Goal: Task Accomplishment & Management: Complete application form

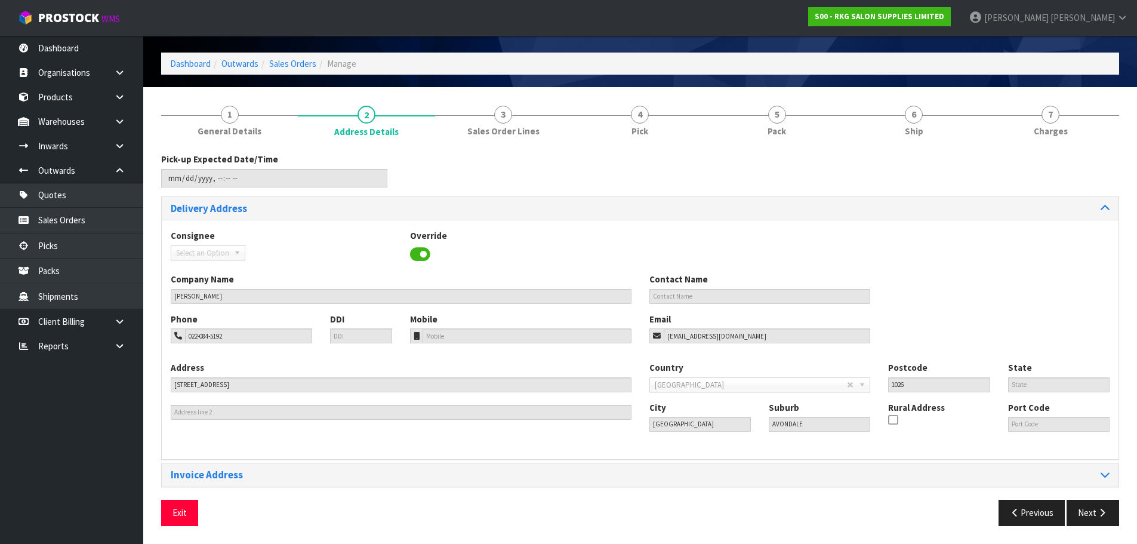
scroll to position [39, 0]
drag, startPoint x: 184, startPoint y: 514, endPoint x: 201, endPoint y: 492, distance: 27.3
click at [184, 514] on button "Exit" at bounding box center [179, 513] width 37 height 26
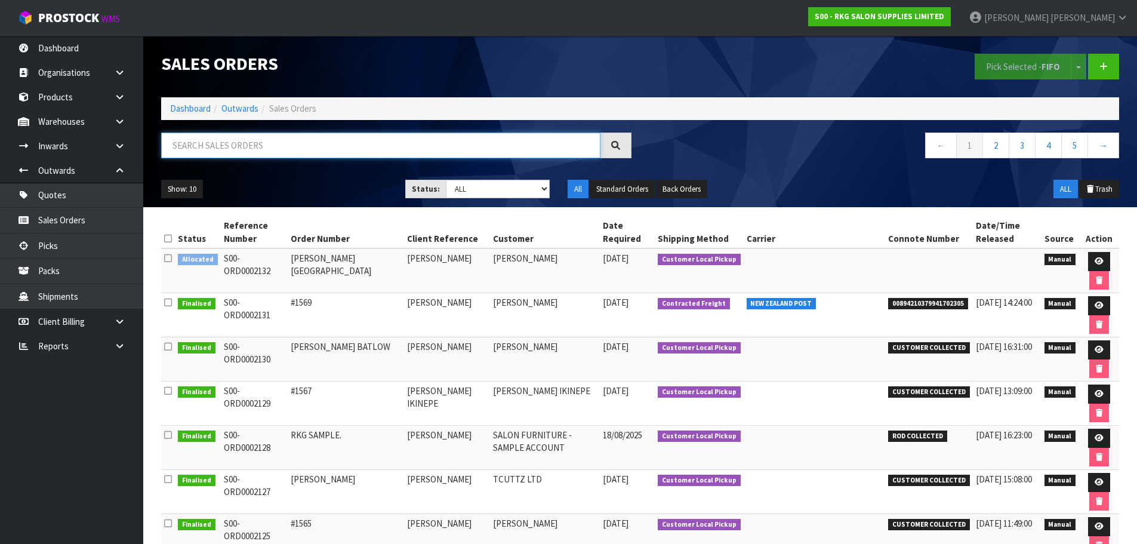
click at [266, 150] on input "text" at bounding box center [380, 145] width 439 height 26
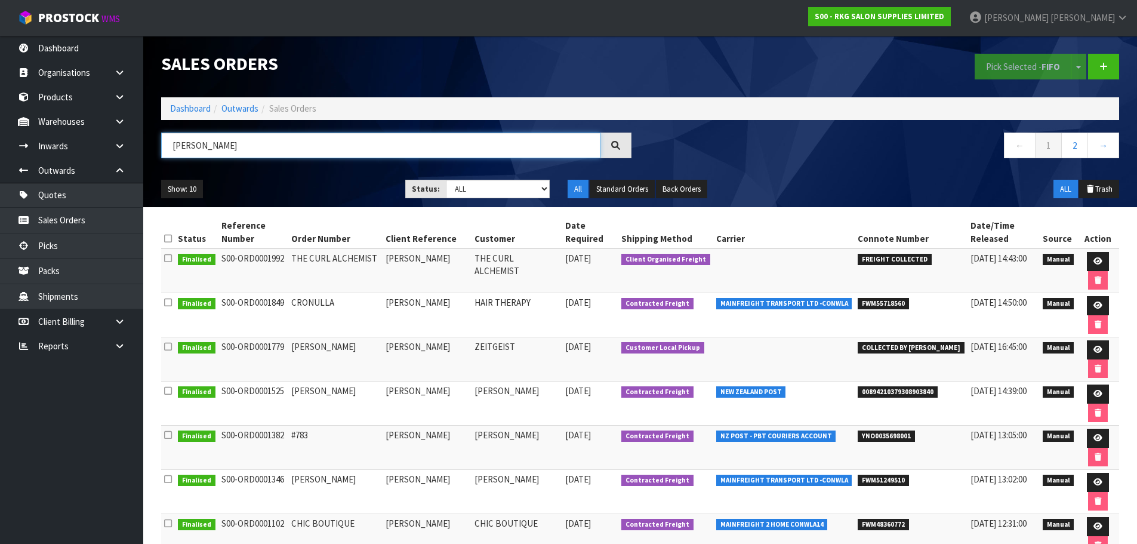
drag, startPoint x: 207, startPoint y: 152, endPoint x: 171, endPoint y: 152, distance: 35.2
click at [171, 152] on input "[PERSON_NAME]" at bounding box center [380, 145] width 439 height 26
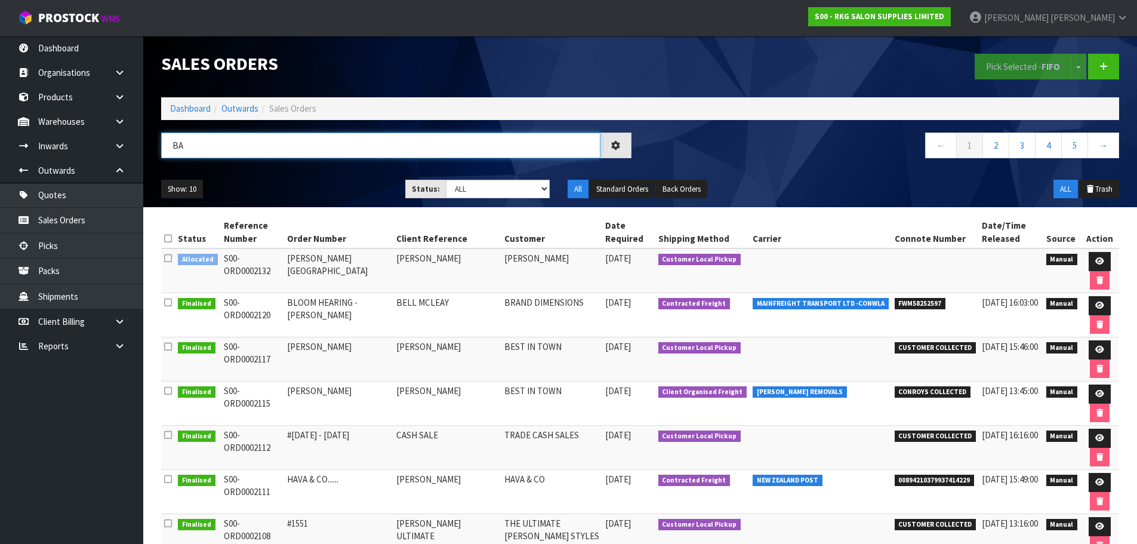
type input "B"
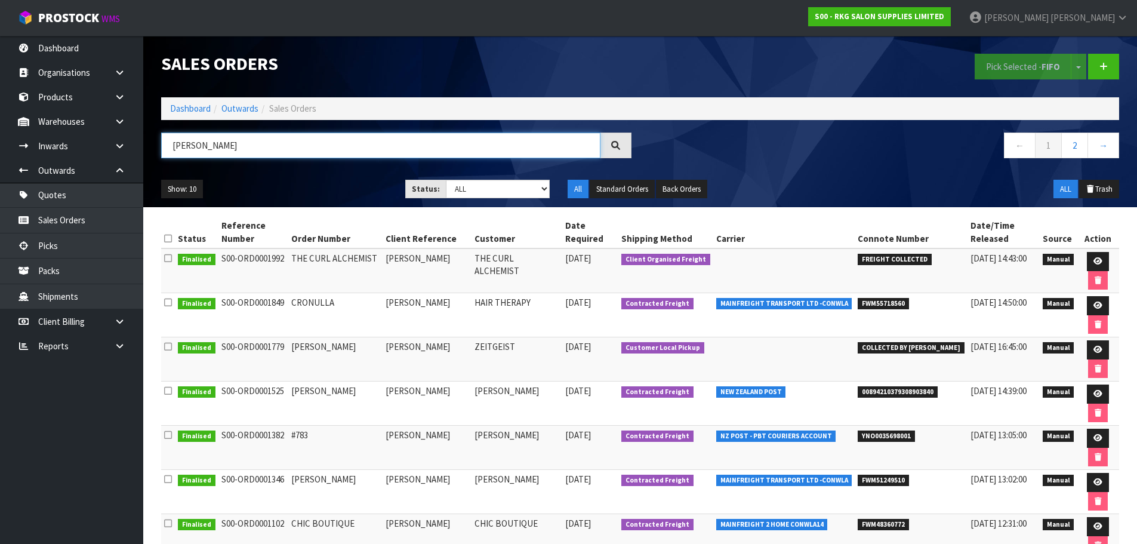
type input "[PERSON_NAME]"
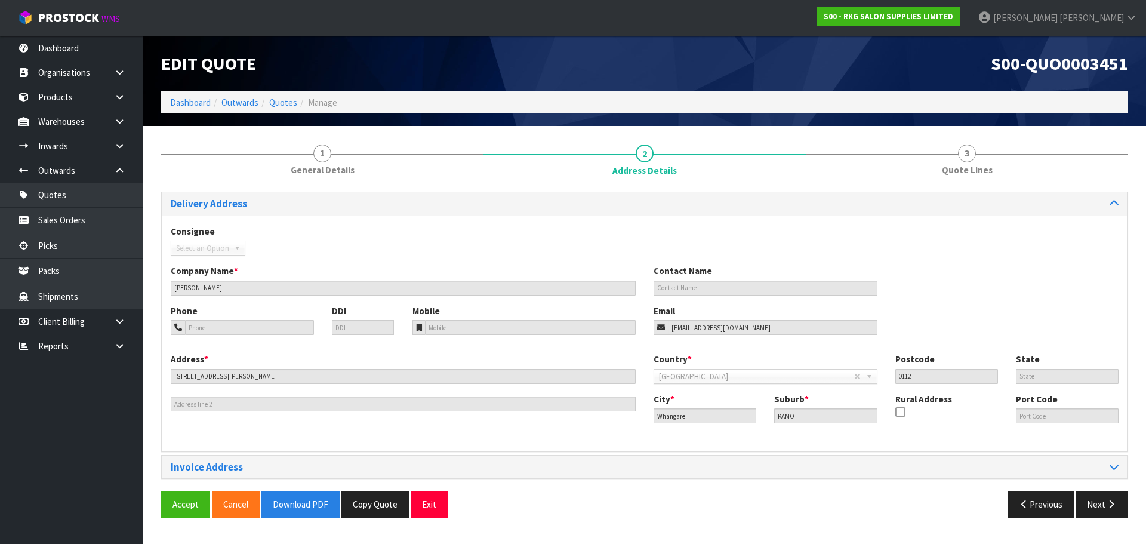
drag, startPoint x: 966, startPoint y: 152, endPoint x: 790, endPoint y: 186, distance: 179.3
click at [966, 152] on span "3" at bounding box center [967, 153] width 18 height 18
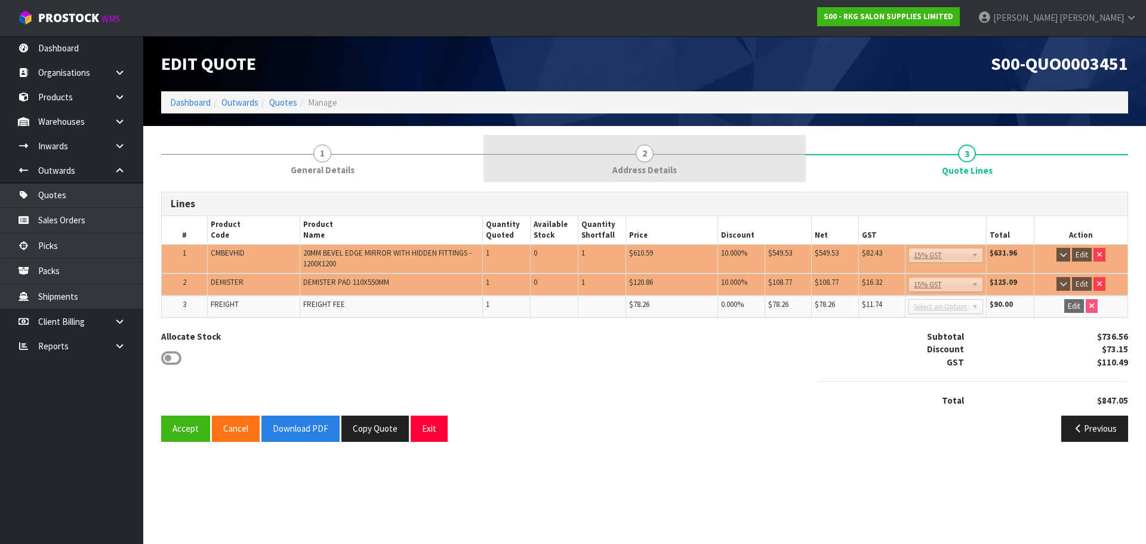
click at [643, 150] on span "2" at bounding box center [645, 153] width 18 height 18
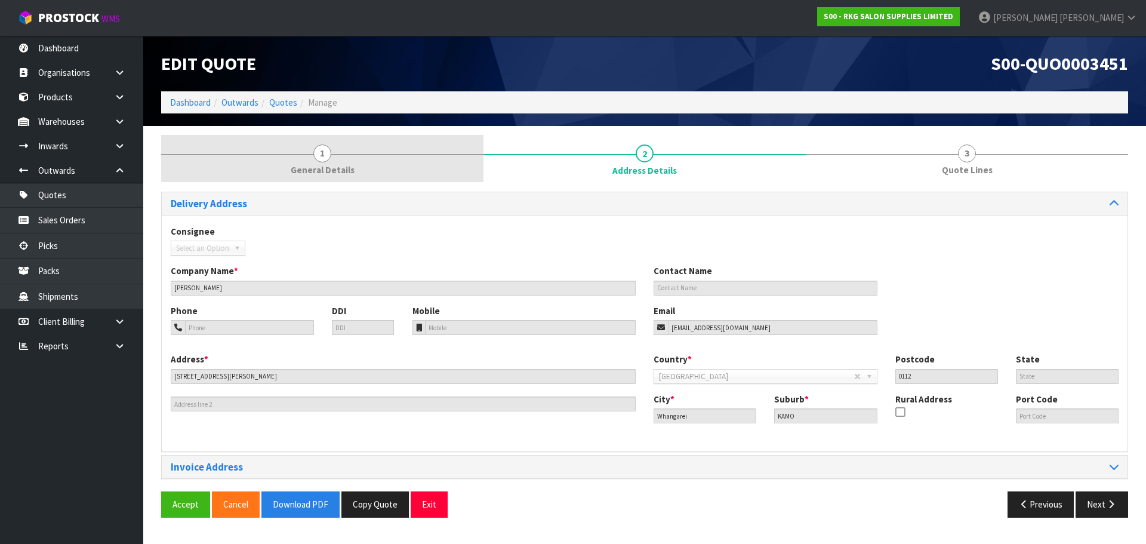
click at [317, 148] on span "1" at bounding box center [322, 153] width 18 height 18
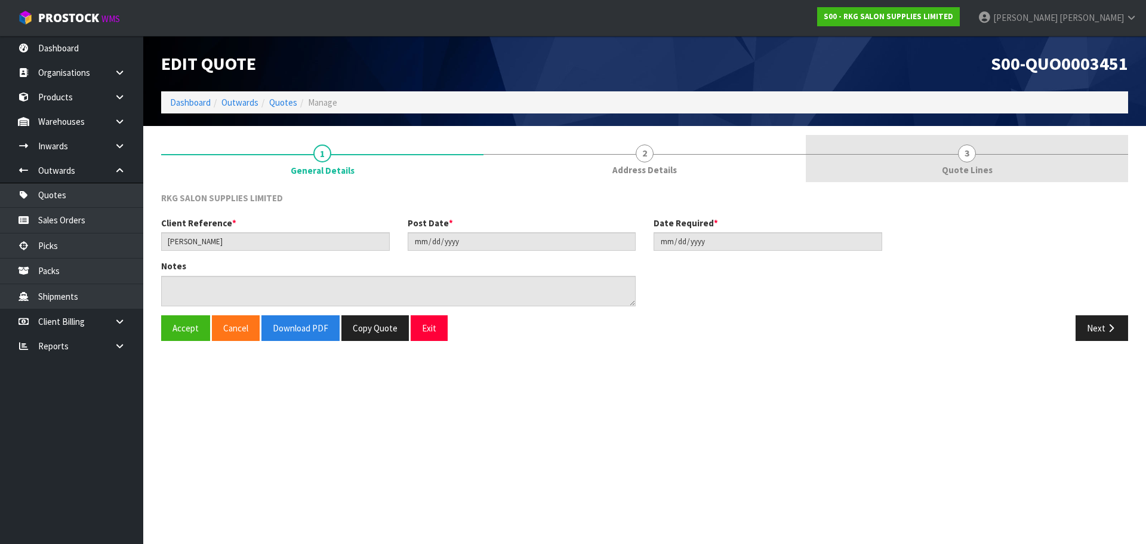
click at [963, 158] on span "3" at bounding box center [967, 153] width 18 height 18
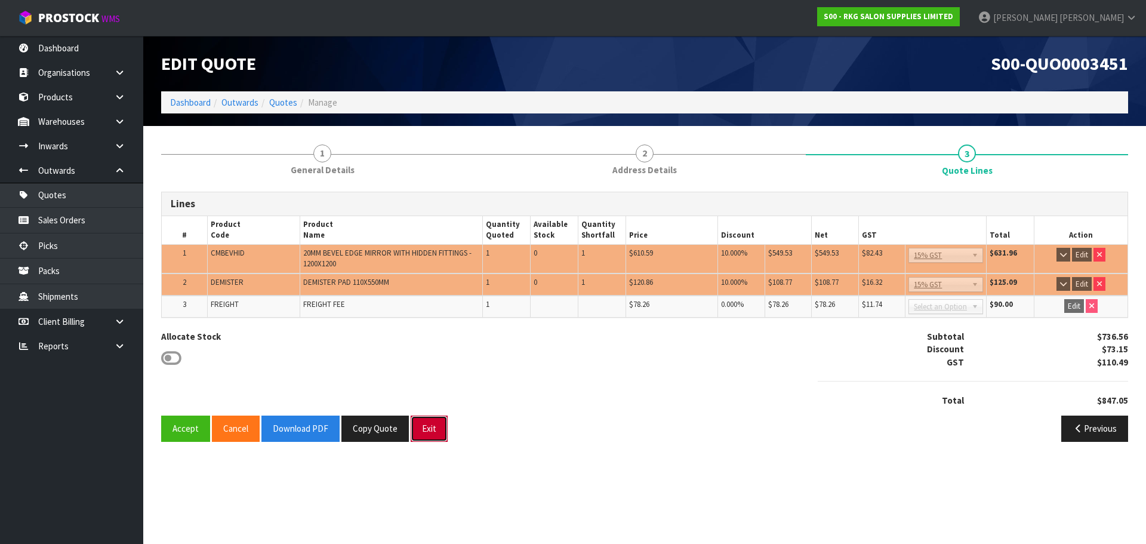
click at [425, 429] on button "Exit" at bounding box center [429, 428] width 37 height 26
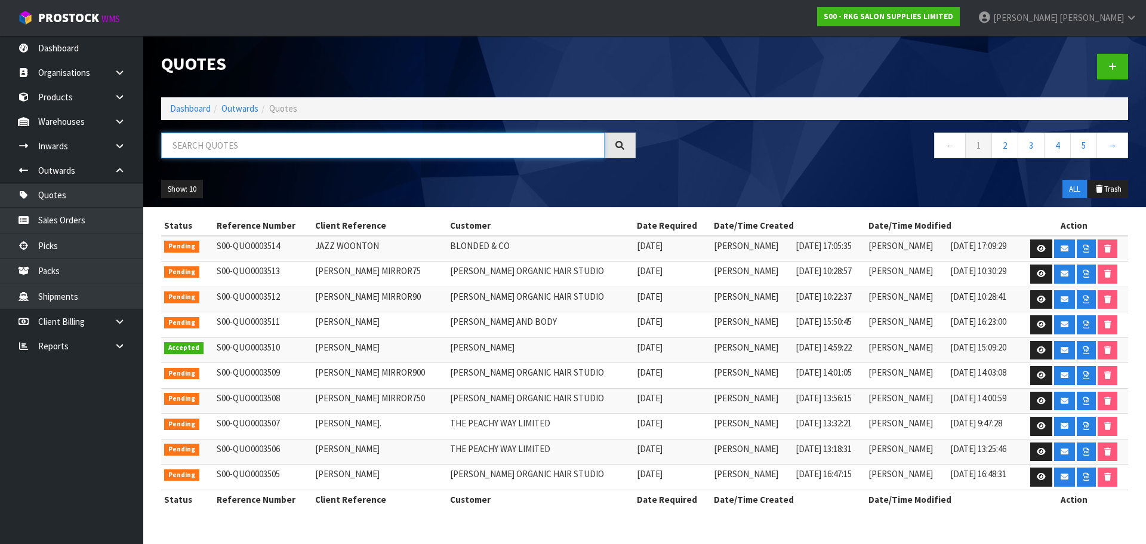
click at [233, 143] on input "text" at bounding box center [382, 145] width 443 height 26
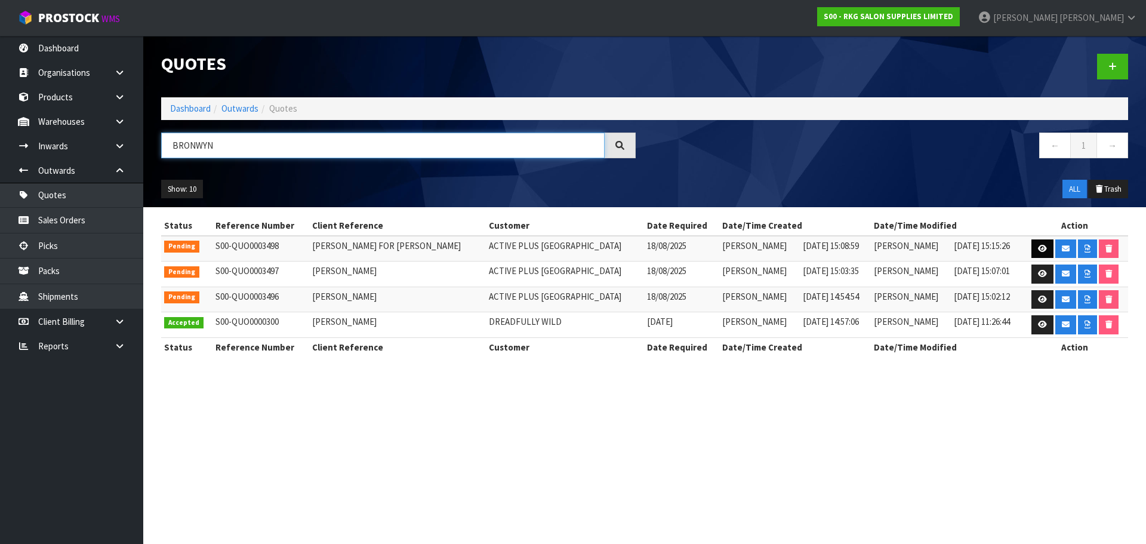
type input "BRONWYN"
click at [1038, 248] on icon at bounding box center [1042, 249] width 9 height 8
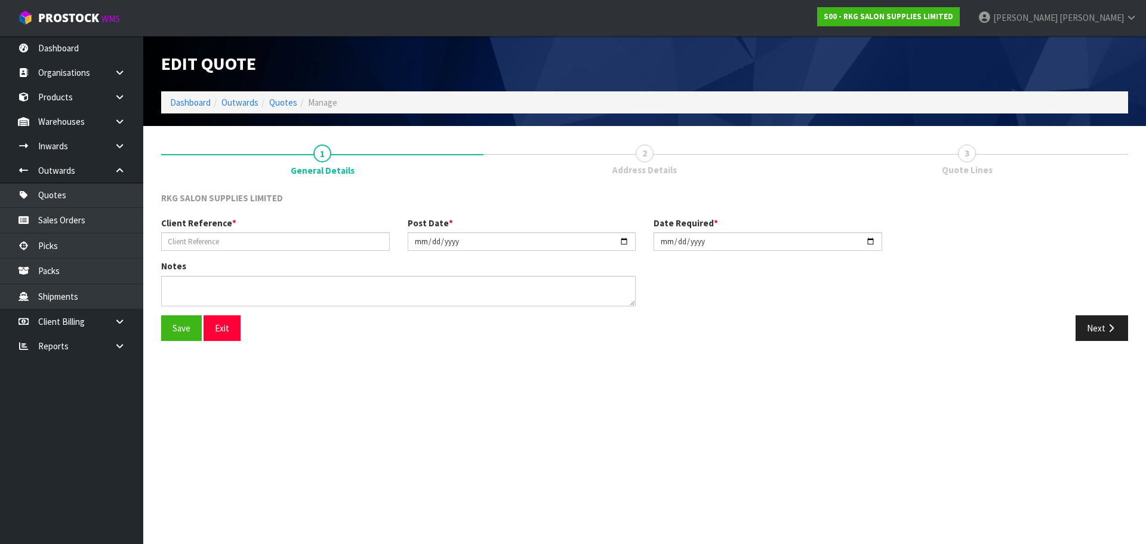
type input "BRONWYN WEISS FOR AMBER SMART"
type input "[DATE]"
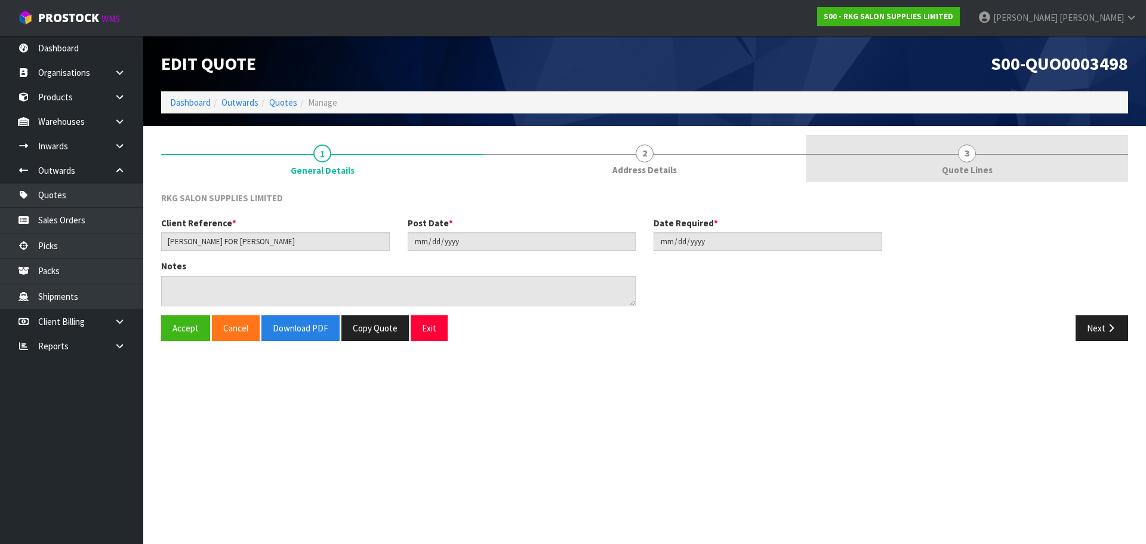
click at [965, 158] on span "3" at bounding box center [967, 153] width 18 height 18
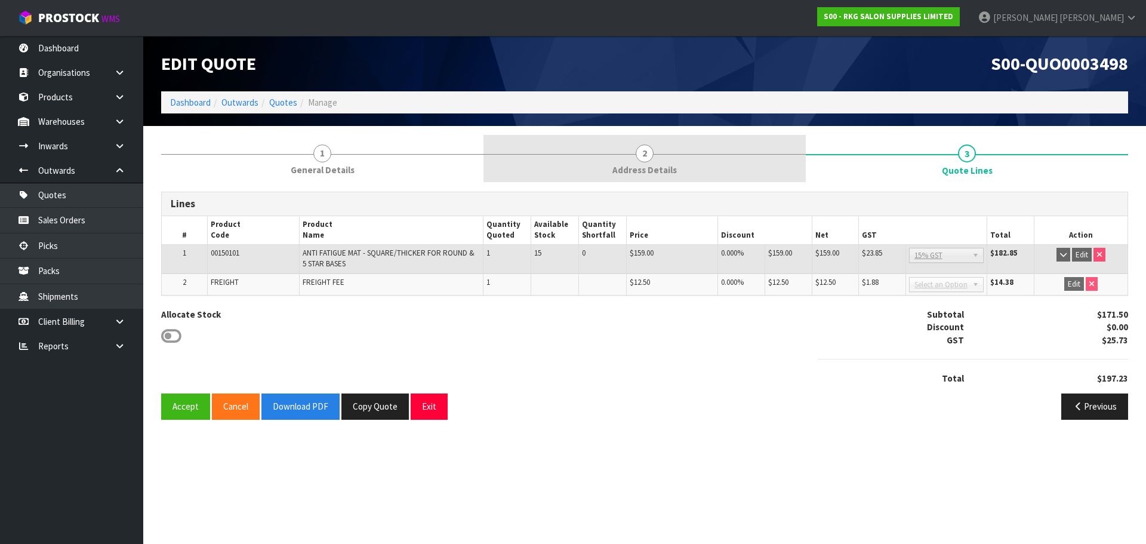
click at [648, 156] on span "2" at bounding box center [645, 153] width 18 height 18
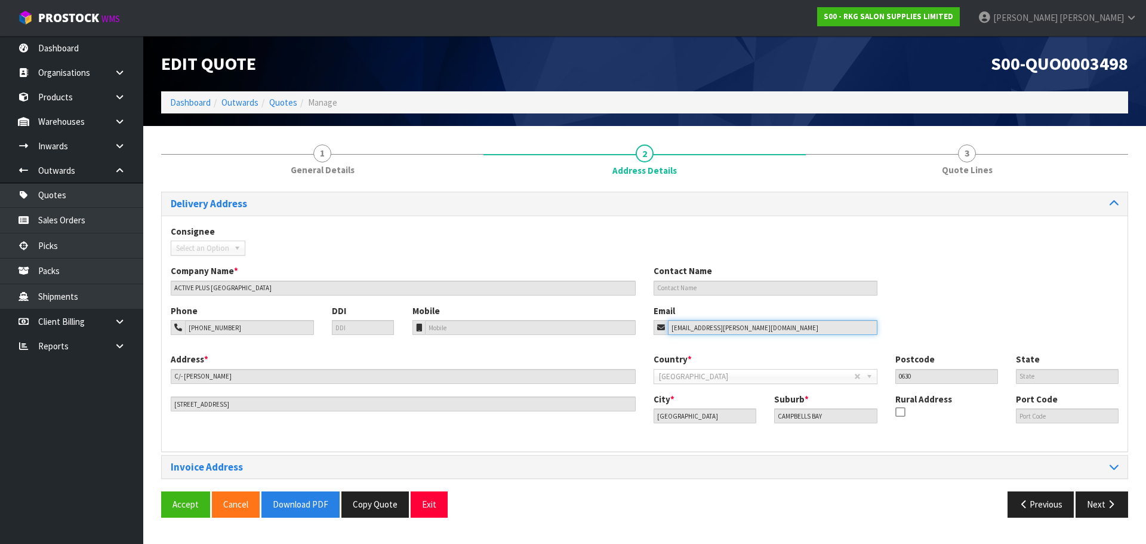
drag, startPoint x: 781, startPoint y: 328, endPoint x: 561, endPoint y: 309, distance: 221.1
click at [624, 334] on div "Phone 021-0375-181 DDI Mobile Email bronwyn.weiss@activeplus.co.nz" at bounding box center [645, 328] width 966 height 48
drag, startPoint x: 424, startPoint y: 500, endPoint x: 365, endPoint y: 405, distance: 111.0
click at [424, 500] on button "Exit" at bounding box center [429, 504] width 37 height 26
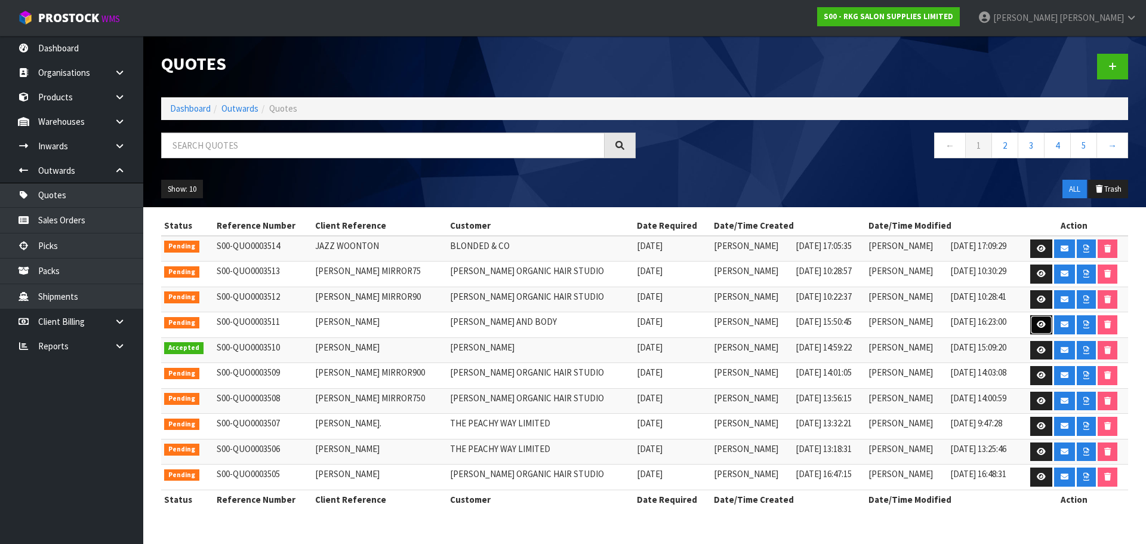
click at [1039, 327] on icon at bounding box center [1041, 325] width 9 height 8
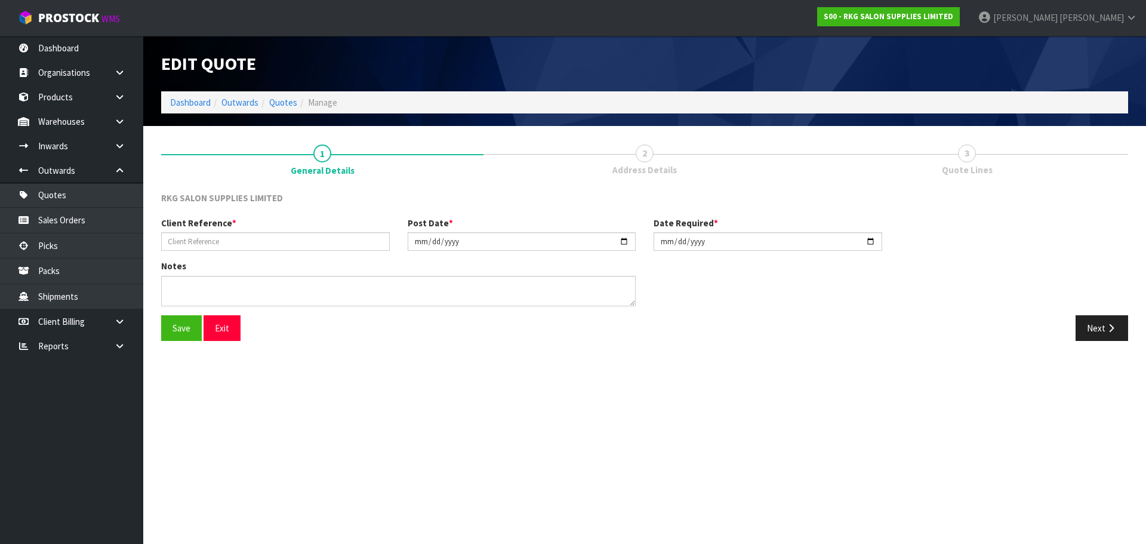
type input "[PERSON_NAME]"
type input "2025-08-20"
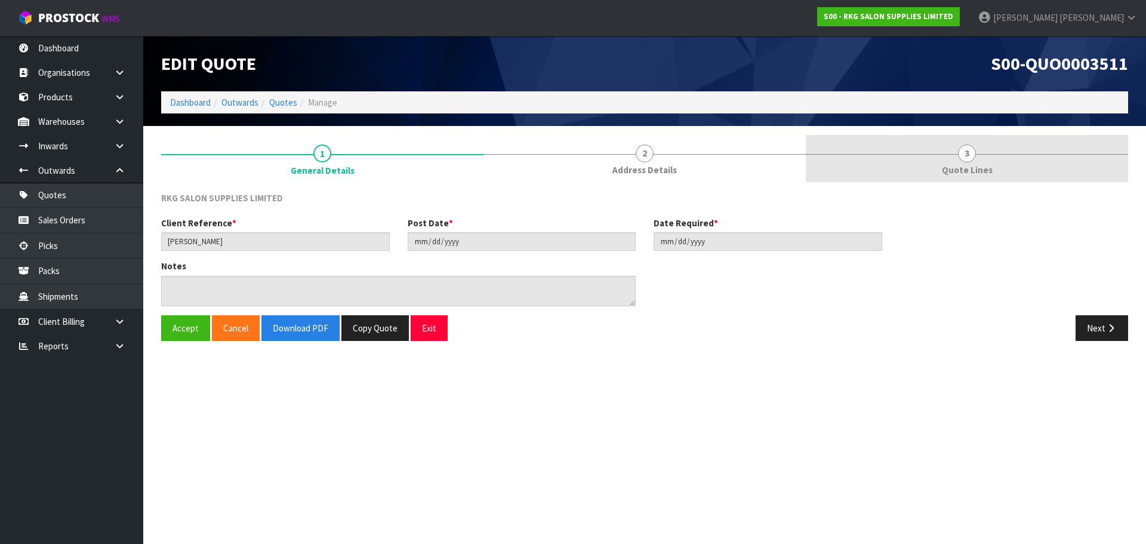
click at [967, 158] on span "3" at bounding box center [967, 153] width 18 height 18
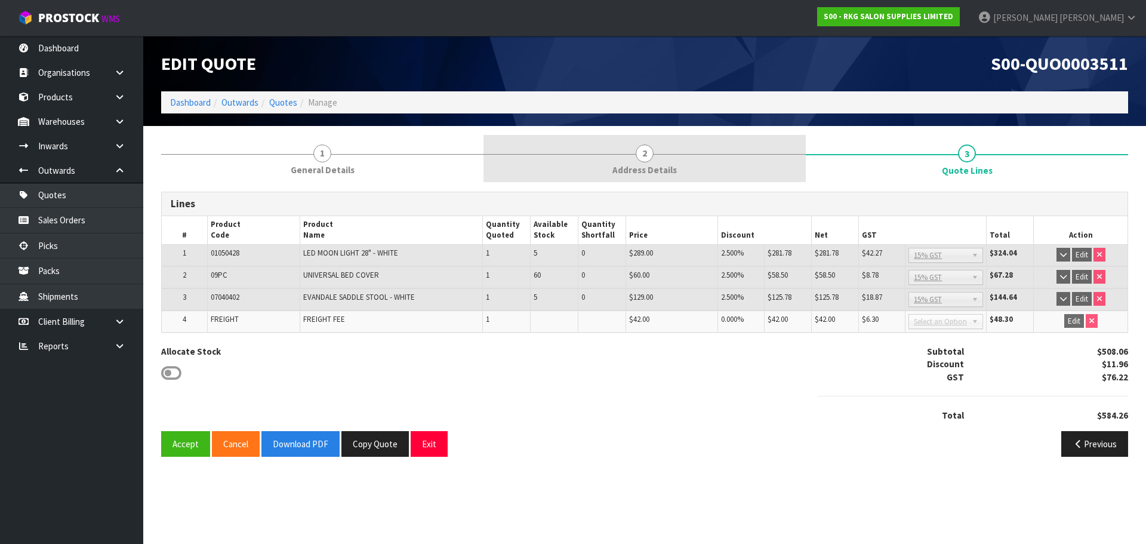
click at [642, 155] on span "2" at bounding box center [645, 153] width 18 height 18
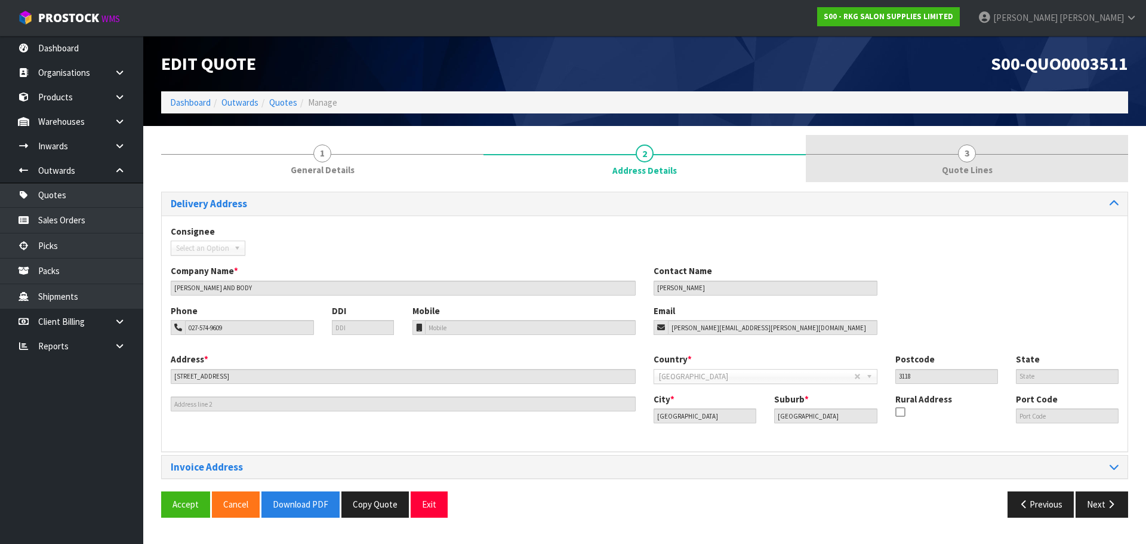
click at [970, 147] on span "3" at bounding box center [967, 153] width 18 height 18
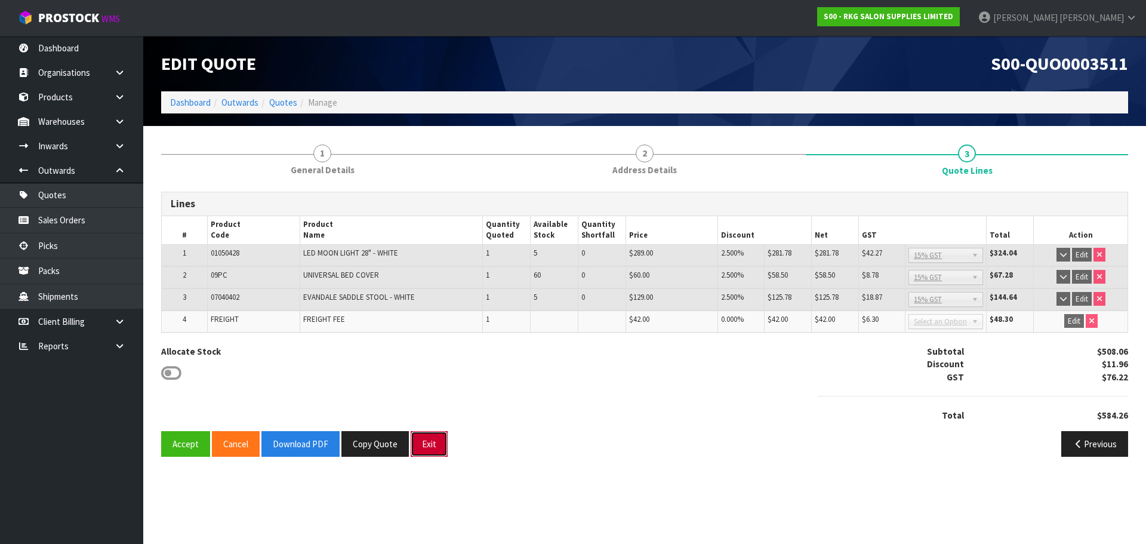
click at [433, 448] on button "Exit" at bounding box center [429, 444] width 37 height 26
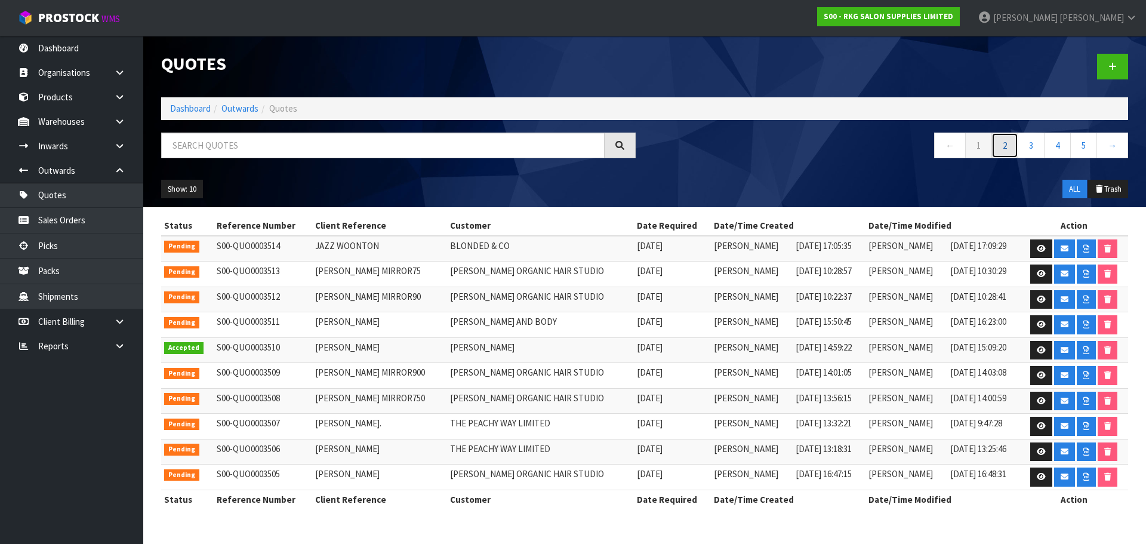
click at [1006, 151] on link "2" at bounding box center [1004, 145] width 27 height 26
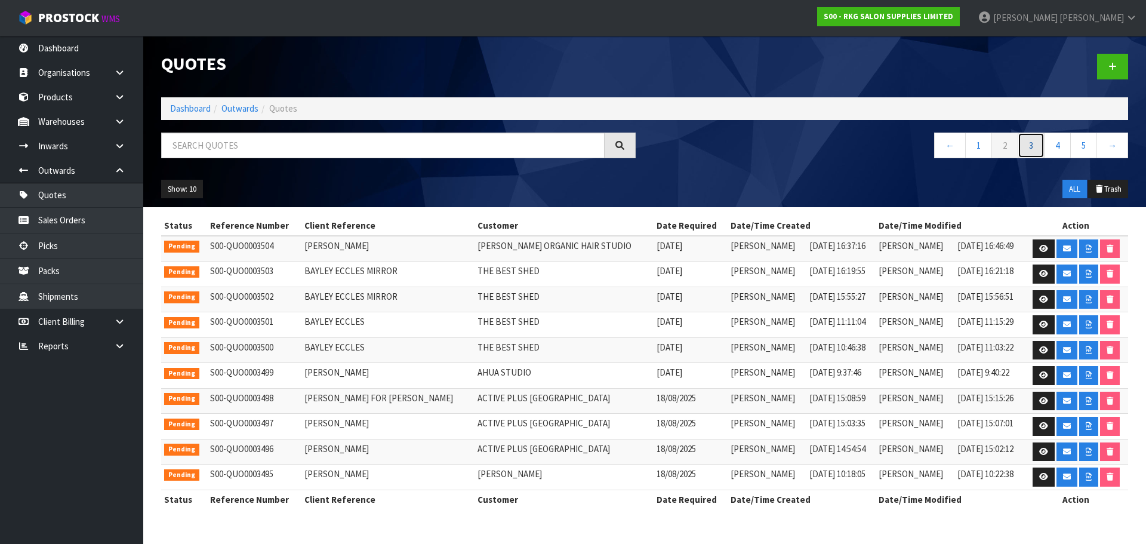
click at [1034, 149] on link "3" at bounding box center [1031, 145] width 27 height 26
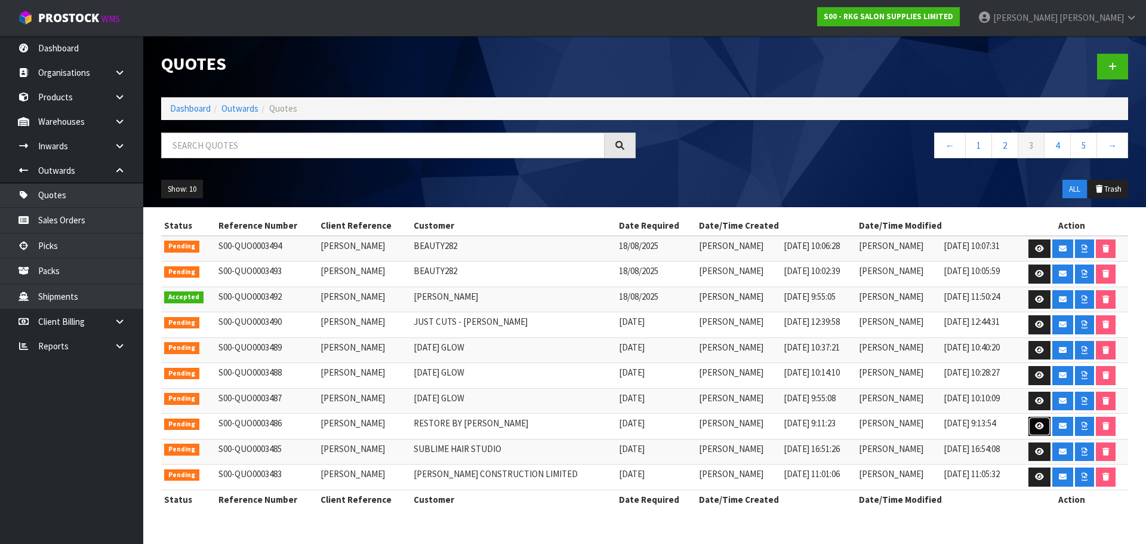
click at [1036, 425] on icon at bounding box center [1039, 426] width 9 height 8
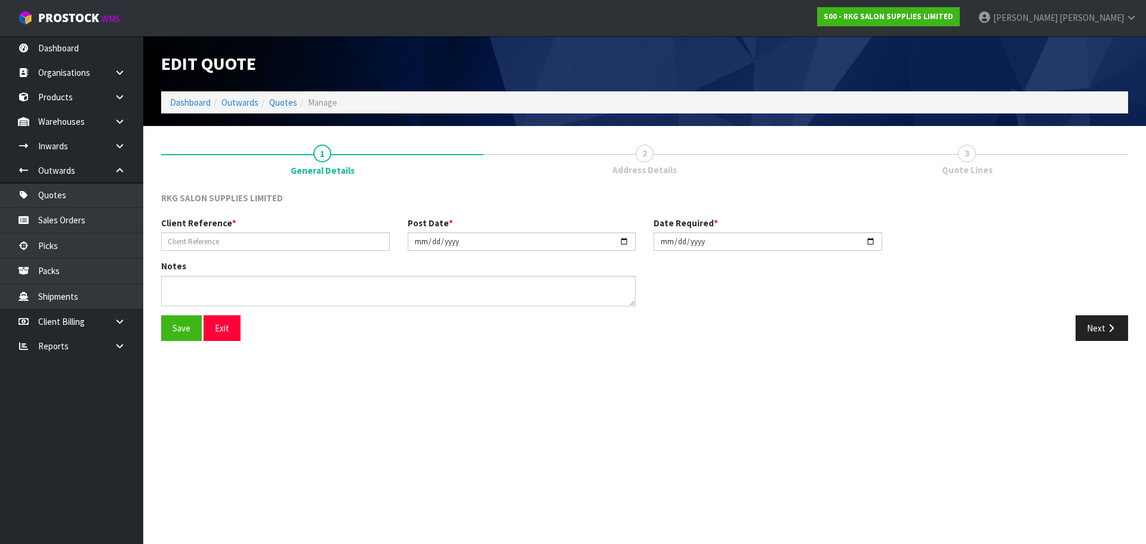
type input "[PERSON_NAME]"
type input "[DATE]"
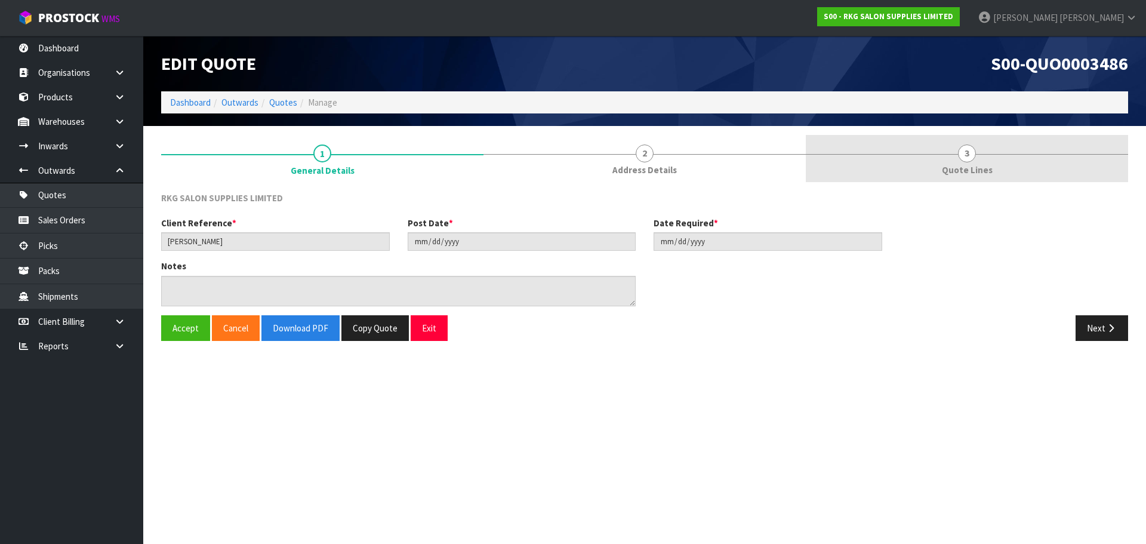
click at [964, 159] on span "3" at bounding box center [967, 153] width 18 height 18
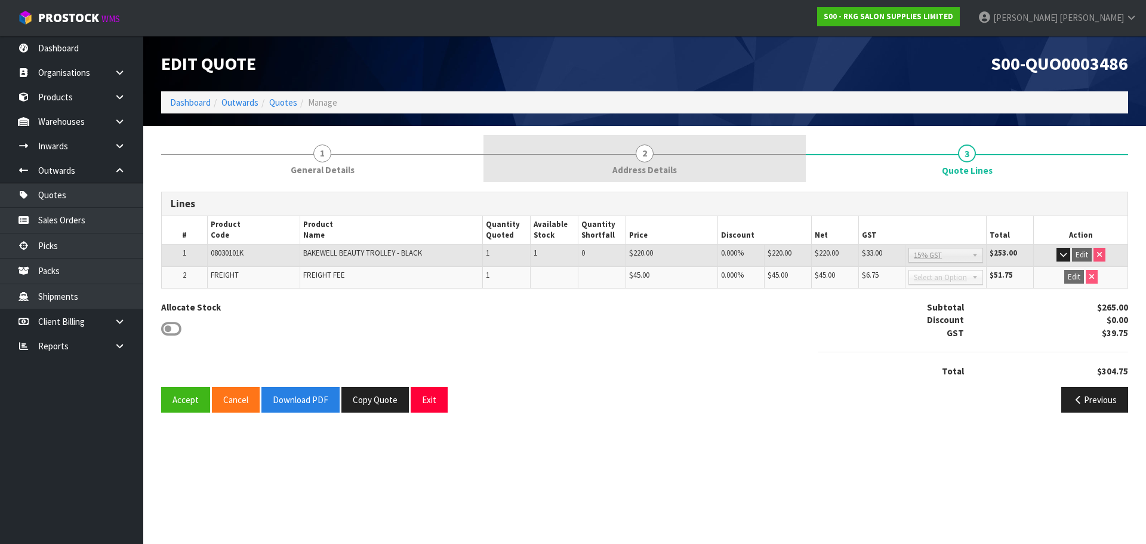
click at [650, 158] on span "2" at bounding box center [645, 153] width 18 height 18
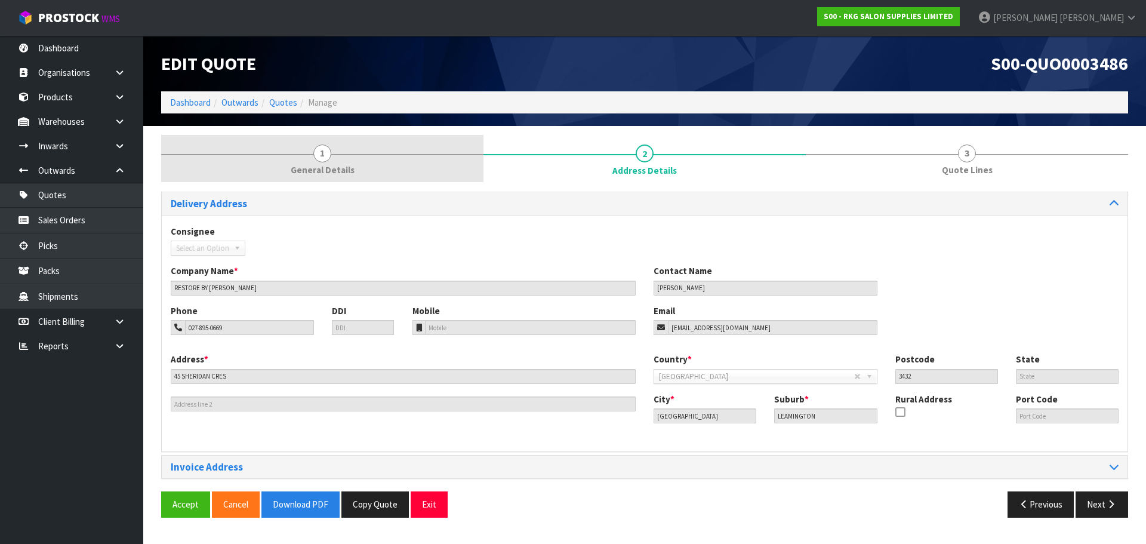
click at [325, 151] on span "1" at bounding box center [322, 153] width 18 height 18
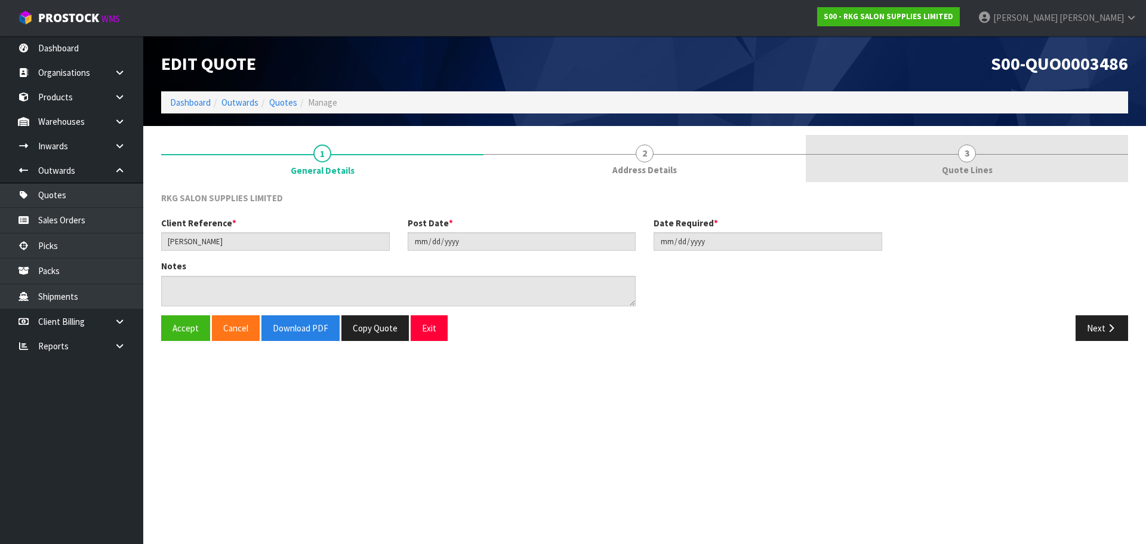
click at [964, 154] on span "3" at bounding box center [967, 153] width 18 height 18
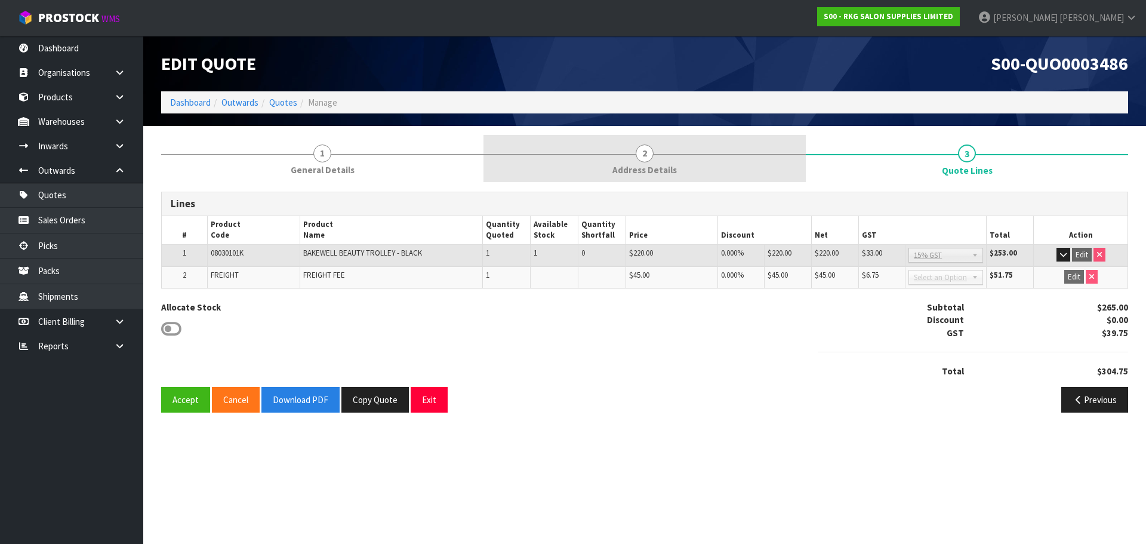
drag, startPoint x: 620, startPoint y: 152, endPoint x: 553, endPoint y: 175, distance: 70.4
click at [620, 152] on link "2 Address Details" at bounding box center [644, 158] width 322 height 47
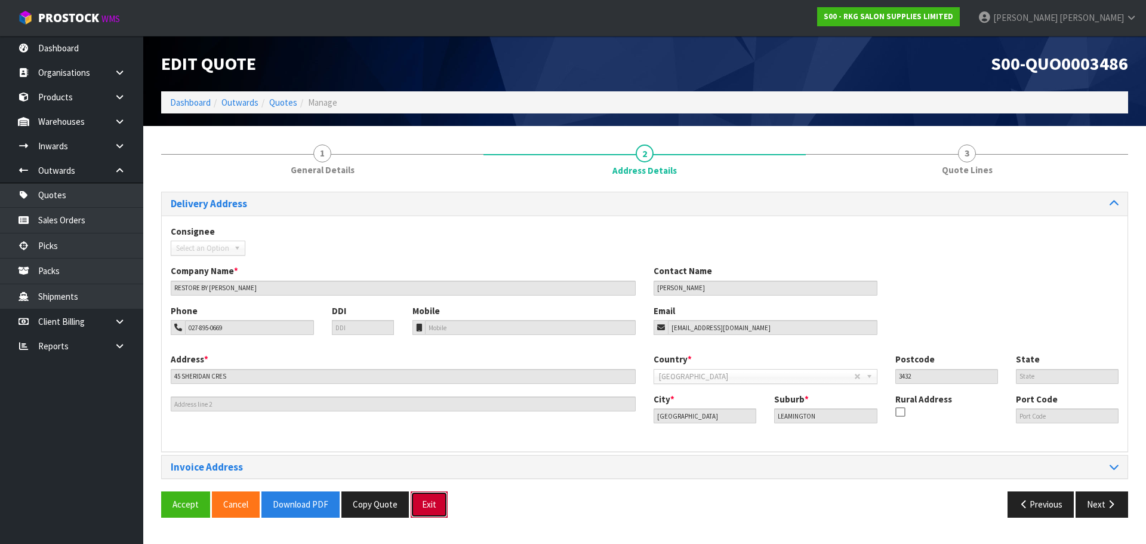
click at [428, 501] on button "Exit" at bounding box center [429, 504] width 37 height 26
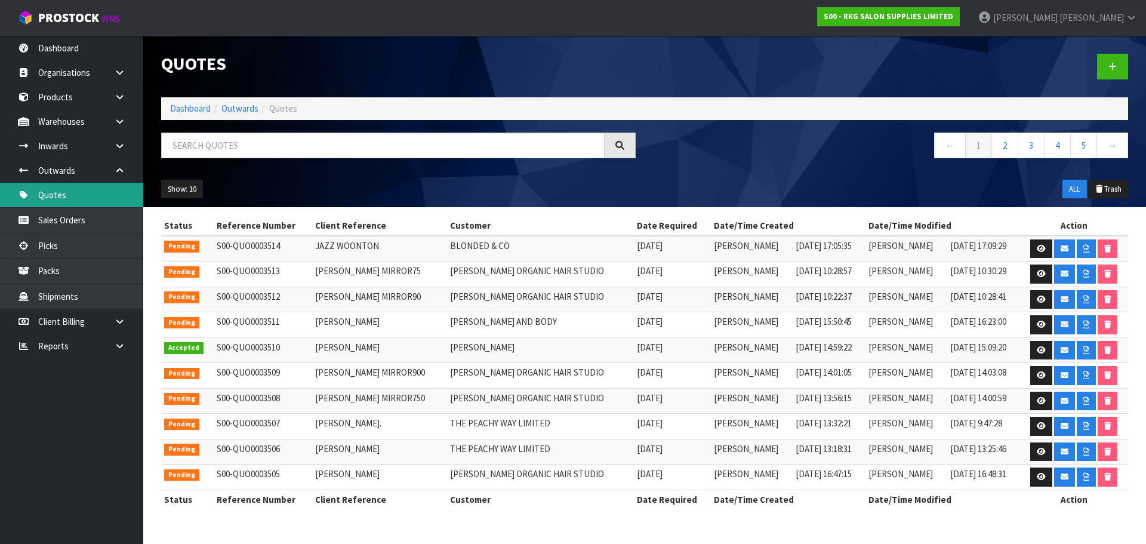
click at [58, 193] on link "Quotes" at bounding box center [71, 195] width 143 height 24
click at [1110, 67] on icon at bounding box center [1112, 66] width 8 height 9
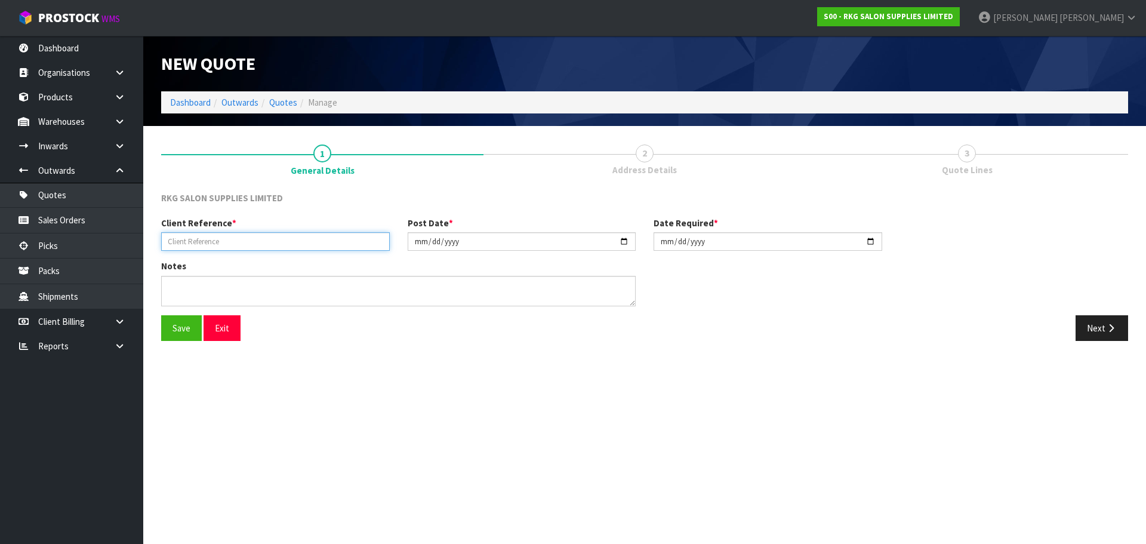
click at [218, 245] on input "text" at bounding box center [275, 241] width 229 height 19
type input "[PERSON_NAME] BEAUTY"
click at [183, 328] on button "Save" at bounding box center [181, 328] width 41 height 26
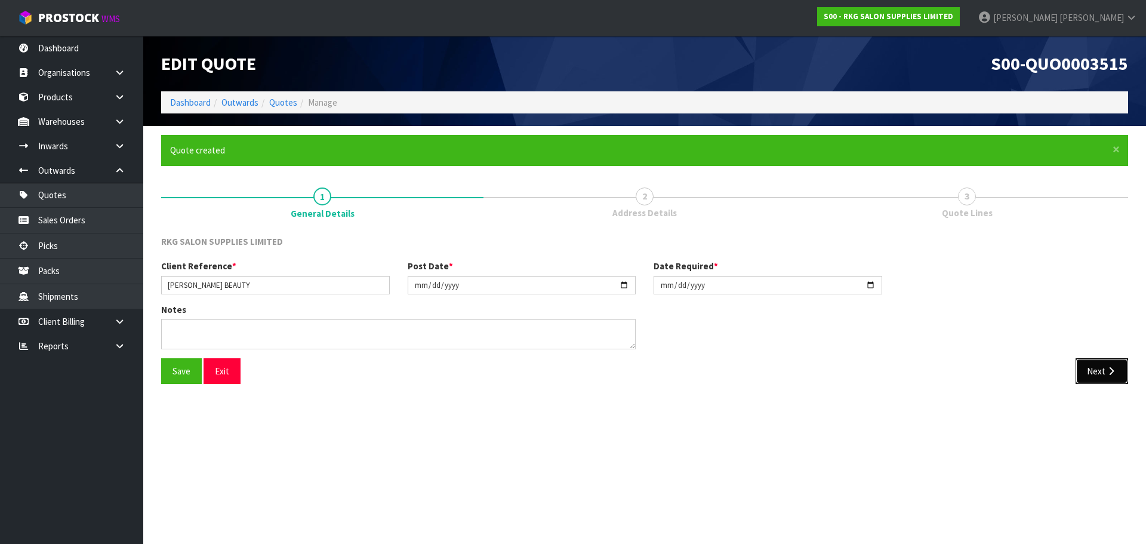
click at [1093, 373] on button "Next" at bounding box center [1102, 371] width 53 height 26
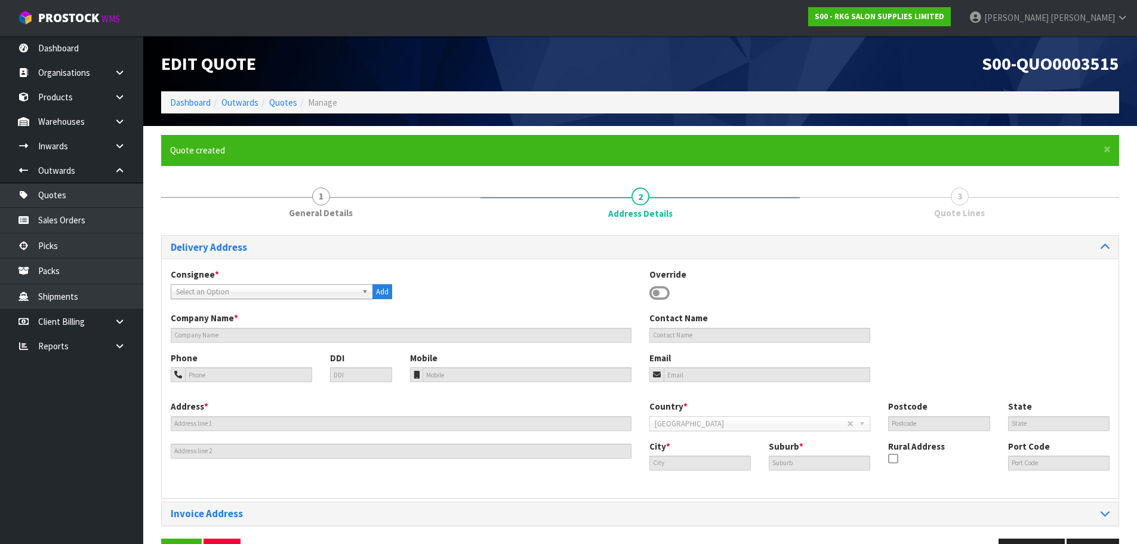
scroll to position [39, 0]
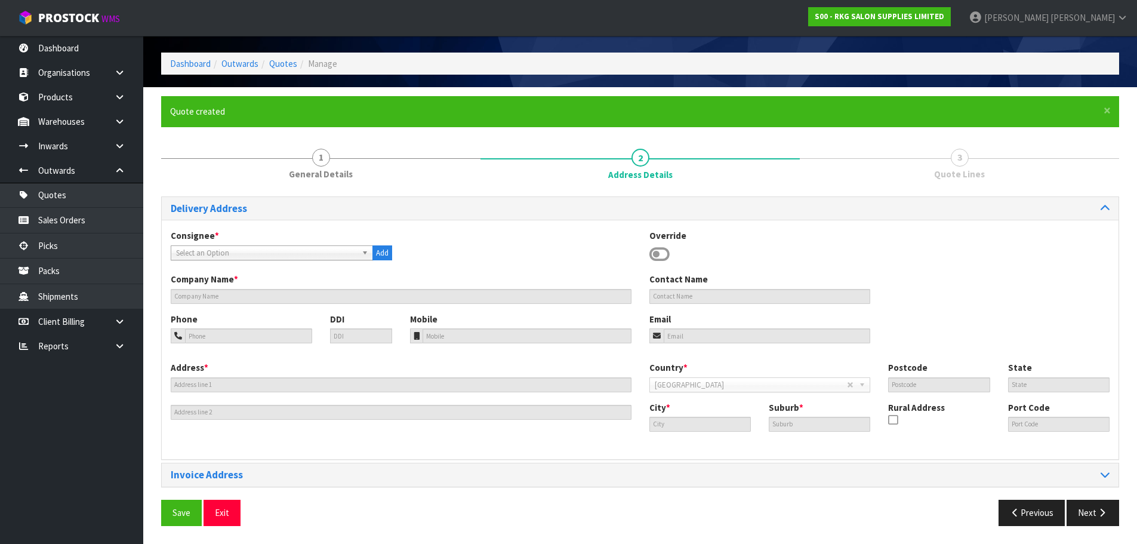
click at [658, 254] on icon at bounding box center [659, 254] width 20 height 18
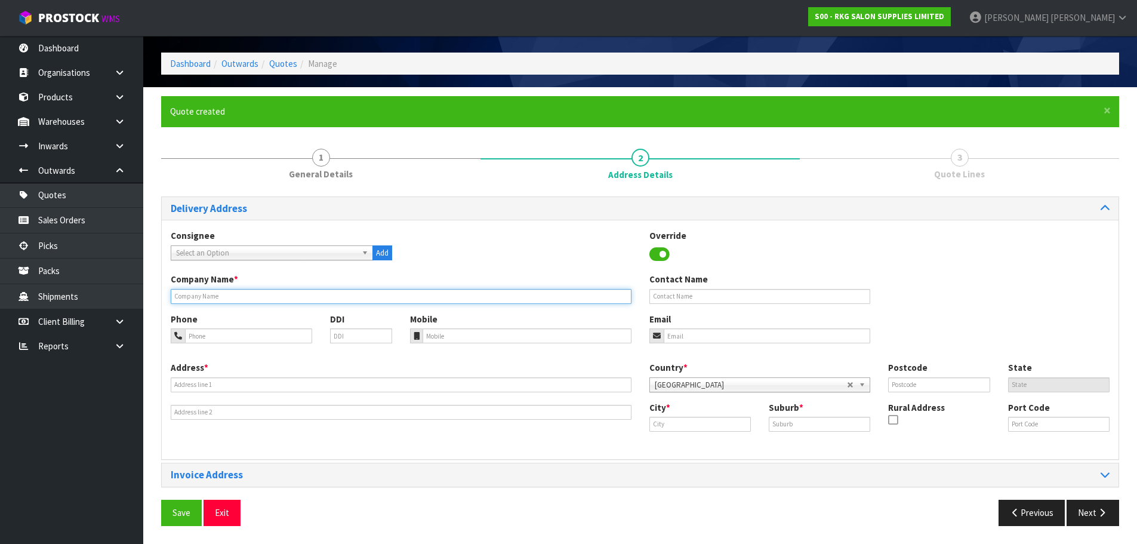
click at [238, 300] on input "text" at bounding box center [401, 296] width 461 height 15
type input "[PERSON_NAME] BEAUTY"
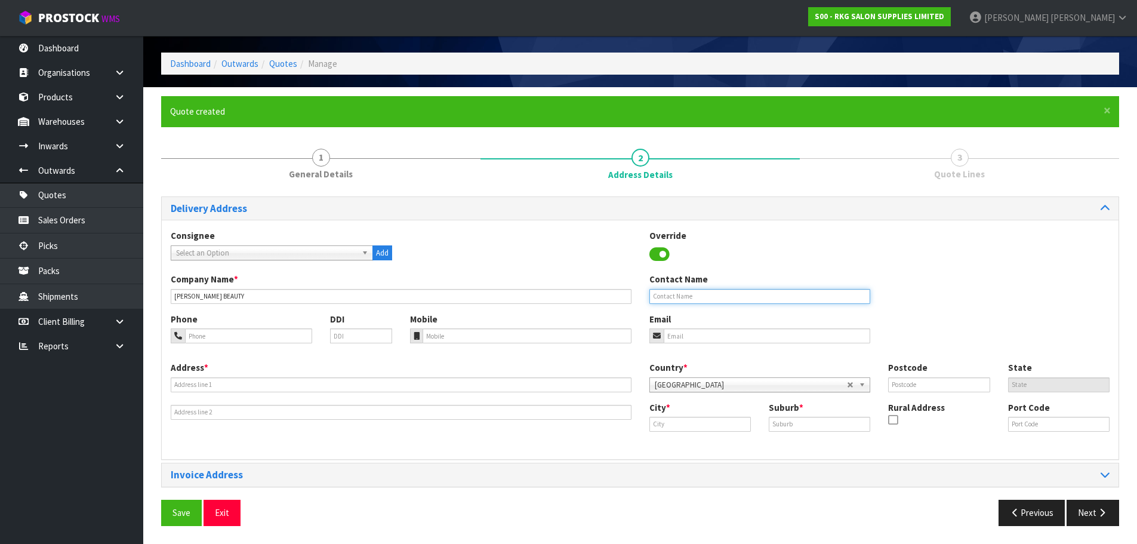
click at [663, 298] on input "text" at bounding box center [759, 296] width 221 height 15
type input "SARA"
click at [221, 338] on input "tel" at bounding box center [248, 335] width 127 height 15
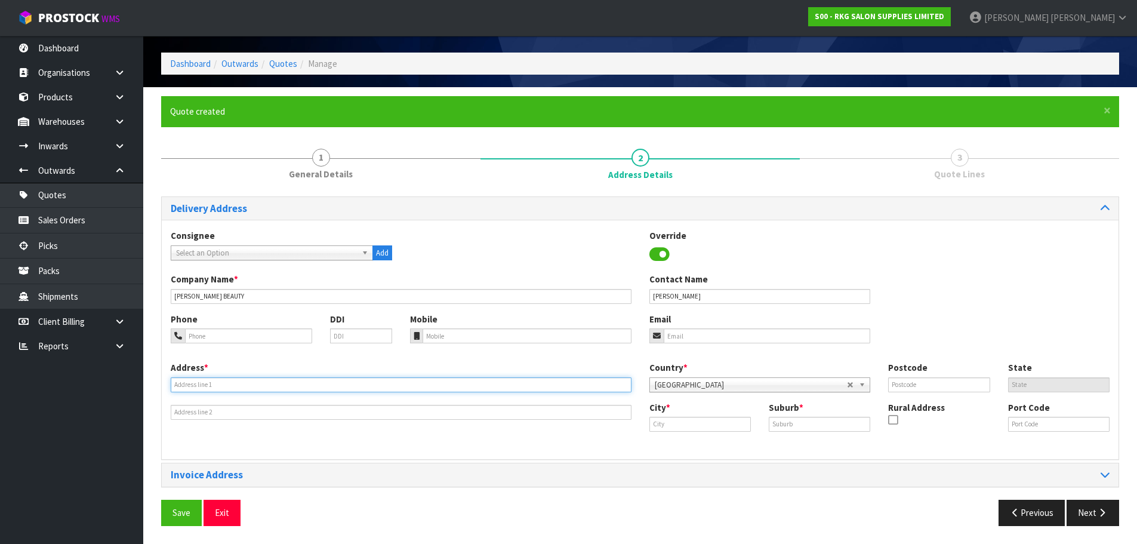
click at [205, 386] on input "text" at bounding box center [401, 384] width 461 height 15
type input "29 EARNSLAW ST"
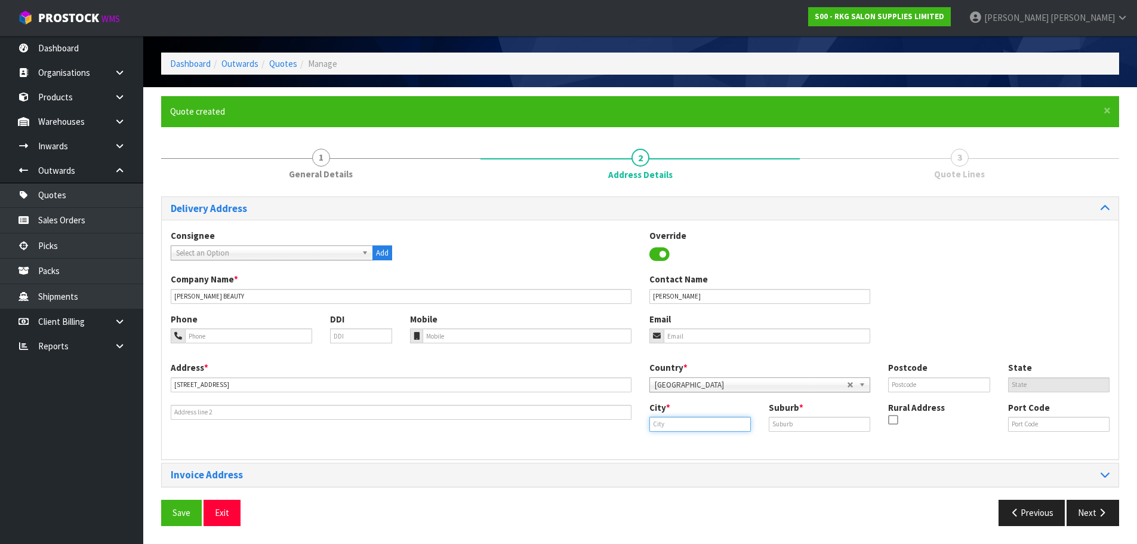
click at [689, 425] on input "text" at bounding box center [699, 424] width 101 height 15
click at [682, 446] on strong "Inver" at bounding box center [672, 444] width 21 height 11
type input "Invercargill"
click at [782, 426] on input "text" at bounding box center [819, 424] width 101 height 15
type input "AVENAL"
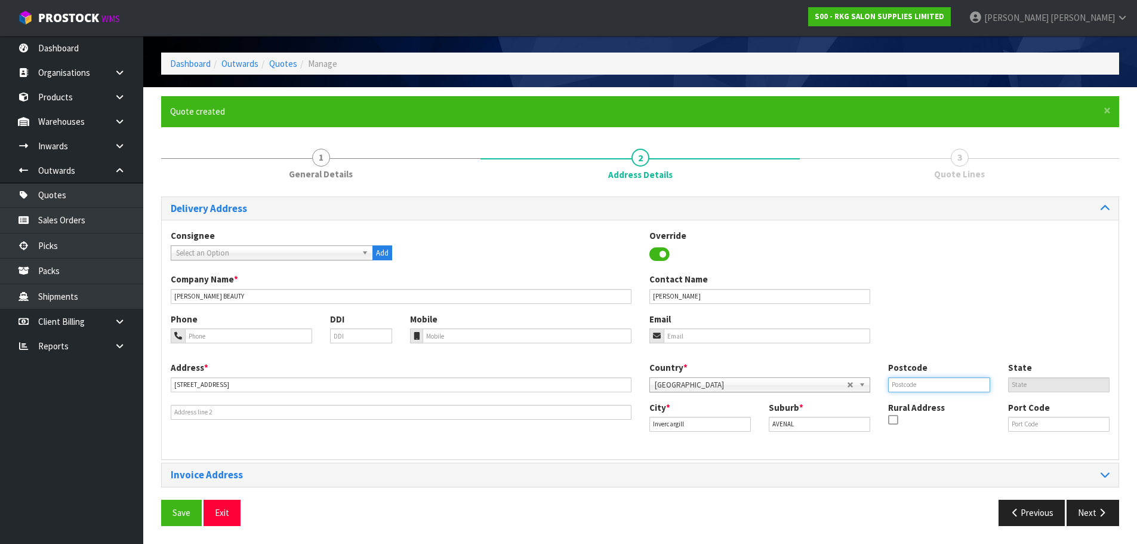
click at [937, 387] on input "text" at bounding box center [938, 384] width 101 height 15
type input "9810"
click at [856, 249] on div "Override" at bounding box center [759, 246] width 239 height 35
click at [707, 335] on input "email" at bounding box center [767, 335] width 207 height 15
type input "sarabarberbeauty@gmail.com"
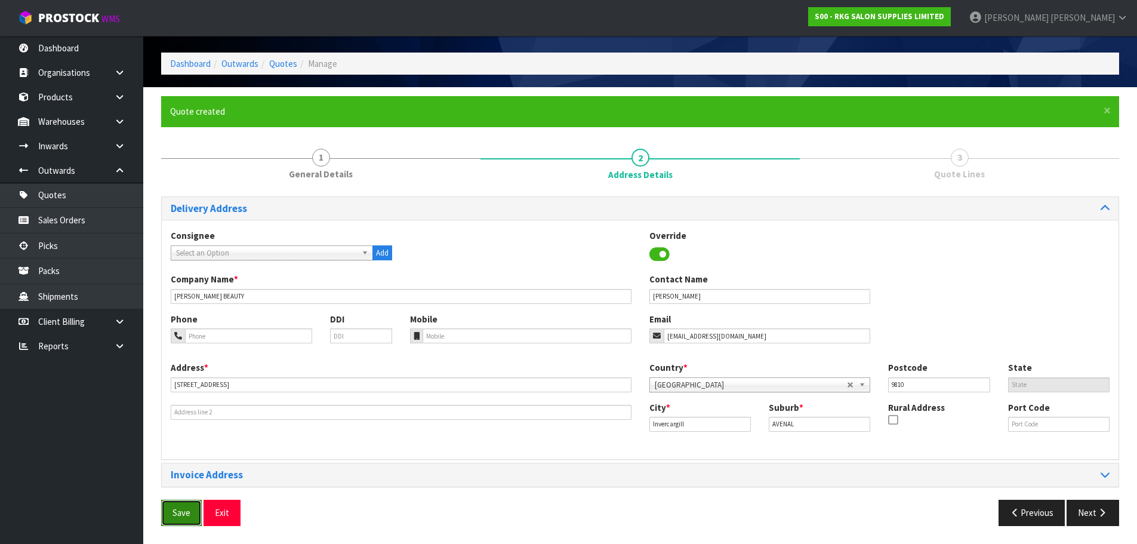
click at [181, 511] on button "Save" at bounding box center [181, 513] width 41 height 26
click at [1093, 513] on button "Next" at bounding box center [1093, 513] width 53 height 26
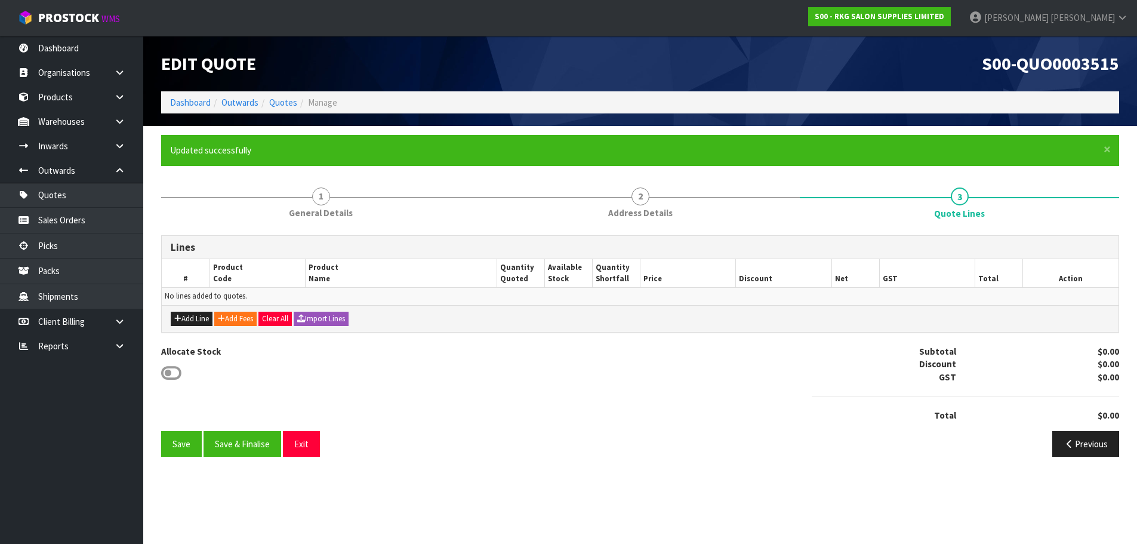
scroll to position [0, 0]
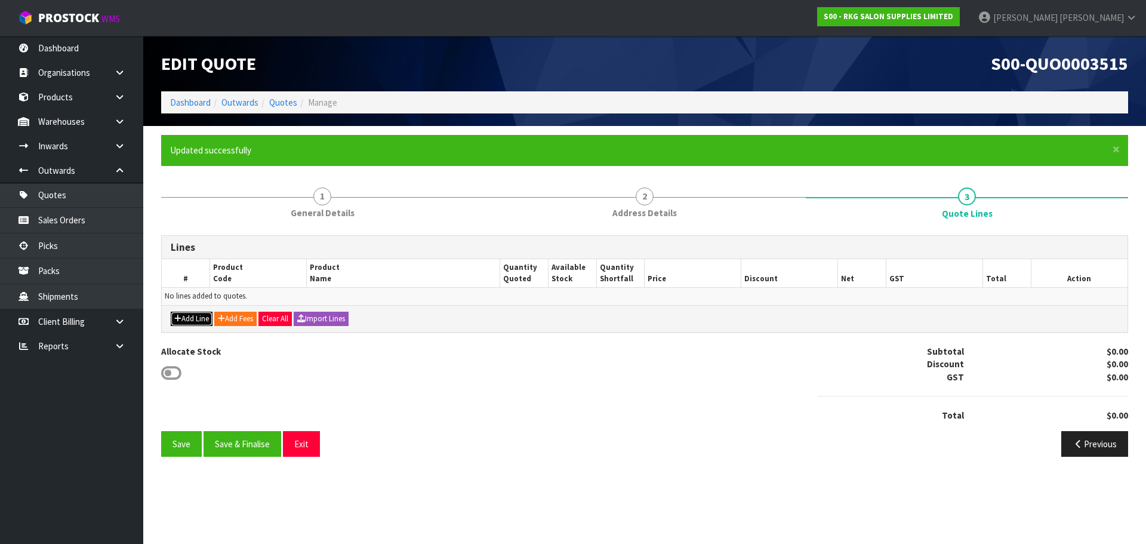
click at [193, 315] on button "Add Line" at bounding box center [192, 319] width 42 height 14
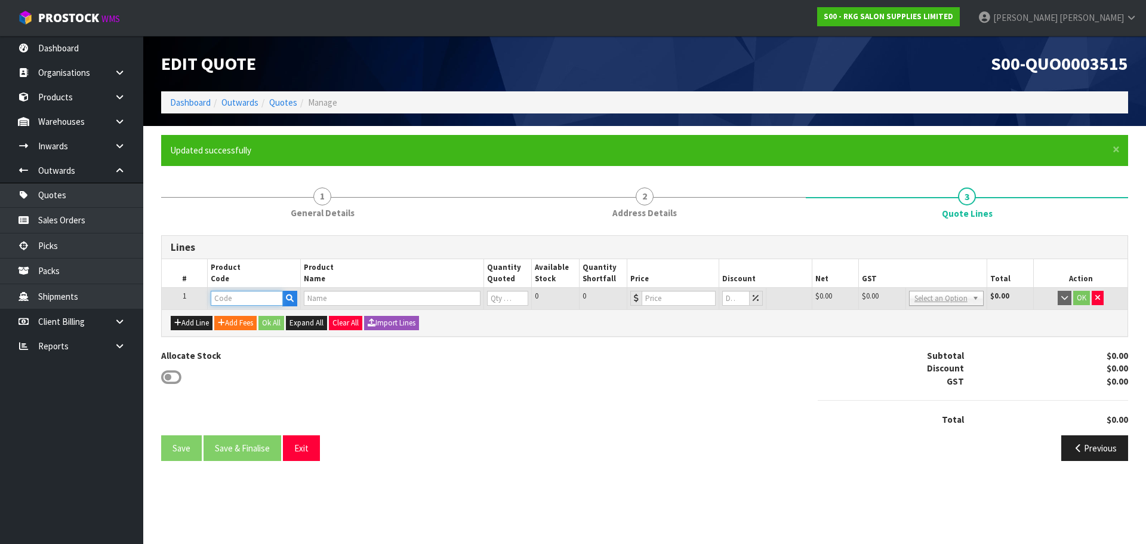
click at [234, 294] on input "text" at bounding box center [247, 298] width 72 height 15
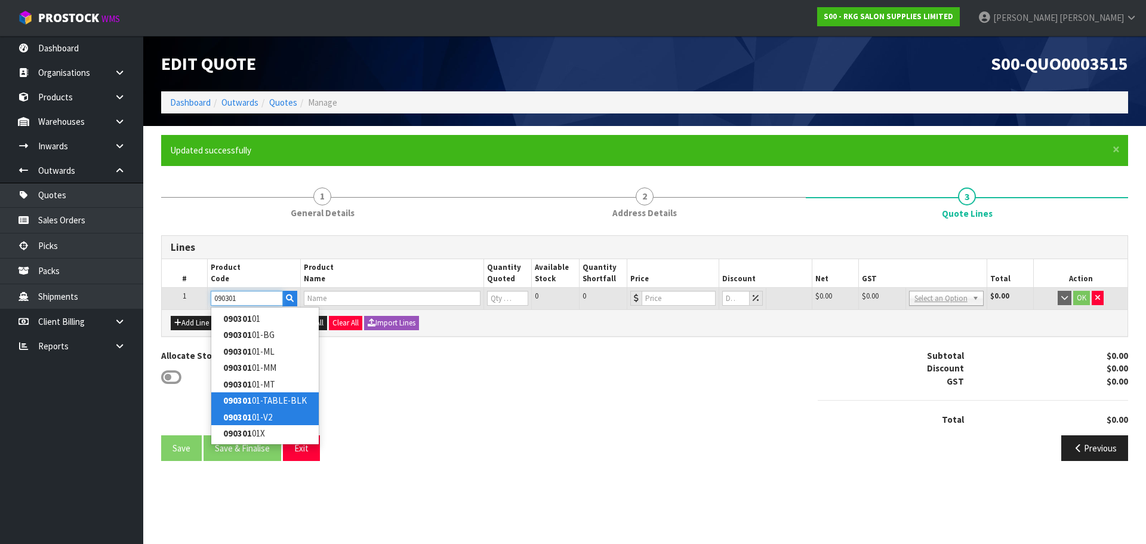
type input "090301"
click at [242, 412] on strong "090301" at bounding box center [237, 416] width 29 height 11
type input "09030101-V2"
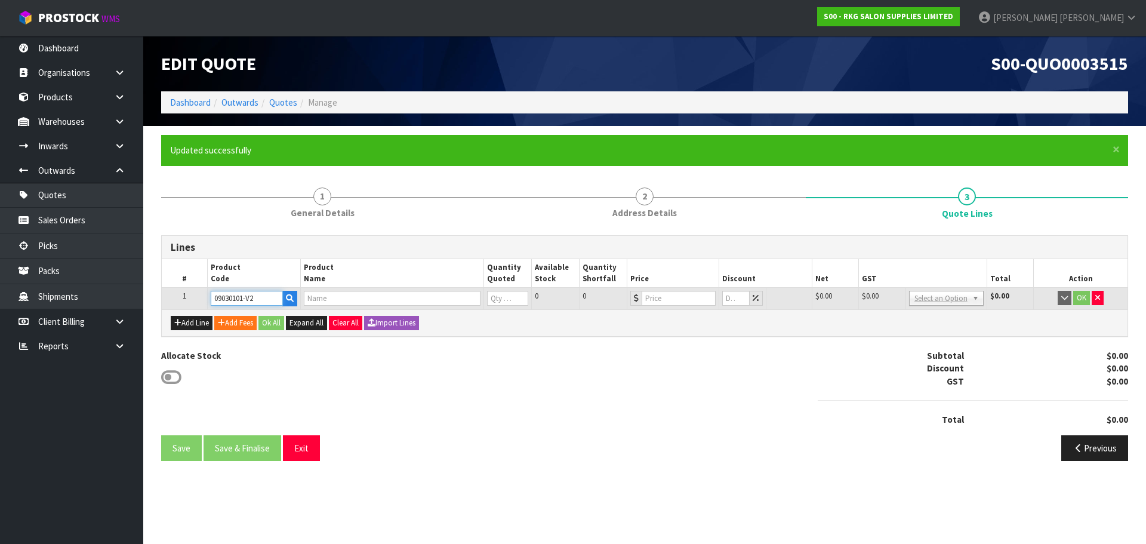
type input "ROTORUA 3 MOTOR ELECTRIC BED - BLACK"
type input "0"
type input "1429"
type input "0"
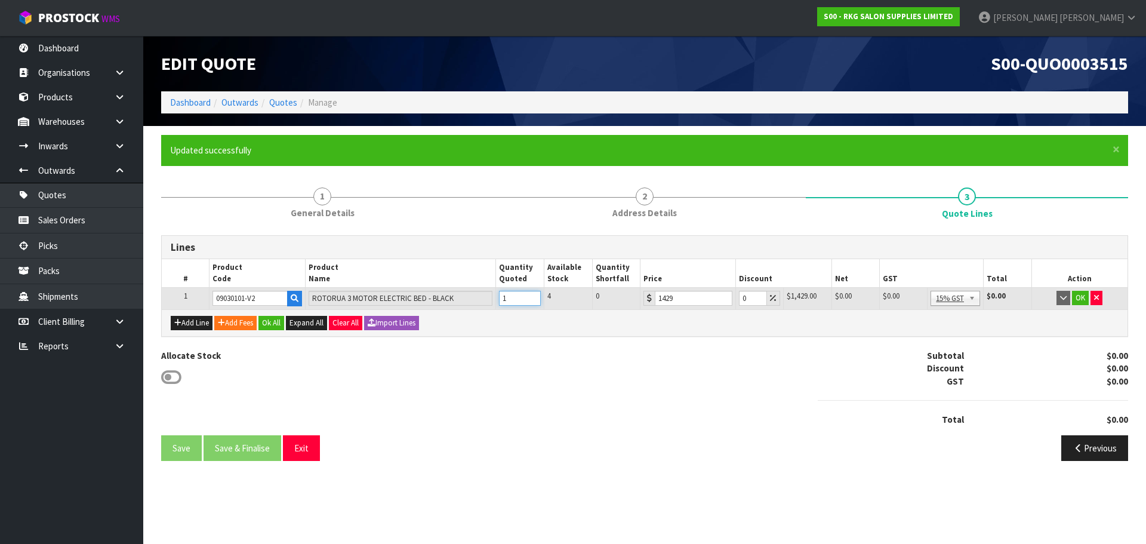
type input "1"
click at [532, 296] on input "1" at bounding box center [520, 298] width 42 height 15
drag, startPoint x: 748, startPoint y: 300, endPoint x: 738, endPoint y: 300, distance: 10.1
click at [738, 300] on input "0" at bounding box center [752, 298] width 28 height 15
type input "3"
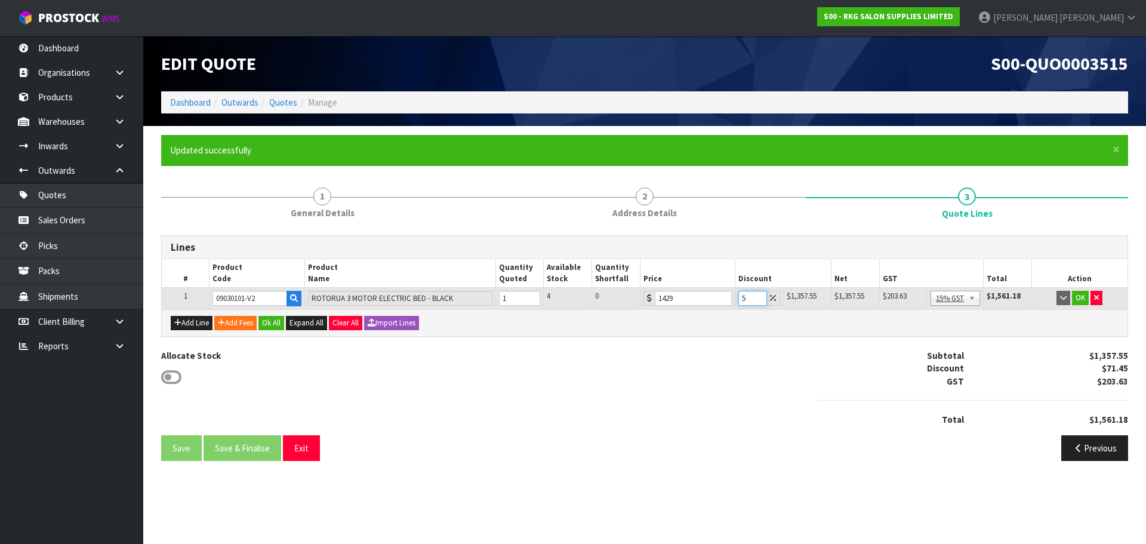
type input "5"
click at [239, 321] on button "Add Fees" at bounding box center [235, 323] width 42 height 14
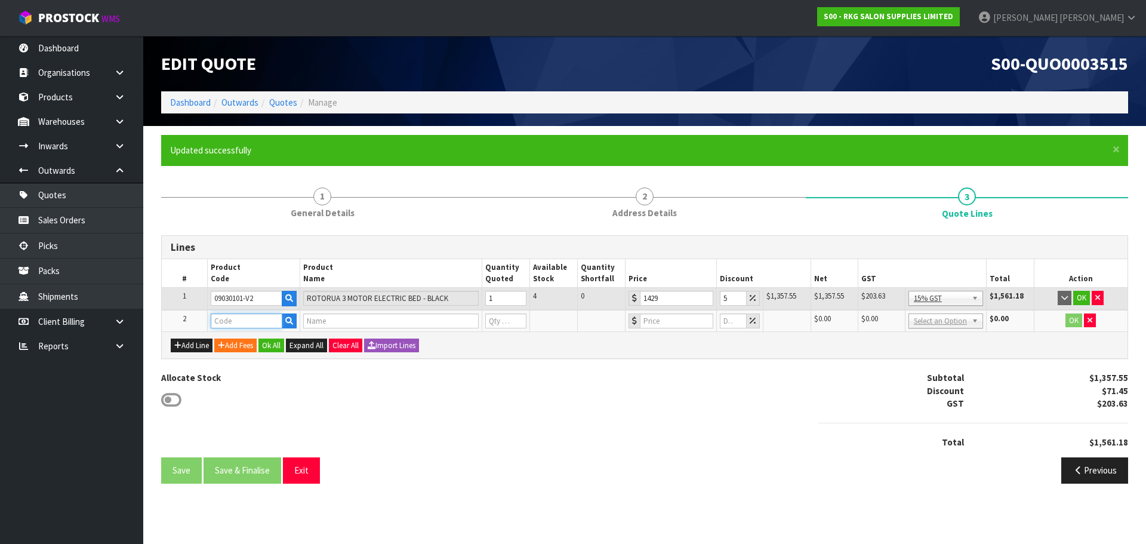
click at [240, 320] on input "text" at bounding box center [247, 320] width 72 height 15
type input "FRE"
click at [240, 340] on link "FRE IGHT" at bounding box center [258, 341] width 94 height 16
type input "FREIGHT"
type input "FREIGHT FEE"
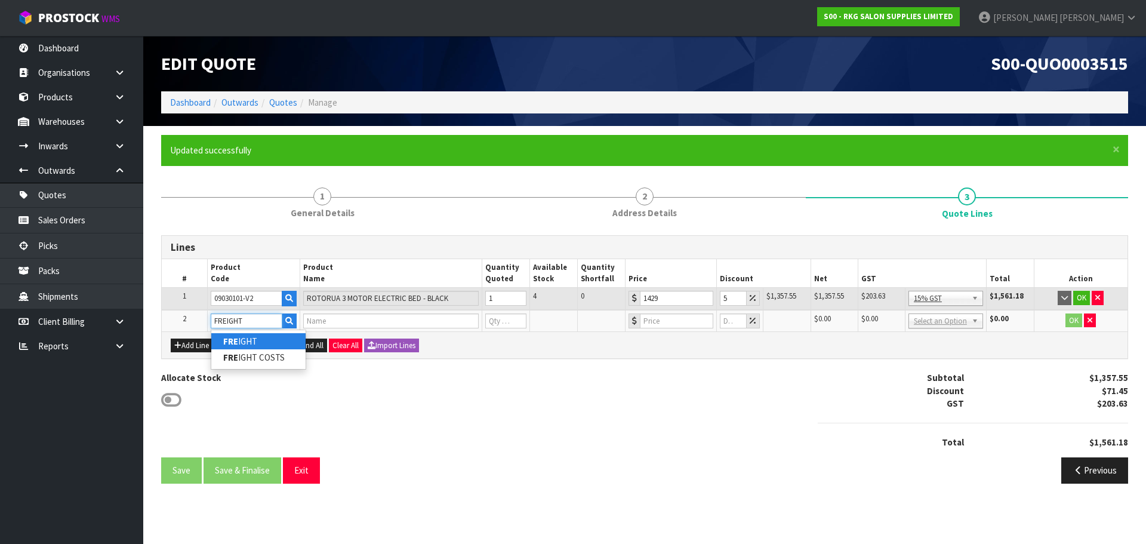
type input "1"
type input "0"
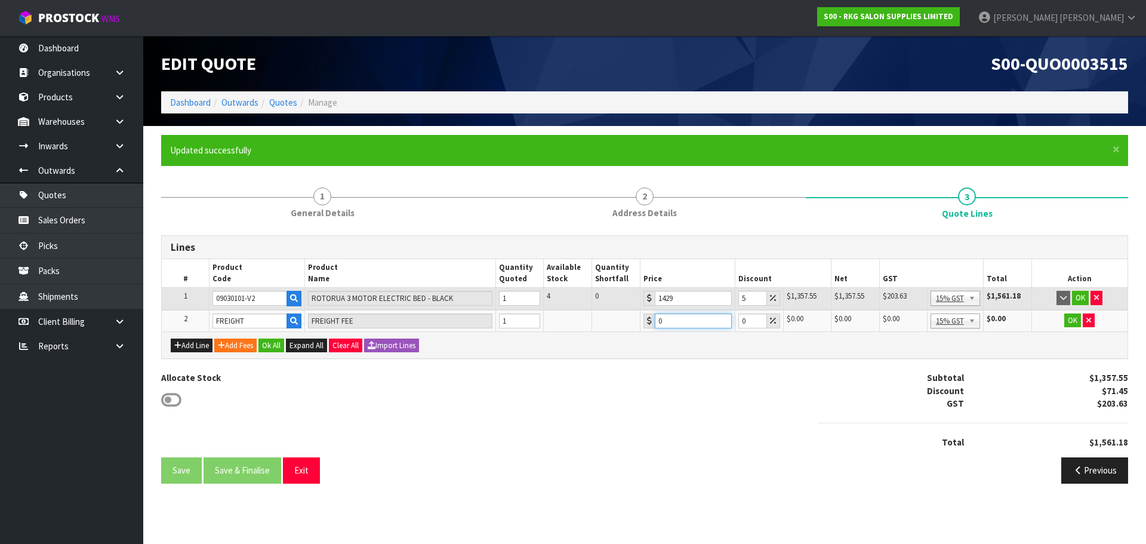
drag, startPoint x: 670, startPoint y: 320, endPoint x: 651, endPoint y: 319, distance: 19.7
click at [651, 319] on div "0" at bounding box center [687, 320] width 89 height 15
type input "510.3"
click at [1078, 297] on button "OK" at bounding box center [1080, 298] width 17 height 14
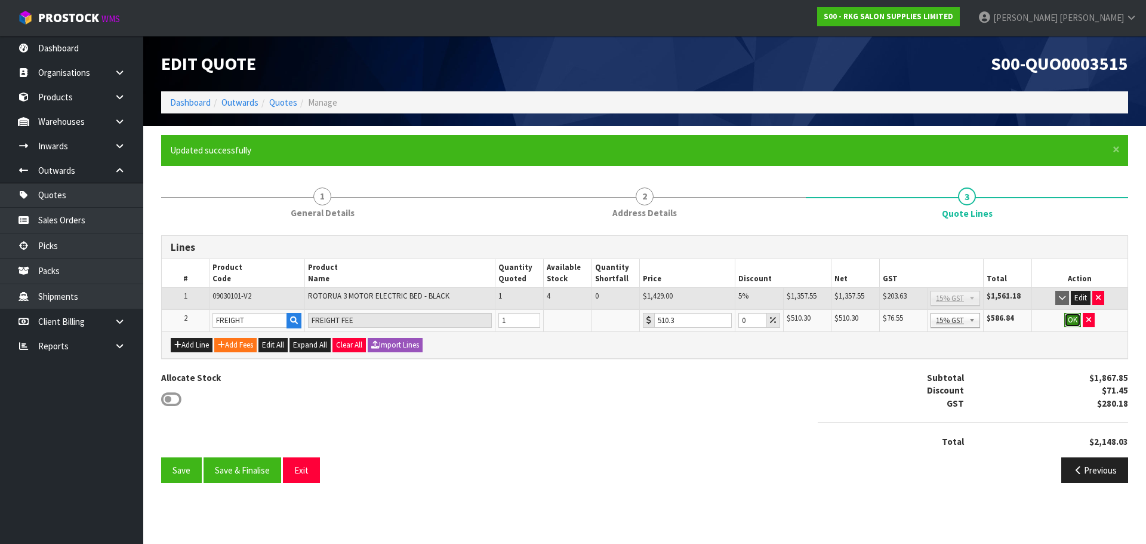
click at [1072, 319] on button "OK" at bounding box center [1072, 320] width 17 height 14
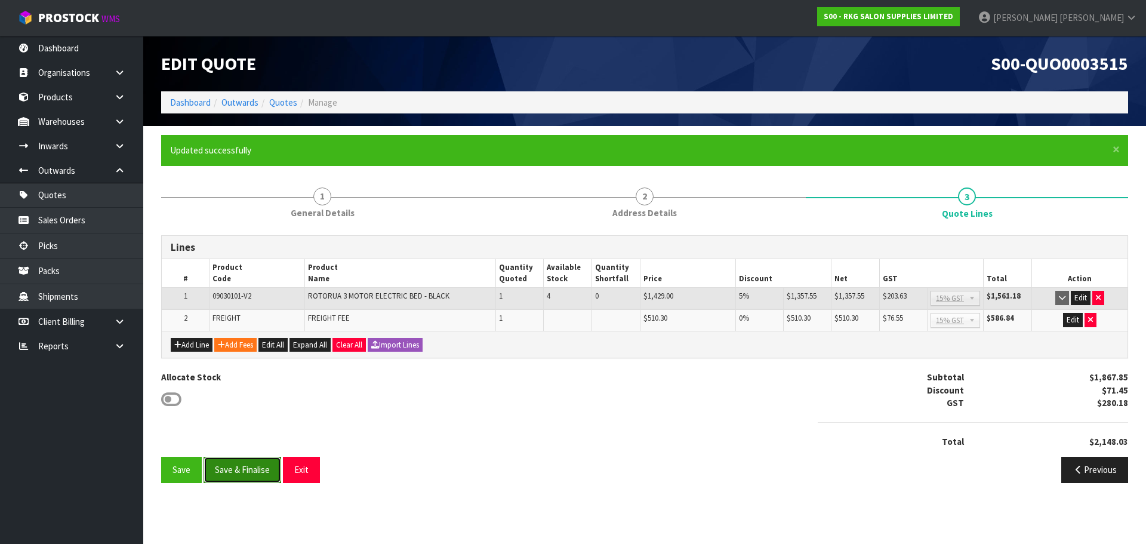
click at [252, 473] on button "Save & Finalise" at bounding box center [243, 470] width 78 height 26
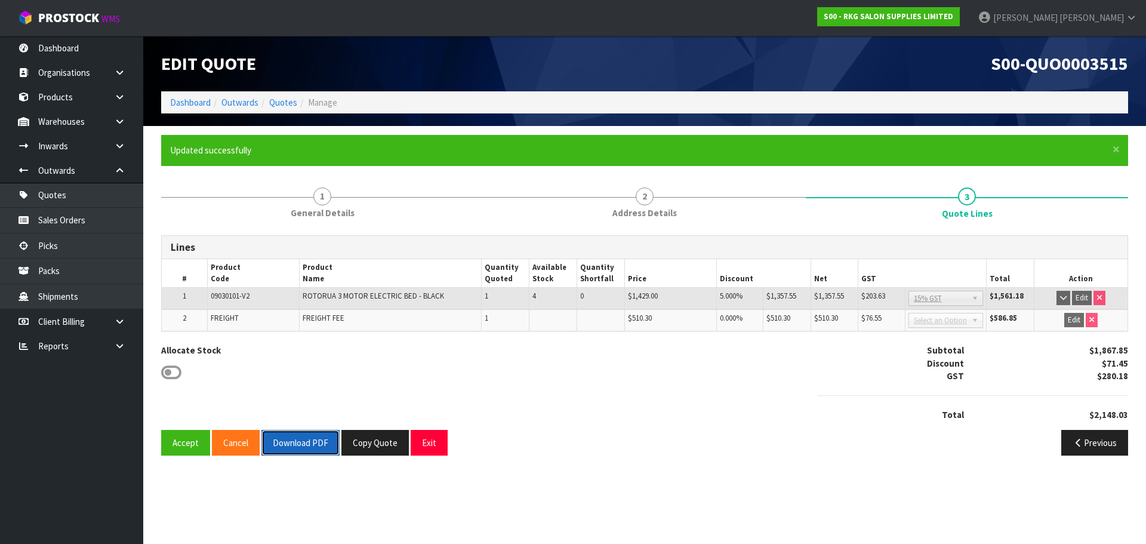
click at [297, 439] on button "Download PDF" at bounding box center [300, 443] width 78 height 26
click at [372, 445] on button "Copy Quote" at bounding box center [374, 443] width 67 height 26
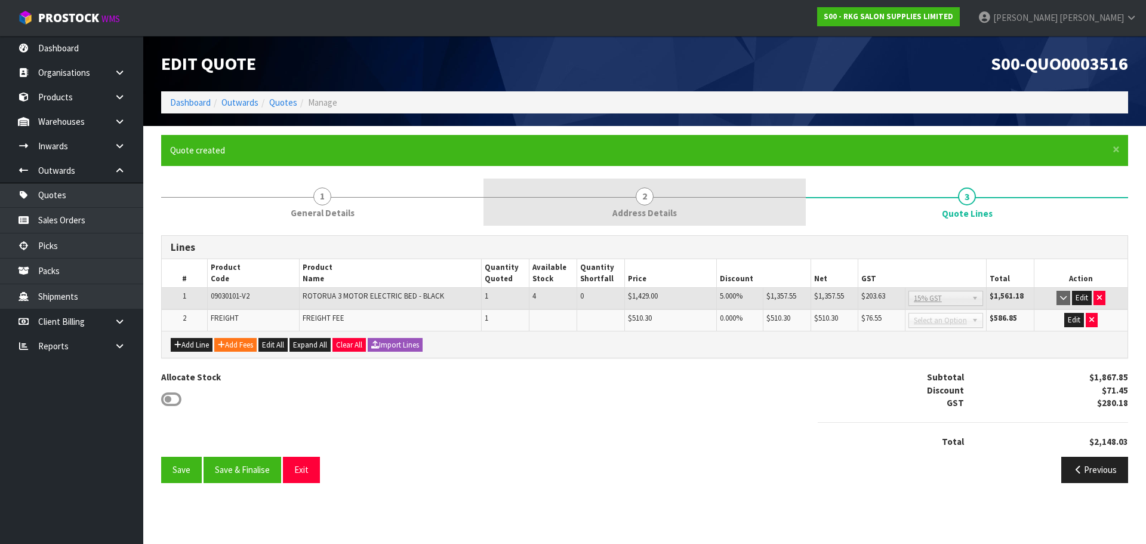
click at [640, 197] on span "2" at bounding box center [645, 196] width 18 height 18
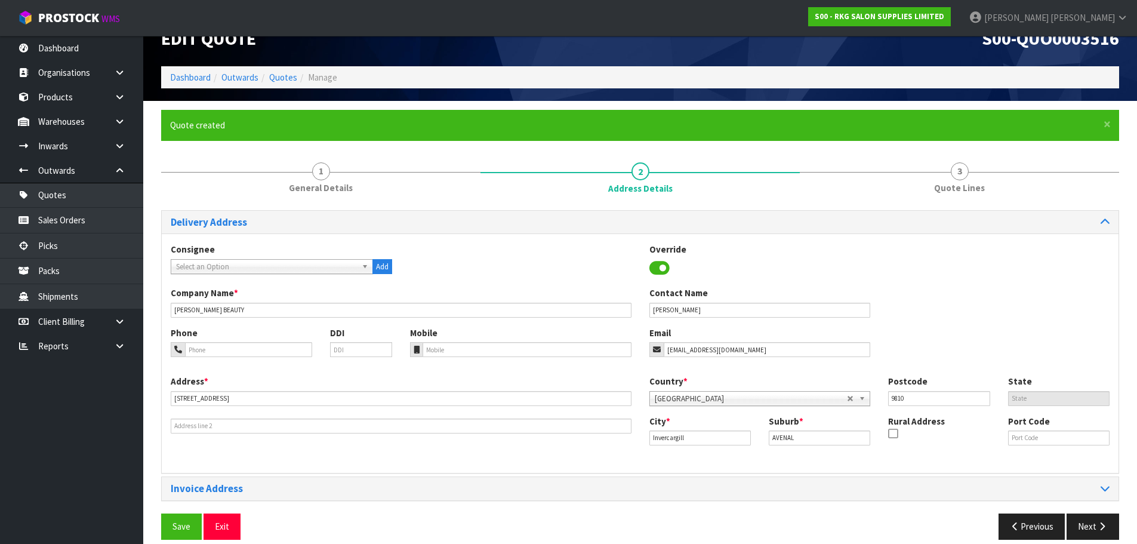
scroll to position [39, 0]
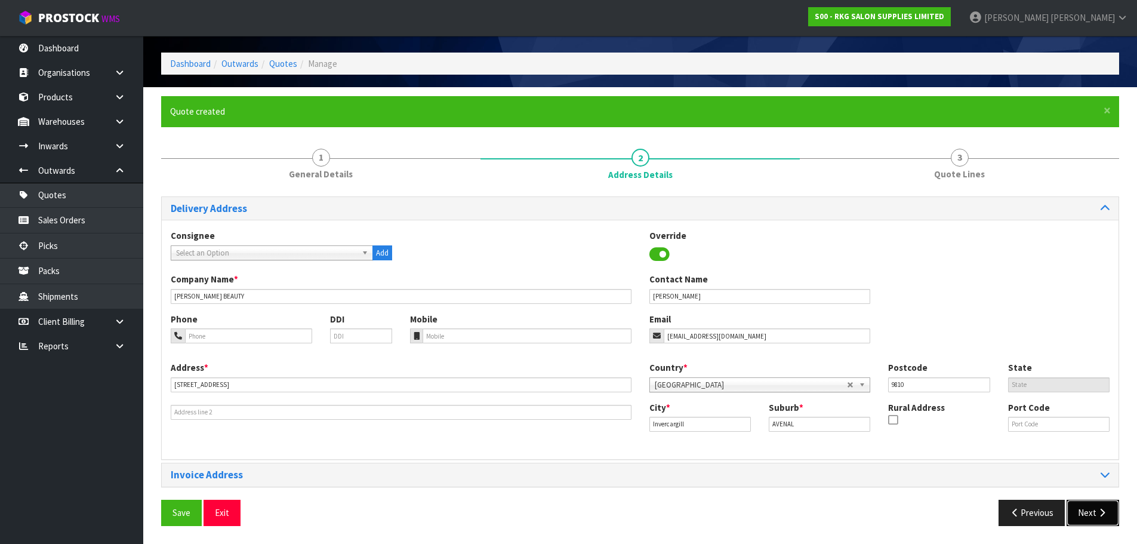
click at [1089, 517] on button "Next" at bounding box center [1093, 513] width 53 height 26
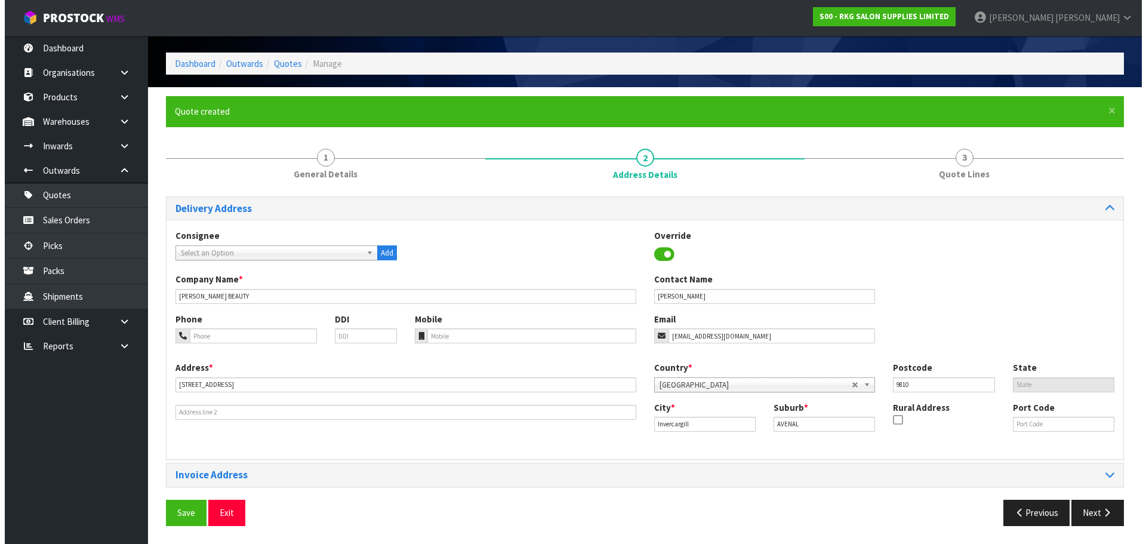
scroll to position [0, 0]
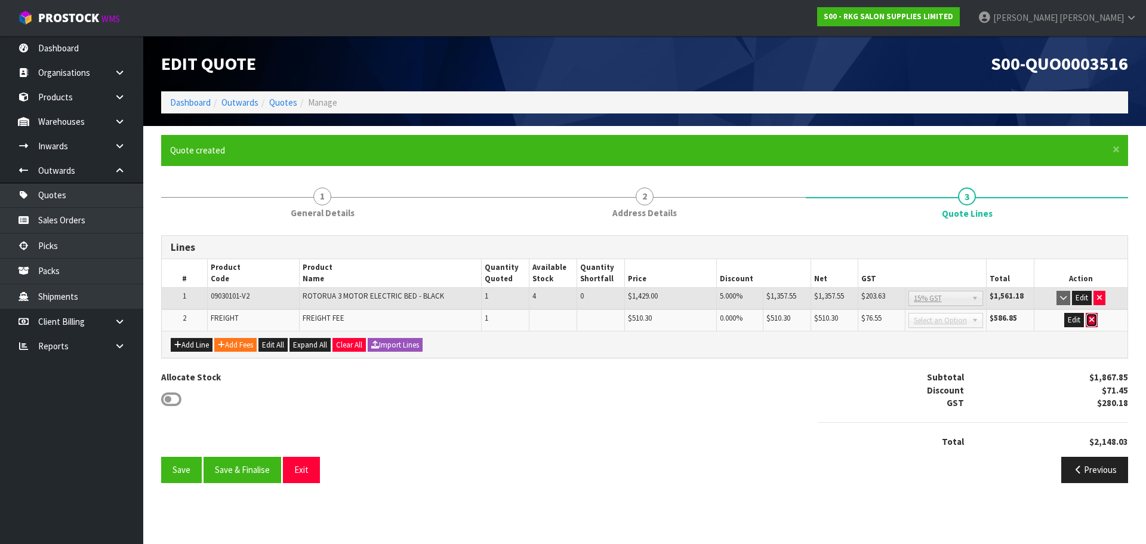
click at [1087, 319] on button "button" at bounding box center [1092, 320] width 12 height 14
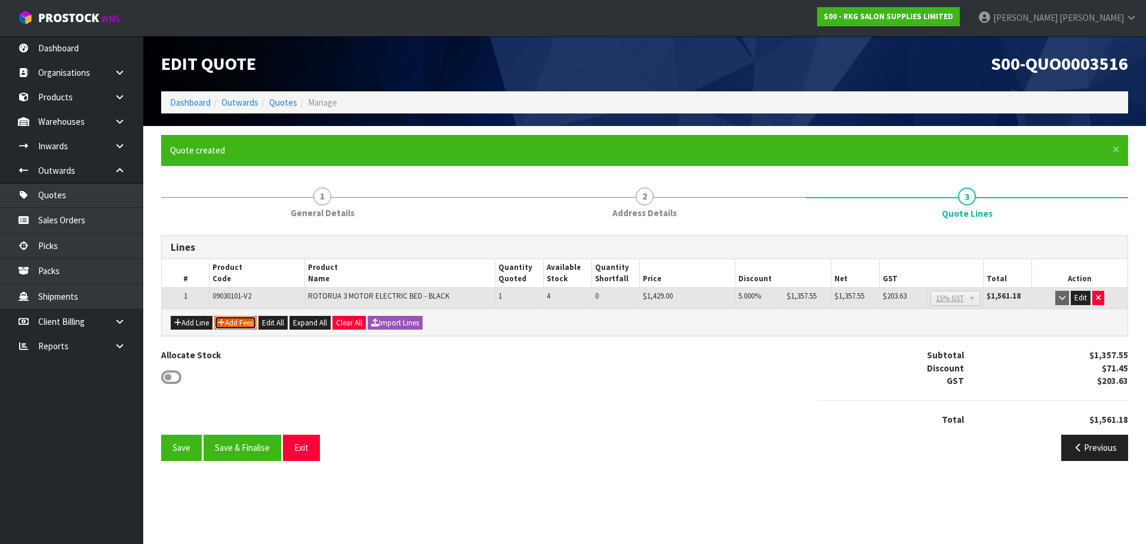
click at [249, 323] on button "Add Fees" at bounding box center [235, 323] width 42 height 14
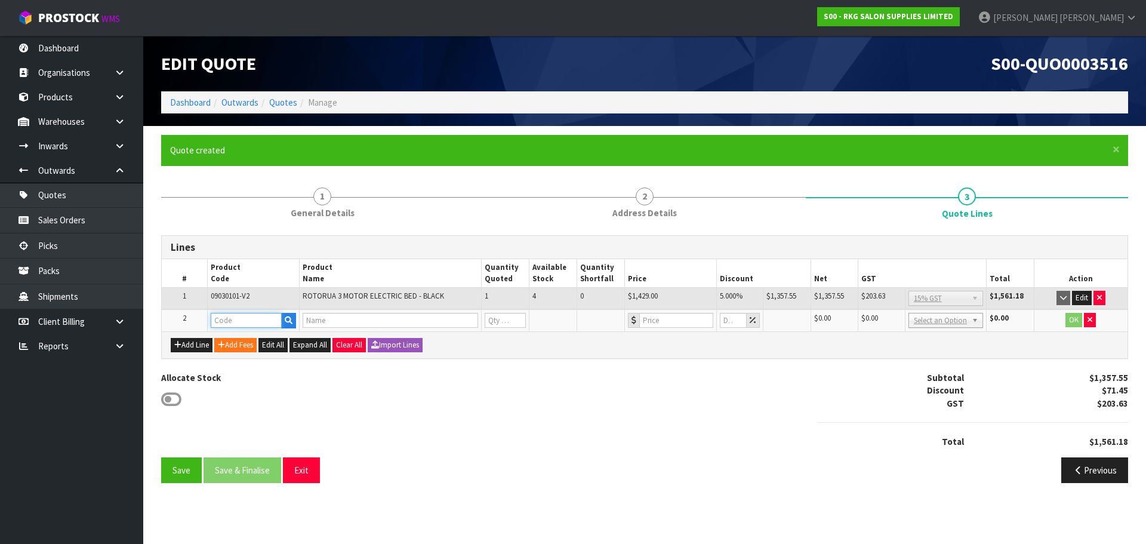
click at [248, 323] on input "text" at bounding box center [246, 320] width 71 height 15
type input "FRE"
click at [263, 341] on link "FRE IGHT" at bounding box center [258, 340] width 94 height 16
type input "FREIGHT"
type input "FREIGHT FEE"
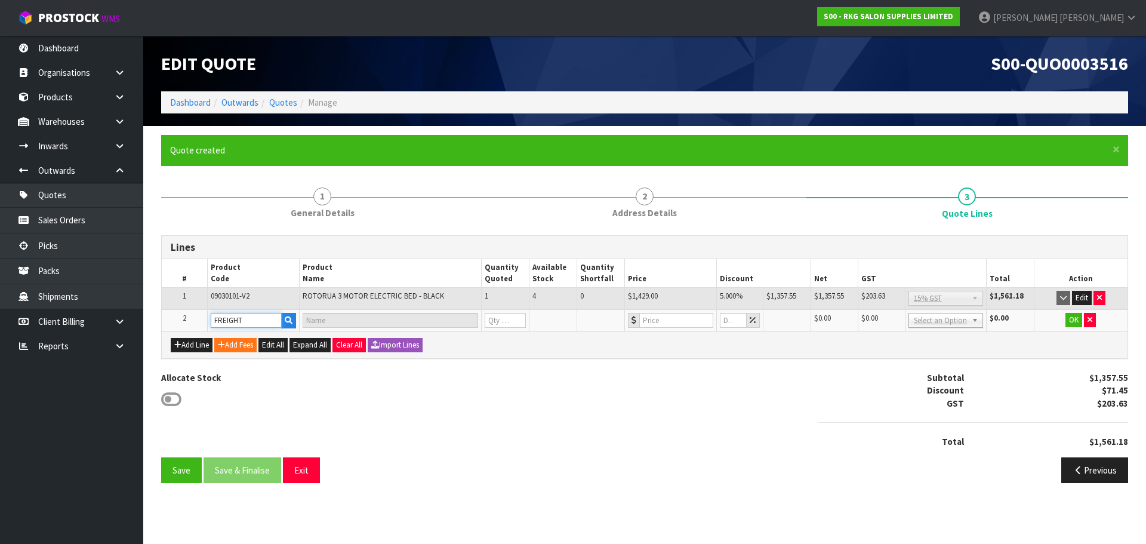
type input "1"
type input "0"
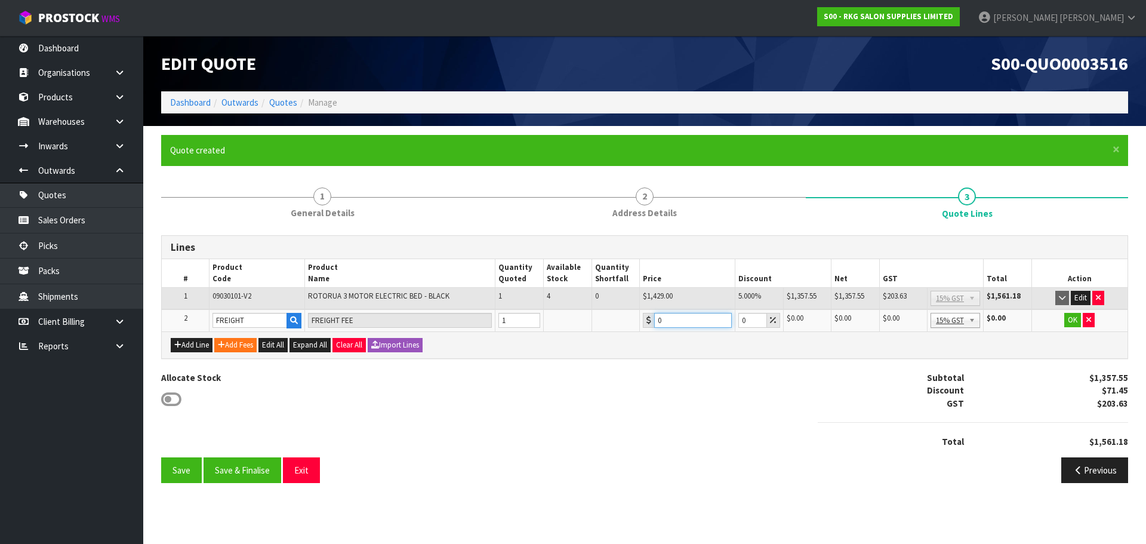
drag, startPoint x: 673, startPoint y: 319, endPoint x: 648, endPoint y: 319, distance: 24.5
click at [648, 319] on div "0" at bounding box center [687, 320] width 89 height 15
type input "382.50"
click at [1071, 322] on button "OK" at bounding box center [1072, 320] width 17 height 14
click at [1070, 318] on button "Edit" at bounding box center [1073, 320] width 20 height 14
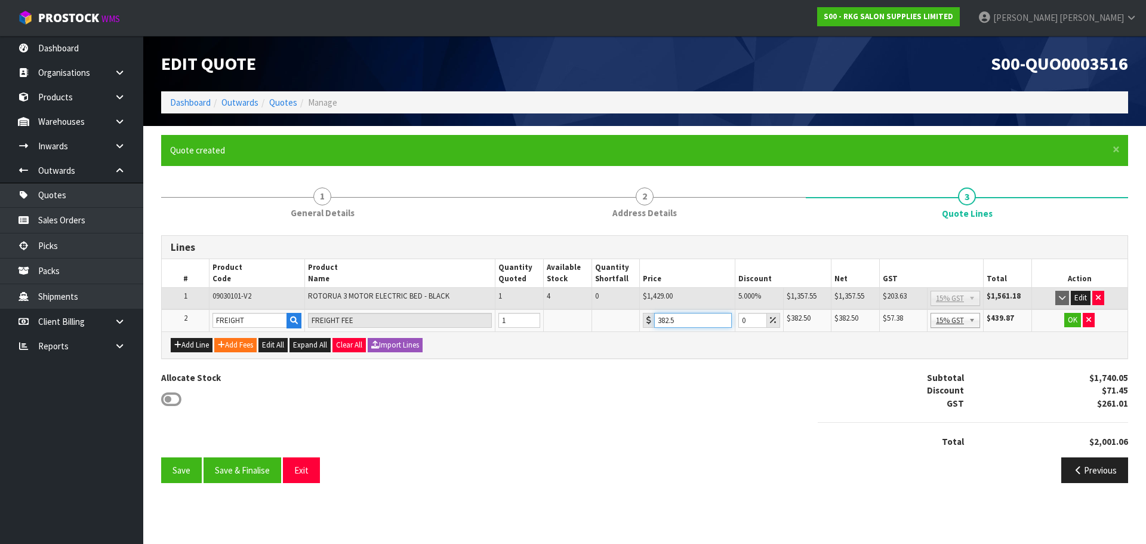
drag, startPoint x: 666, startPoint y: 322, endPoint x: 694, endPoint y: 315, distance: 28.2
click at [694, 315] on input "382.5" at bounding box center [693, 320] width 78 height 15
drag, startPoint x: 666, startPoint y: 322, endPoint x: 693, endPoint y: 322, distance: 26.9
click at [693, 322] on input "380.50" at bounding box center [693, 320] width 78 height 15
type input "381"
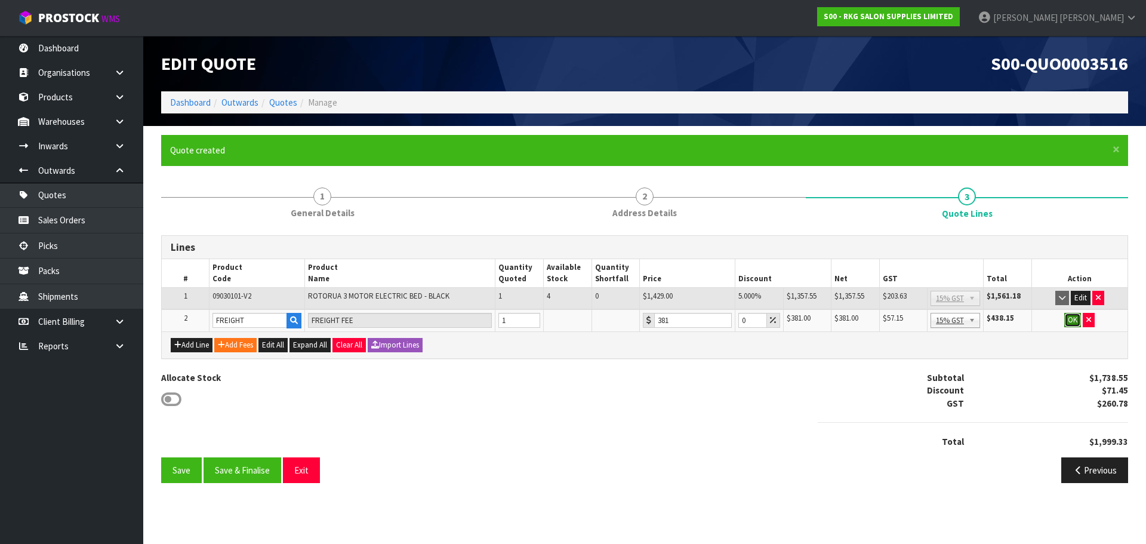
click at [1073, 319] on button "OK" at bounding box center [1072, 320] width 17 height 14
click at [1070, 321] on button "Edit" at bounding box center [1073, 320] width 20 height 14
drag, startPoint x: 677, startPoint y: 318, endPoint x: 659, endPoint y: 322, distance: 18.4
click at [659, 322] on input "381" at bounding box center [693, 320] width 78 height 15
type input "382"
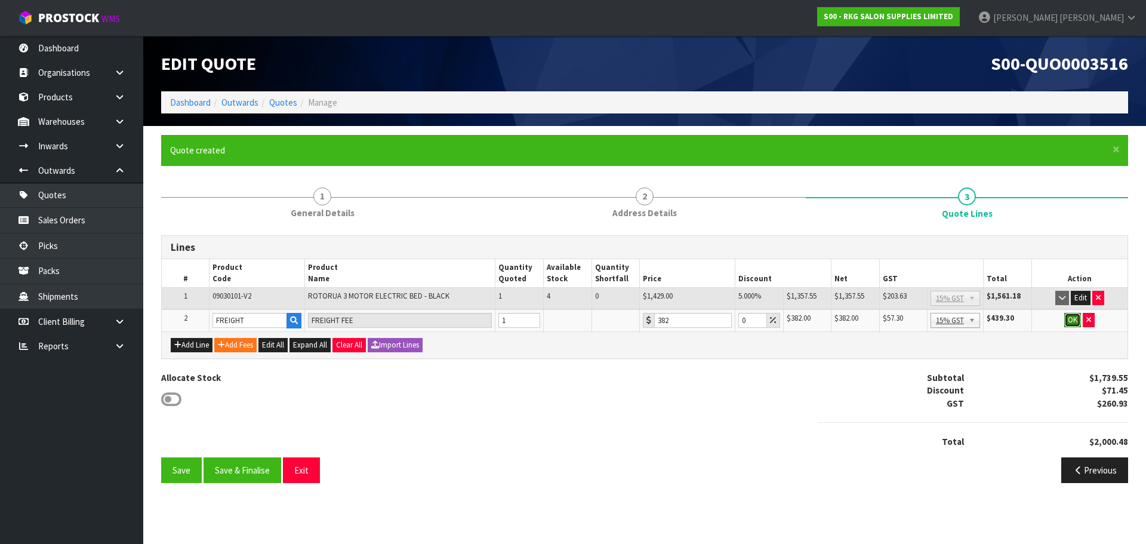
click at [1074, 319] on button "OK" at bounding box center [1072, 320] width 17 height 14
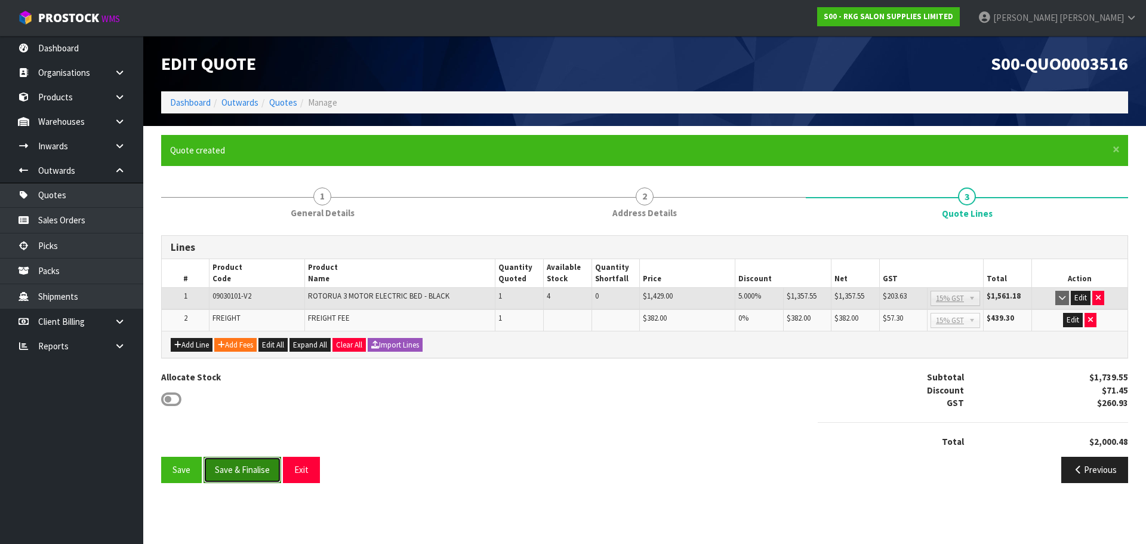
click at [252, 470] on button "Save & Finalise" at bounding box center [243, 470] width 78 height 26
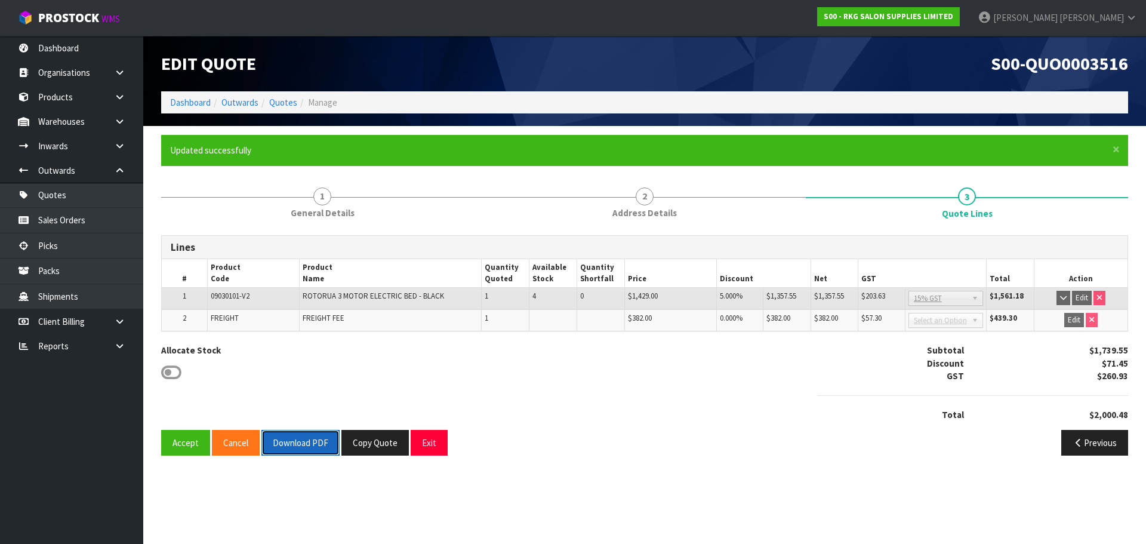
click at [301, 446] on button "Download PDF" at bounding box center [300, 443] width 78 height 26
click at [430, 437] on button "Exit" at bounding box center [429, 443] width 37 height 26
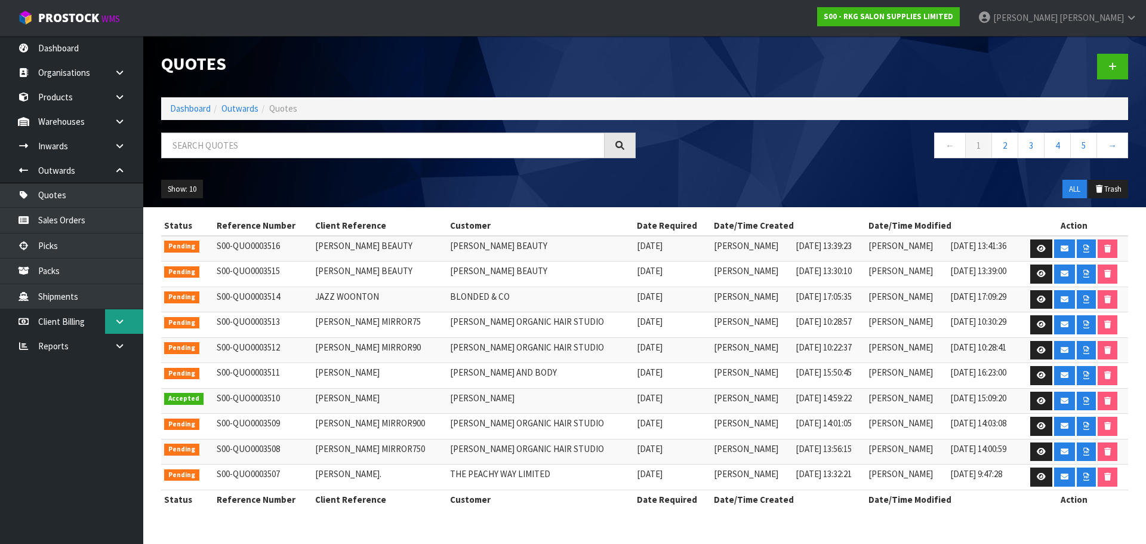
click at [127, 319] on link at bounding box center [124, 321] width 38 height 24
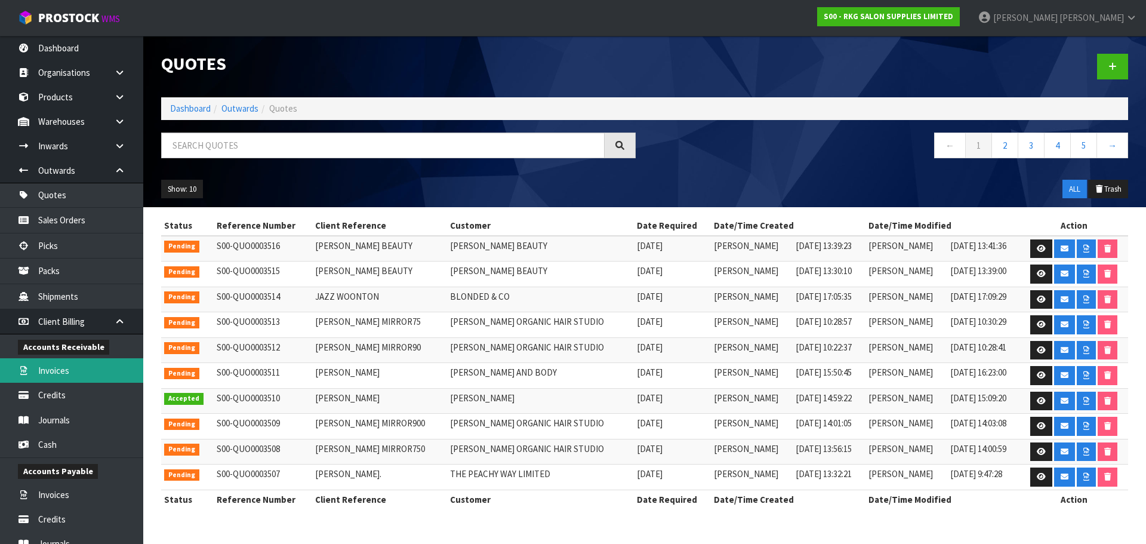
click at [48, 375] on link "Invoices" at bounding box center [71, 370] width 143 height 24
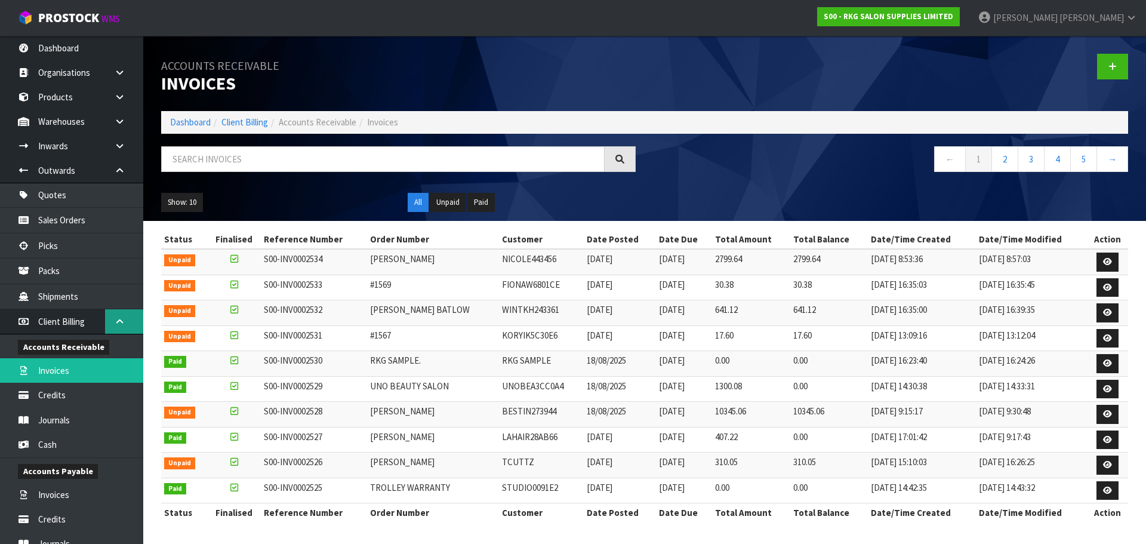
click at [115, 322] on icon at bounding box center [119, 321] width 11 height 9
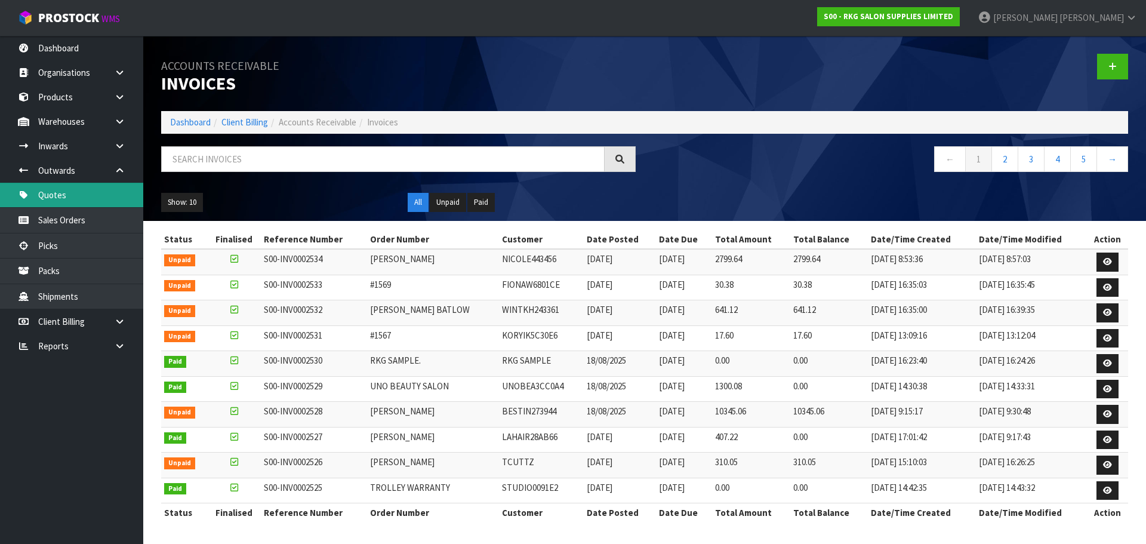
click at [68, 193] on link "Quotes" at bounding box center [71, 195] width 143 height 24
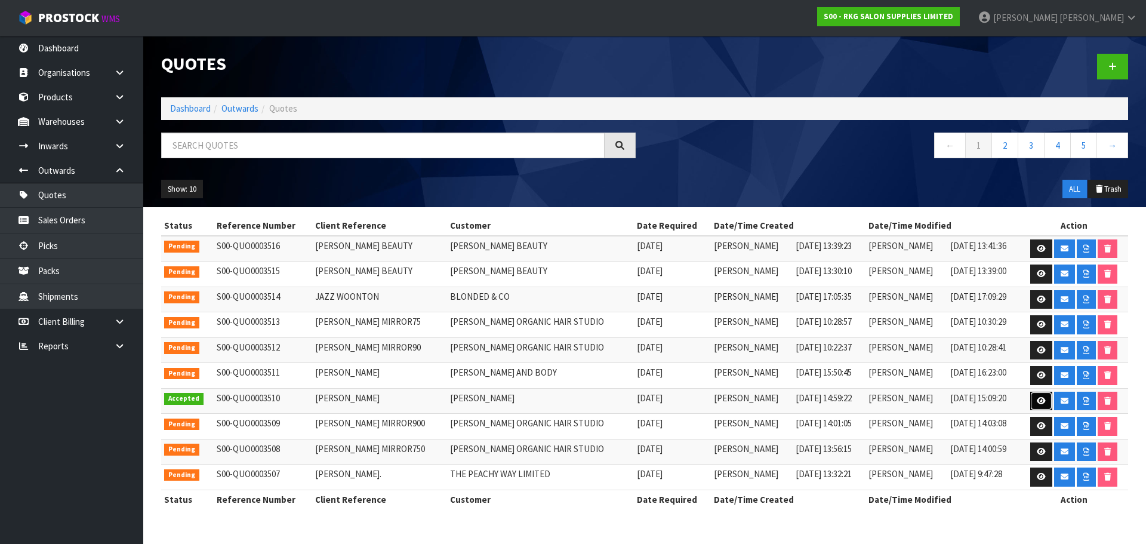
click at [1041, 400] on icon at bounding box center [1041, 401] width 9 height 8
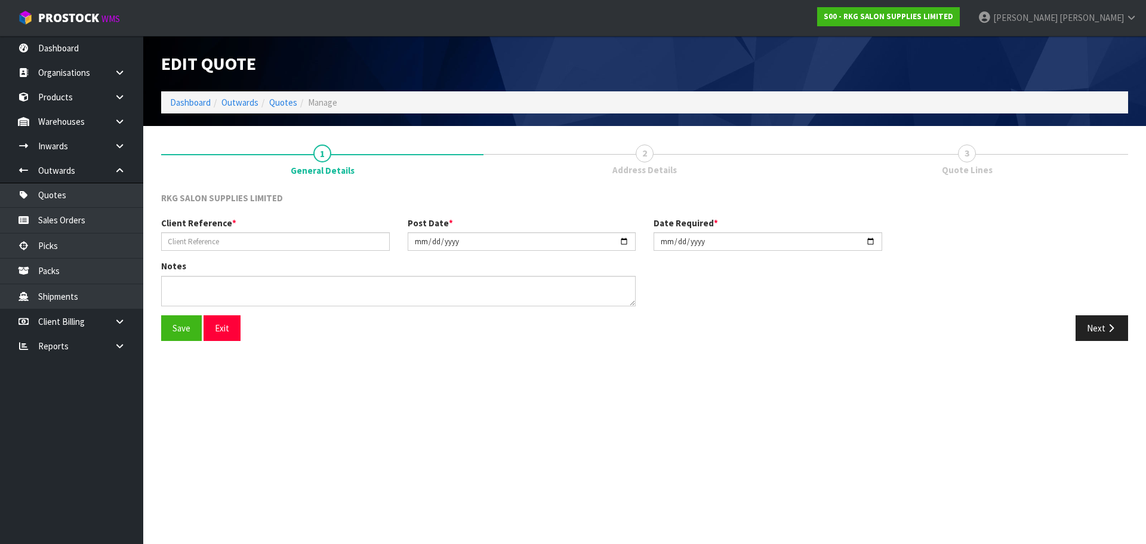
type input "[PERSON_NAME]"
type input "2025-08-20"
type textarea "FOR PICK UP"
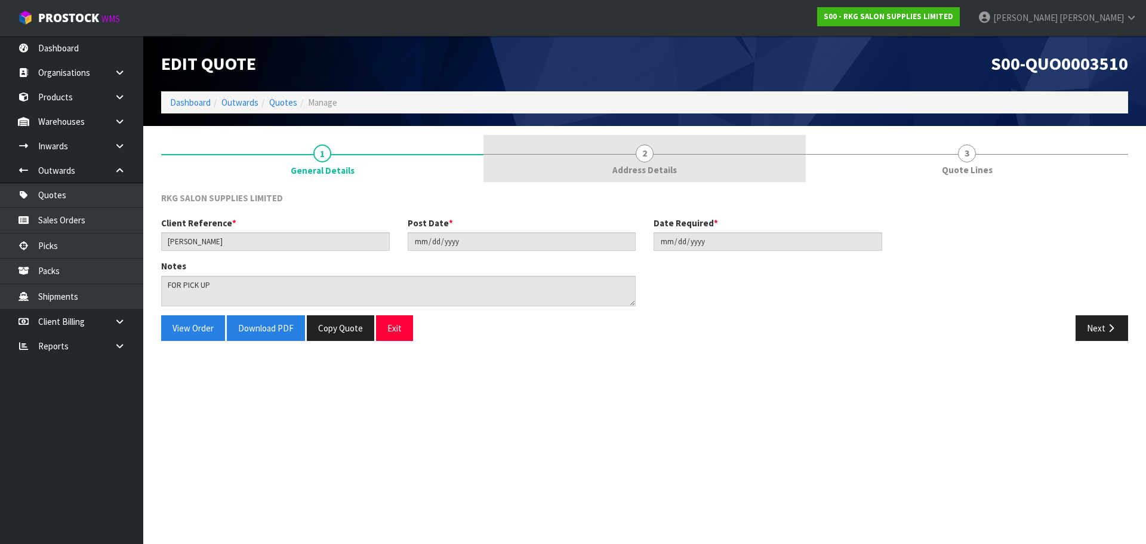
click at [652, 161] on link "2 Address Details" at bounding box center [644, 158] width 322 height 47
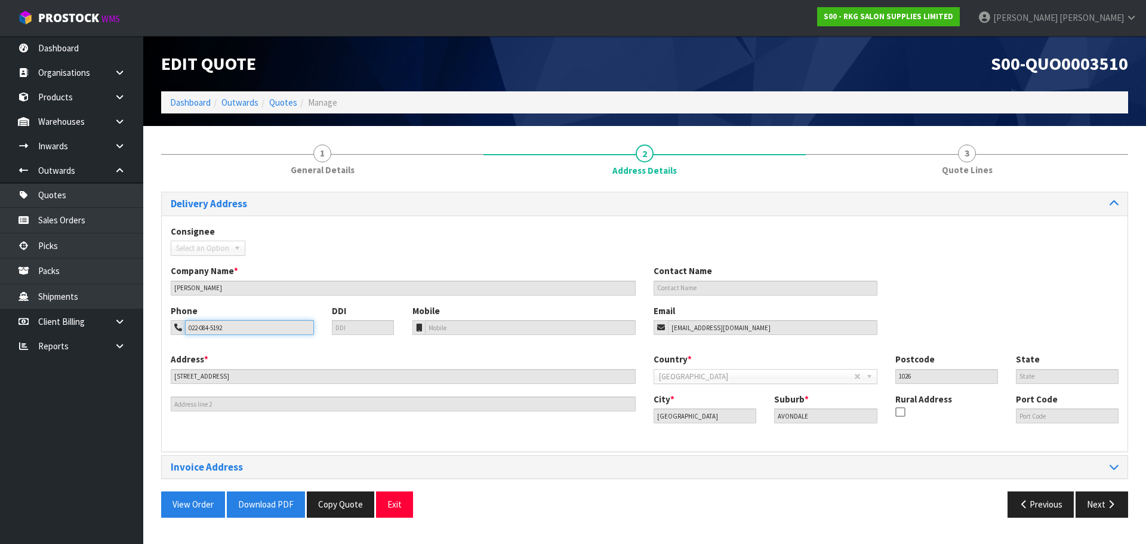
drag, startPoint x: 236, startPoint y: 331, endPoint x: 173, endPoint y: 329, distance: 62.7
click at [173, 329] on div "022-084-5192" at bounding box center [242, 327] width 143 height 15
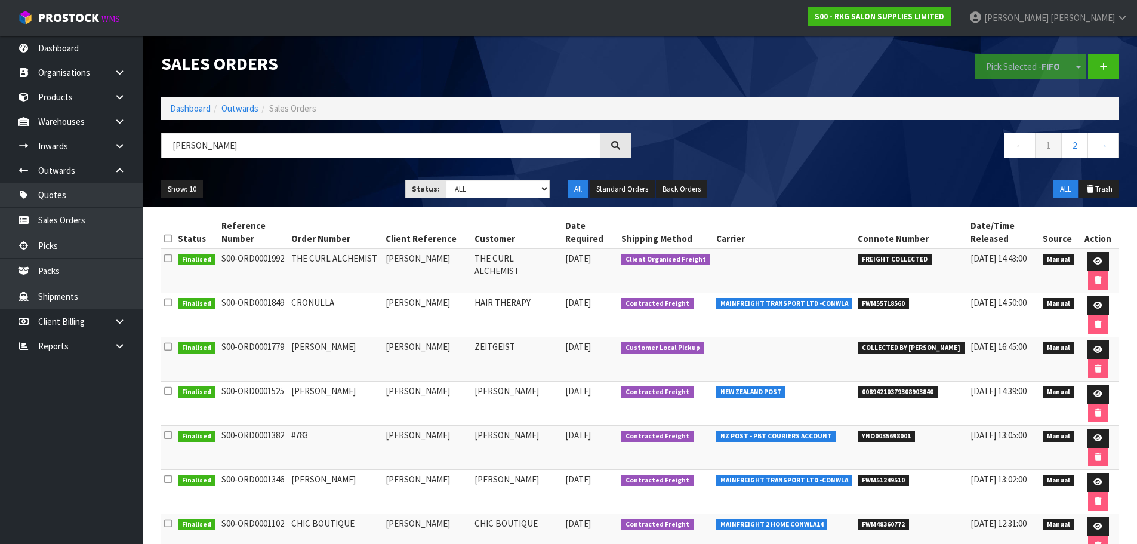
drag, startPoint x: 212, startPoint y: 147, endPoint x: 169, endPoint y: 149, distance: 43.0
click at [169, 149] on input "[PERSON_NAME]" at bounding box center [380, 145] width 439 height 26
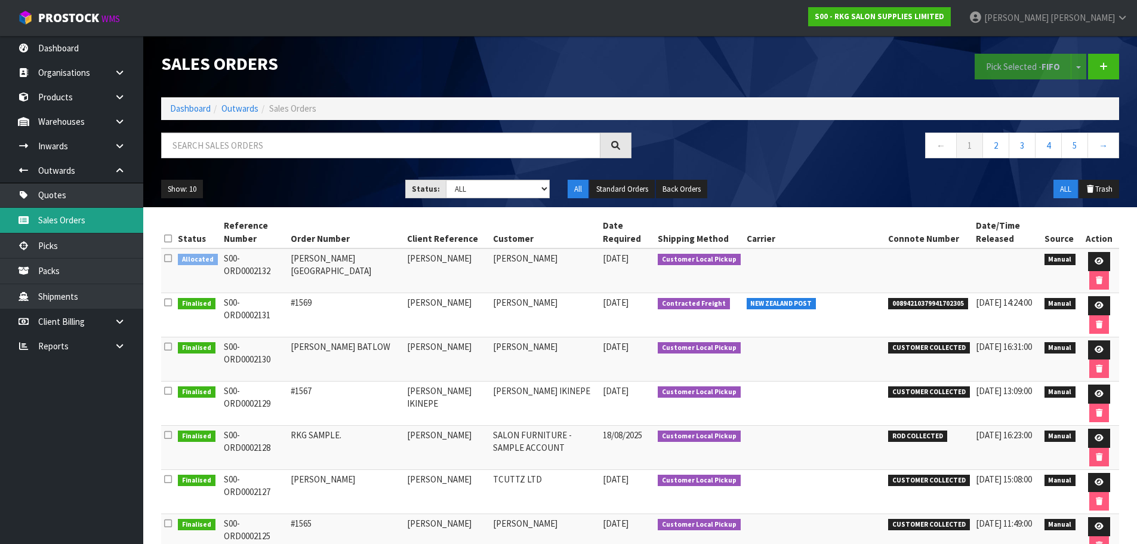
click at [65, 221] on link "Sales Orders" at bounding box center [71, 220] width 143 height 24
click at [1102, 69] on icon at bounding box center [1103, 66] width 8 height 9
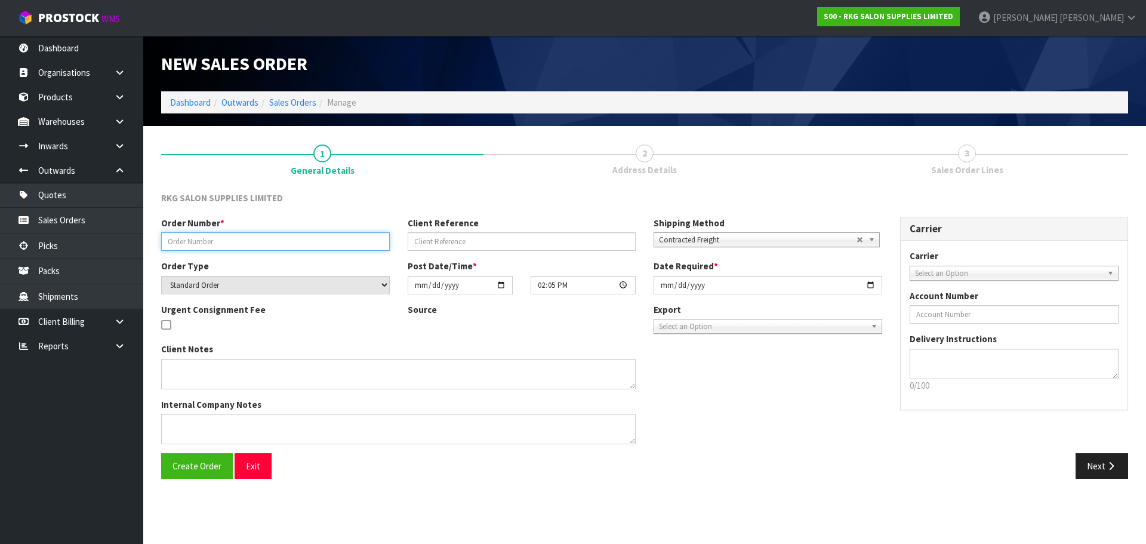
click at [241, 239] on input "text" at bounding box center [275, 241] width 229 height 19
drag, startPoint x: 187, startPoint y: 241, endPoint x: 258, endPoint y: 245, distance: 70.5
click at [258, 245] on input "WINT PRODUCT" at bounding box center [275, 241] width 229 height 19
type input "WINT TOWEL"
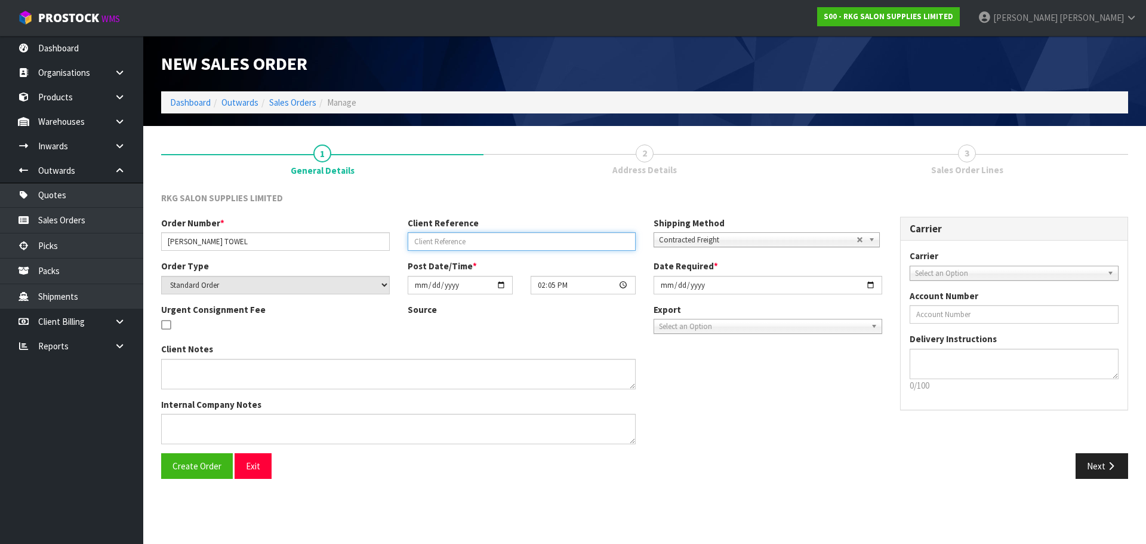
click at [423, 242] on input "text" at bounding box center [522, 241] width 229 height 19
type input "[PERSON_NAME]"
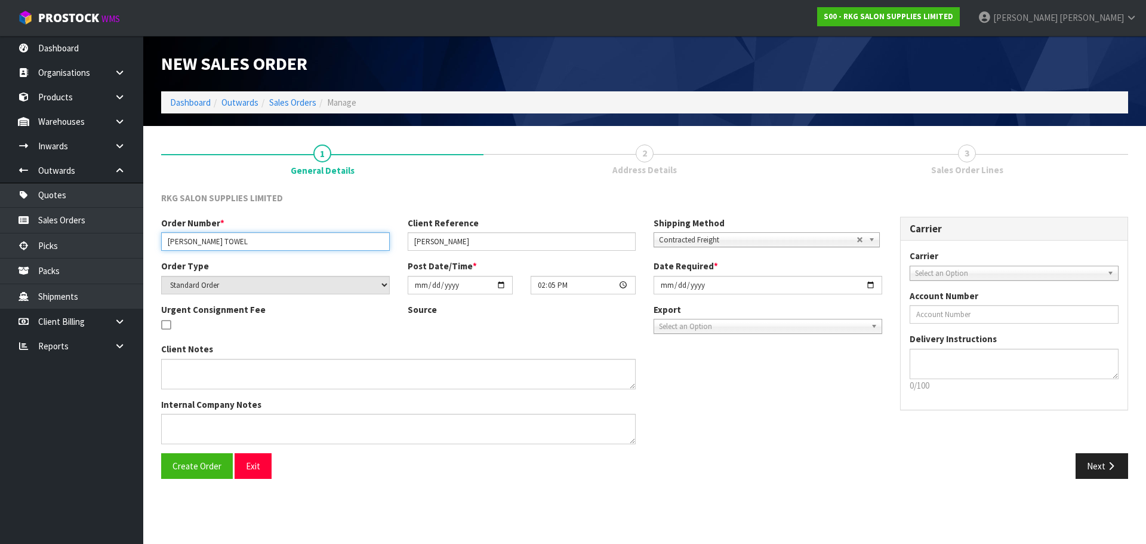
click at [232, 239] on input "WINT TOWEL" at bounding box center [275, 241] width 229 height 19
type input "WINT TOWEL ETC"
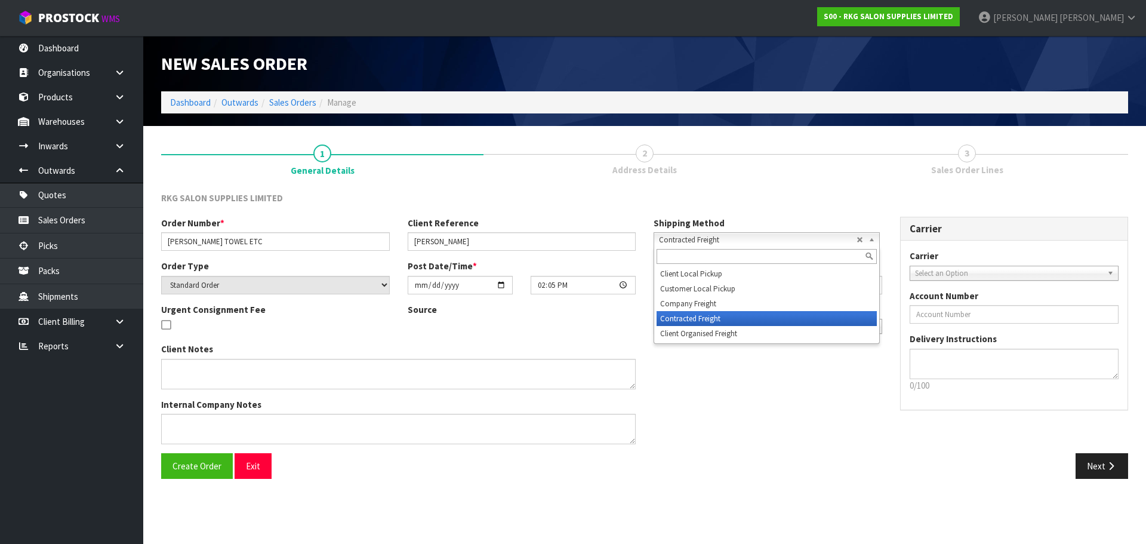
click at [713, 236] on span "Contracted Freight" at bounding box center [758, 240] width 198 height 14
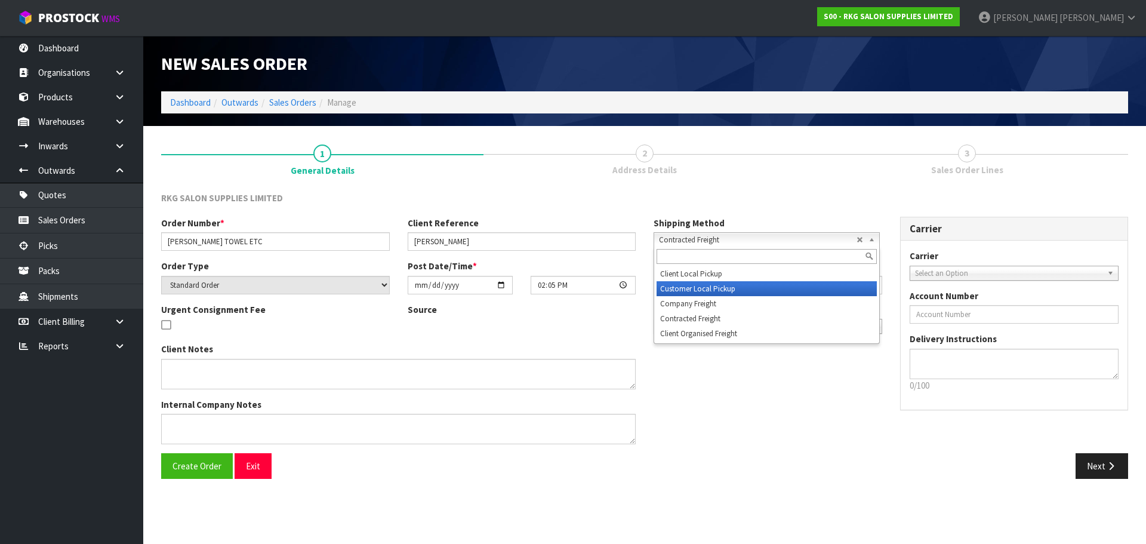
click at [689, 289] on li "Customer Local Pickup" at bounding box center [767, 288] width 220 height 15
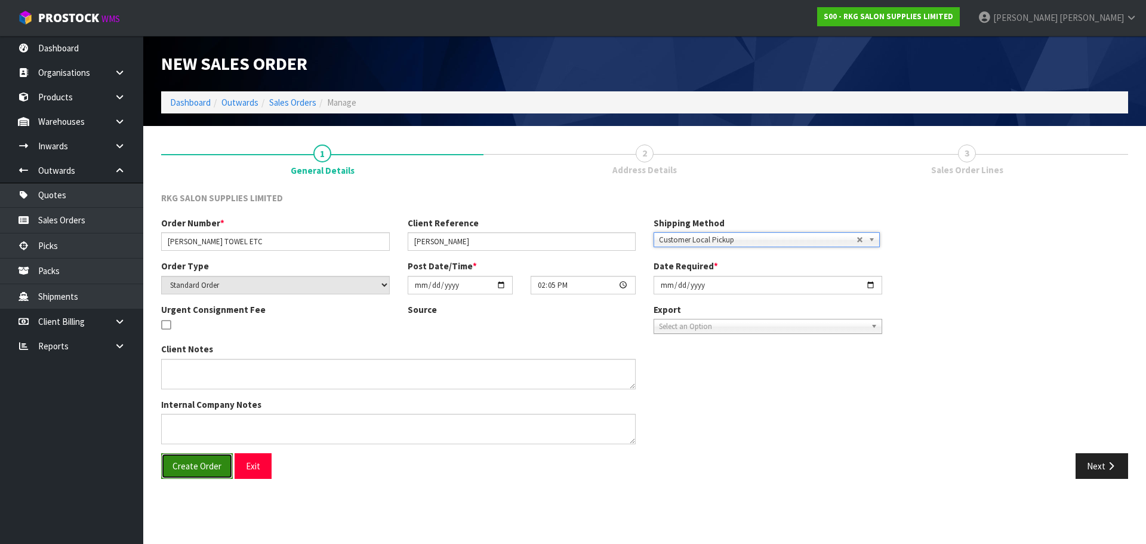
click at [197, 469] on span "Create Order" at bounding box center [196, 465] width 49 height 11
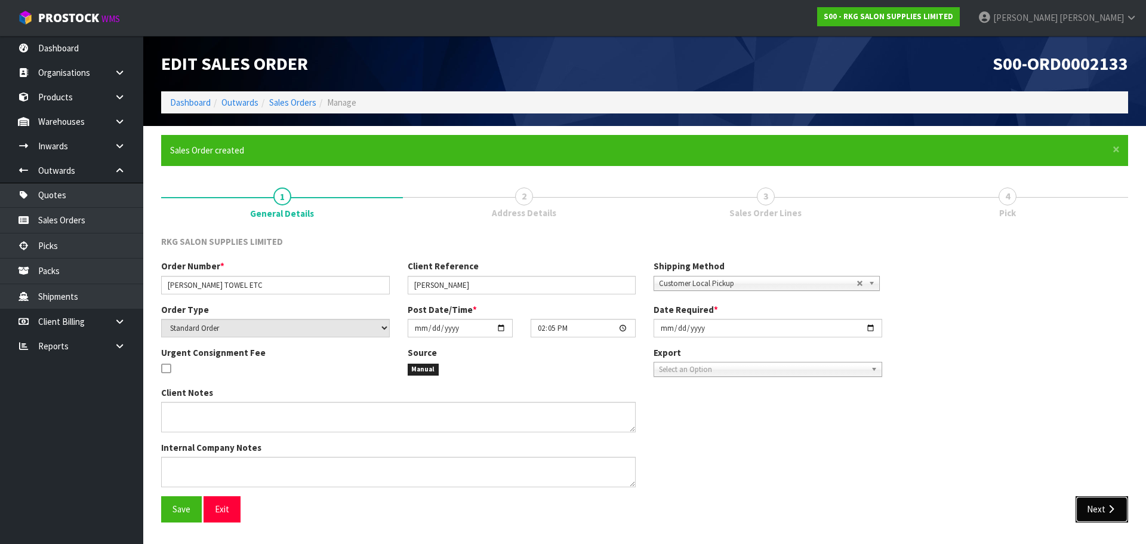
click at [1105, 509] on icon "button" at bounding box center [1110, 508] width 11 height 9
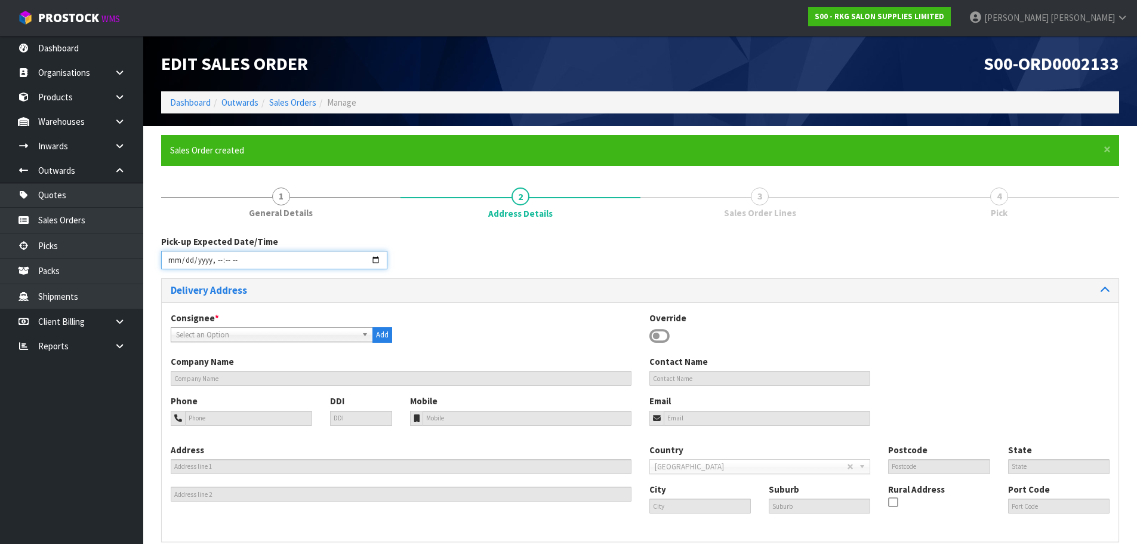
click at [375, 261] on input "datetime-local" at bounding box center [274, 260] width 226 height 19
type input "2025-08-22T14:07"
click at [458, 252] on div "Pick-up Expected Date/Time" at bounding box center [640, 256] width 976 height 43
click at [657, 337] on icon at bounding box center [659, 336] width 20 height 18
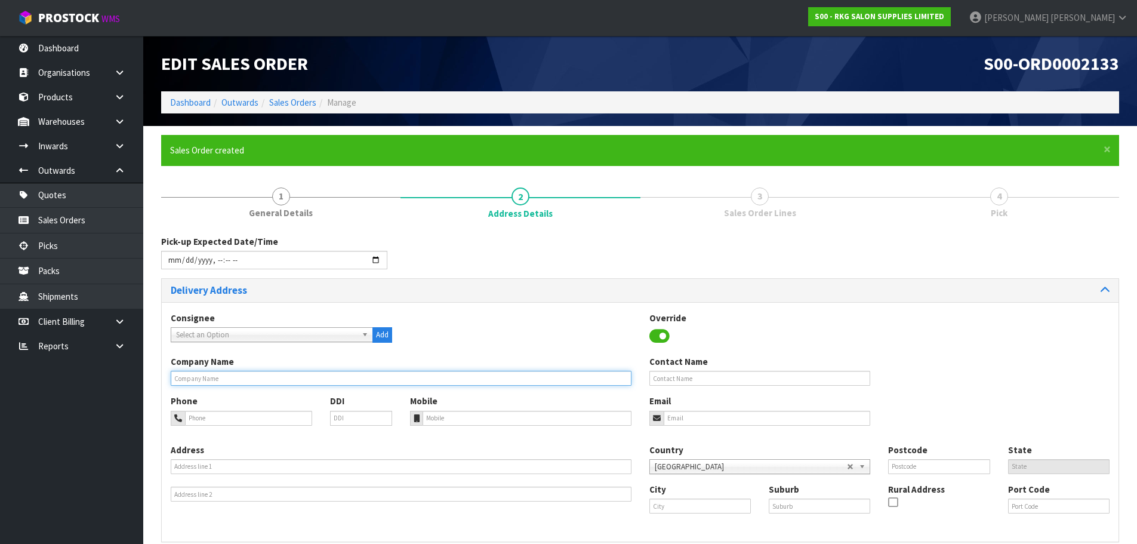
click at [209, 378] on input "text" at bounding box center [401, 378] width 461 height 15
type input "[PERSON_NAME]"
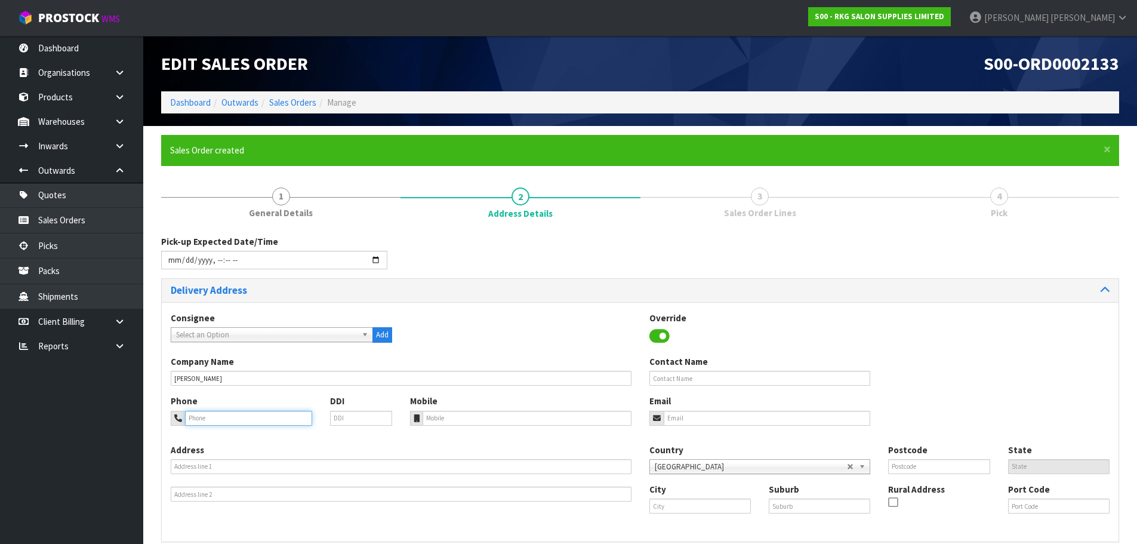
click at [219, 423] on input "tel" at bounding box center [248, 418] width 127 height 15
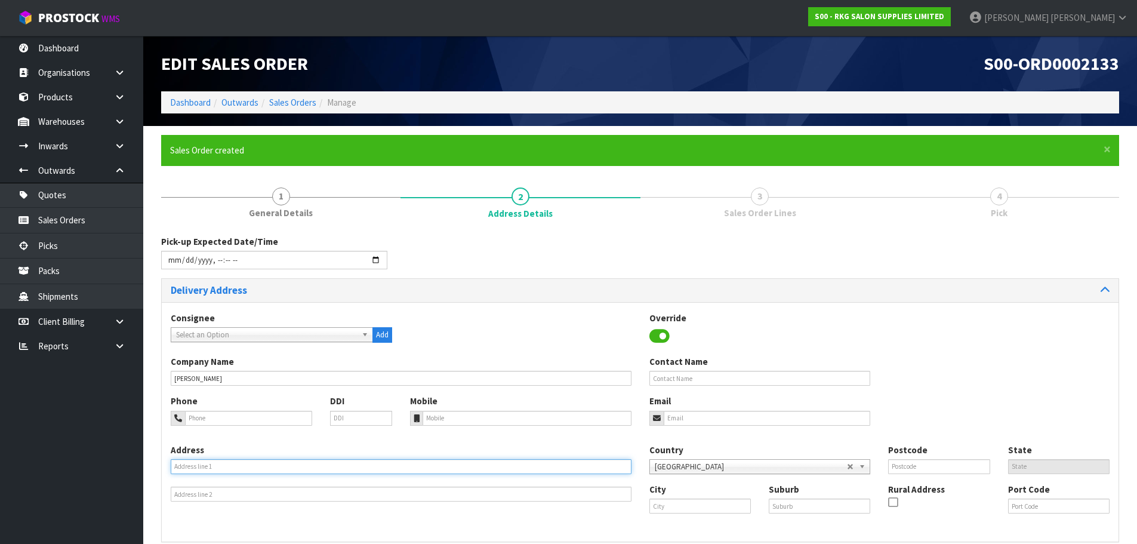
click at [207, 467] on input "text" at bounding box center [401, 466] width 461 height 15
type input "[STREET_ADDRESS]"
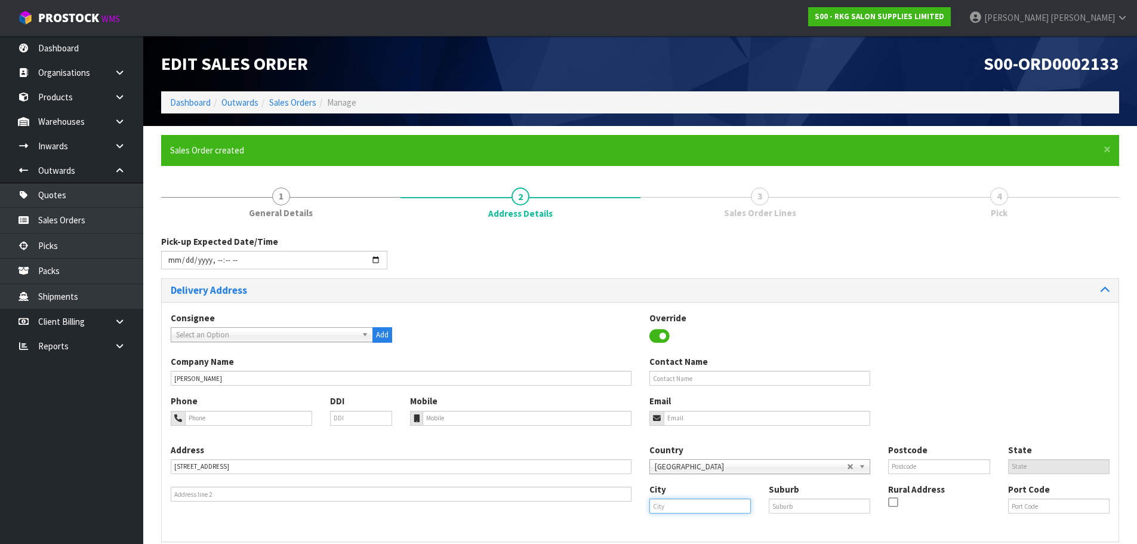
click at [678, 505] on input "text" at bounding box center [699, 505] width 101 height 15
click at [681, 526] on link "Au ckland" at bounding box center [697, 526] width 94 height 16
type input "[GEOGRAPHIC_DATA]"
click at [784, 506] on input "text" at bounding box center [819, 505] width 101 height 15
type input "AVONDALE"
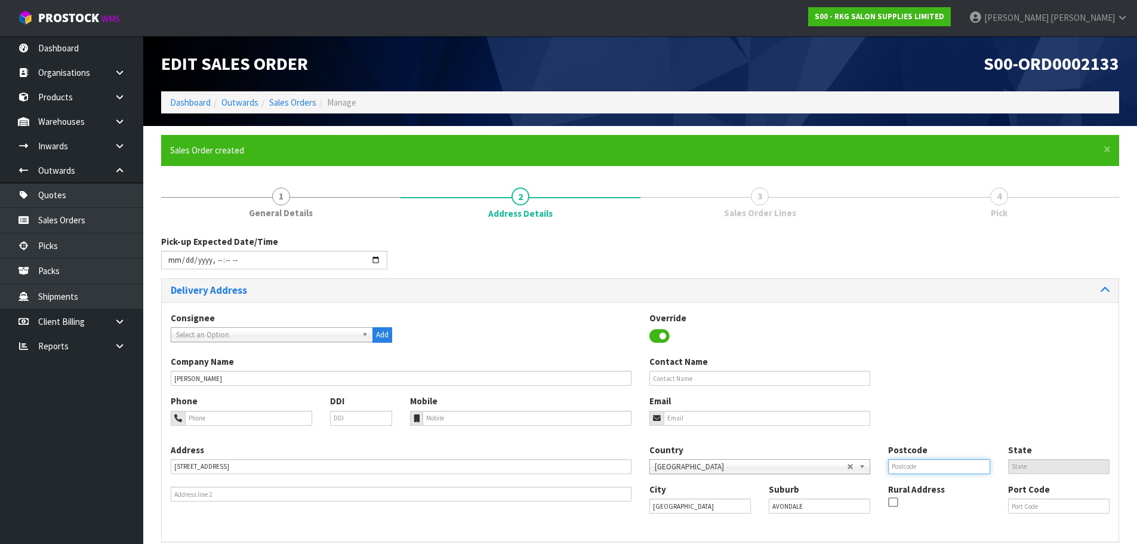
click at [913, 465] on input "text" at bounding box center [938, 466] width 101 height 15
type input "1026"
click at [739, 408] on div "Email" at bounding box center [759, 410] width 239 height 30
click at [732, 418] on input "email" at bounding box center [767, 418] width 207 height 15
type input "[EMAIL_ADDRESS][DOMAIN_NAME]"
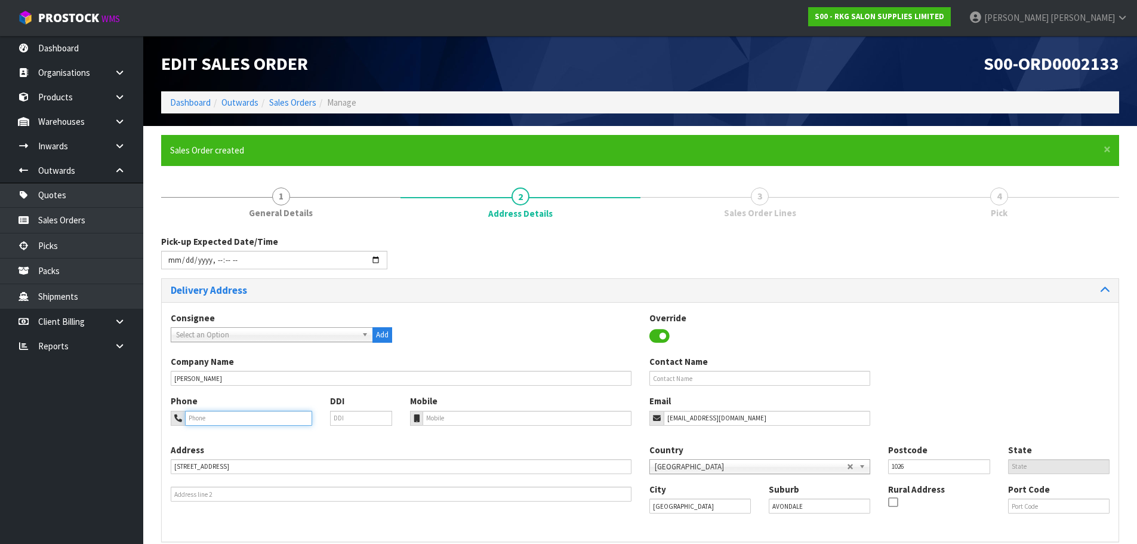
click at [251, 420] on input "tel" at bounding box center [248, 418] width 127 height 15
click at [205, 418] on input "tel" at bounding box center [248, 418] width 127 height 15
paste input "022-084-5192"
type input "022-084-5192"
click at [490, 315] on div "Consignee 000001.BAY MECHANICS - BAY MECHANICS 000001A - BRAKE & TRANSMISSION N…" at bounding box center [640, 334] width 957 height 44
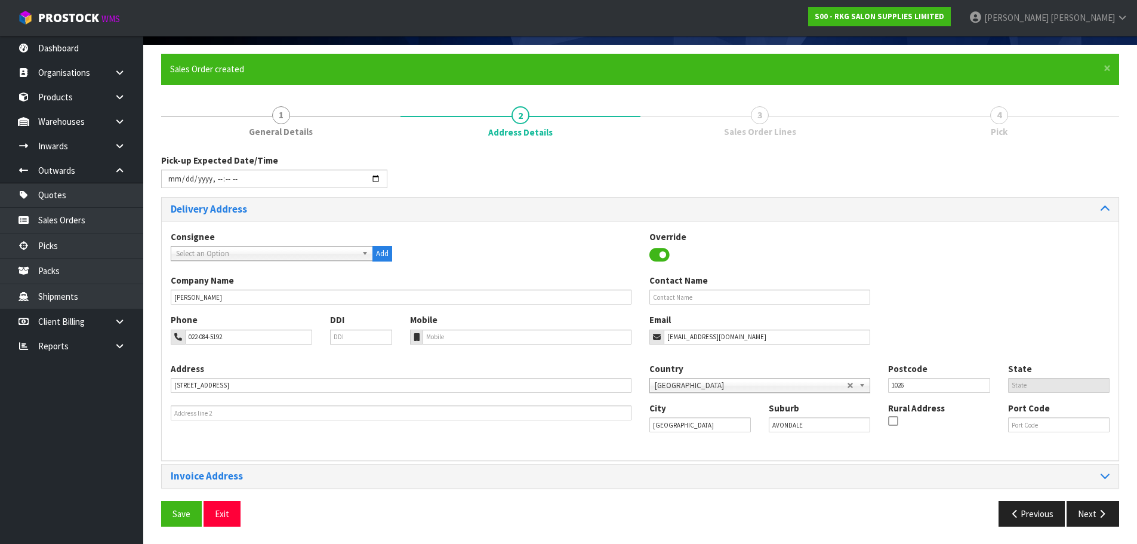
scroll to position [82, 0]
click at [183, 511] on span "Save" at bounding box center [181, 512] width 18 height 11
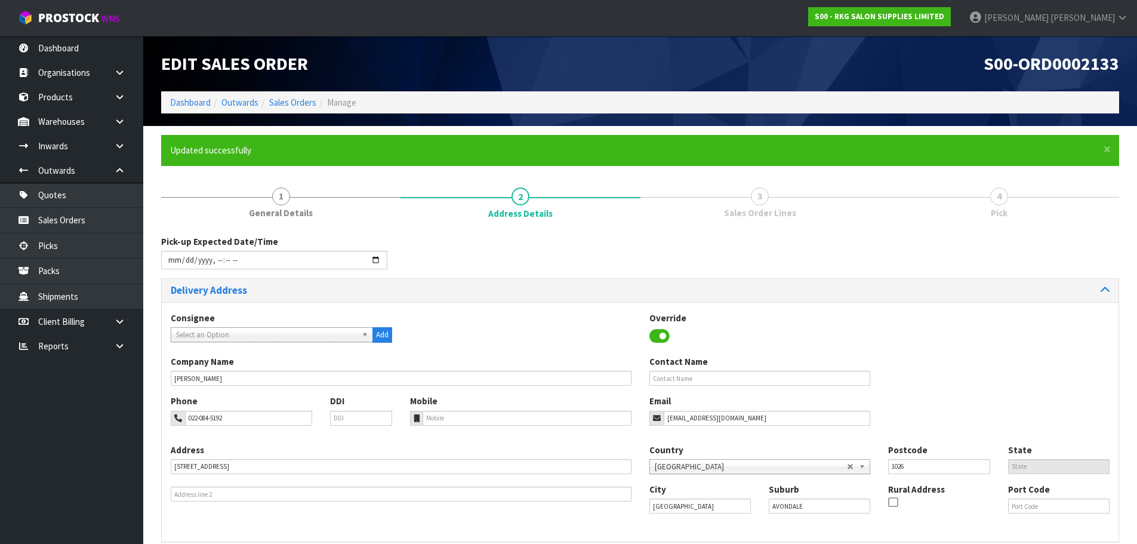
type input "2025-08-22T14:07"
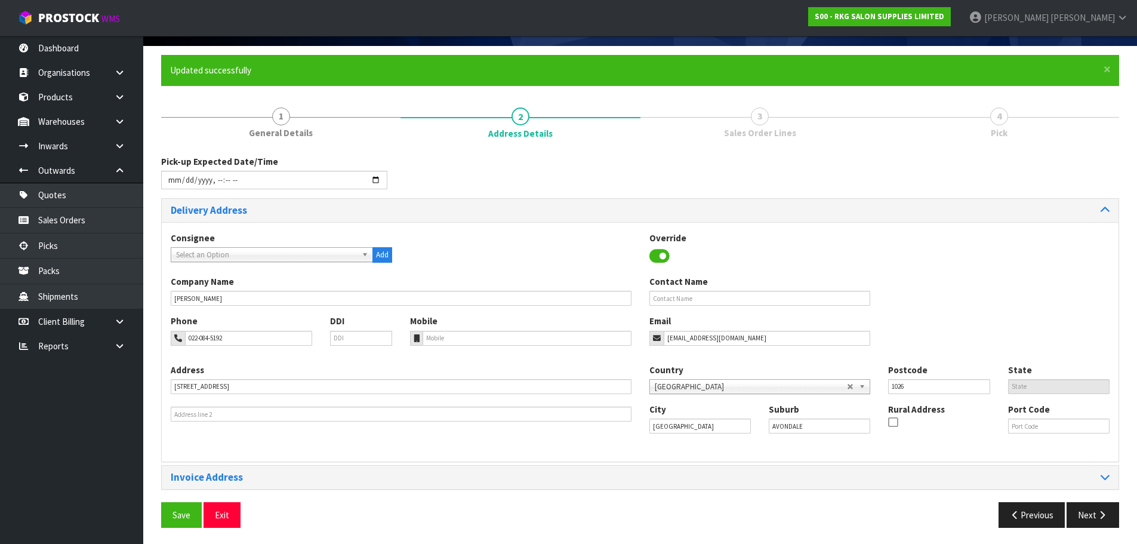
scroll to position [82, 0]
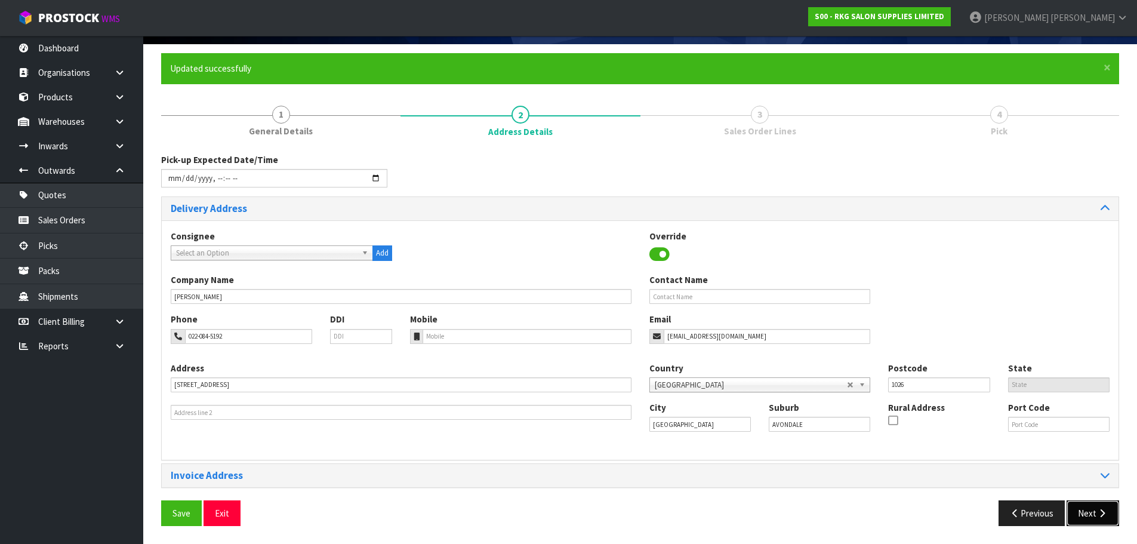
click at [1083, 515] on button "Next" at bounding box center [1093, 513] width 53 height 26
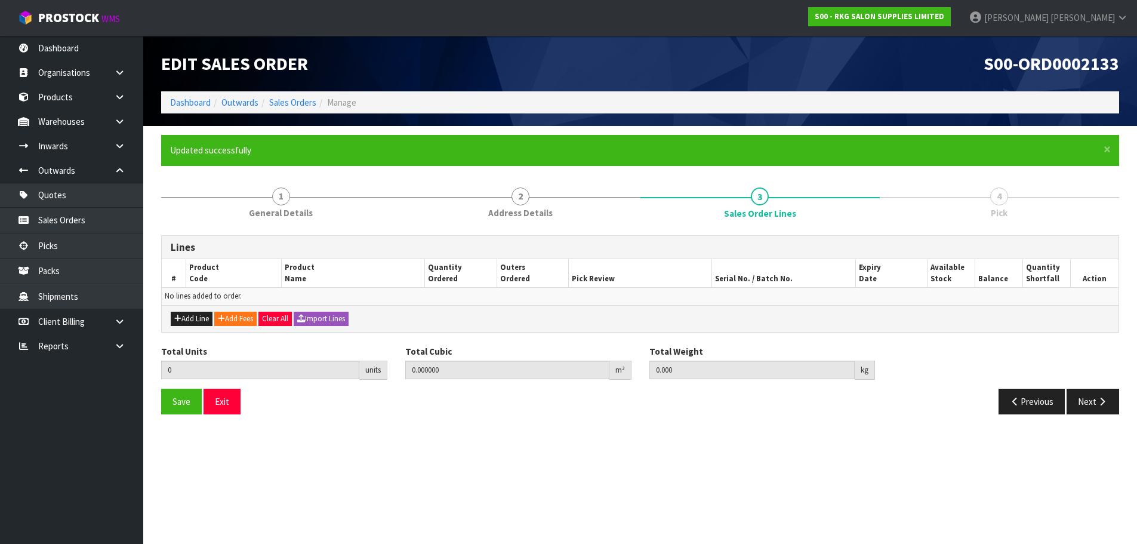
scroll to position [0, 0]
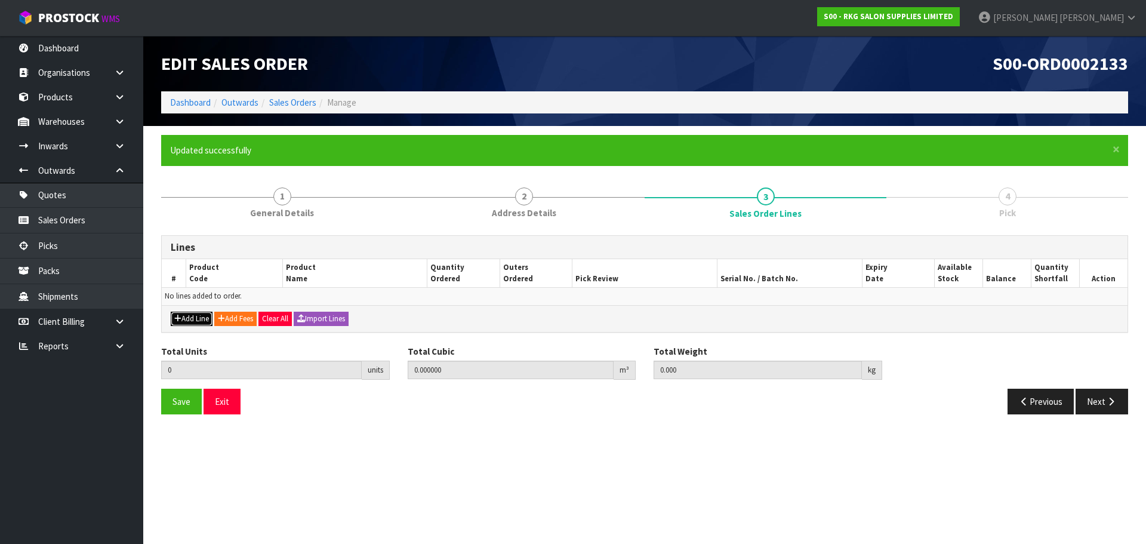
click at [192, 319] on button "Add Line" at bounding box center [192, 319] width 42 height 14
type input "0"
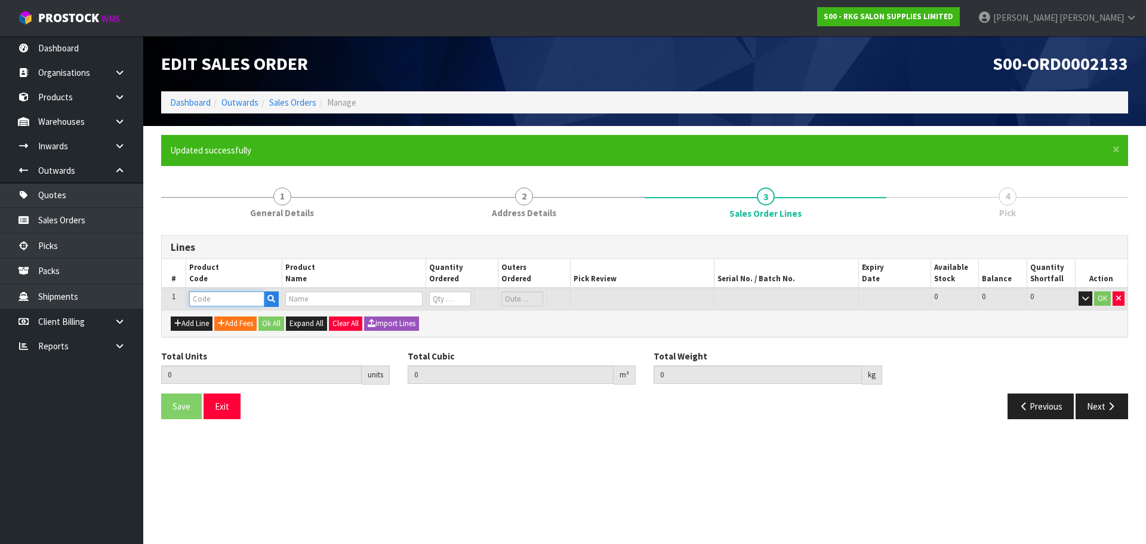
click at [218, 297] on input "text" at bounding box center [226, 298] width 75 height 15
type input "202728"
type input "0.000000"
type input "0.000"
type input "BOB DISINFECTING JAR 1500ML"
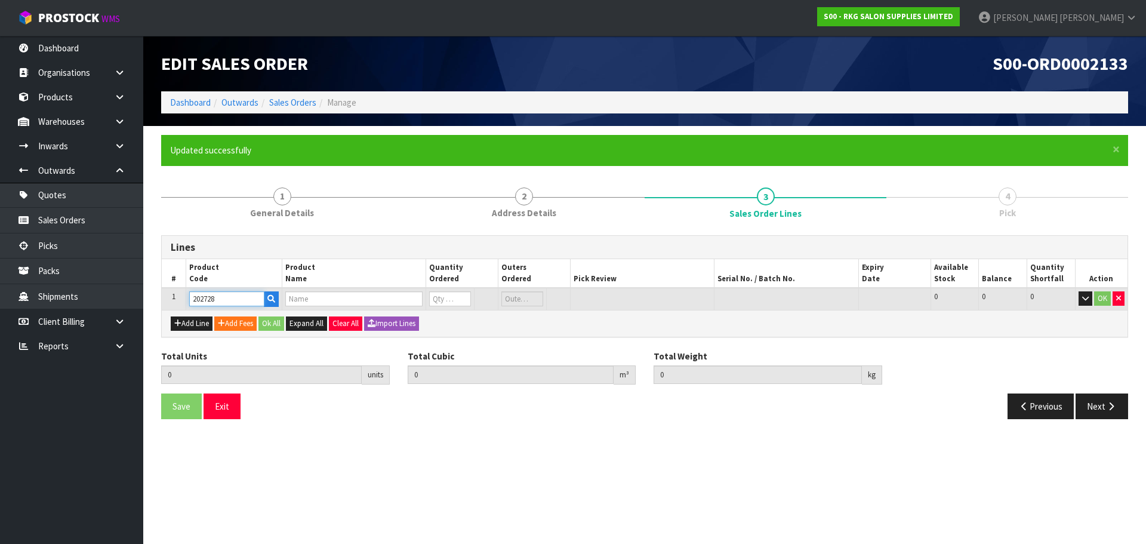
type input "0"
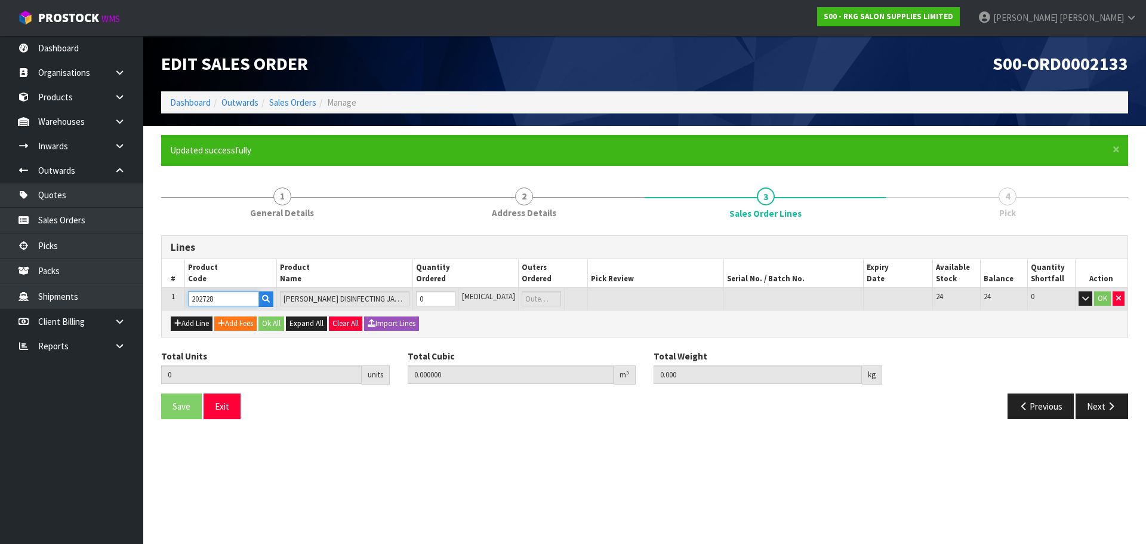
type input "202728"
type input "1"
type input "0.00363"
type input "0.94"
type input "1"
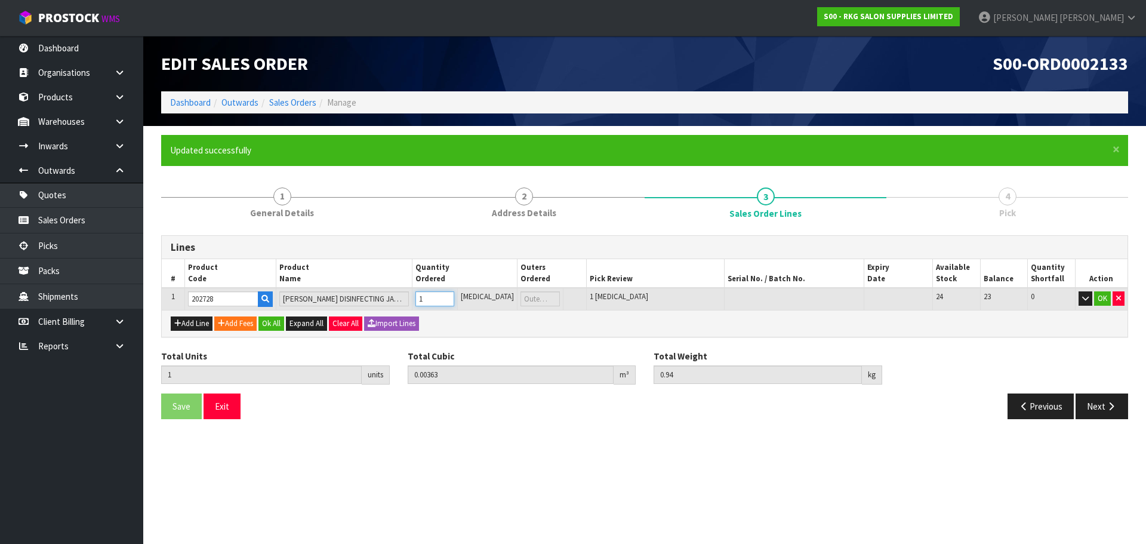
click at [454, 294] on input "1" at bounding box center [434, 298] width 39 height 15
click at [194, 319] on button "Add Line" at bounding box center [192, 323] width 42 height 14
type input "0"
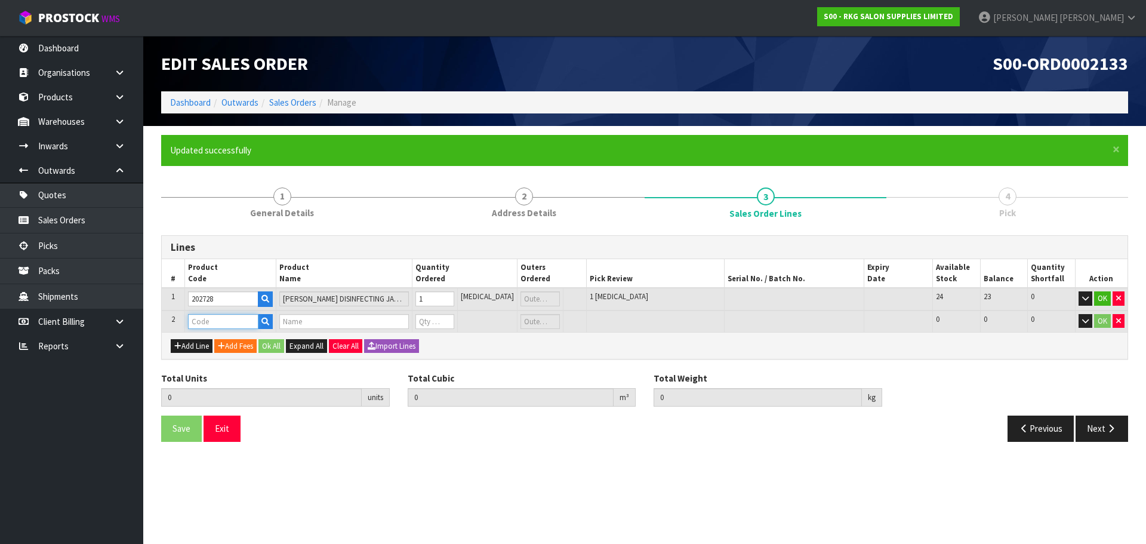
click at [203, 321] on input "text" at bounding box center [223, 321] width 70 height 15
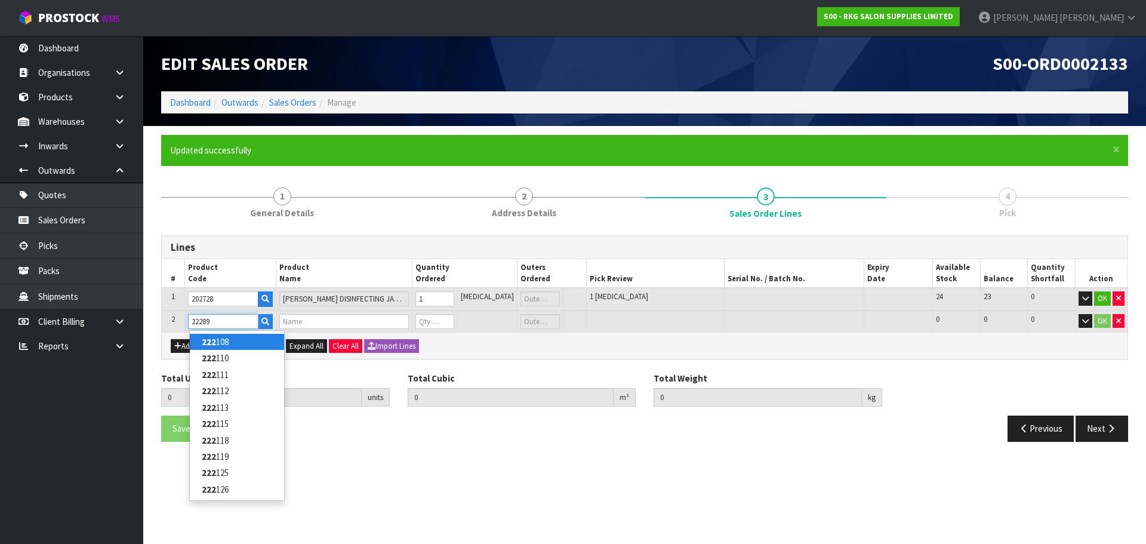
type input "222897"
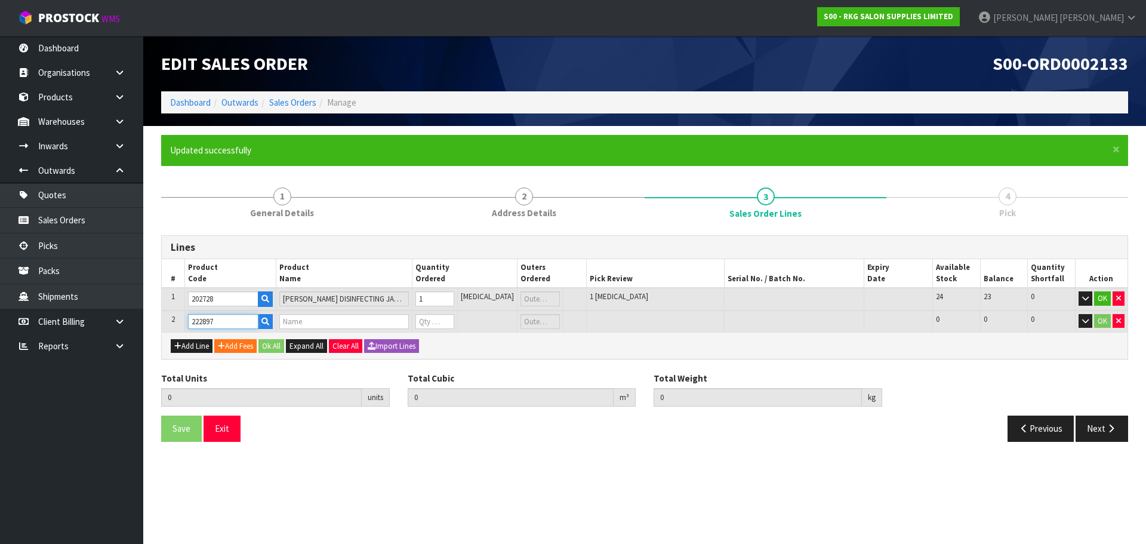
type input "1"
type input "0.00363"
type input "0.94"
type input "DEYAZ SALON TOWELS BLEACH SAFE 10 PACK BLACK"
type input "0"
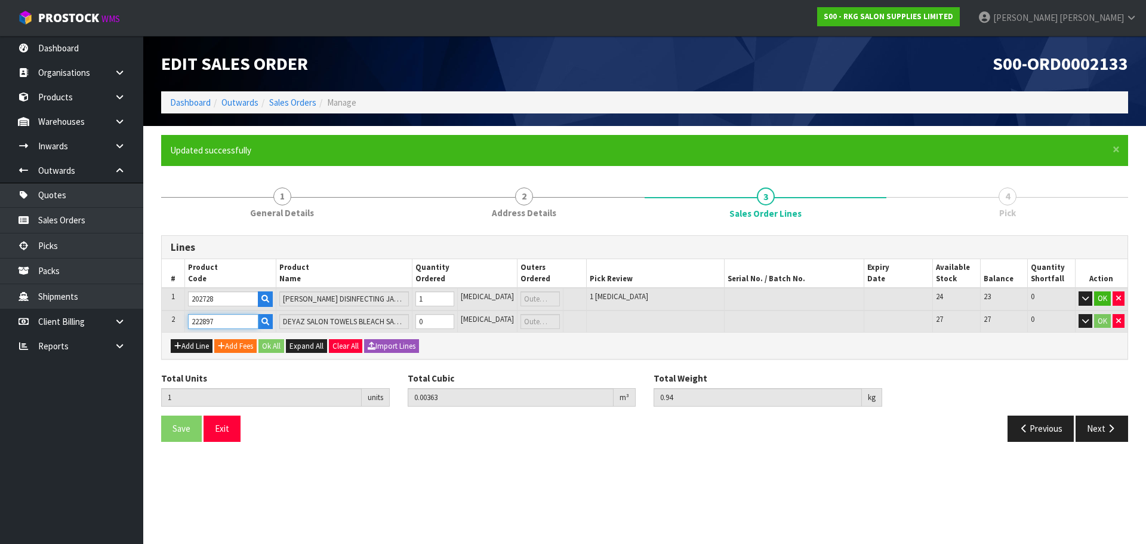
type input "222897"
type input "2"
type input "0.00553"
type input "2.22"
type input "1"
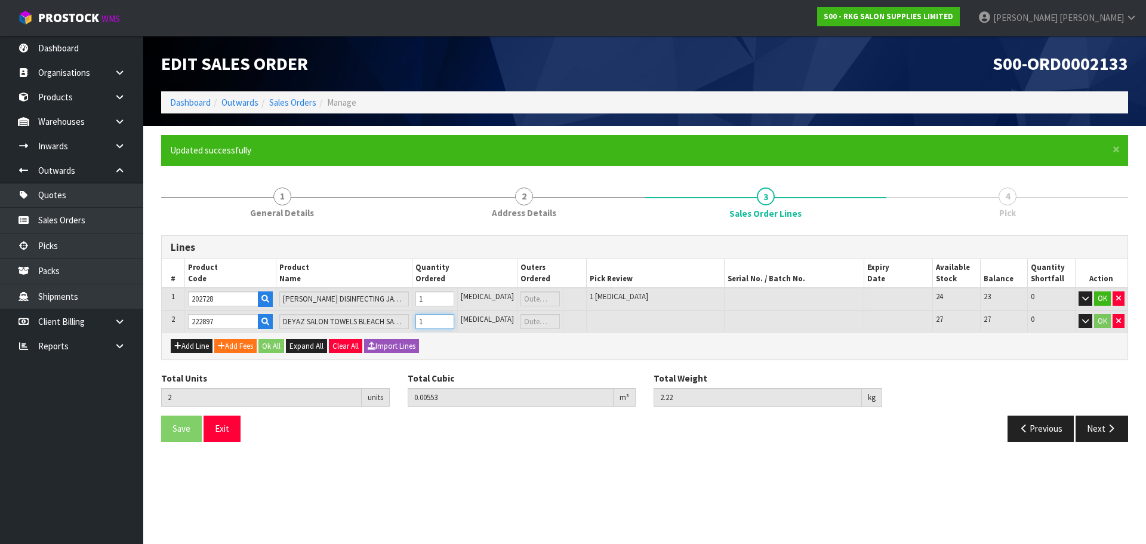
click at [454, 319] on input "1" at bounding box center [434, 321] width 39 height 15
click at [1100, 319] on button "OK" at bounding box center [1102, 321] width 17 height 14
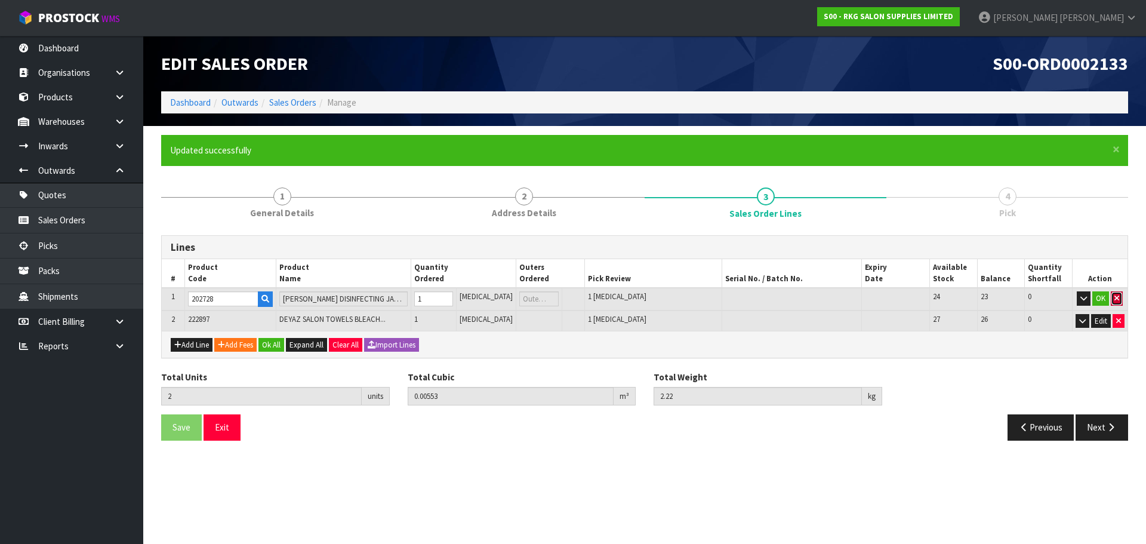
click at [1117, 297] on icon "button" at bounding box center [1116, 298] width 5 height 8
type input "1"
type input "0.0019"
type input "1.28"
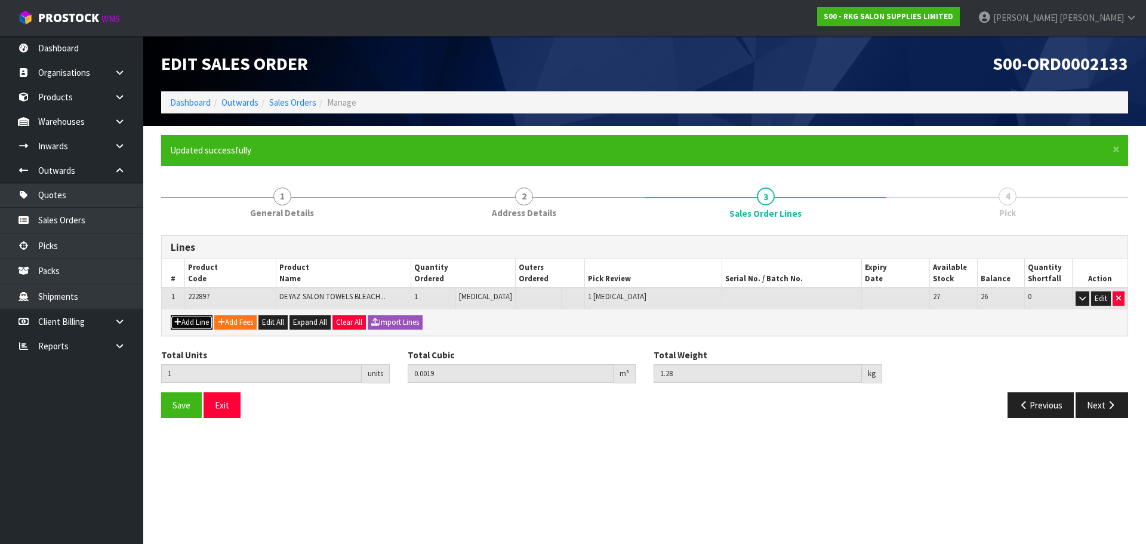
click at [203, 325] on button "Add Line" at bounding box center [192, 322] width 42 height 14
type input "0"
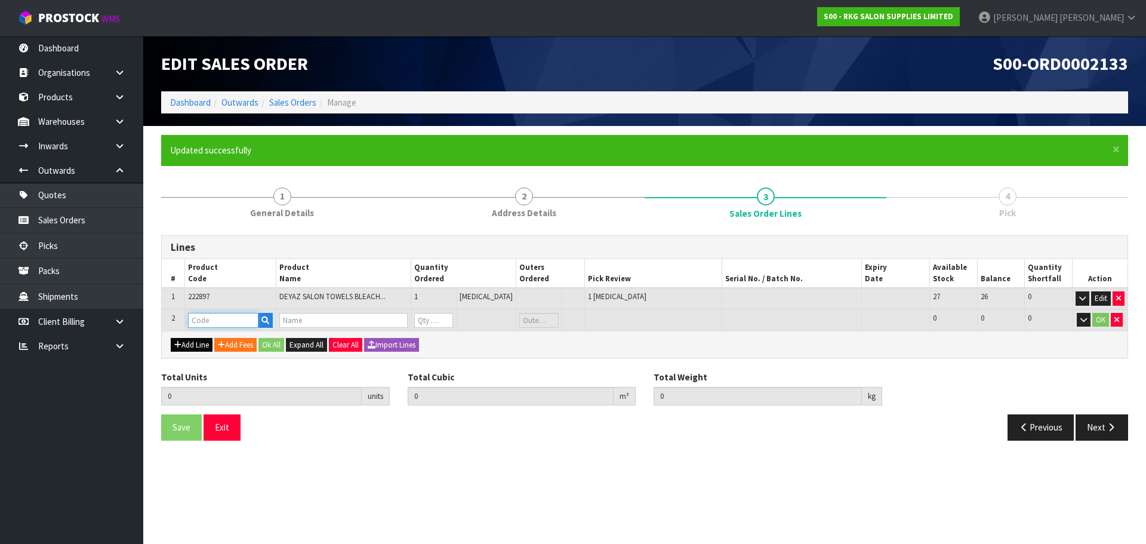
click at [203, 325] on input "text" at bounding box center [223, 320] width 70 height 15
type input "202728"
type input "1"
type input "0.0019"
type input "1.28"
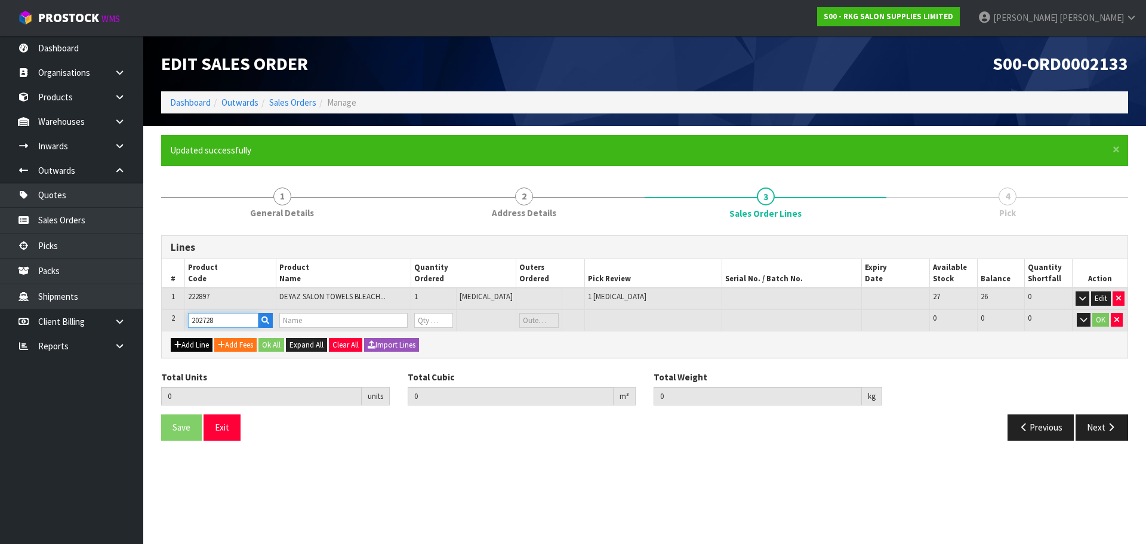
type input "BOB DISINFECTING JAR 1500ML"
type input "0"
type input "202728"
type input "2"
type input "0.00553"
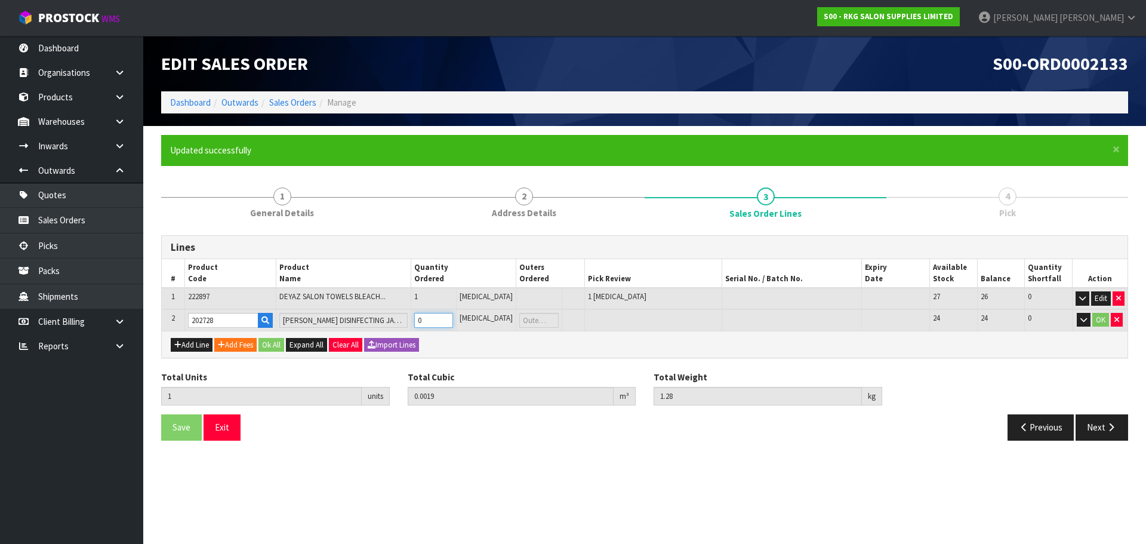
type input "2.22"
type input "1"
click at [453, 316] on input "1" at bounding box center [433, 320] width 39 height 15
click at [1096, 319] on button "OK" at bounding box center [1100, 320] width 17 height 14
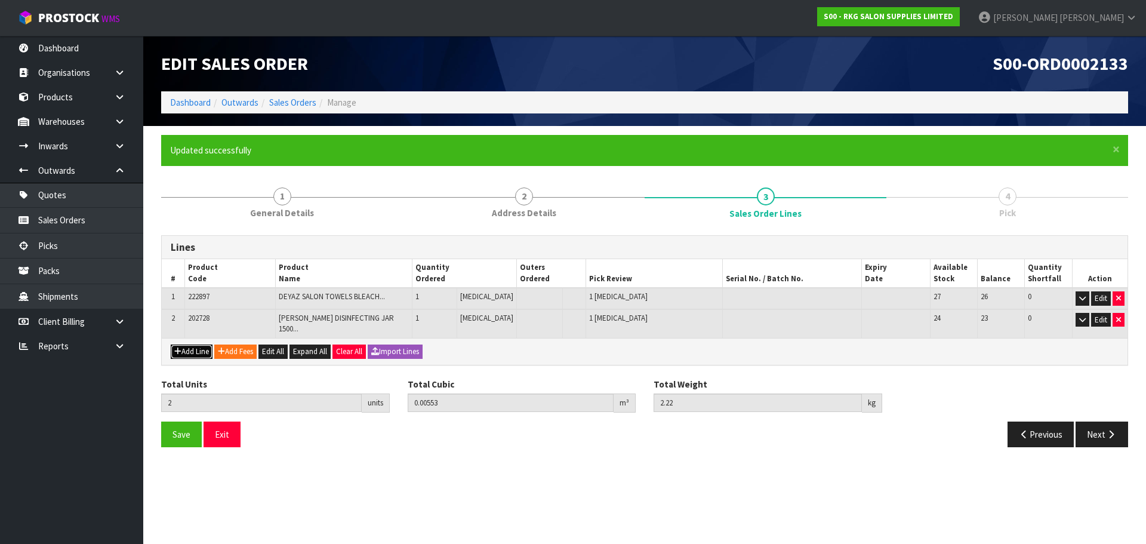
click at [192, 344] on button "Add Line" at bounding box center [192, 351] width 42 height 14
type input "0"
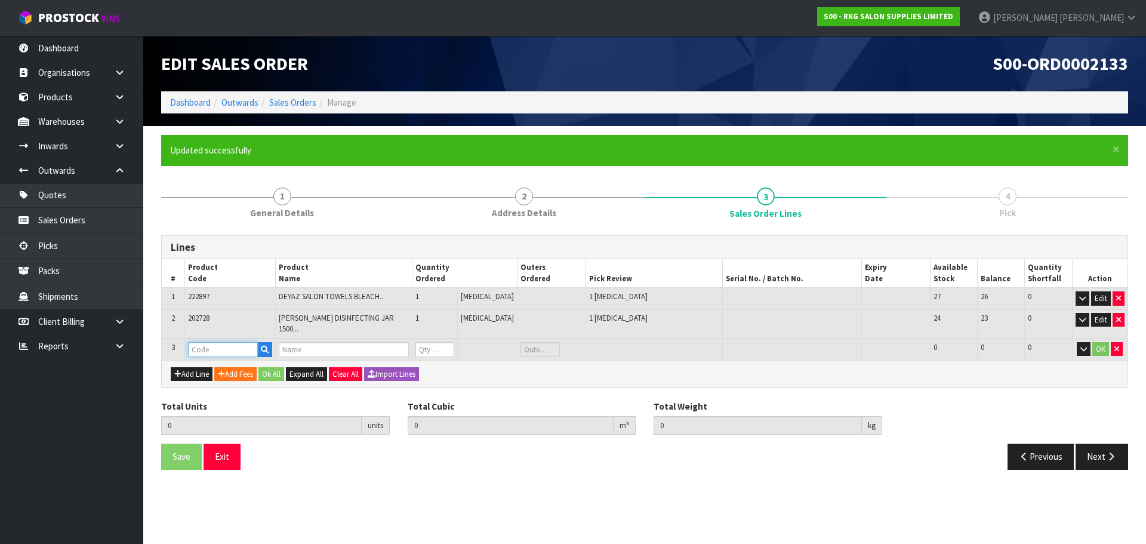
click at [201, 345] on input "text" at bounding box center [223, 349] width 70 height 15
type input "226229"
type input "2"
type input "0.00553"
type input "2.22"
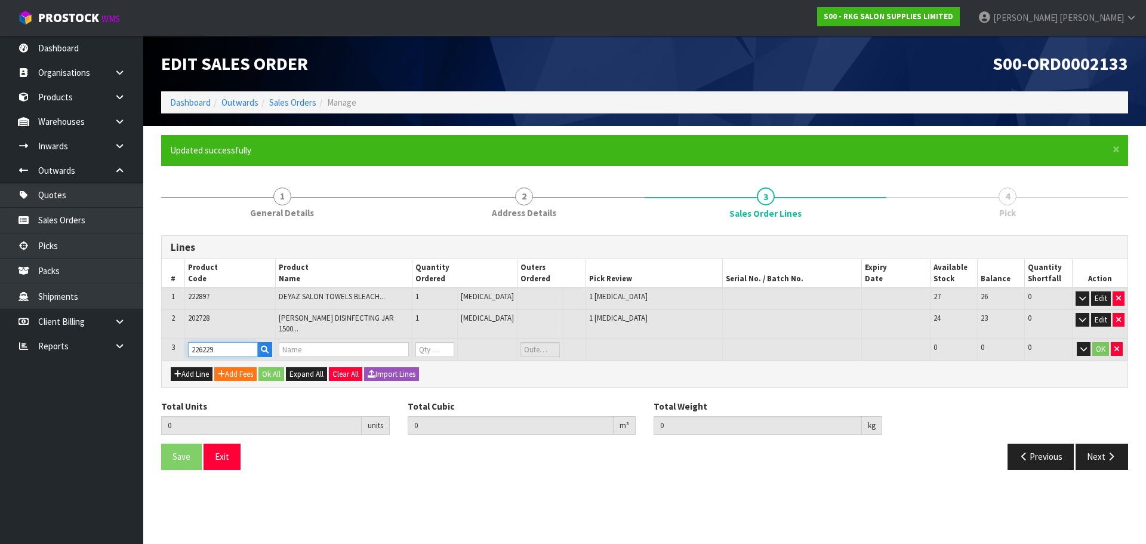
type input "BOB HOSPITAL GRADE DISINFECTANT 5 LITRE"
type input "0"
type input "226229"
type input "3"
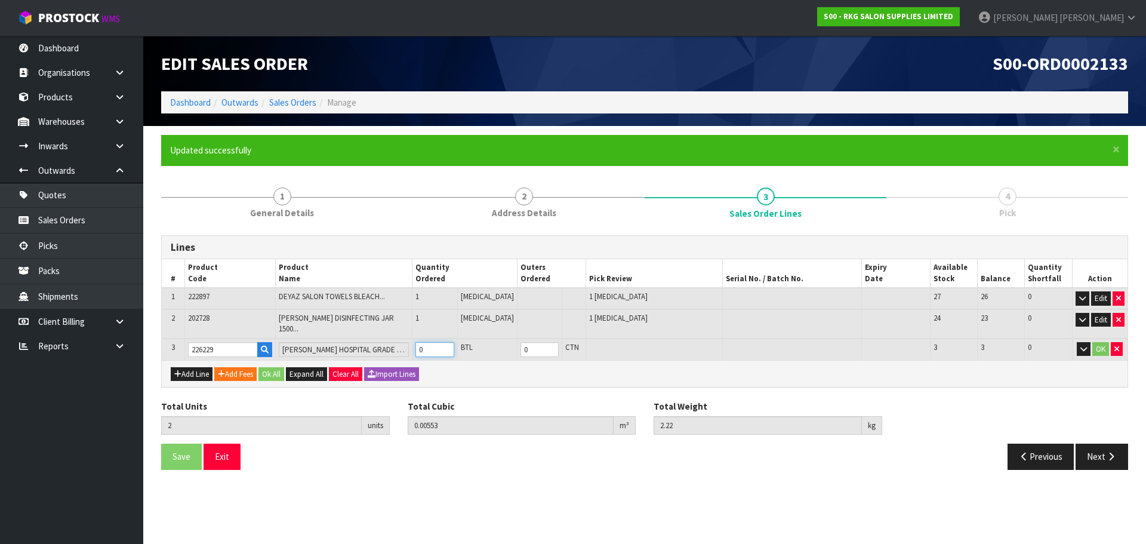
type input "0.011458"
type input "7.07"
type input "1"
click at [454, 342] on input "1" at bounding box center [434, 349] width 38 height 15
click at [1102, 342] on button "OK" at bounding box center [1100, 349] width 17 height 14
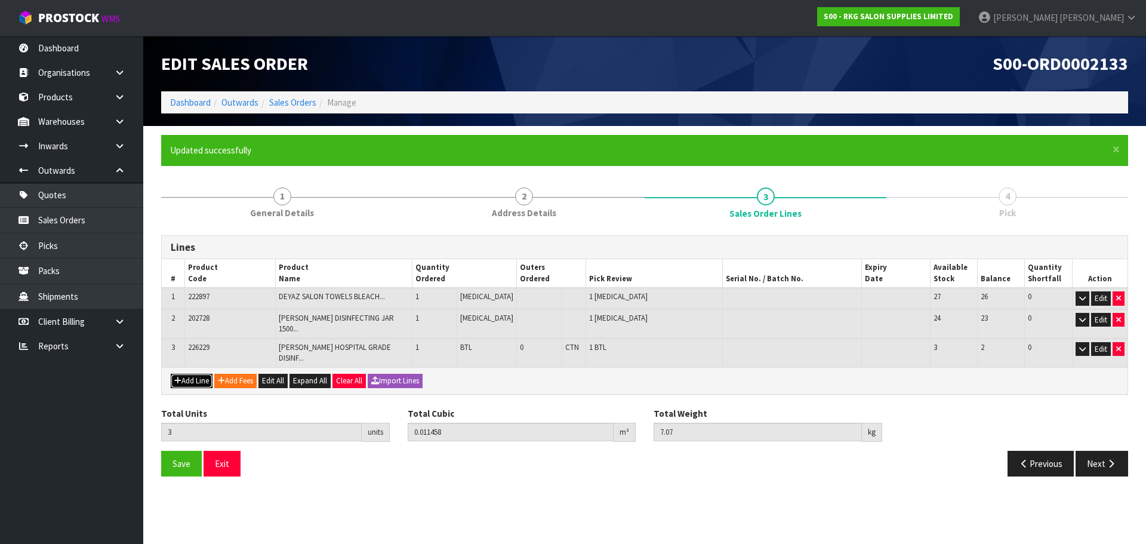
click at [189, 374] on button "Add Line" at bounding box center [192, 381] width 42 height 14
type input "0"
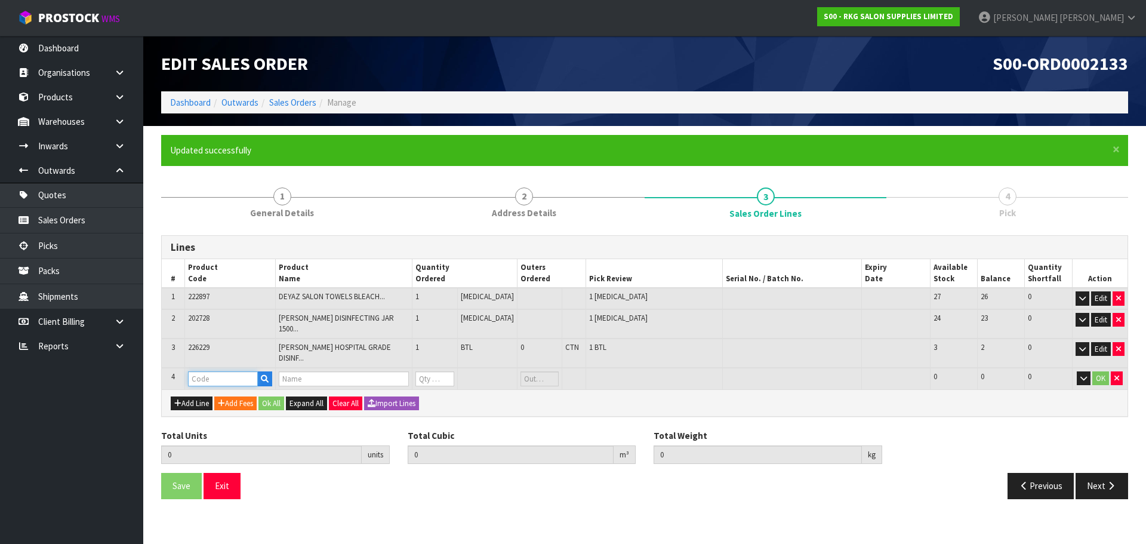
click at [198, 371] on input "text" at bounding box center [223, 378] width 70 height 15
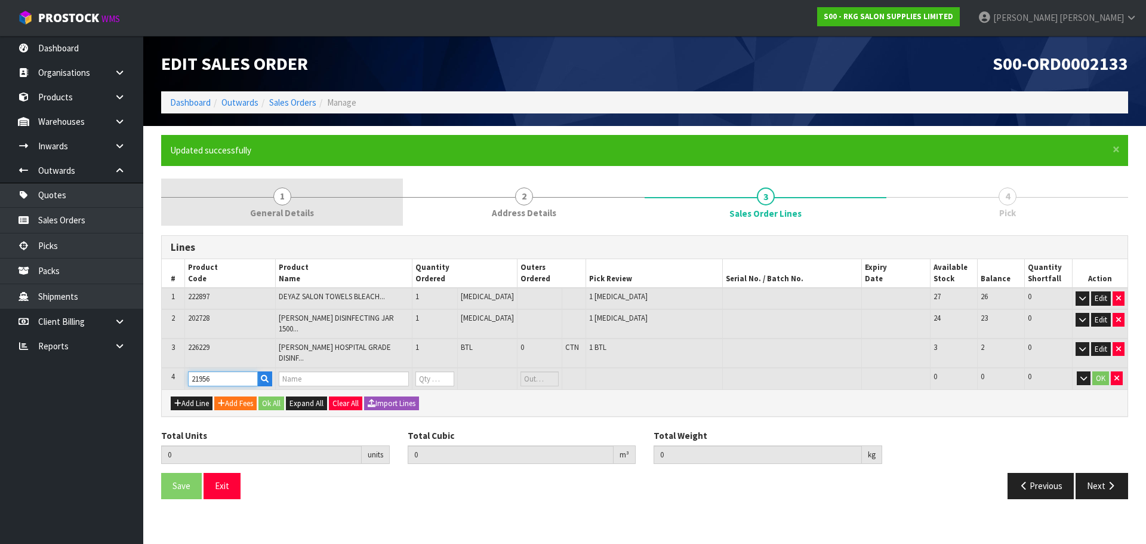
type input "219568"
type input "3"
type input "0.011458"
type input "7.07"
type input "BOB SPONGE MIRROR SQUARE"
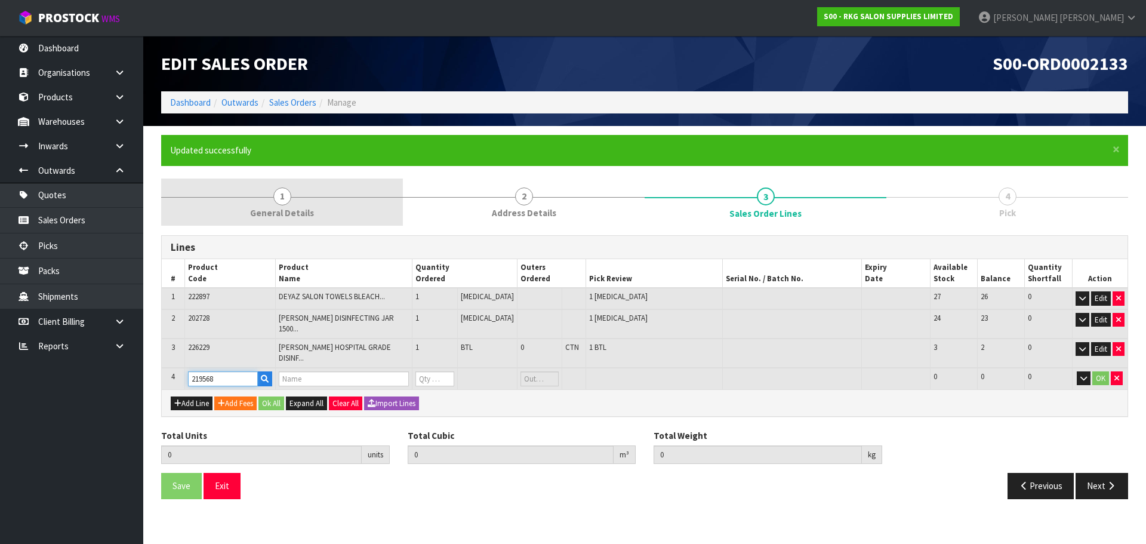
type input "0"
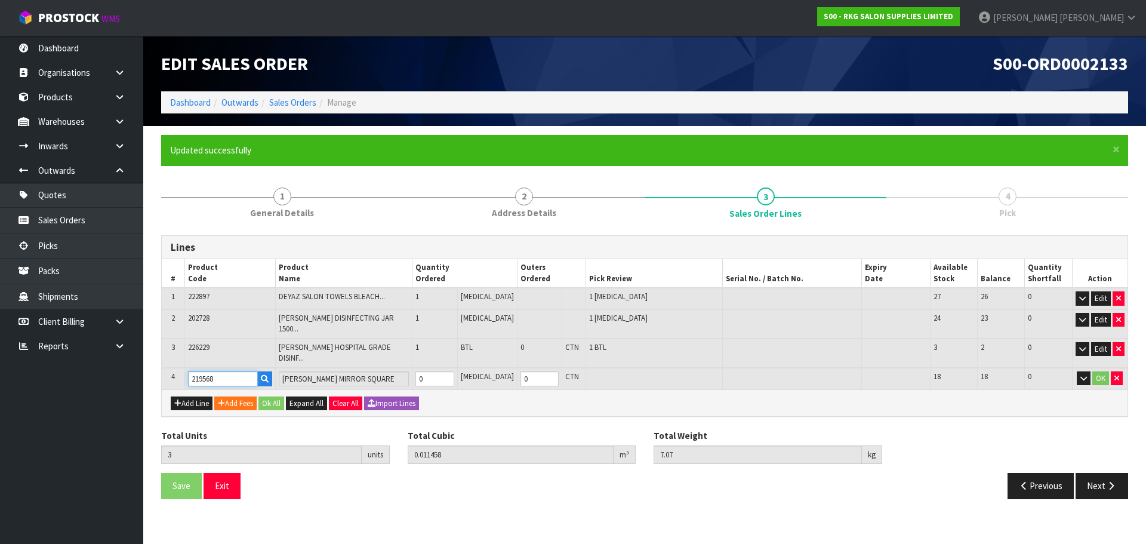
type input "219568"
type input "4"
type input "0.013458"
type input "7.39"
type input "1"
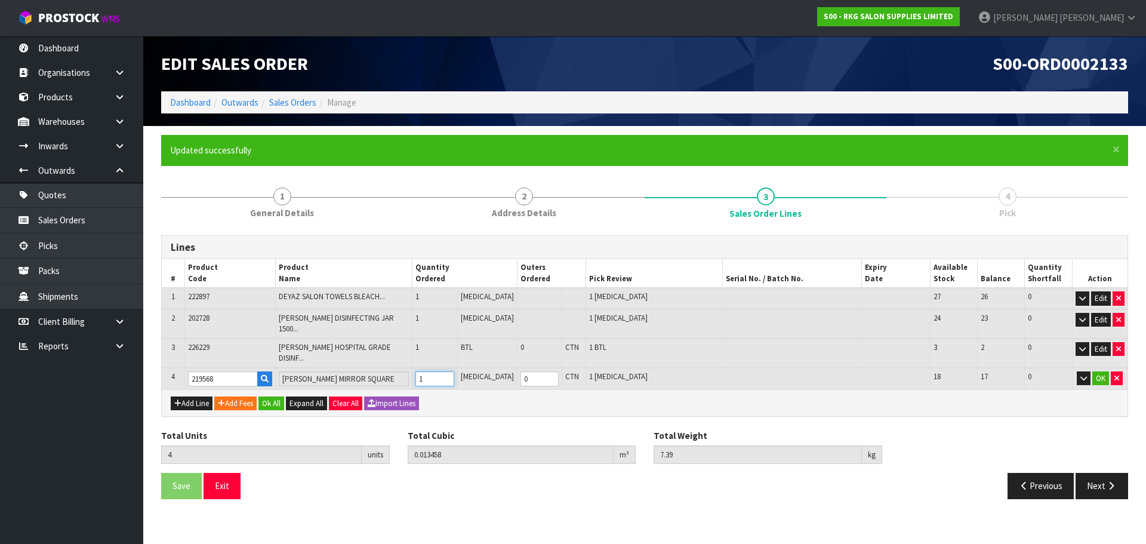
click at [454, 371] on input "1" at bounding box center [434, 378] width 38 height 15
click at [1101, 371] on button "OK" at bounding box center [1100, 378] width 17 height 14
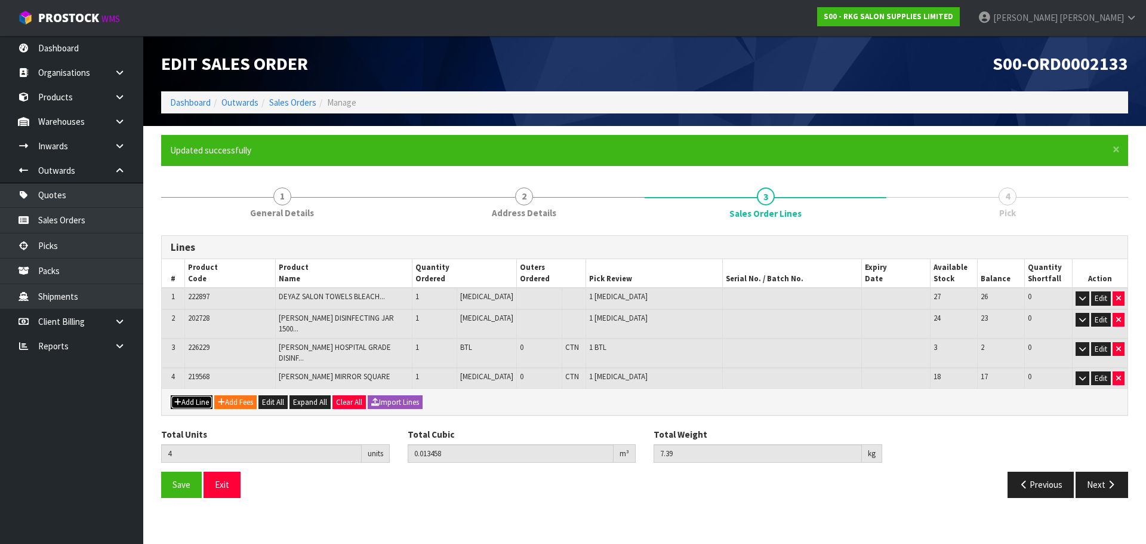
click at [193, 395] on button "Add Line" at bounding box center [192, 402] width 42 height 14
type input "0"
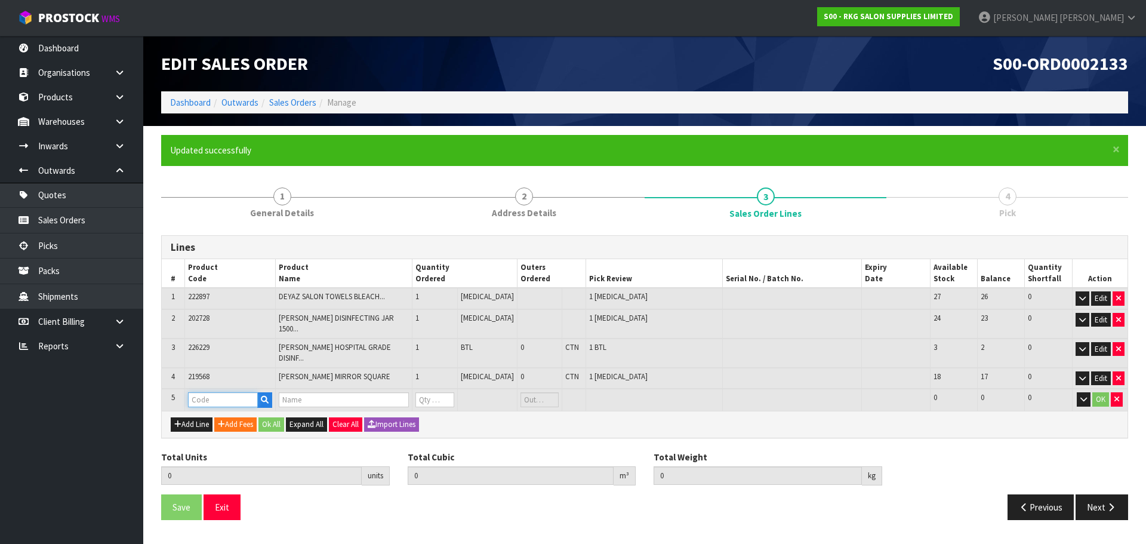
click at [205, 392] on input "text" at bounding box center [223, 399] width 70 height 15
type input "NECK"
click at [212, 420] on strong "NECK" at bounding box center [212, 419] width 21 height 11
type input "NECK-REST-LGE"
type input "4"
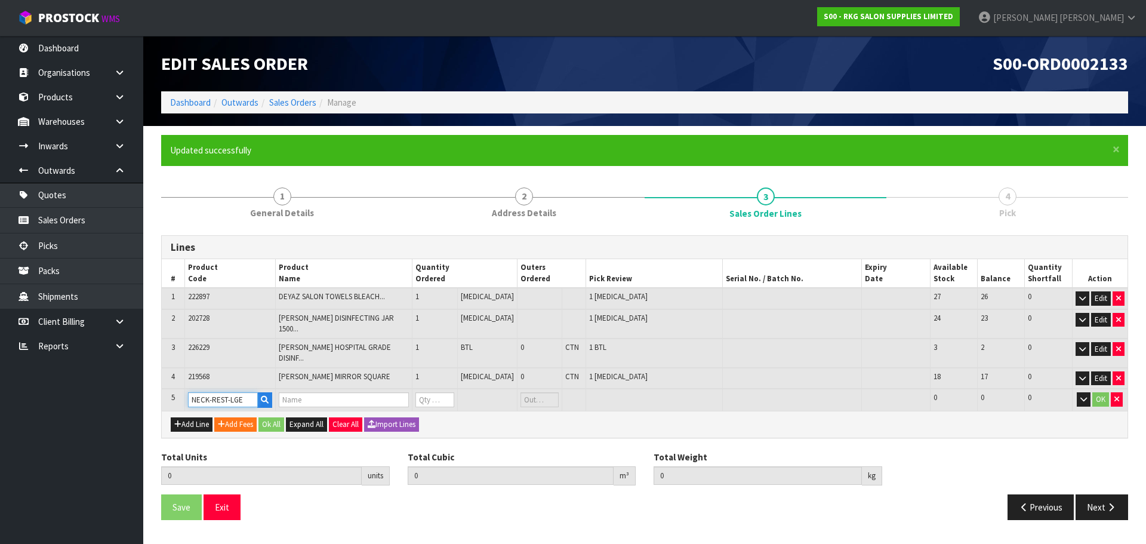
type input "0.013458"
type input "7.39"
type input "NECK REST/CUSHION - LARGE"
type input "0"
type input "5"
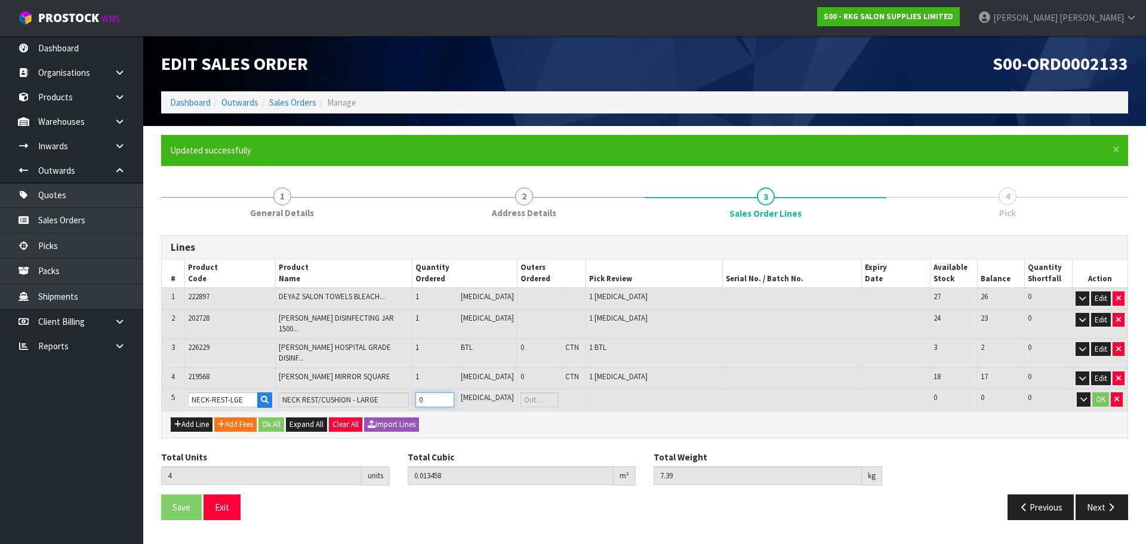
type input "0.017133"
type input "7.62"
type input "1"
click at [454, 392] on input "1" at bounding box center [434, 399] width 38 height 15
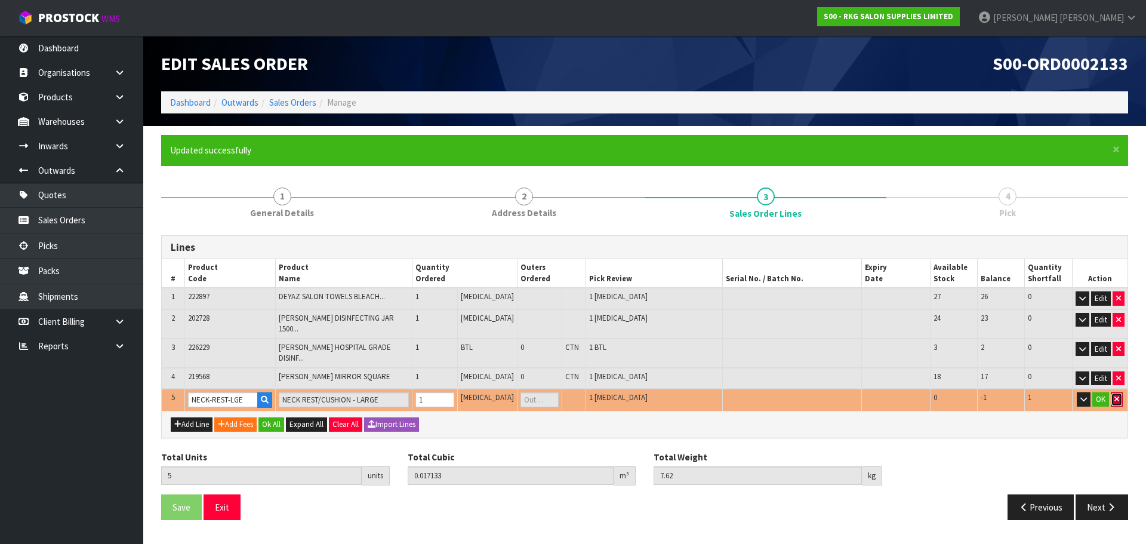
click at [1116, 395] on icon "button" at bounding box center [1116, 399] width 5 height 8
type input "4"
type input "0.013458"
type input "7.39"
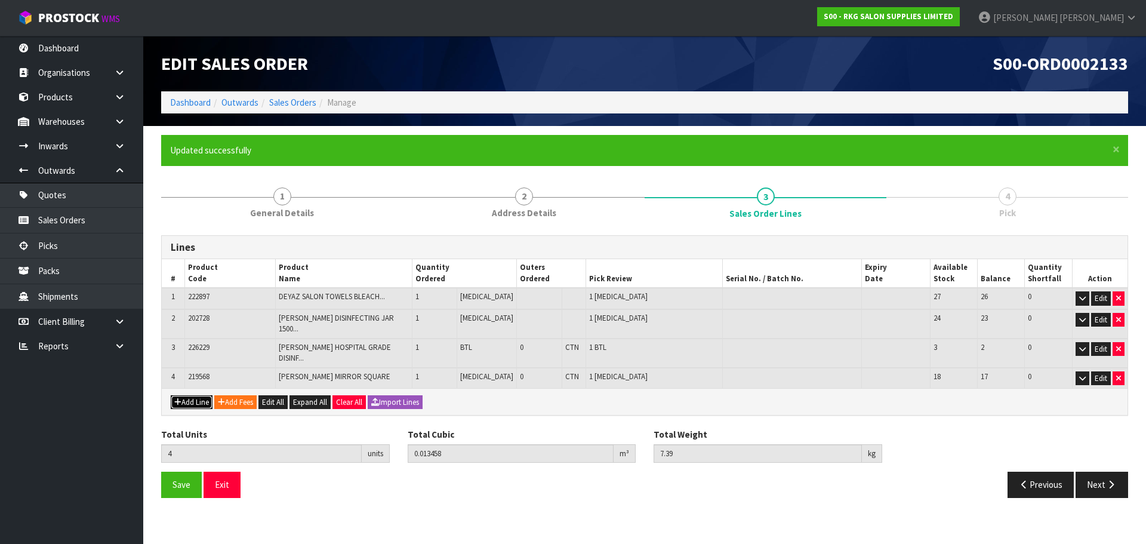
click at [196, 395] on button "Add Line" at bounding box center [192, 402] width 42 height 14
type input "0"
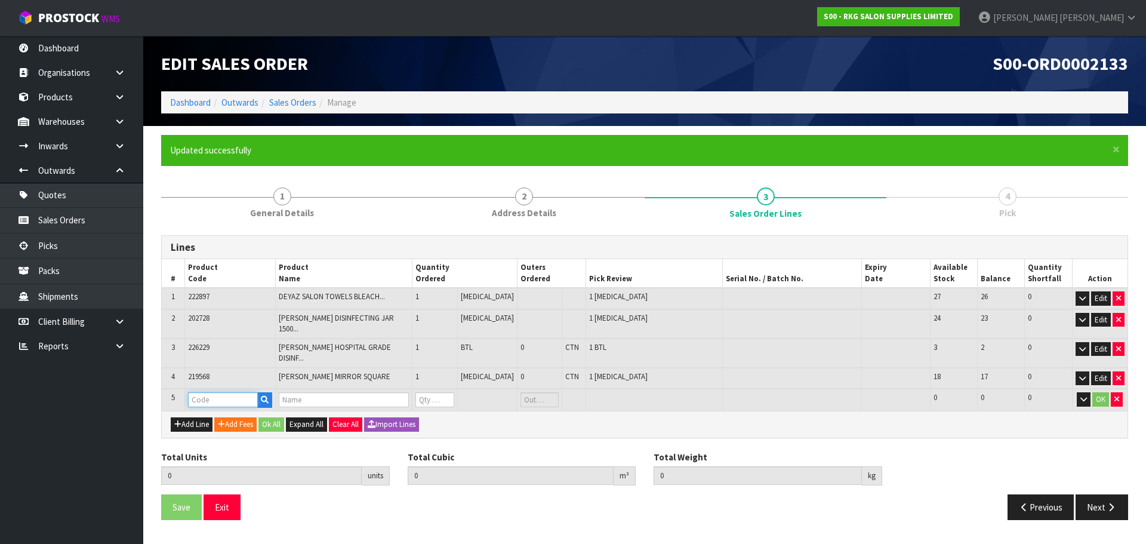
click at [205, 392] on input "text" at bounding box center [223, 399] width 70 height 15
type input "NECK"
click at [249, 436] on link "NECK -REST-LGEL" at bounding box center [237, 437] width 94 height 16
type input "NECK-REST-LGEL"
type input "4"
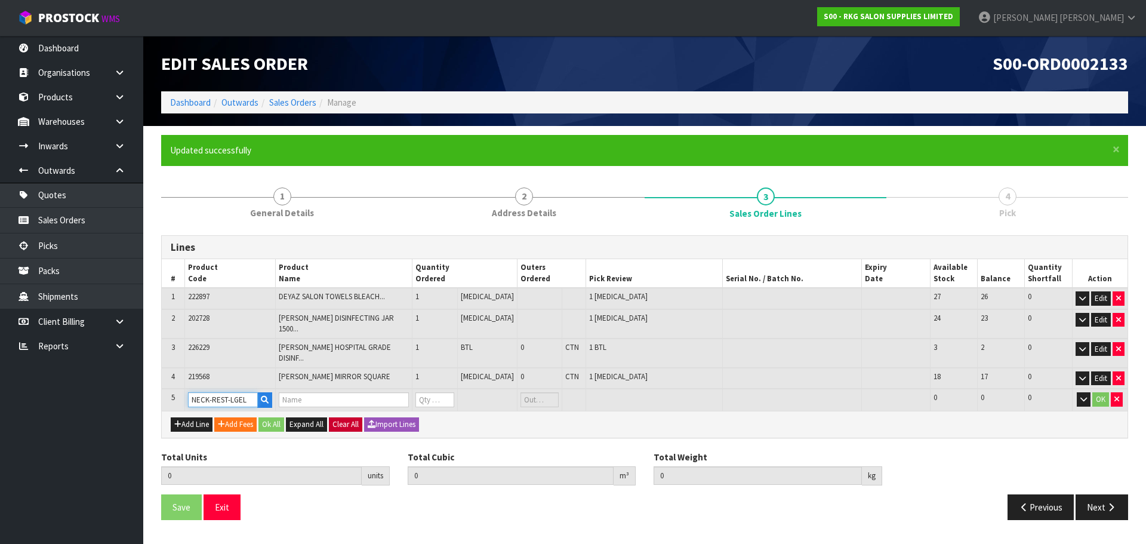
type input "0.013458"
type input "7.39"
type input "NECK REST-LARGE GEL STICK ON"
type input "0"
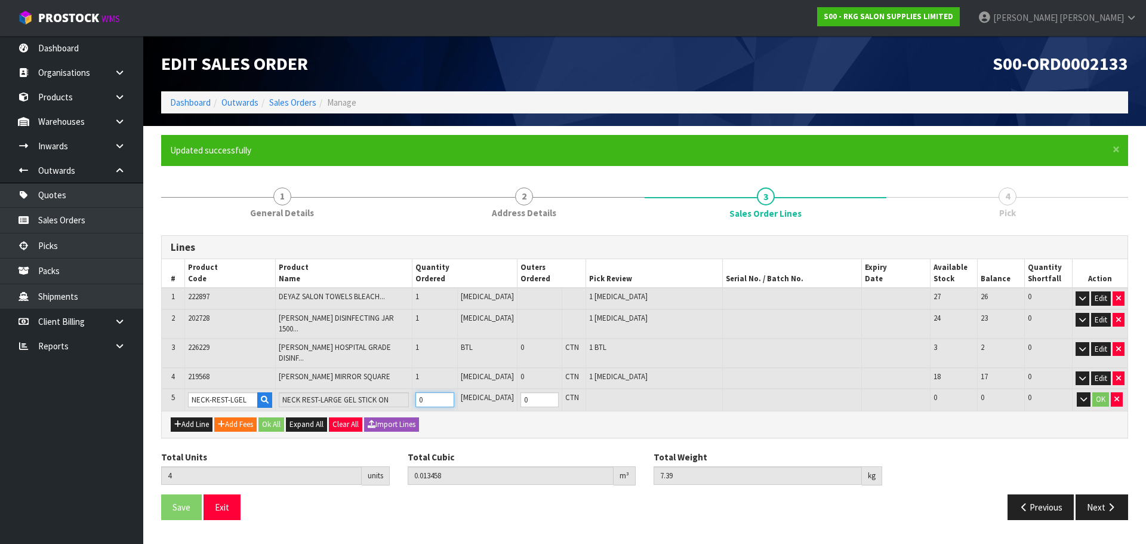
type input "5"
type input "0.016626"
type input "7.66"
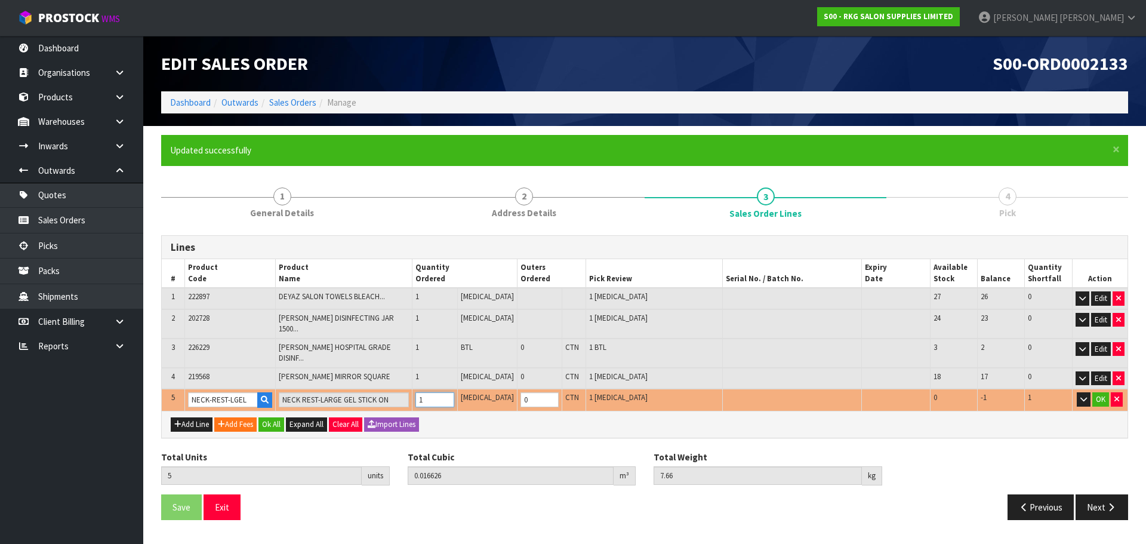
type input "1"
click at [454, 392] on input "1" at bounding box center [434, 399] width 38 height 15
click at [1120, 392] on button "button" at bounding box center [1117, 399] width 12 height 14
type input "4"
type input "0.013458"
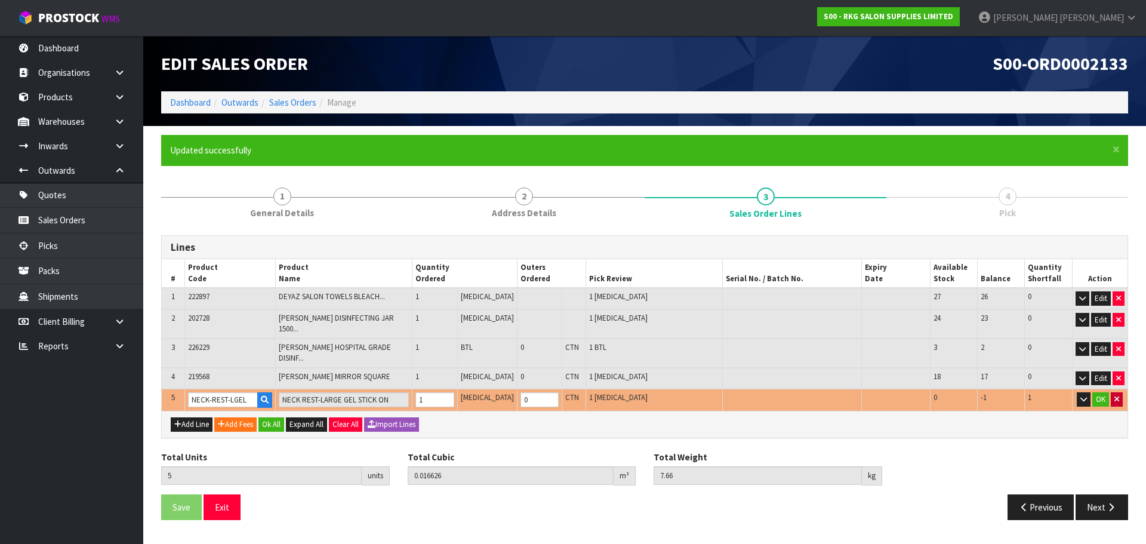
type input "7.39"
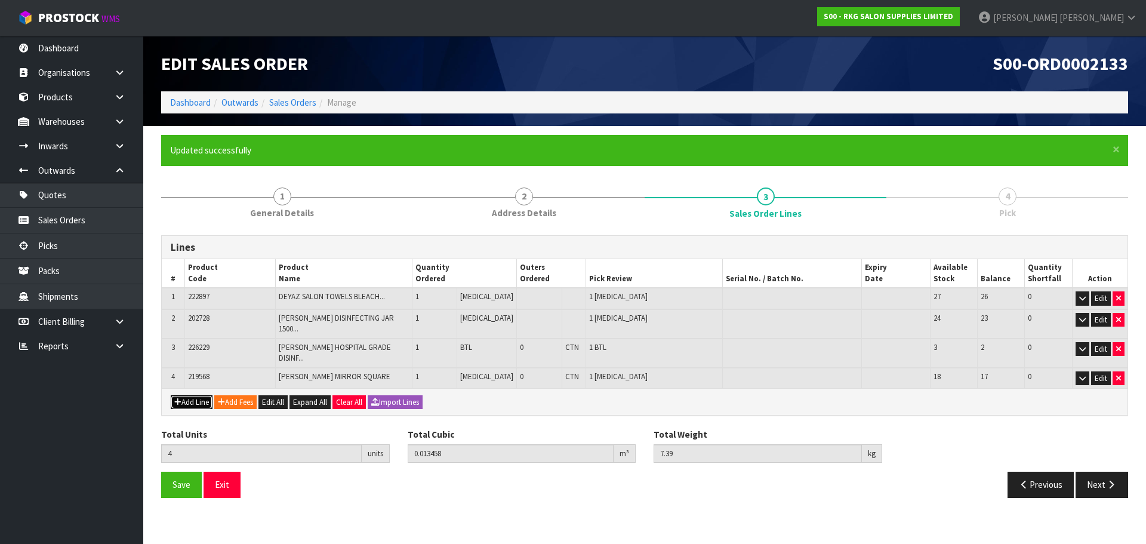
click at [192, 395] on button "Add Line" at bounding box center [192, 402] width 42 height 14
type input "0"
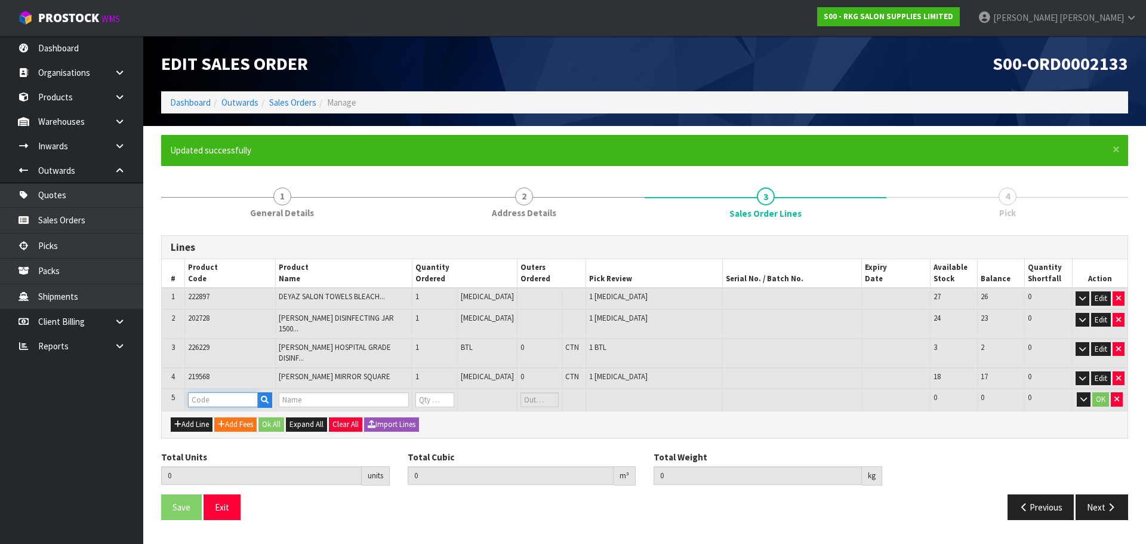
click at [199, 392] on input "text" at bounding box center [223, 399] width 70 height 15
type input "NECK"
click at [217, 405] on strong "NECK" at bounding box center [212, 403] width 21 height 11
type input "NECK-REST-GEL"
type input "4"
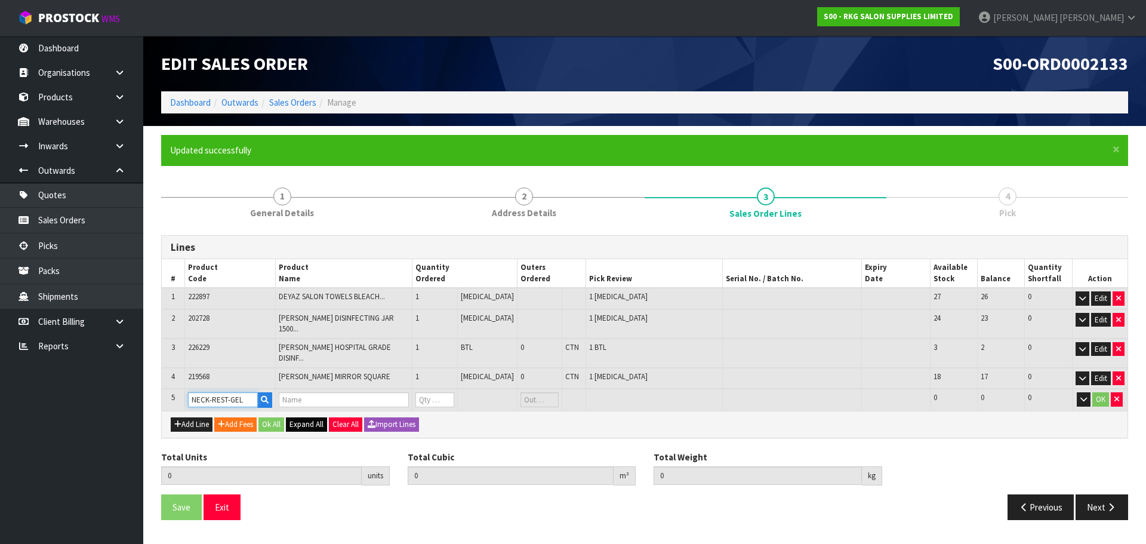
type input "0.013458"
type input "7.39"
type input "KARMA GEL NECK CUSHION LARGE"
type input "0"
type input "5"
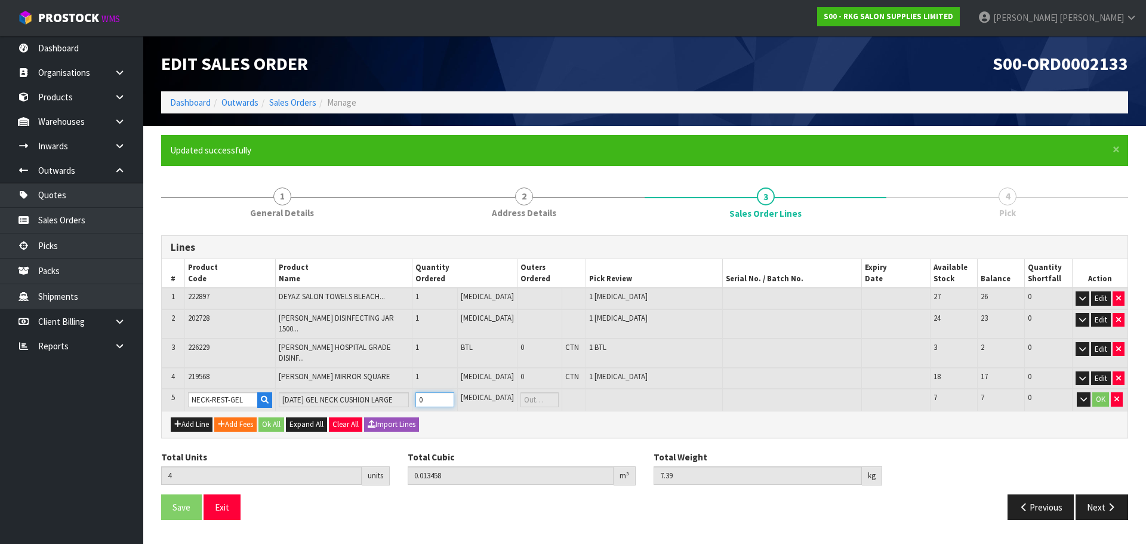
type input "0.015493"
type input "7.59"
type input "1"
click at [454, 392] on input "1" at bounding box center [434, 399] width 38 height 15
click at [1099, 392] on button "OK" at bounding box center [1100, 399] width 17 height 14
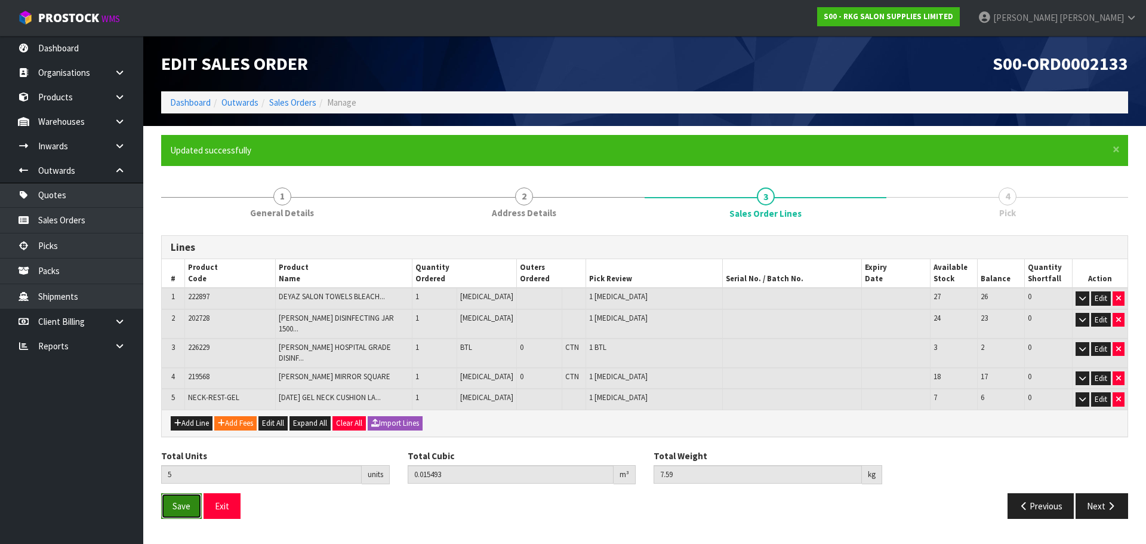
click at [177, 500] on span "Save" at bounding box center [181, 505] width 18 height 11
click at [174, 500] on span "Save" at bounding box center [181, 505] width 18 height 11
click at [1101, 493] on button "Next" at bounding box center [1102, 506] width 53 height 26
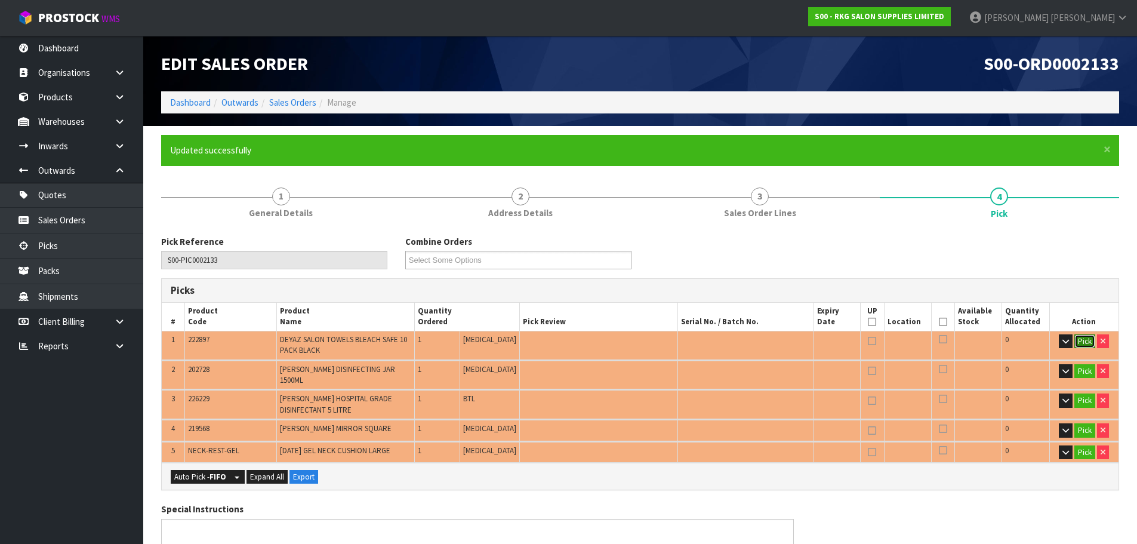
click at [1079, 340] on button "Pick" at bounding box center [1084, 341] width 21 height 14
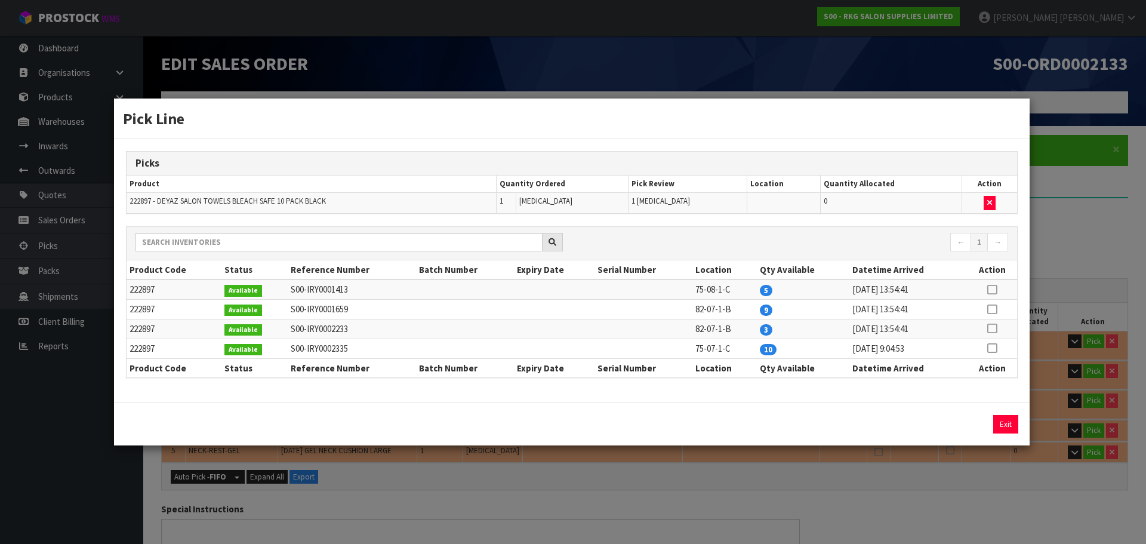
click at [995, 290] on icon at bounding box center [992, 289] width 10 height 1
click at [972, 424] on button "Assign Pick" at bounding box center [965, 424] width 49 height 19
type input "Piece x 1"
type input "1"
type input "0.0019"
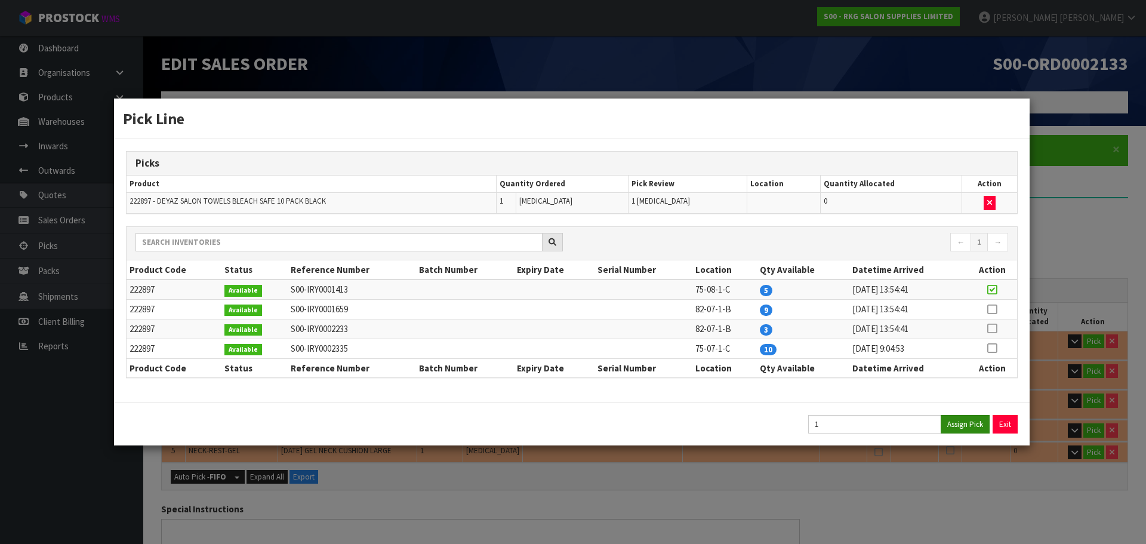
type input "1.28"
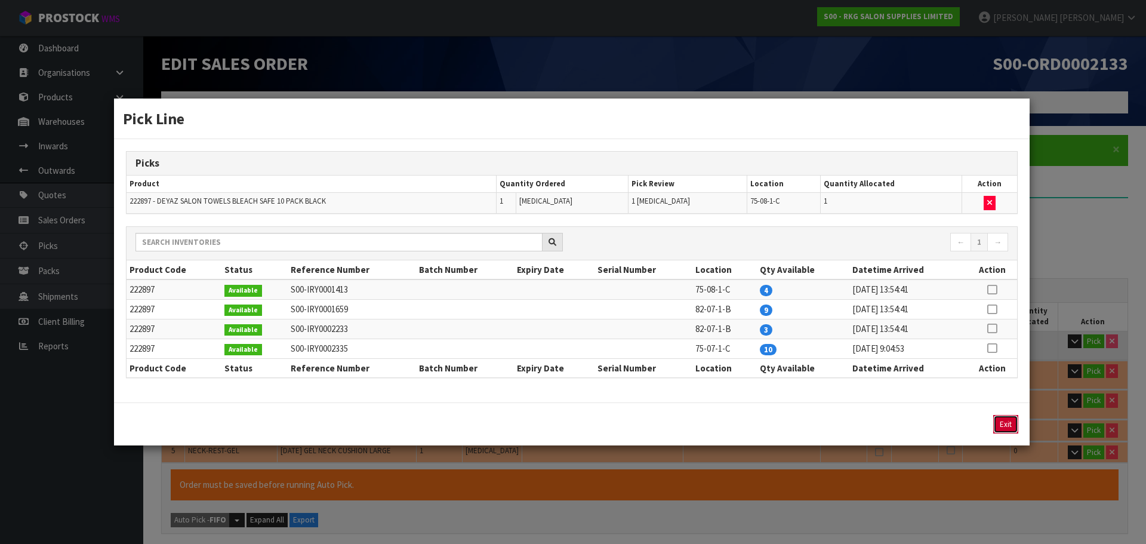
click at [1006, 430] on button "Exit" at bounding box center [1005, 424] width 25 height 19
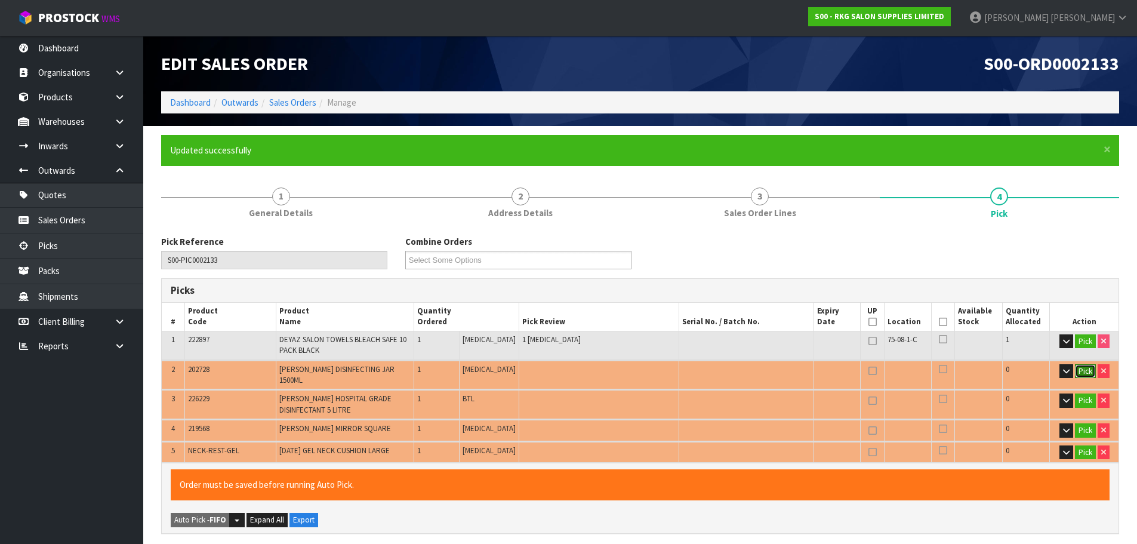
click at [1084, 371] on button "Pick" at bounding box center [1085, 371] width 21 height 14
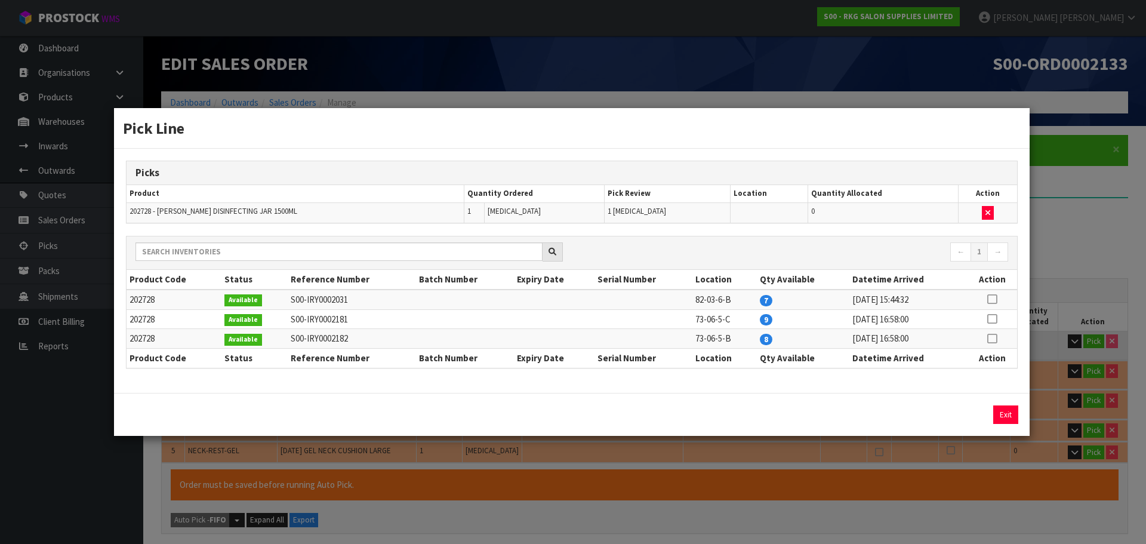
click at [993, 339] on icon at bounding box center [992, 338] width 10 height 1
click at [961, 413] on button "Assign Pick" at bounding box center [965, 414] width 49 height 19
type input "Piece x 2"
type input "2"
type input "0.00553"
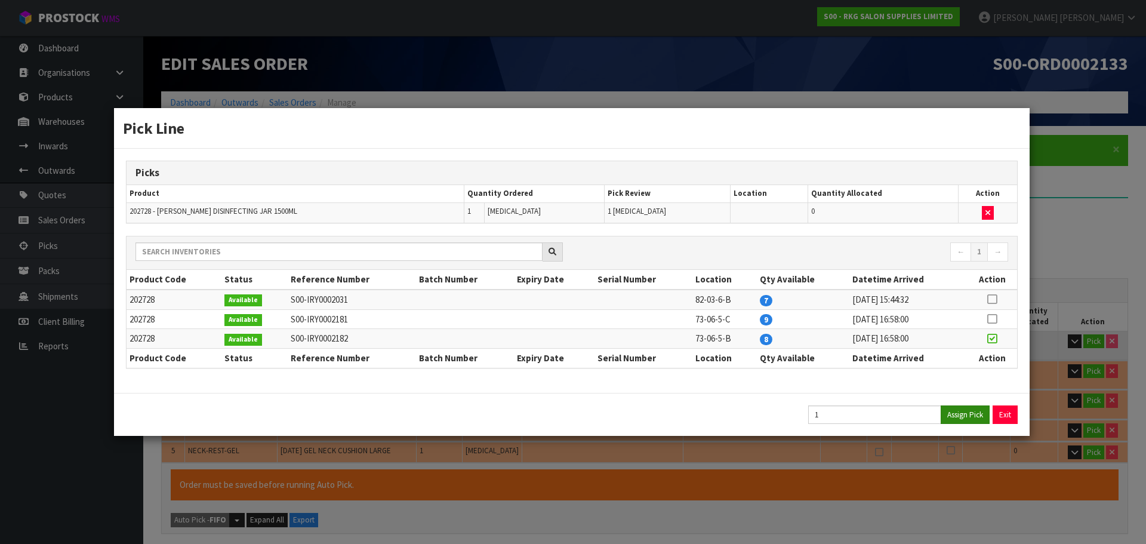
type input "2.22"
click at [994, 420] on button "Exit" at bounding box center [1005, 414] width 25 height 19
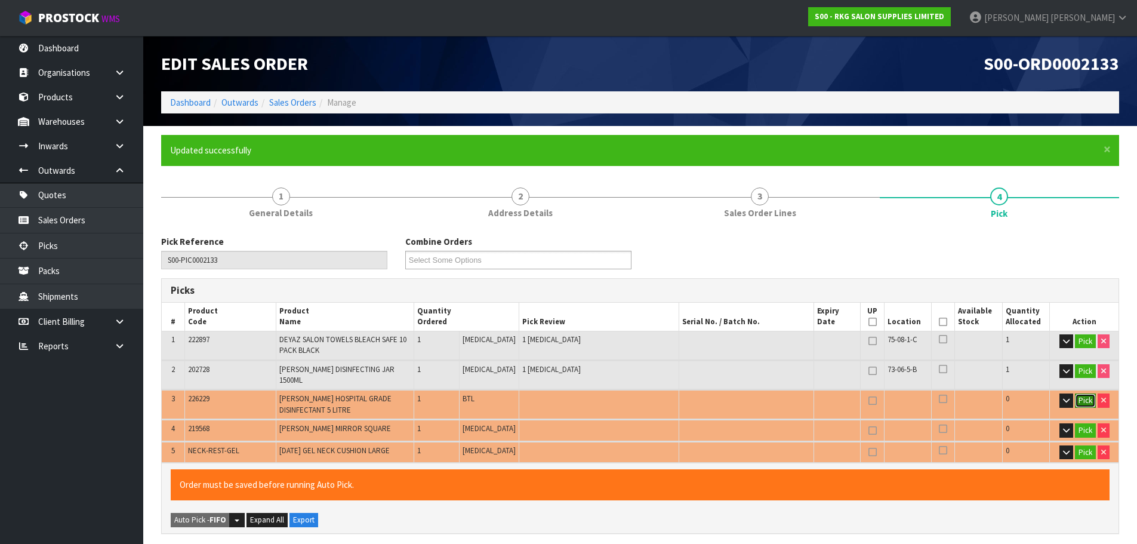
click at [1078, 393] on button "Pick" at bounding box center [1085, 400] width 21 height 14
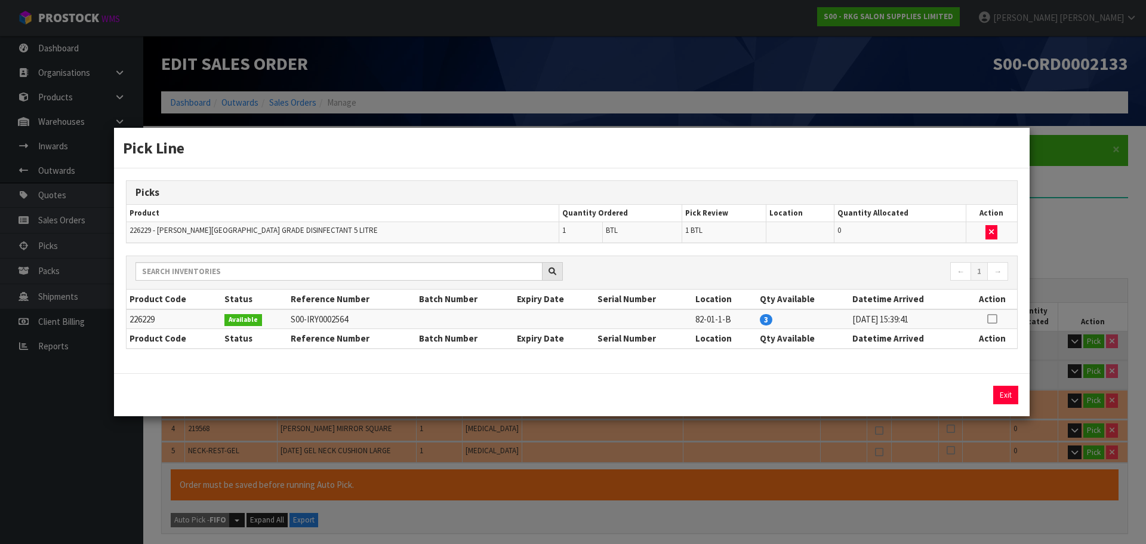
click at [994, 319] on icon at bounding box center [992, 319] width 10 height 1
click at [972, 396] on button "Assign Pick" at bounding box center [965, 395] width 49 height 19
type input "Bottle x 1"
type input "3"
type input "0.011458"
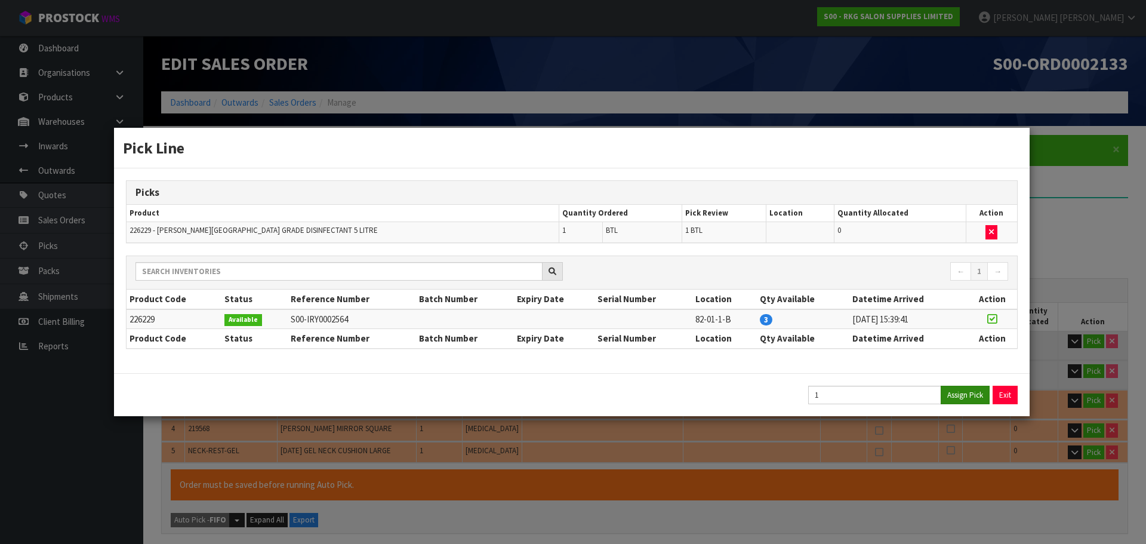
type input "7.07"
click at [1002, 392] on button "Exit" at bounding box center [1005, 395] width 25 height 19
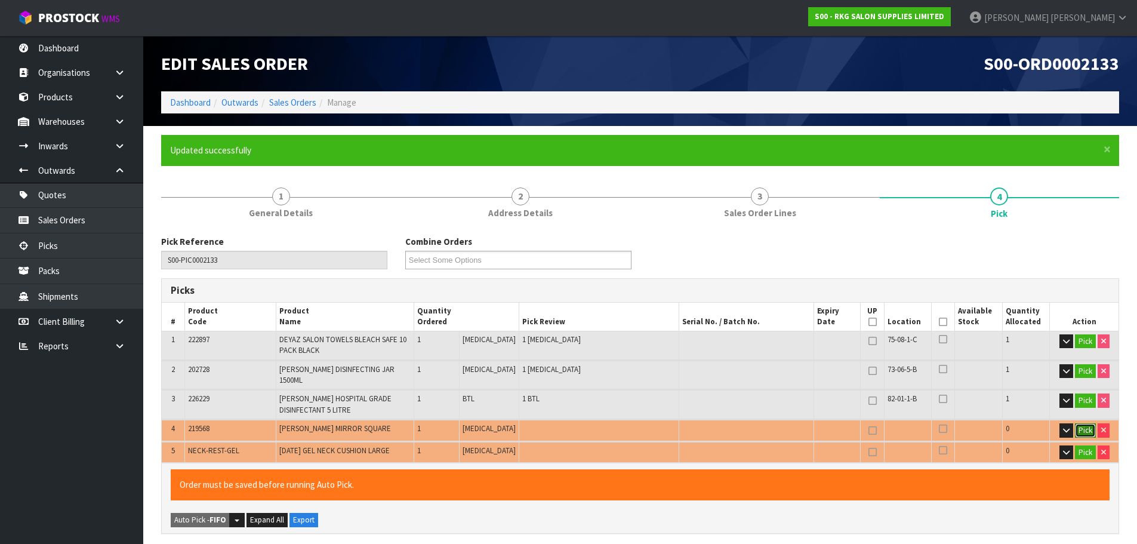
click at [1086, 423] on button "Pick" at bounding box center [1085, 430] width 21 height 14
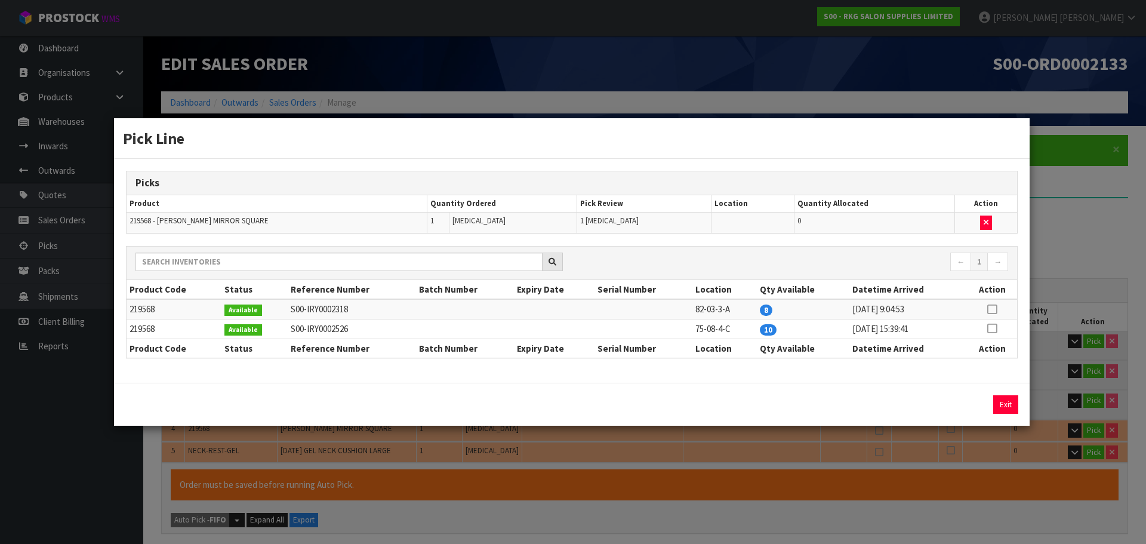
click at [994, 329] on icon at bounding box center [992, 328] width 10 height 1
click at [963, 399] on button "Assign Pick" at bounding box center [965, 404] width 49 height 19
type input "Piece x 3"
type input "4"
type input "0.013458"
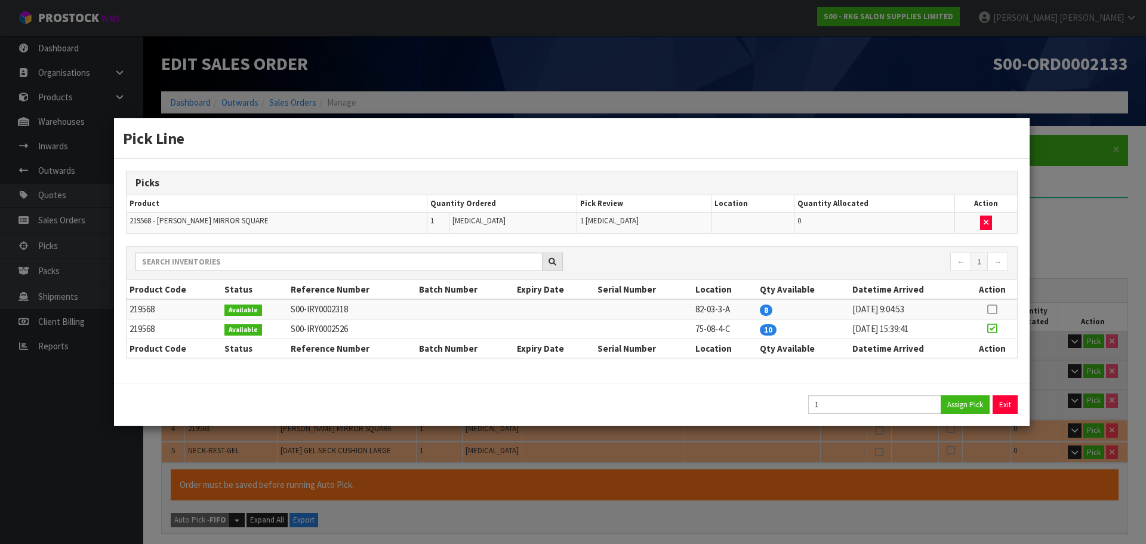
type input "7.39"
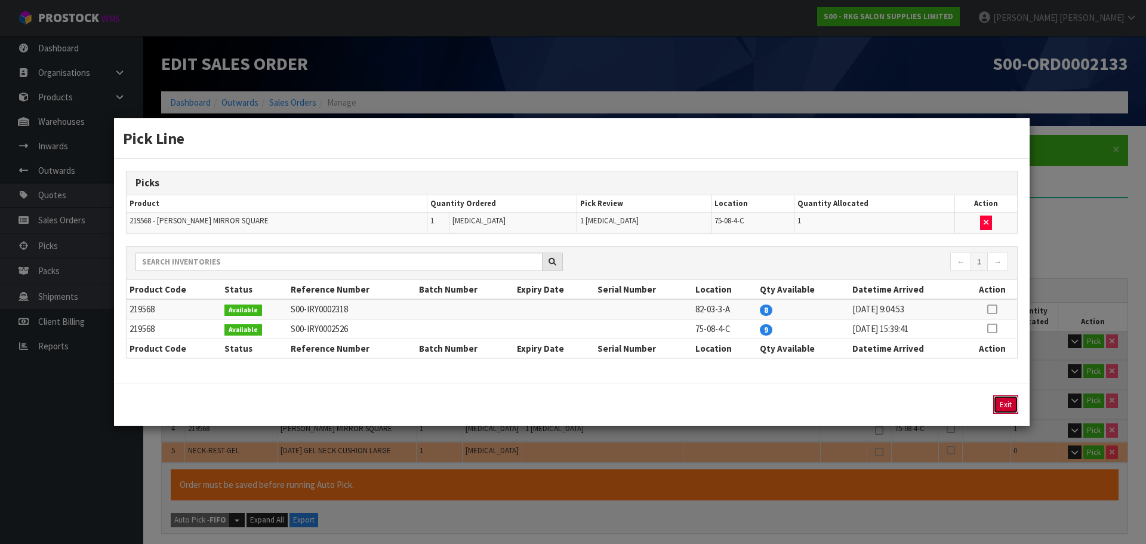
click at [1003, 407] on button "Exit" at bounding box center [1005, 404] width 25 height 19
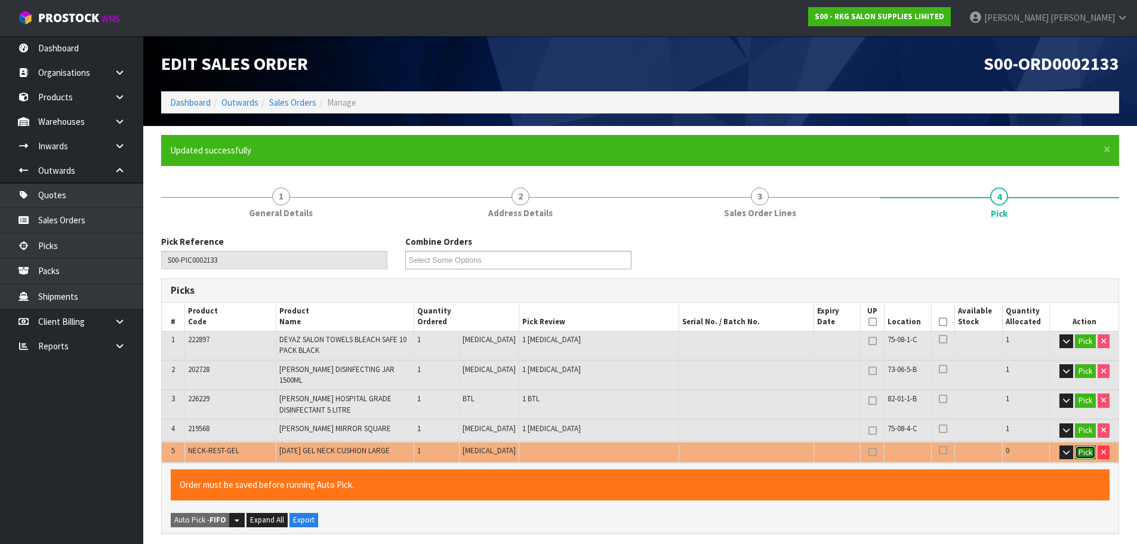
click at [1080, 448] on button "Pick" at bounding box center [1085, 452] width 21 height 14
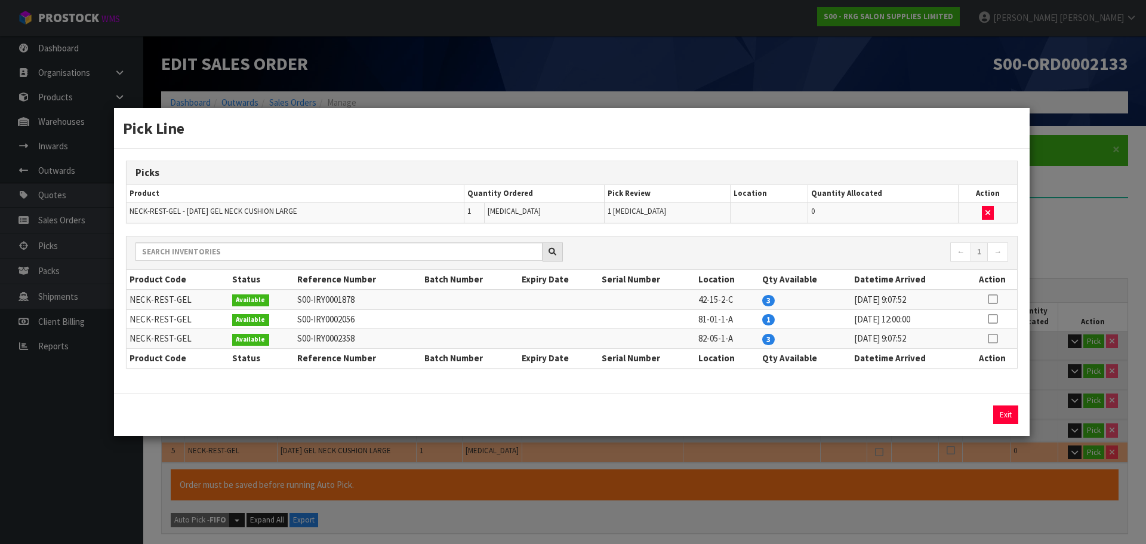
click at [991, 299] on icon at bounding box center [993, 299] width 10 height 1
click at [953, 410] on button "Assign Pick" at bounding box center [965, 414] width 49 height 19
type input "Piece x 4"
type input "5"
type input "0.015493"
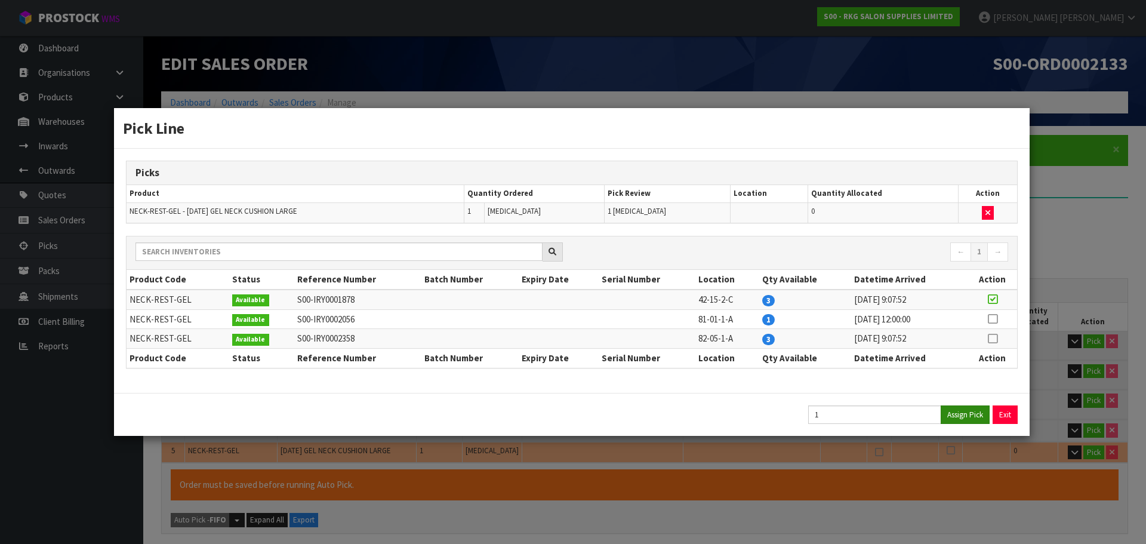
type input "7.59"
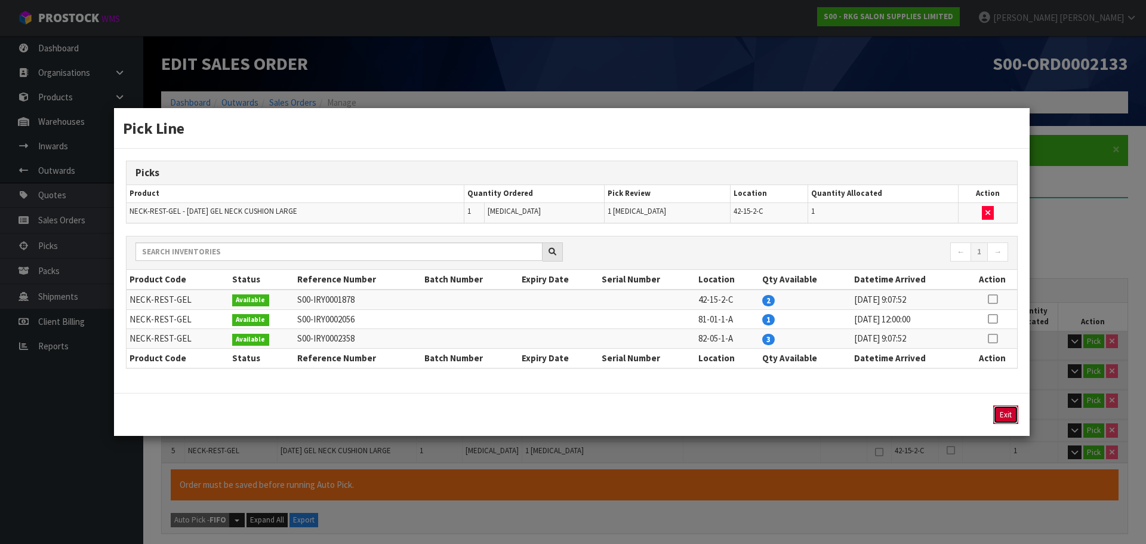
click at [1003, 420] on button "Exit" at bounding box center [1005, 414] width 25 height 19
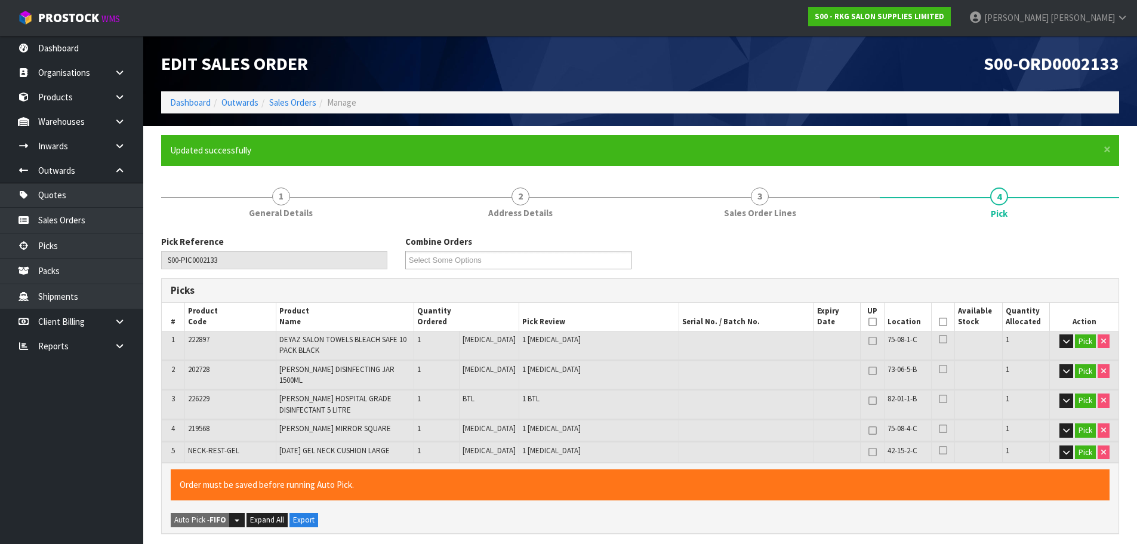
click at [939, 322] on icon at bounding box center [943, 322] width 8 height 1
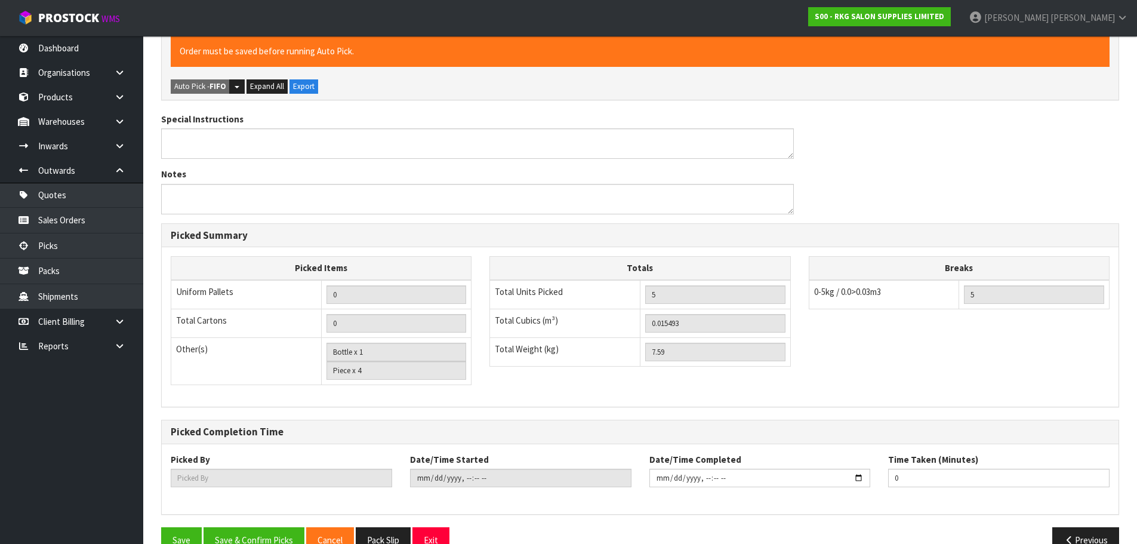
scroll to position [452, 0]
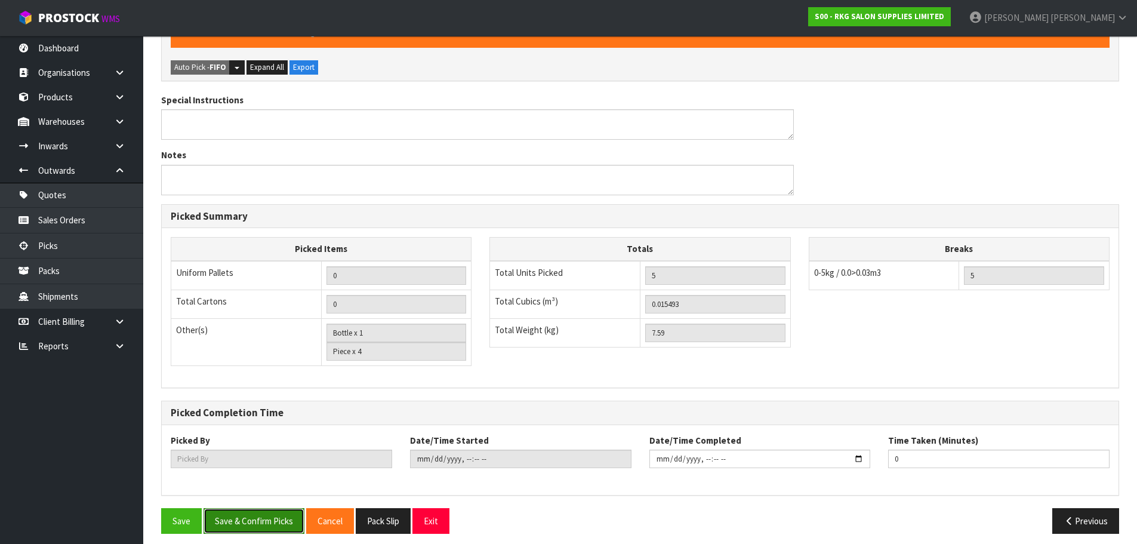
click at [240, 510] on button "Save & Confirm Picks" at bounding box center [254, 521] width 101 height 26
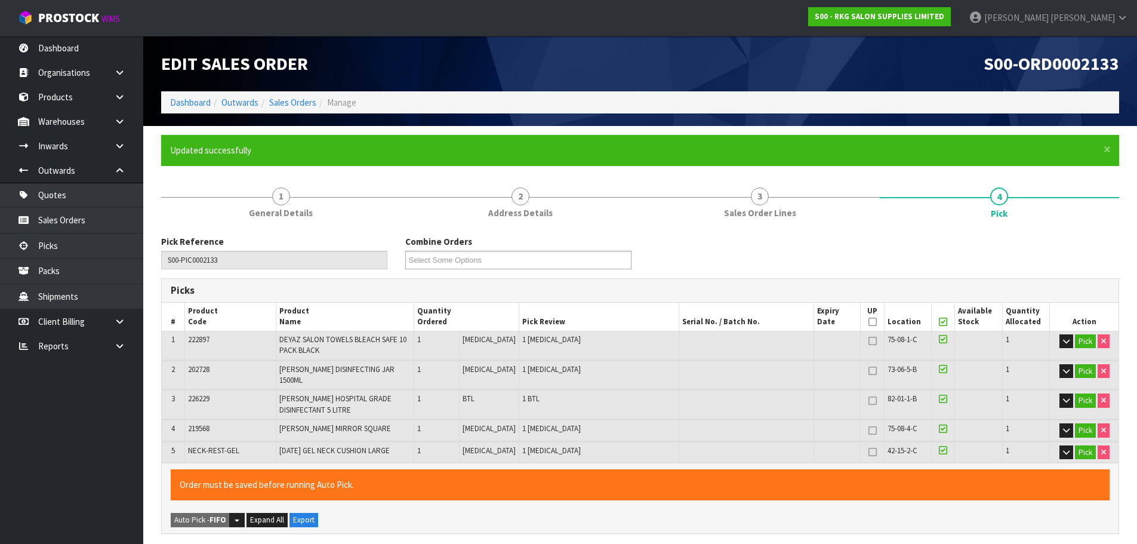
type input "[PERSON_NAME]"
type input "2025-08-22T14:19:50"
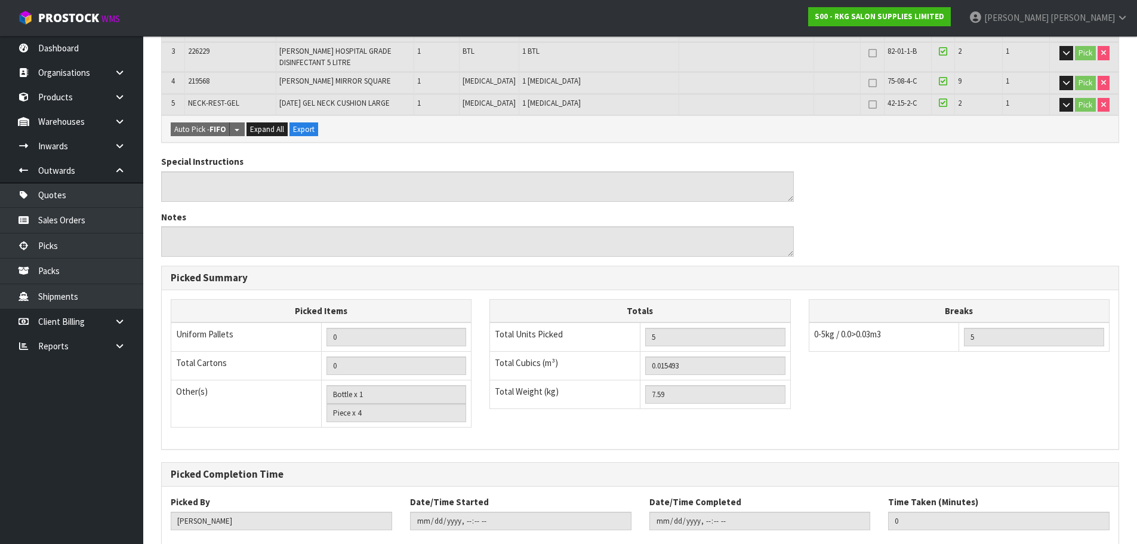
scroll to position [409, 0]
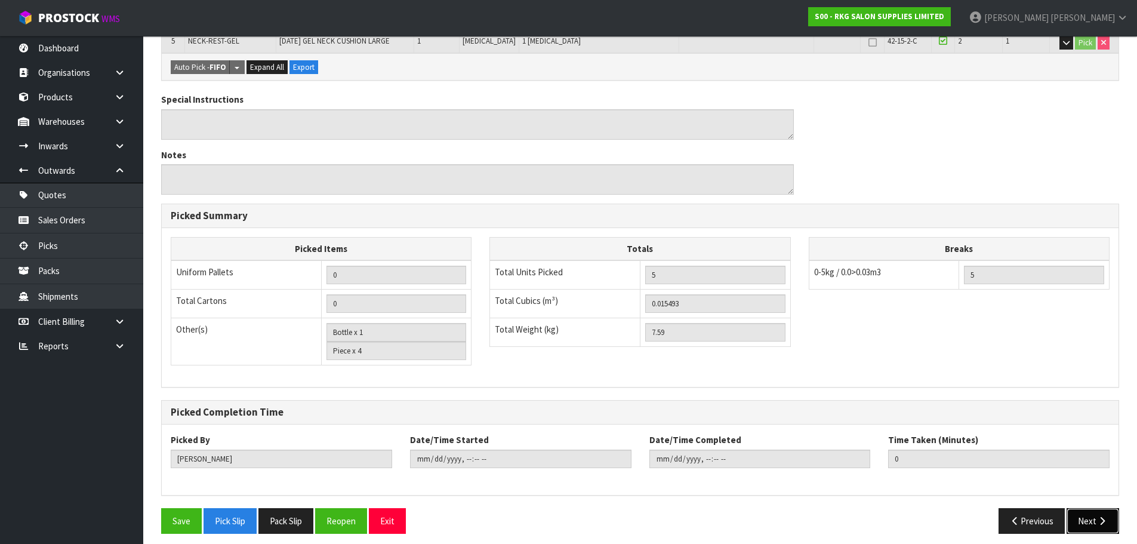
click at [1092, 517] on button "Next" at bounding box center [1093, 521] width 53 height 26
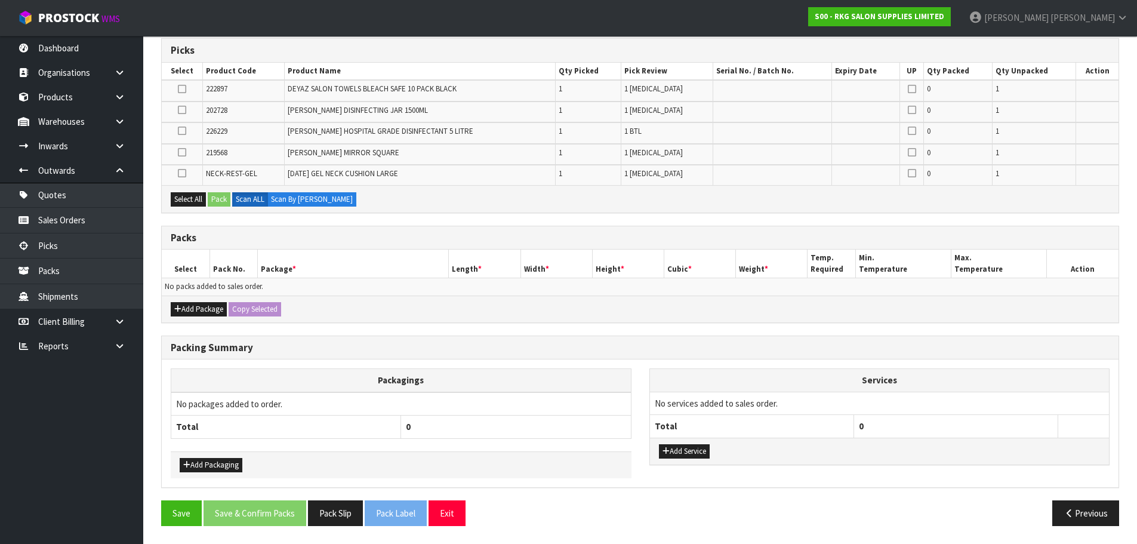
scroll to position [61, 0]
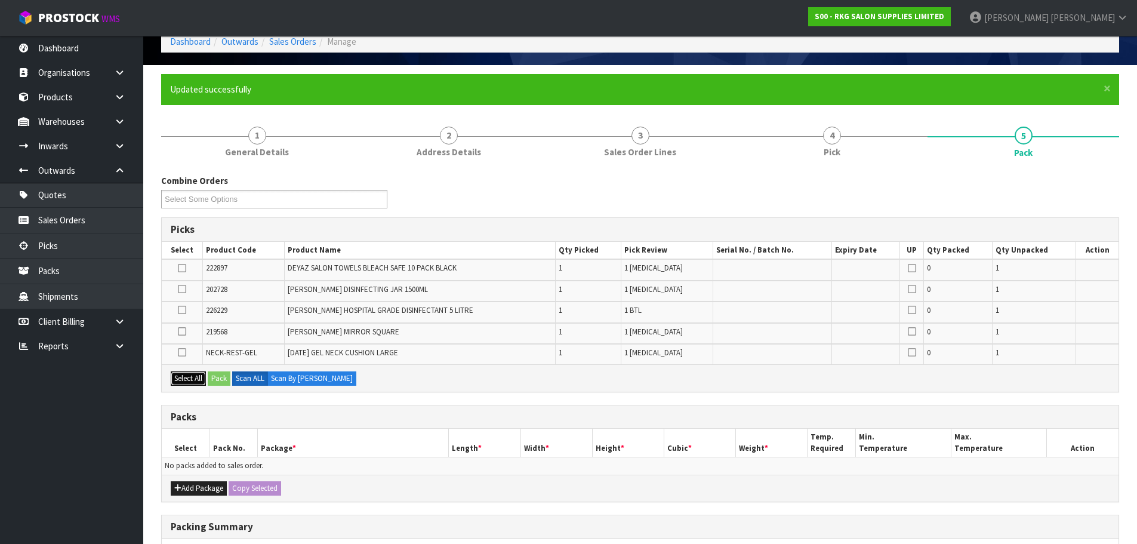
click at [188, 378] on button "Select All" at bounding box center [188, 378] width 35 height 14
click at [218, 377] on button "Pack" at bounding box center [219, 378] width 23 height 14
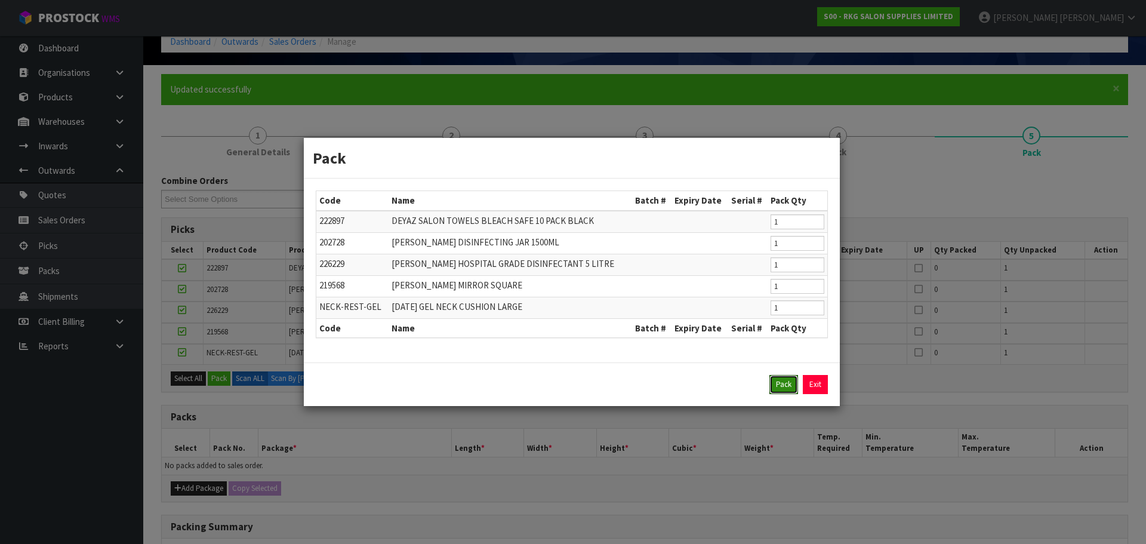
click at [784, 386] on button "Pack" at bounding box center [783, 384] width 29 height 19
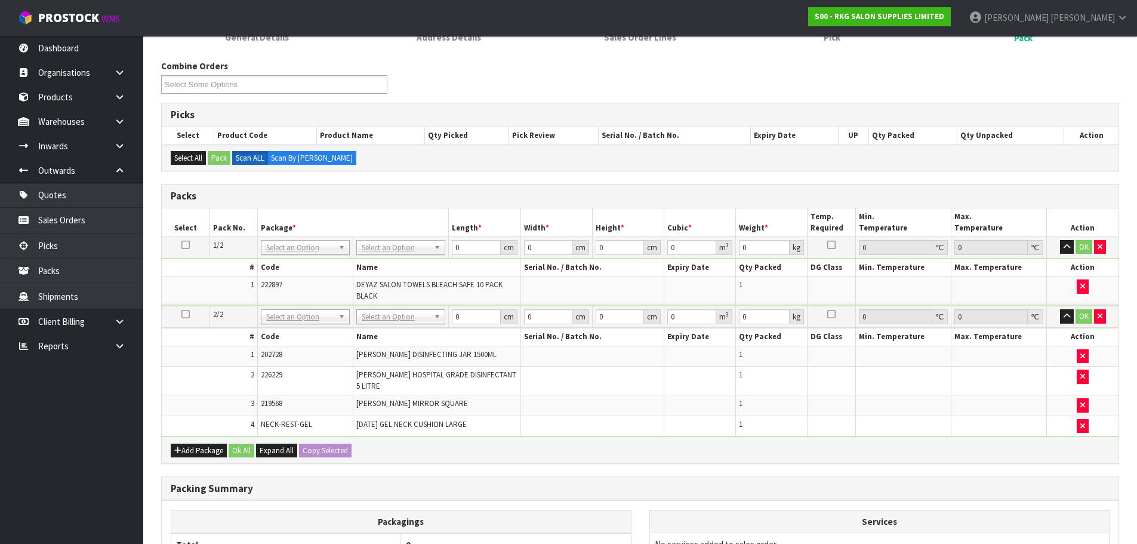
scroll to position [180, 0]
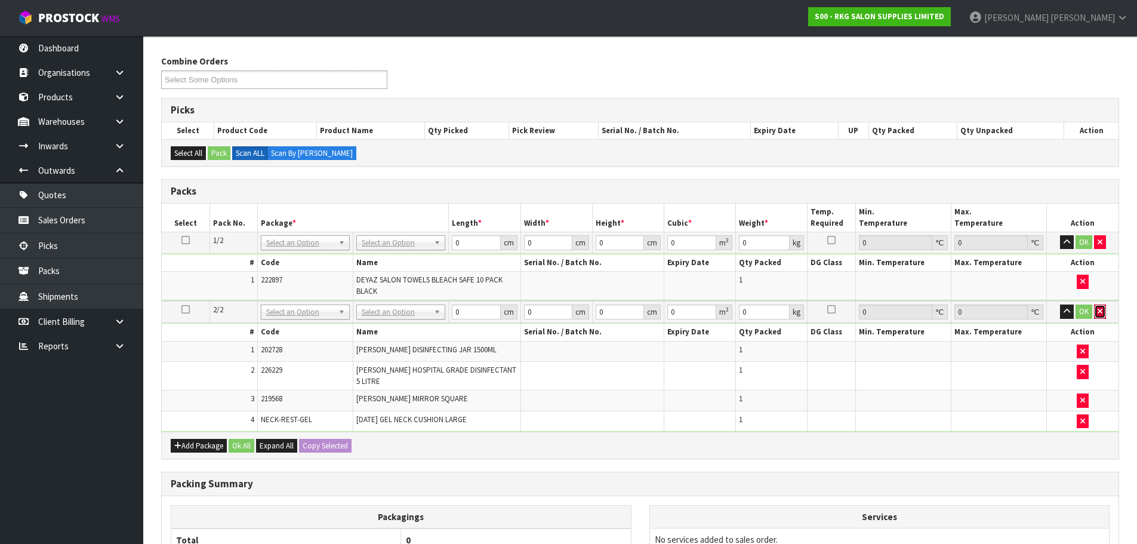
click at [1099, 311] on icon "button" at bounding box center [1100, 311] width 5 height 8
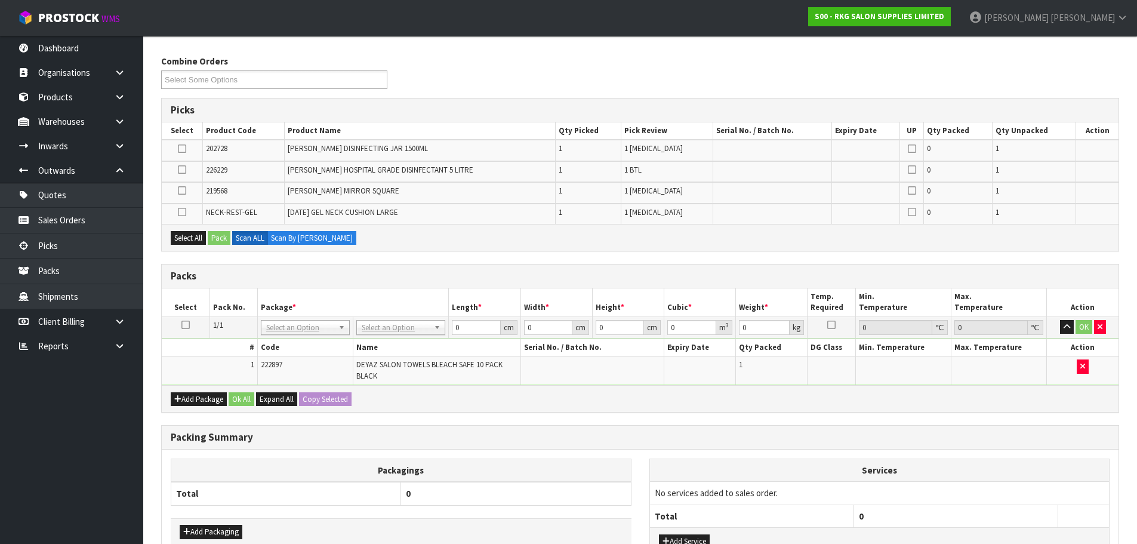
click at [188, 325] on icon at bounding box center [185, 325] width 8 height 1
click at [186, 246] on div "Select All Pack Scan ALL Scan By Quantity" at bounding box center [640, 237] width 957 height 27
click at [192, 238] on button "Select All" at bounding box center [188, 238] width 35 height 14
click at [220, 238] on button "Pack" at bounding box center [219, 238] width 23 height 14
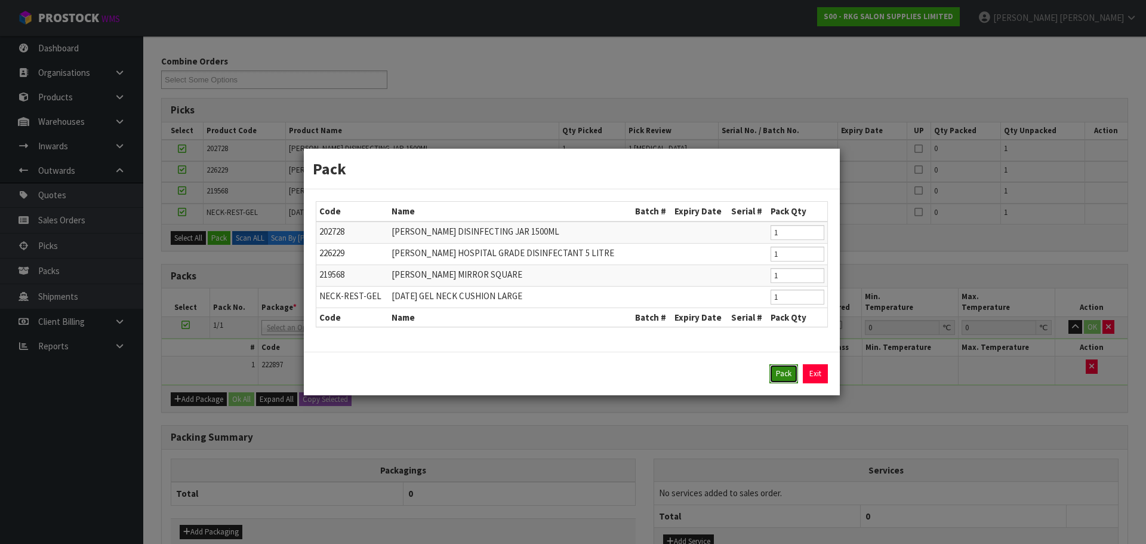
click at [784, 377] on button "Pack" at bounding box center [783, 373] width 29 height 19
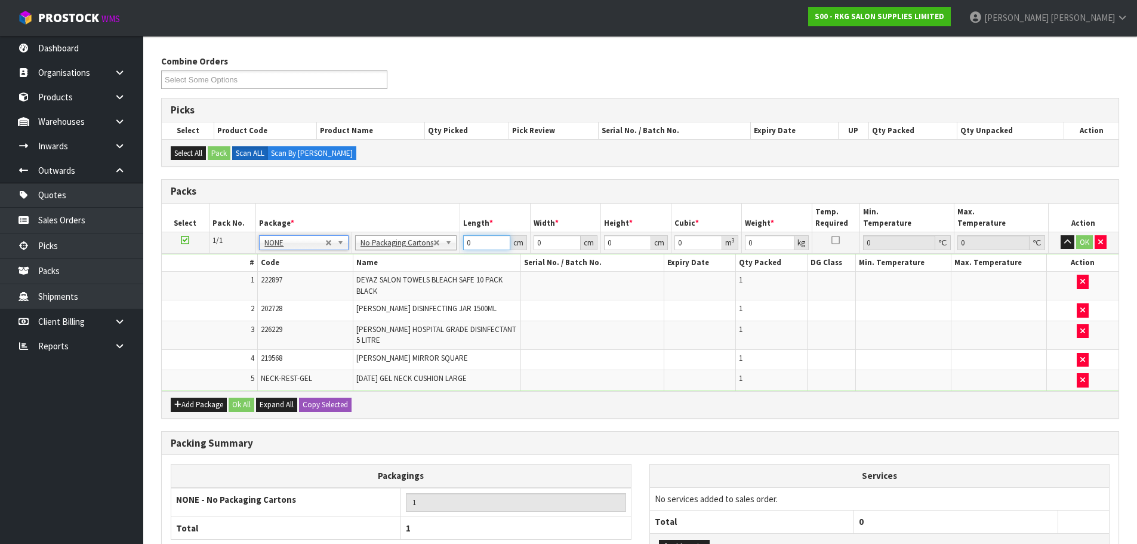
drag, startPoint x: 480, startPoint y: 244, endPoint x: 463, endPoint y: 246, distance: 17.4
click at [463, 246] on input "0" at bounding box center [486, 242] width 47 height 15
type input "20"
type input "3"
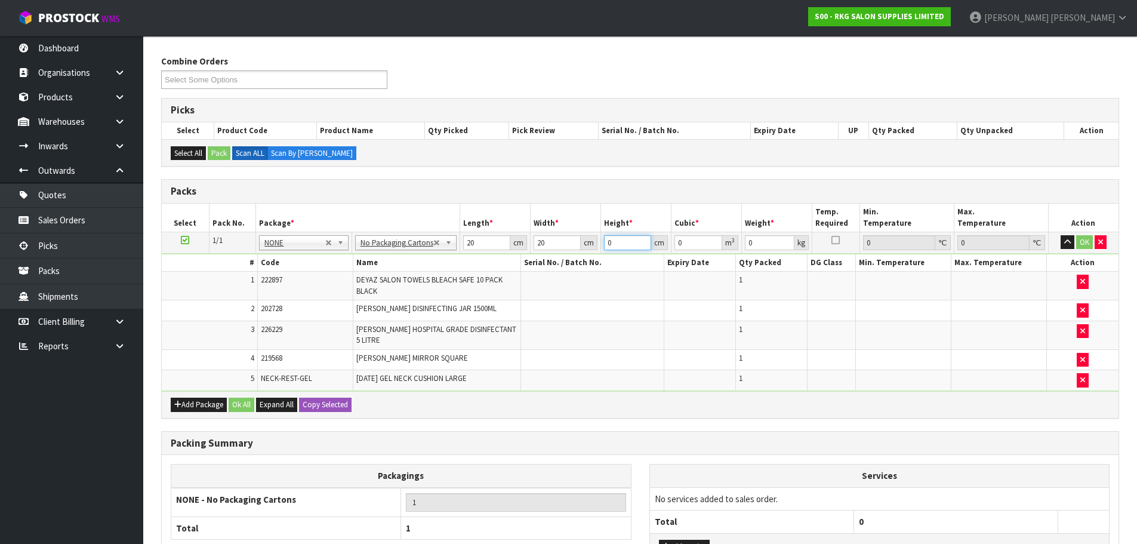
type input "0.0012"
type input "30"
type input "0.012"
type input "30"
type input "2"
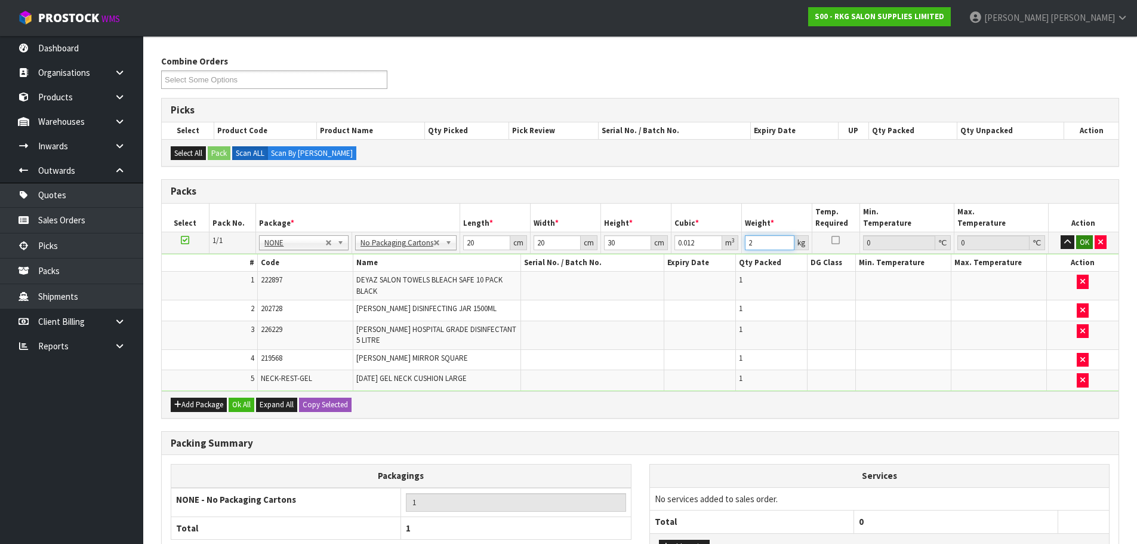
type input "2"
click at [1084, 244] on button "OK" at bounding box center [1084, 242] width 17 height 14
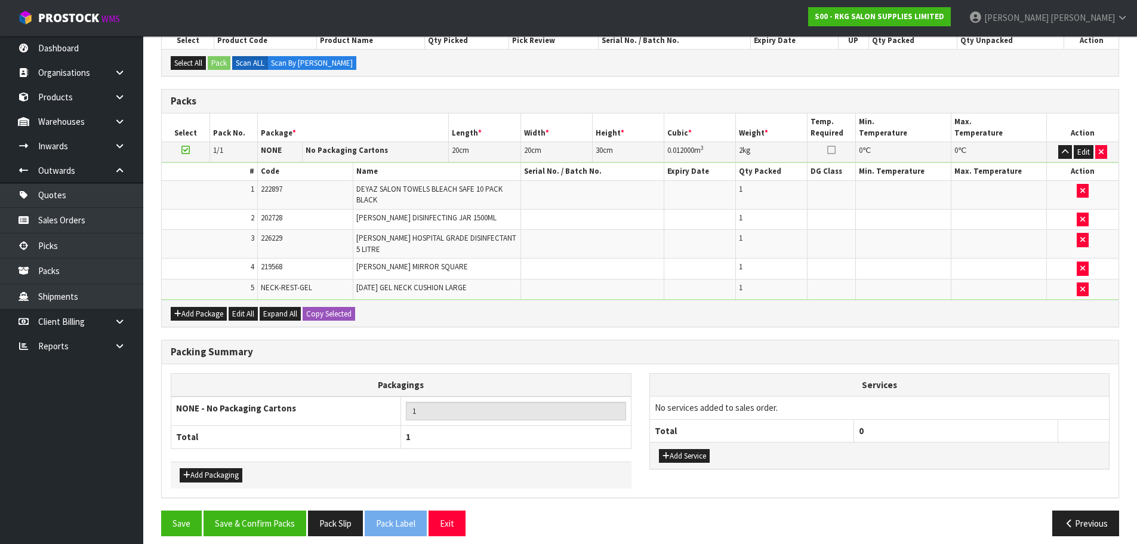
scroll to position [273, 0]
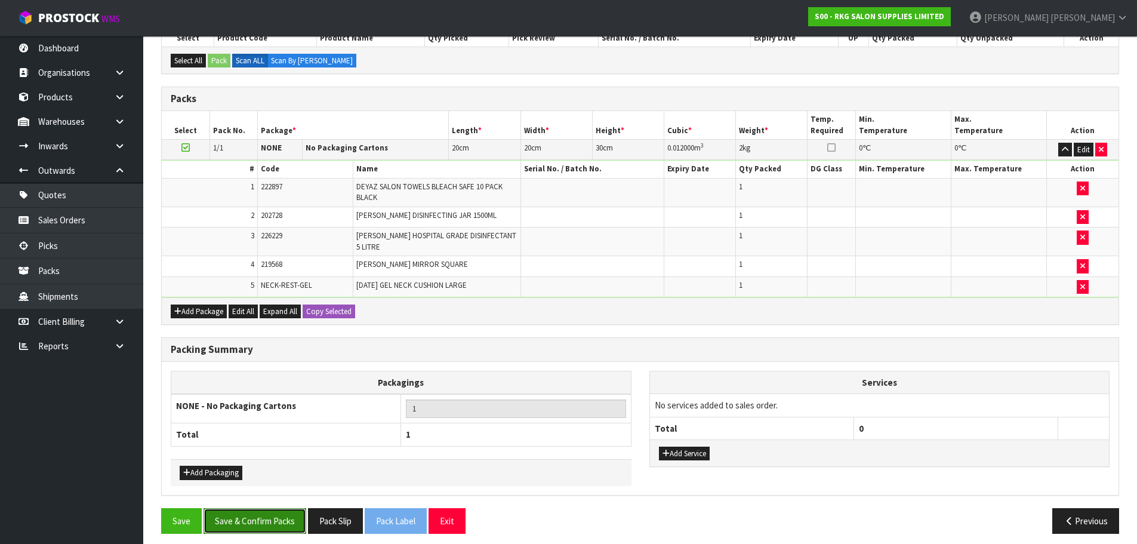
click at [280, 512] on button "Save & Confirm Packs" at bounding box center [255, 521] width 103 height 26
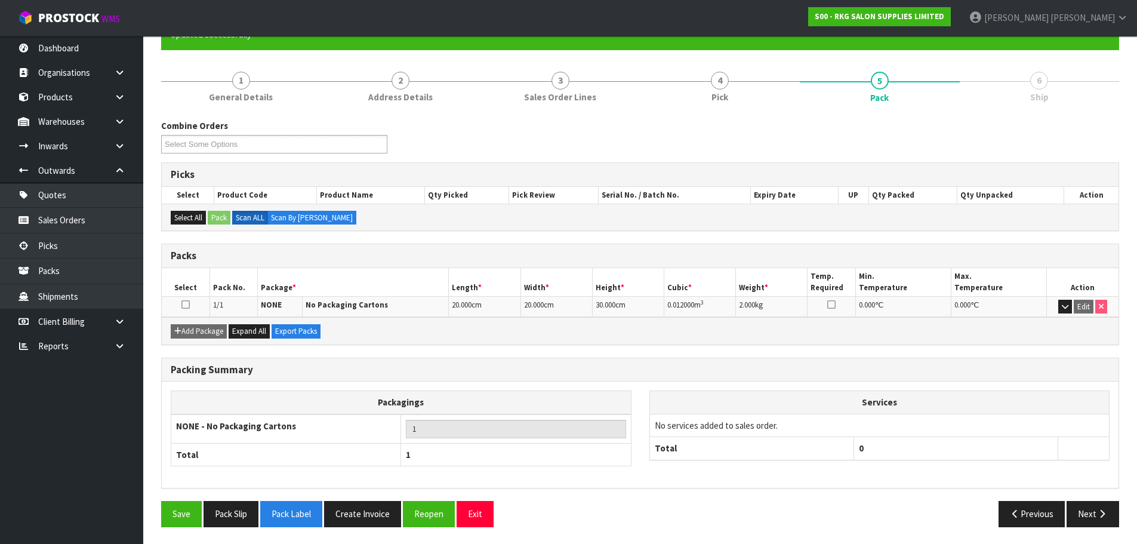
scroll to position [117, 0]
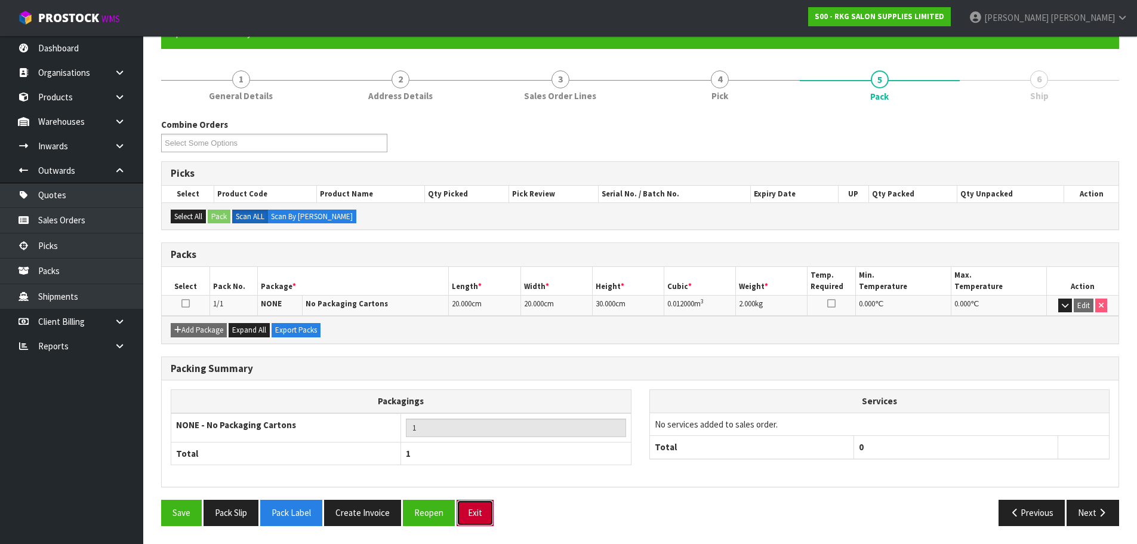
click at [477, 513] on button "Exit" at bounding box center [475, 513] width 37 height 26
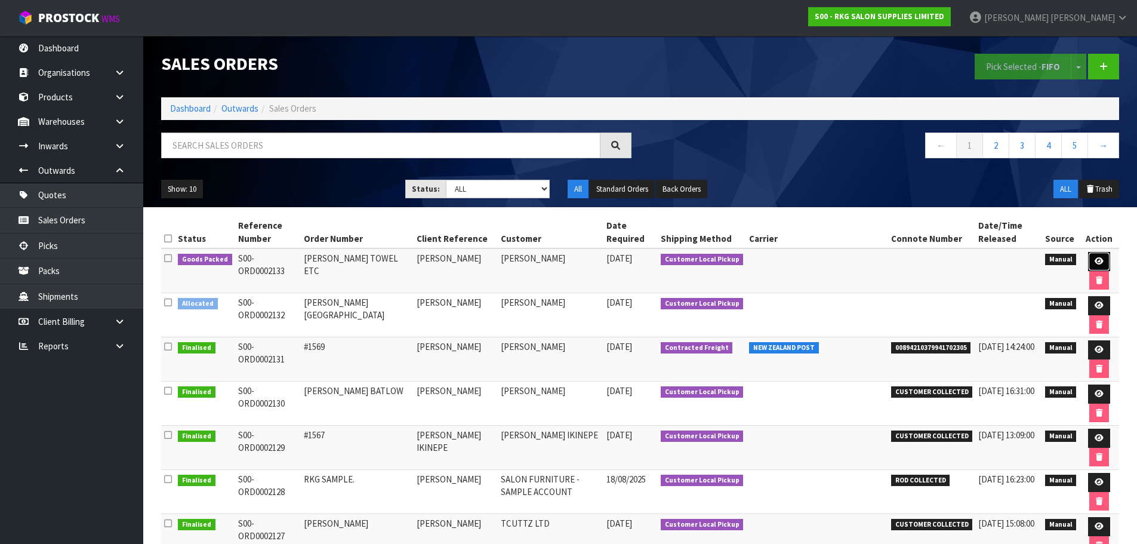
click at [1095, 261] on icon at bounding box center [1099, 261] width 9 height 8
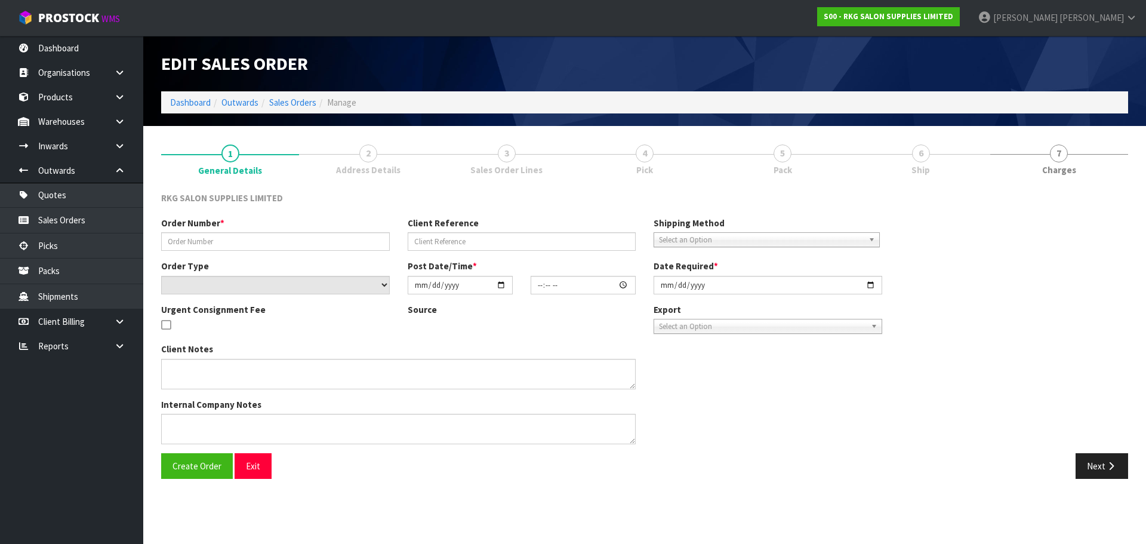
type input "WINT TOWEL ETC"
type input "[PERSON_NAME]"
select select "number:0"
type input "[DATE]"
type input "14:05:00.000"
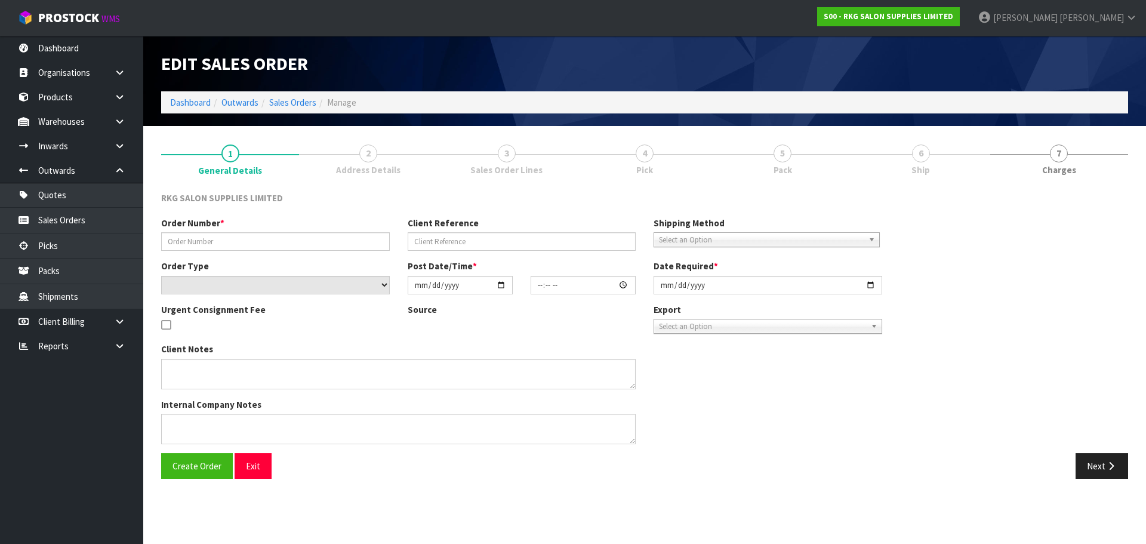
type input "[DATE]"
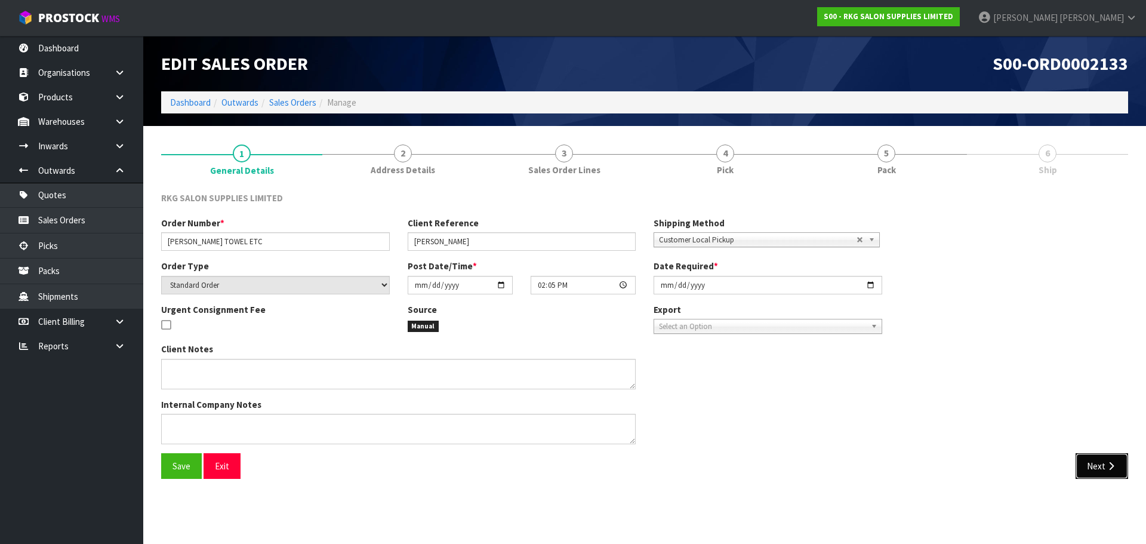
click at [1093, 462] on button "Next" at bounding box center [1102, 466] width 53 height 26
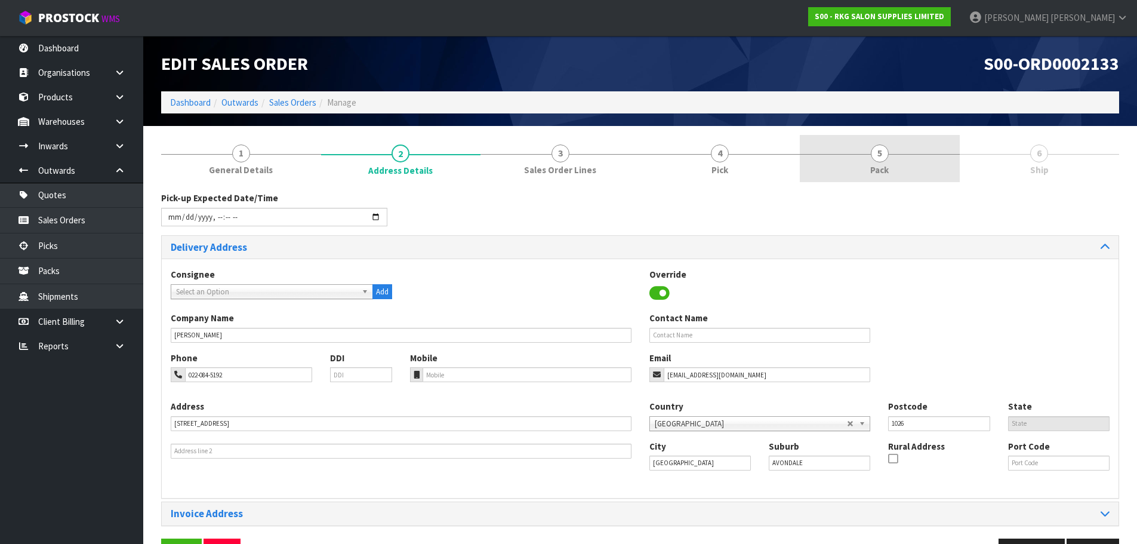
click at [886, 155] on span "5" at bounding box center [880, 153] width 18 height 18
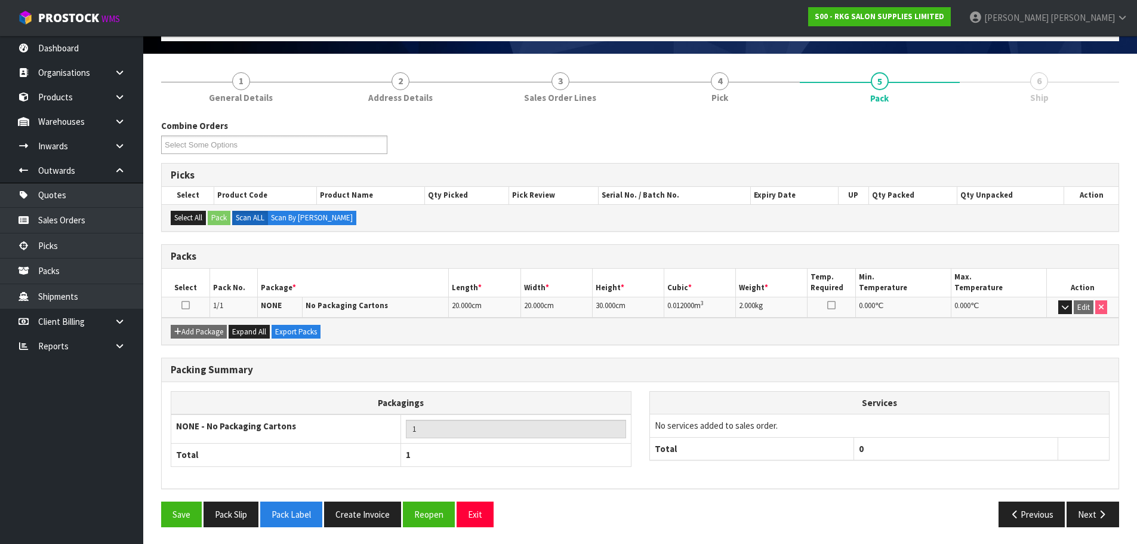
scroll to position [73, 0]
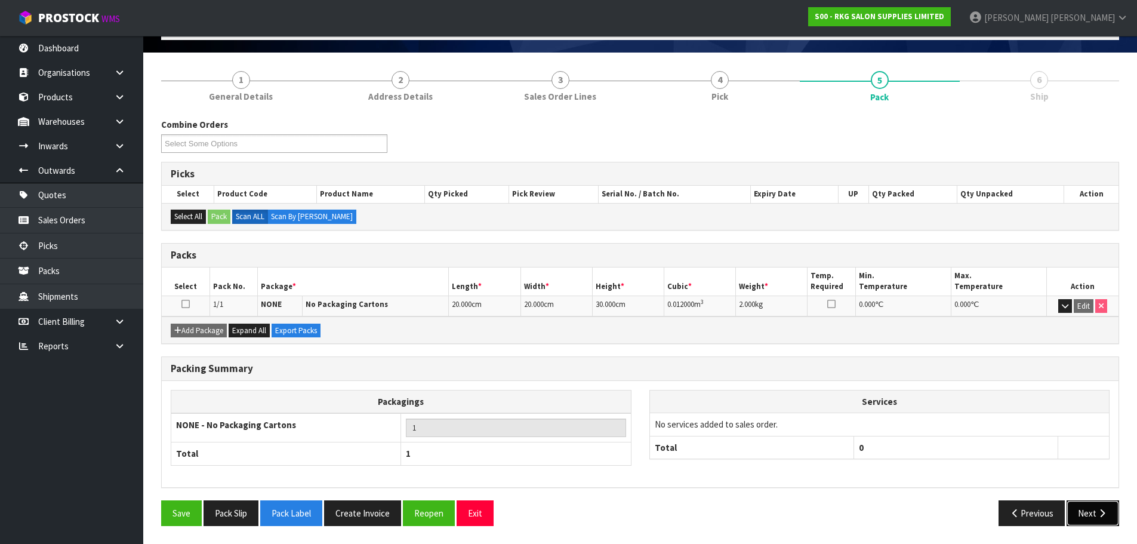
click at [1089, 513] on button "Next" at bounding box center [1093, 513] width 53 height 26
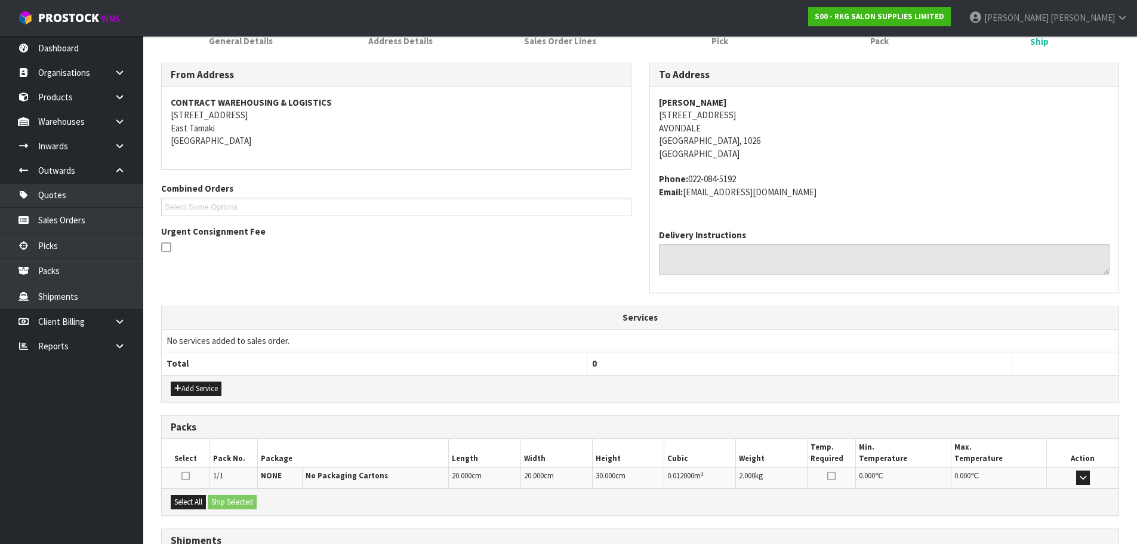
scroll to position [229, 0]
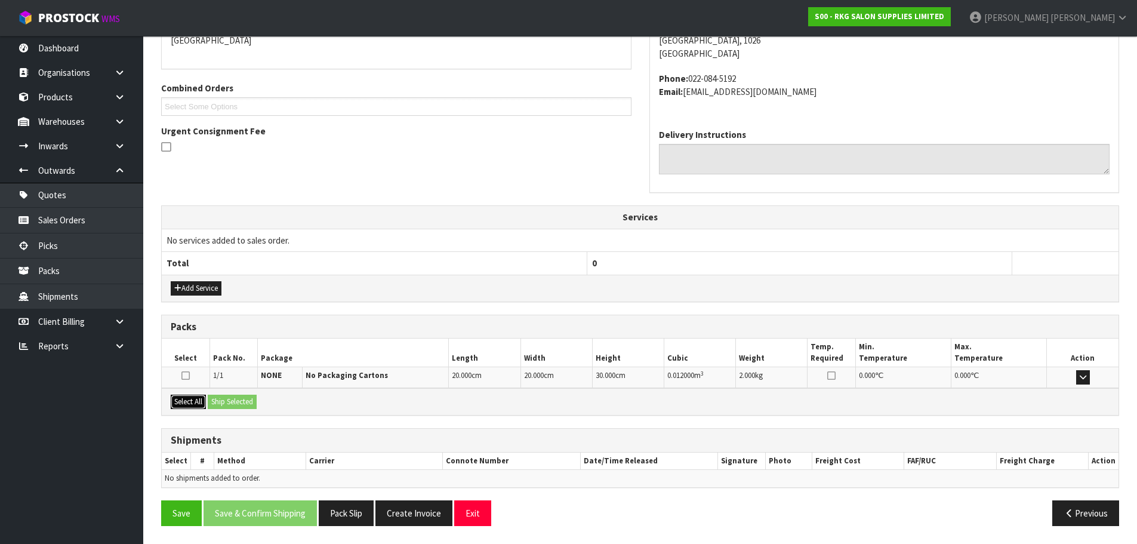
click at [183, 402] on button "Select All" at bounding box center [188, 402] width 35 height 14
click at [228, 403] on button "Ship Selected" at bounding box center [232, 402] width 49 height 14
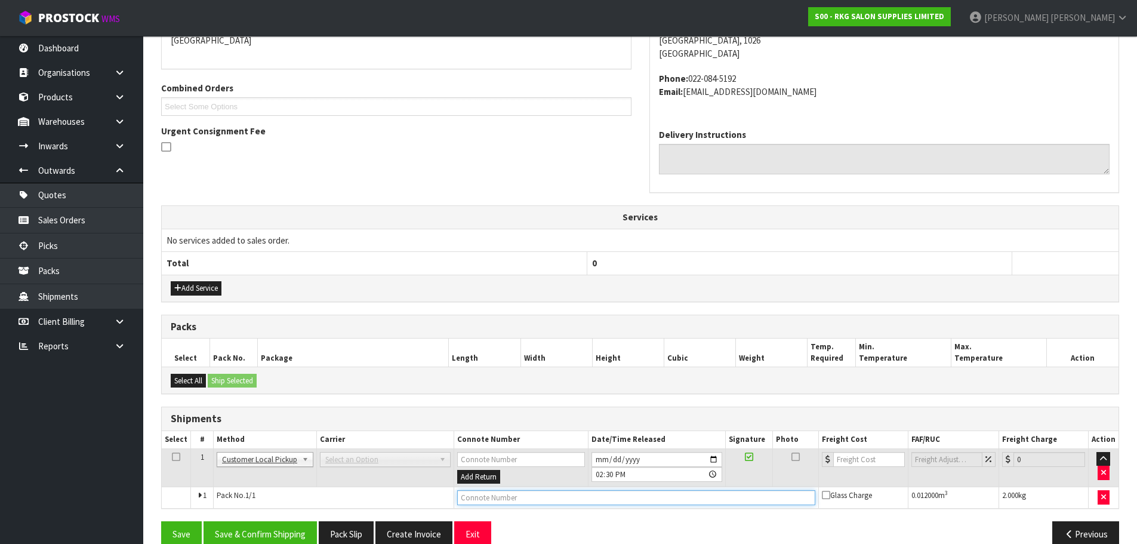
click at [467, 494] on input "text" at bounding box center [636, 497] width 358 height 15
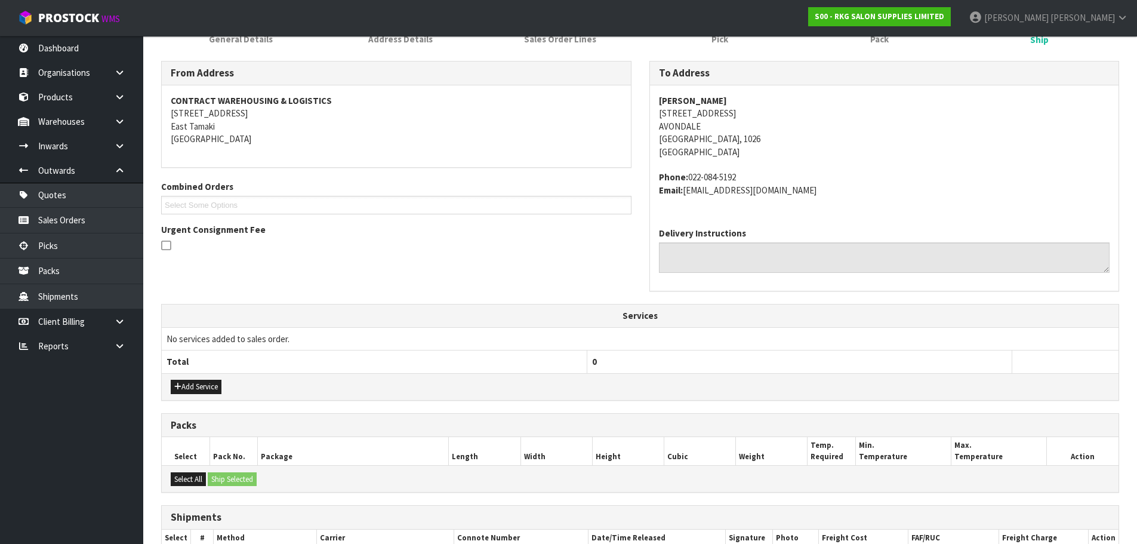
scroll to position [250, 0]
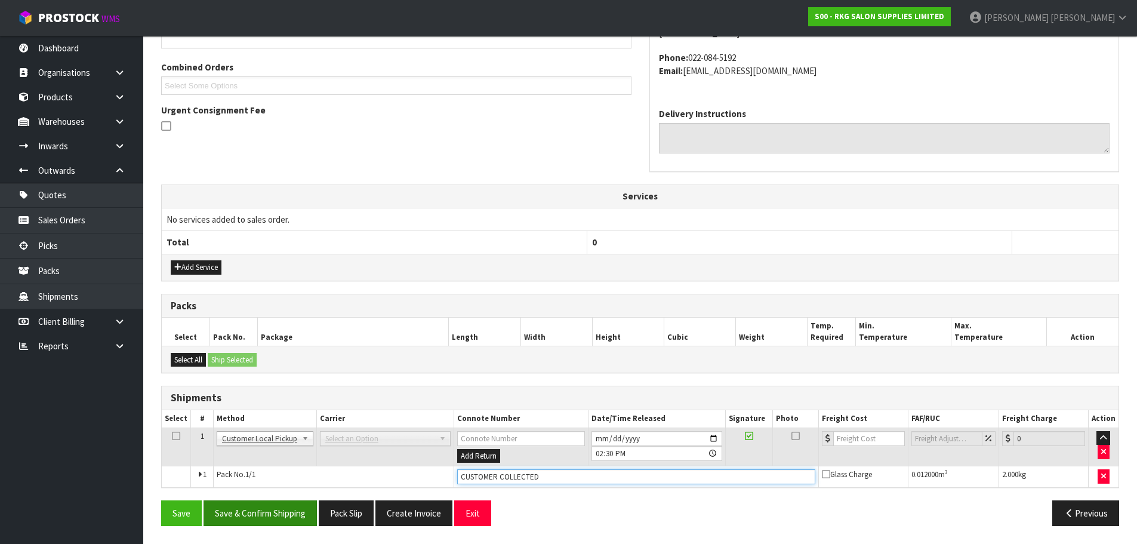
type input "CUSTOMER COLLECTED"
click at [257, 514] on button "Save & Confirm Shipping" at bounding box center [260, 513] width 113 height 26
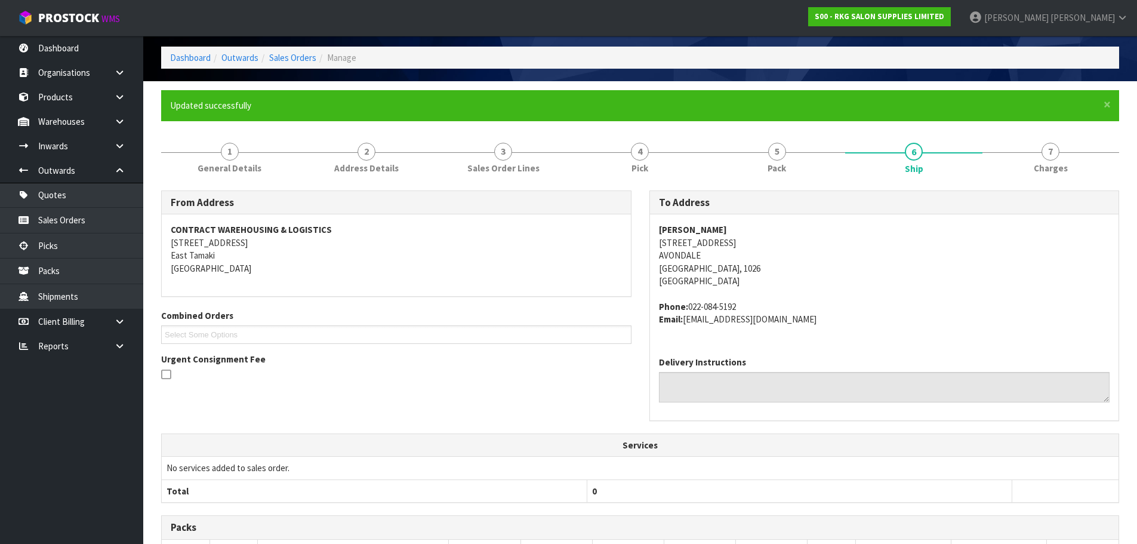
scroll to position [25, 0]
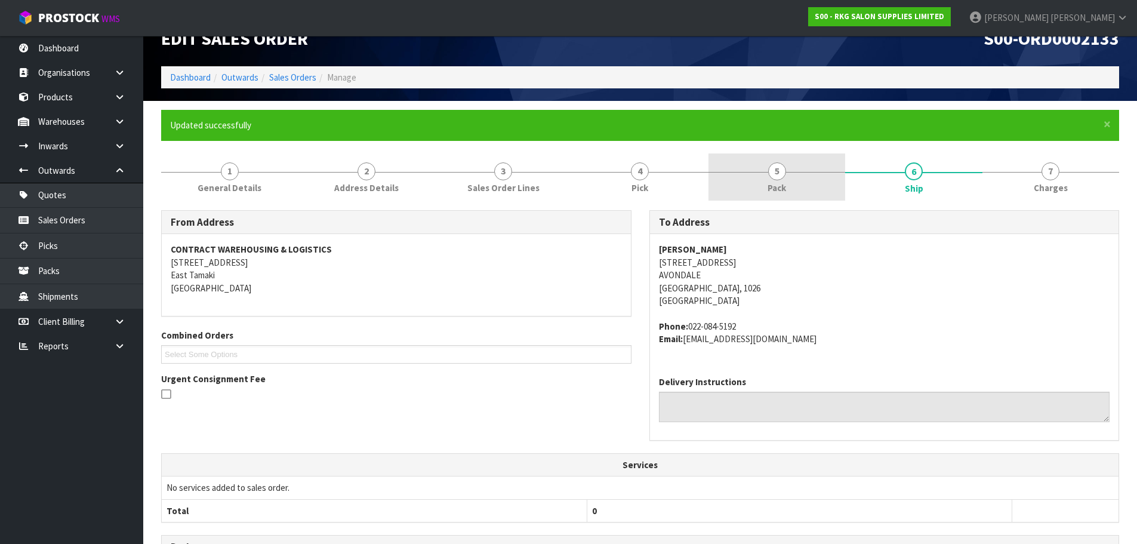
click at [767, 173] on link "5 Pack" at bounding box center [776, 176] width 137 height 47
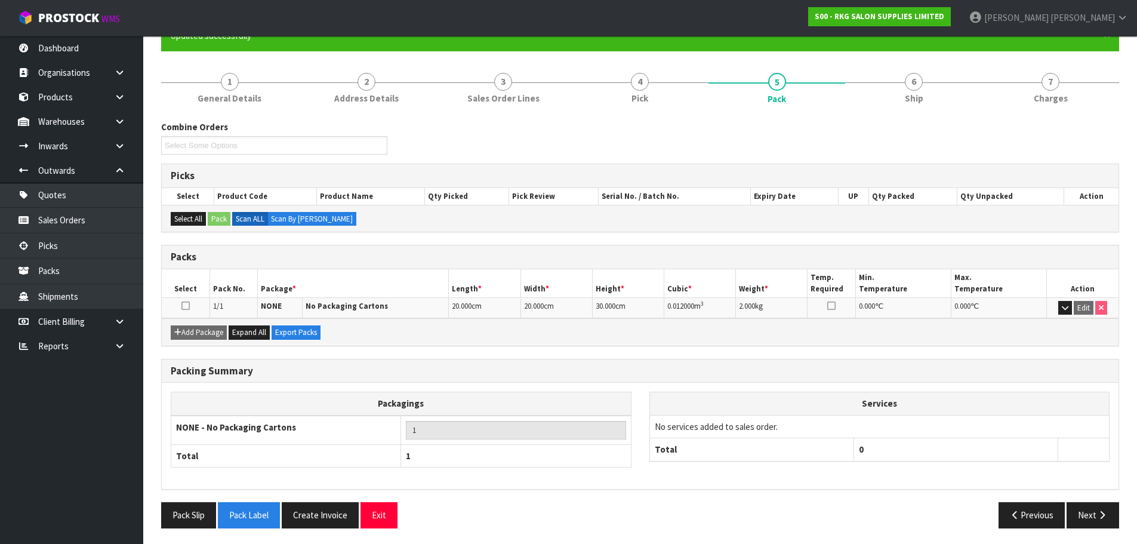
scroll to position [117, 0]
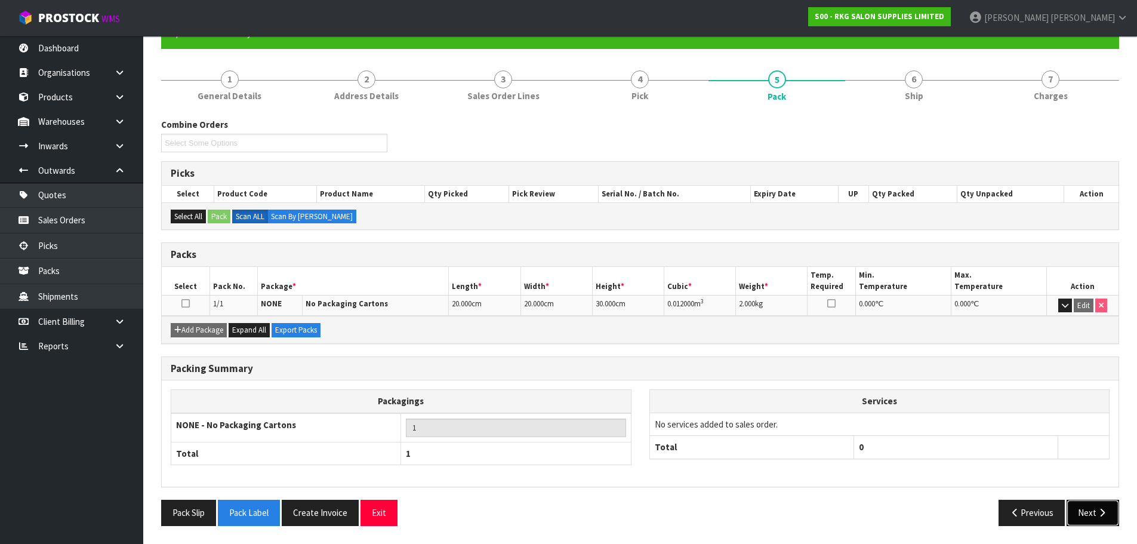
click at [1089, 517] on button "Next" at bounding box center [1093, 513] width 53 height 26
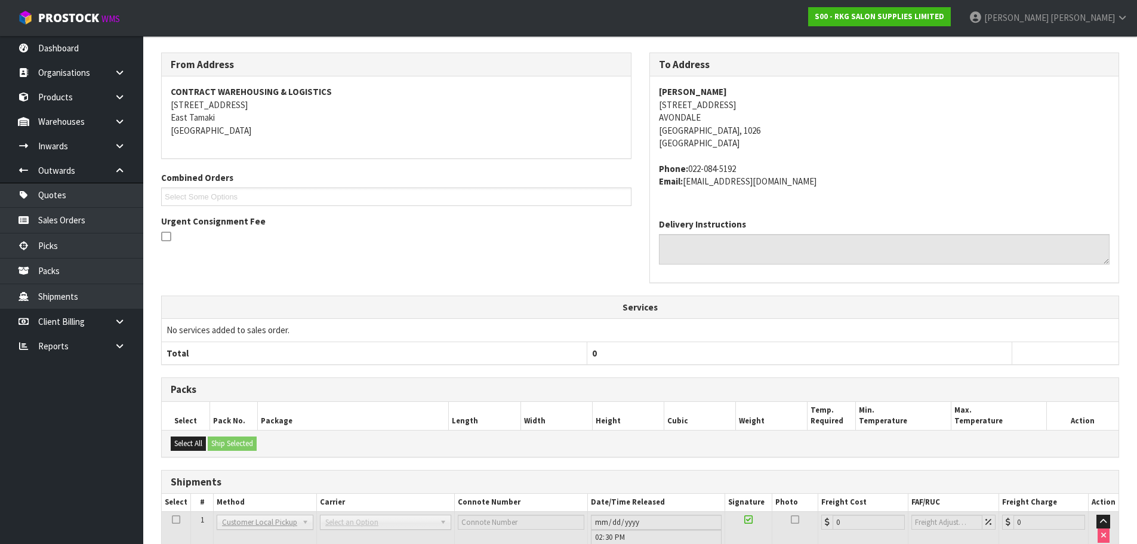
scroll to position [264, 0]
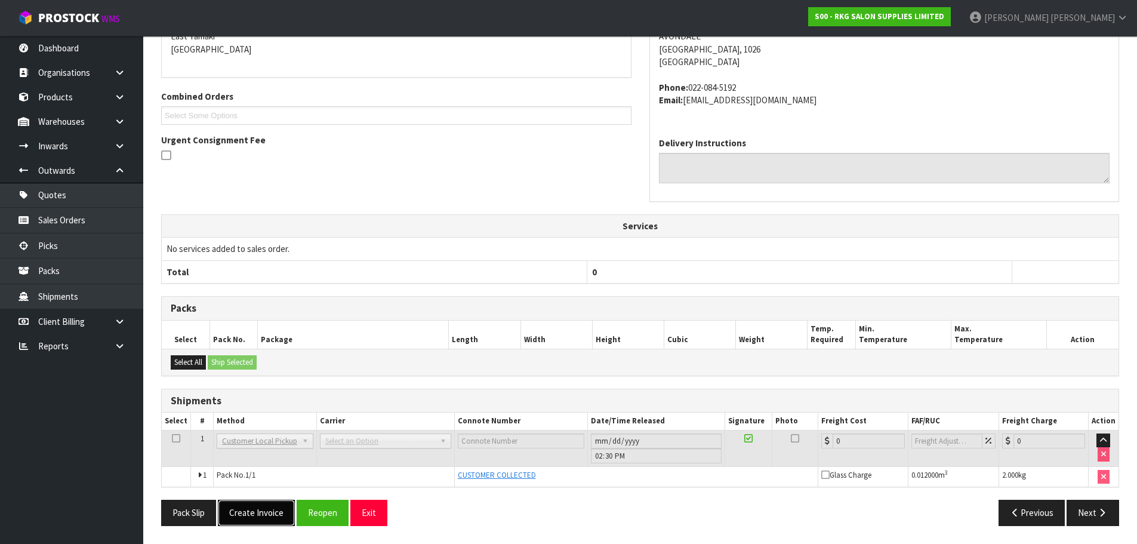
click at [253, 516] on button "Create Invoice" at bounding box center [256, 513] width 77 height 26
drag, startPoint x: 248, startPoint y: 510, endPoint x: 258, endPoint y: 501, distance: 13.1
click at [248, 510] on button "View Invoice" at bounding box center [252, 513] width 69 height 26
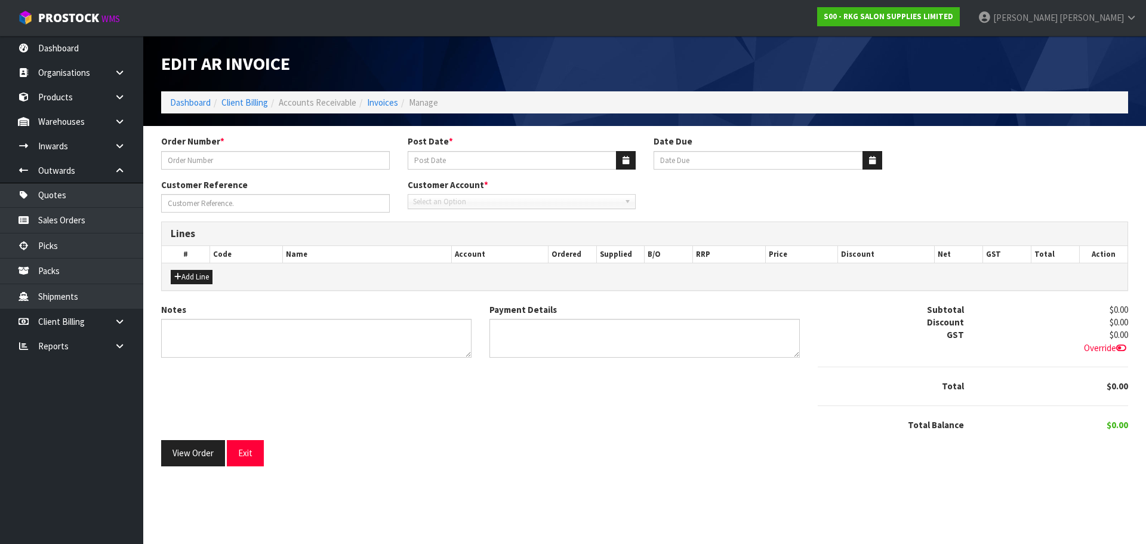
type input "WINT TOWEL ETC"
type input "[DATE]"
type input "20/09/2025"
type input "[PERSON_NAME]"
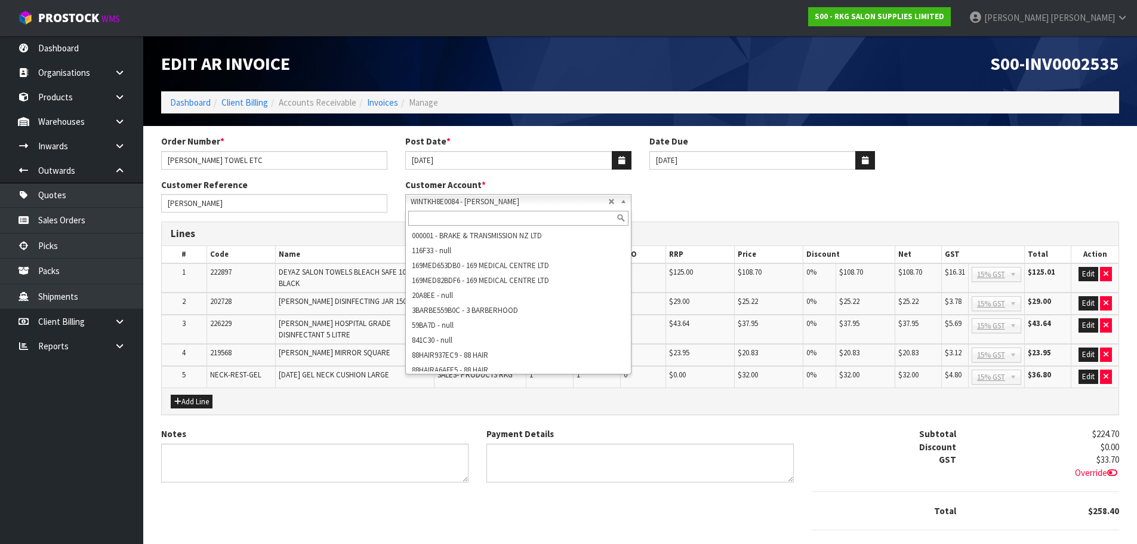
click at [494, 202] on span "WINTKH8E0084 - WINT KHINE" at bounding box center [510, 202] width 198 height 14
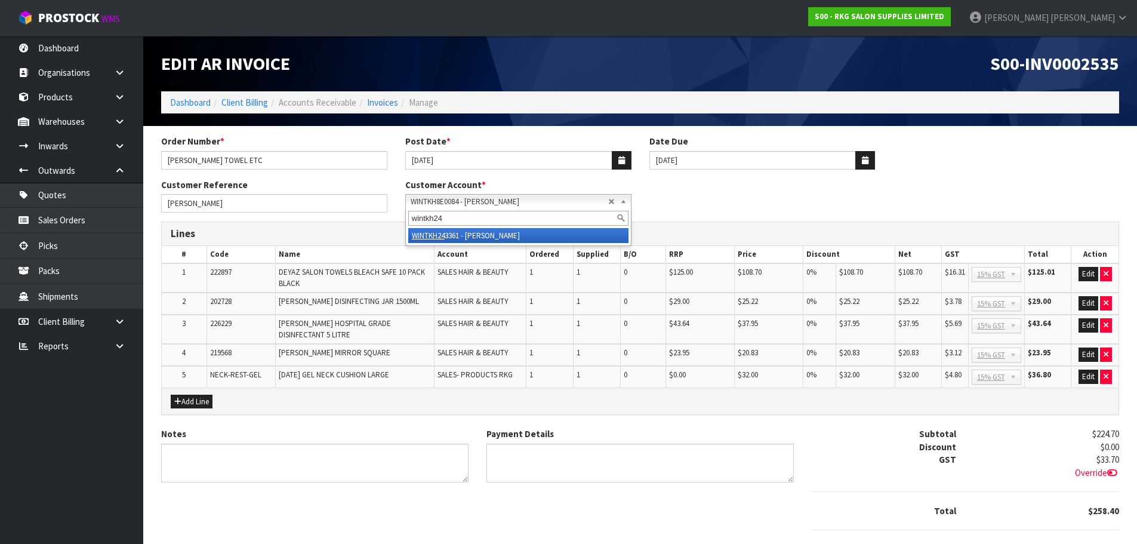
type input "wintkh24"
click at [458, 235] on li "WINTKH24 3361 - WINT KHINE" at bounding box center [518, 235] width 220 height 15
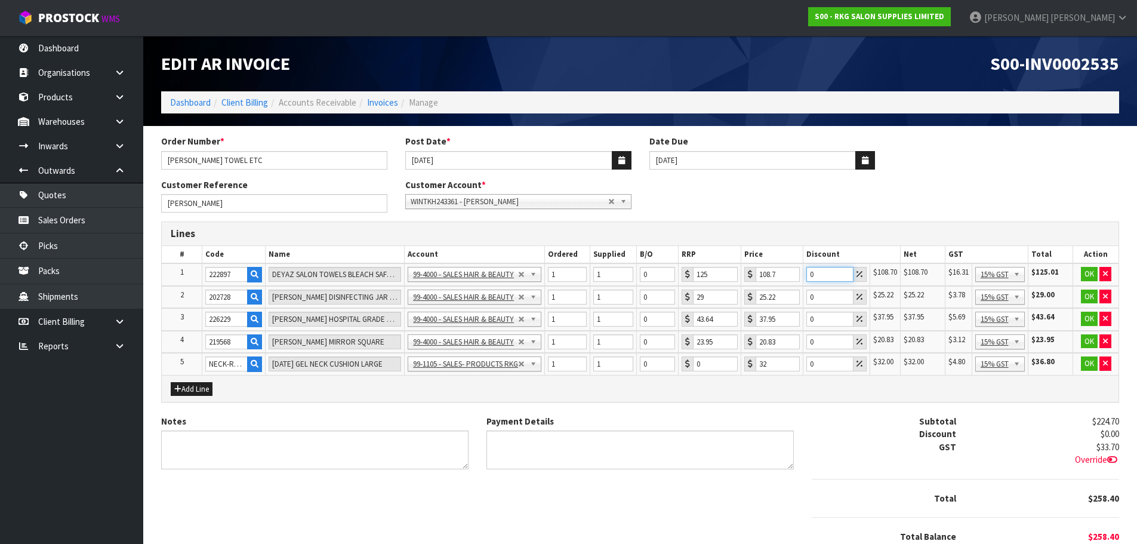
drag, startPoint x: 818, startPoint y: 272, endPoint x: 809, endPoint y: 274, distance: 9.7
click at [809, 274] on input "0" at bounding box center [829, 274] width 47 height 15
type input "20"
click at [1087, 273] on button "OK" at bounding box center [1088, 274] width 17 height 14
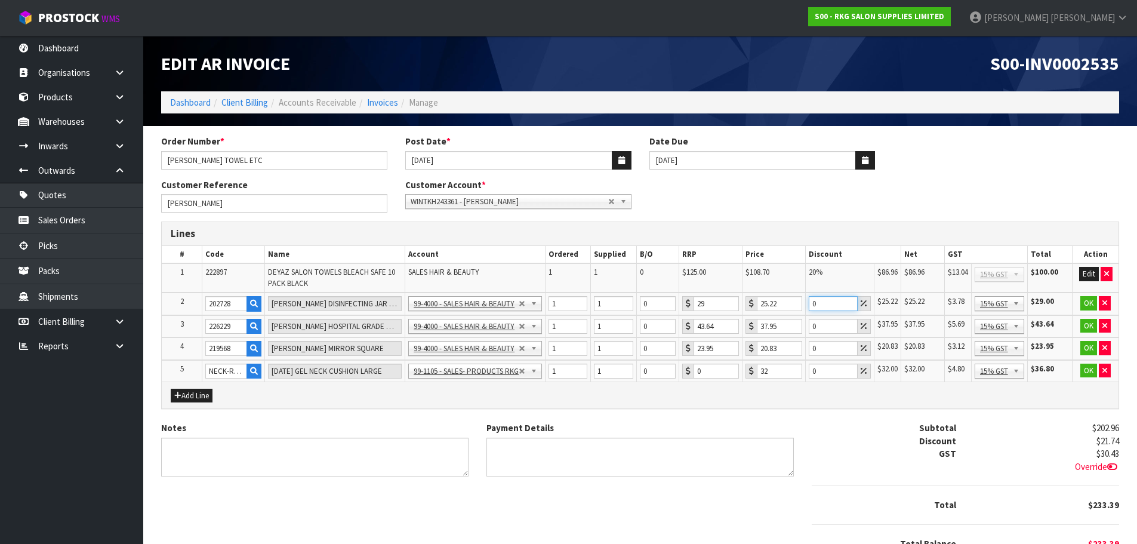
drag, startPoint x: 824, startPoint y: 305, endPoint x: 807, endPoint y: 305, distance: 17.3
click at [807, 305] on td "0" at bounding box center [840, 303] width 68 height 23
type input "20"
click at [1089, 303] on button "OK" at bounding box center [1088, 303] width 17 height 14
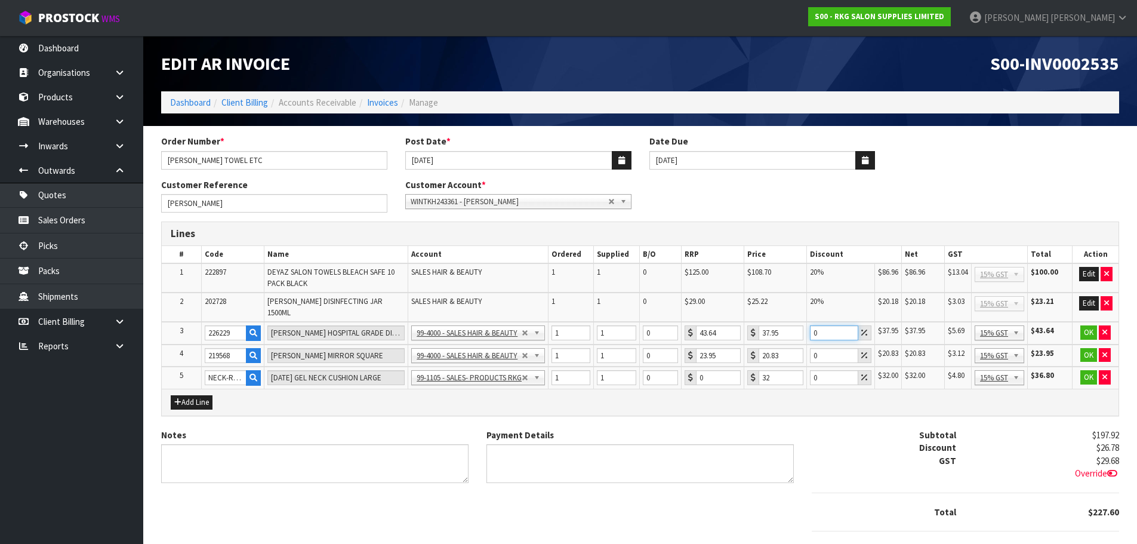
drag, startPoint x: 825, startPoint y: 326, endPoint x: 802, endPoint y: 325, distance: 23.9
click at [802, 325] on tr "3 226229 BOB HOSPITAL GRADE DISINFECTANT 5 LITRE 99-1100 - SALES -ADMIN 99-1105…" at bounding box center [640, 333] width 957 height 23
type input "20"
click at [1091, 328] on button "OK" at bounding box center [1088, 332] width 17 height 14
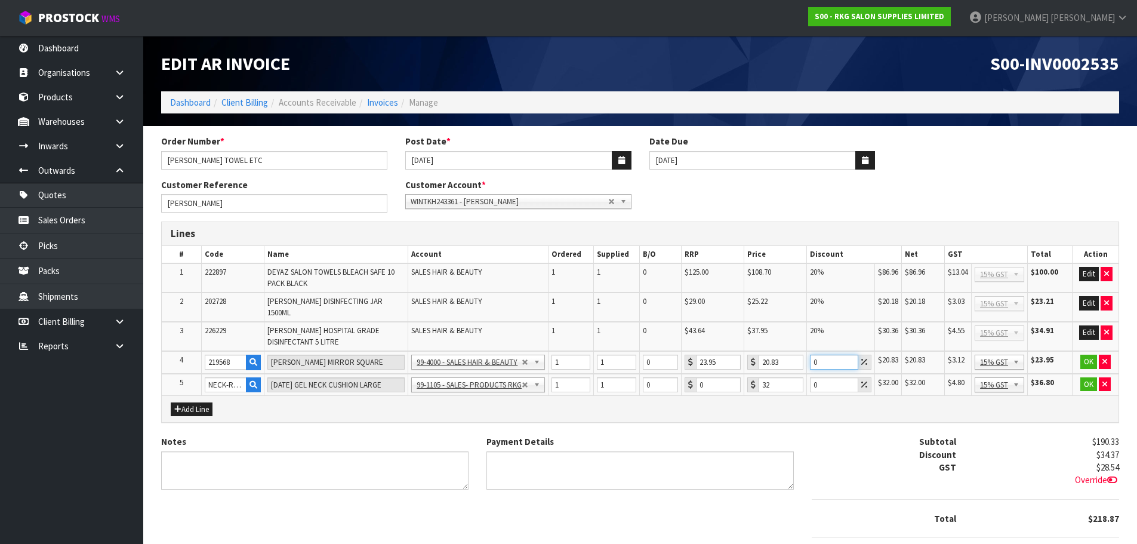
drag, startPoint x: 821, startPoint y: 353, endPoint x: 806, endPoint y: 353, distance: 14.3
click at [807, 353] on td "0" at bounding box center [840, 362] width 67 height 23
type input "20"
drag, startPoint x: 822, startPoint y: 378, endPoint x: 812, endPoint y: 378, distance: 10.7
click at [812, 378] on input "0" at bounding box center [834, 384] width 48 height 15
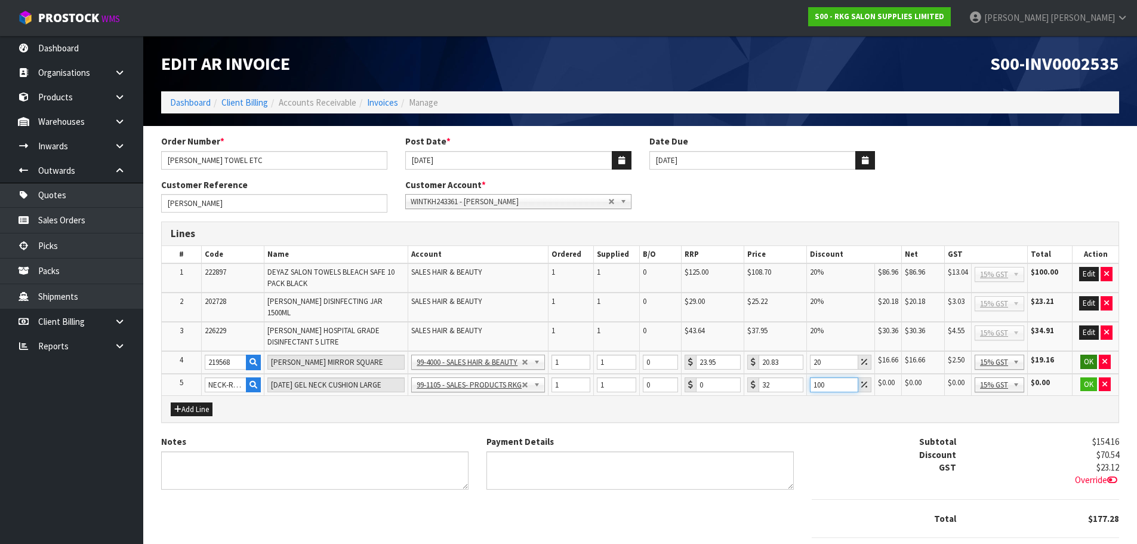
type input "100"
click at [1088, 355] on button "OK" at bounding box center [1088, 362] width 17 height 14
click at [1087, 378] on button "OK" at bounding box center [1088, 384] width 17 height 14
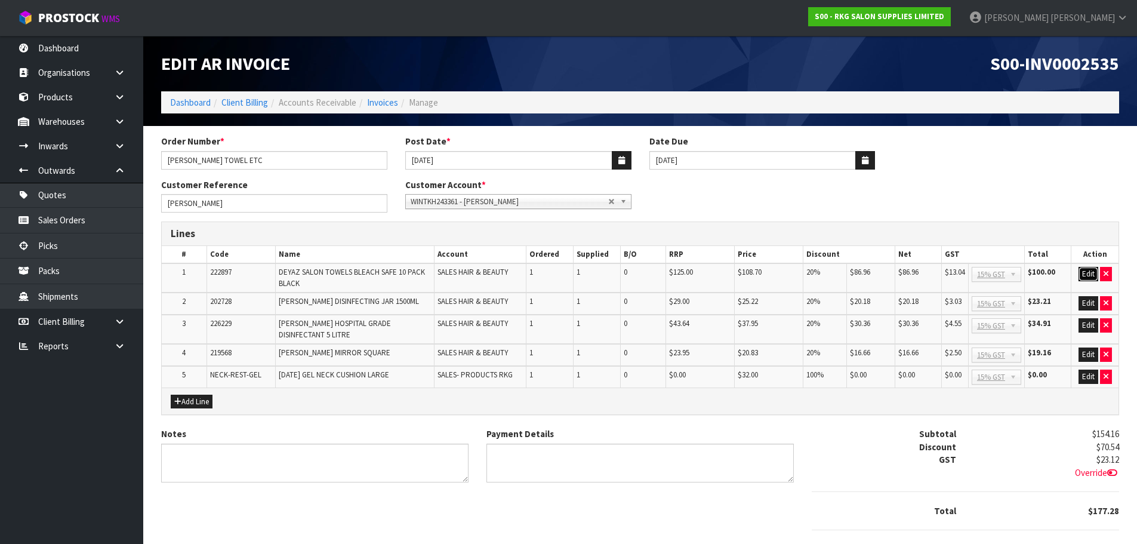
click at [1084, 278] on button "Edit" at bounding box center [1088, 274] width 20 height 14
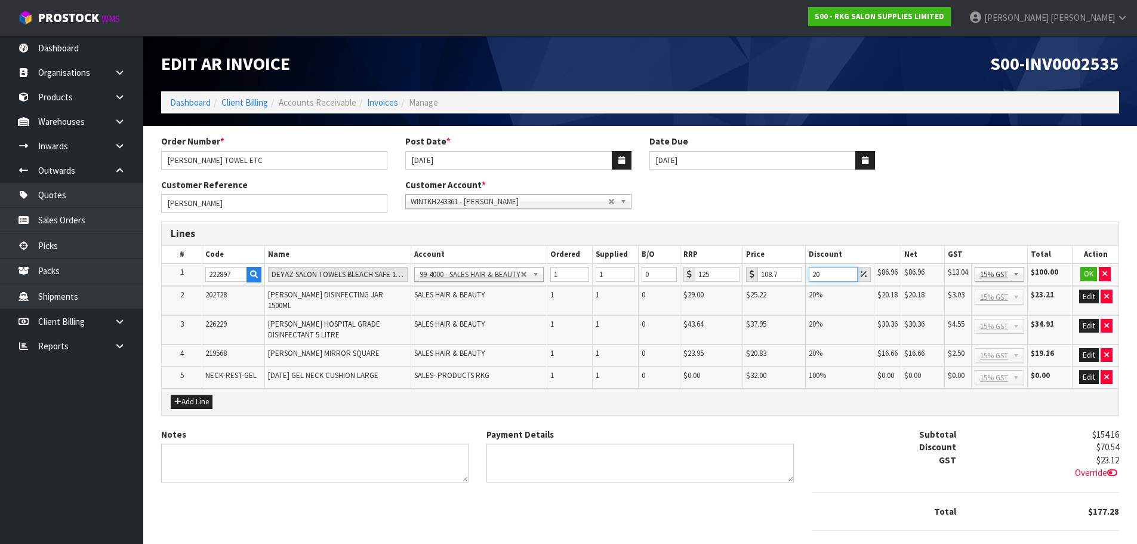
drag, startPoint x: 822, startPoint y: 275, endPoint x: 807, endPoint y: 275, distance: 15.5
click at [807, 275] on td "20" at bounding box center [840, 274] width 68 height 23
drag, startPoint x: 780, startPoint y: 276, endPoint x: 758, endPoint y: 276, distance: 22.1
click at [758, 276] on input "108.7" at bounding box center [779, 274] width 45 height 15
type input "102.12"
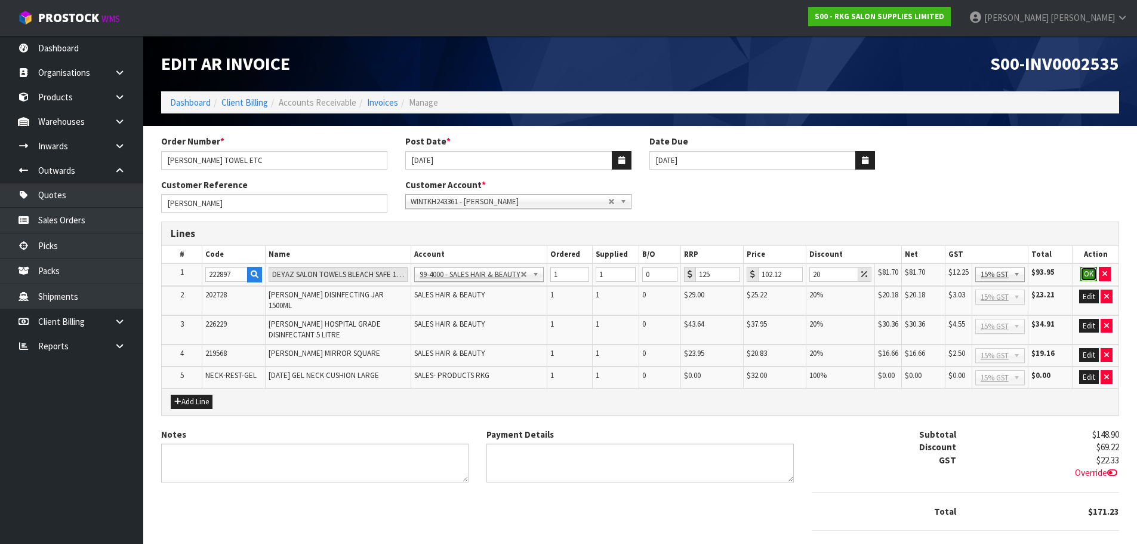
click at [1087, 273] on button "OK" at bounding box center [1088, 274] width 17 height 14
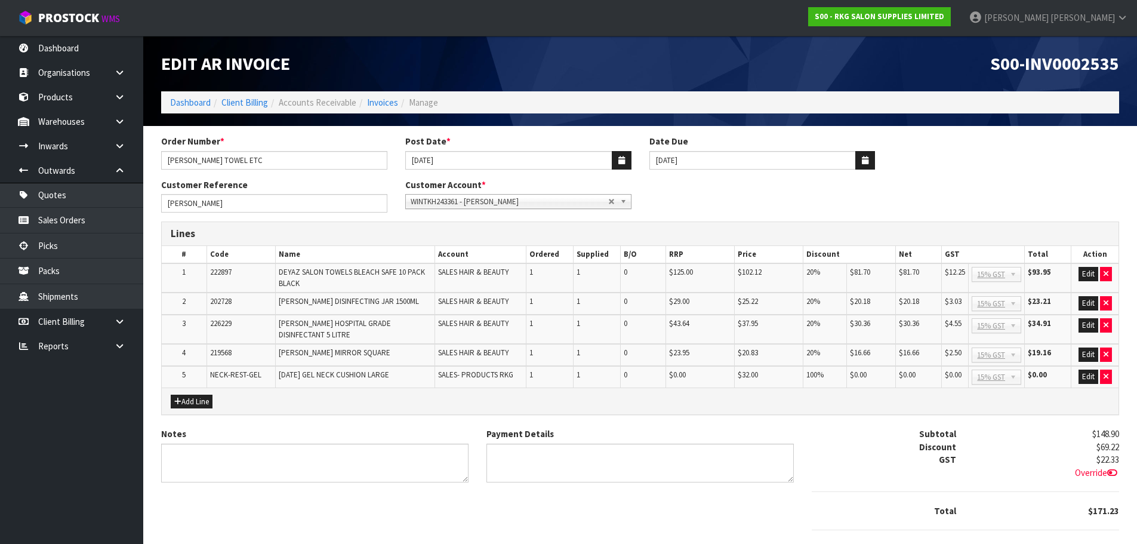
scroll to position [57, 0]
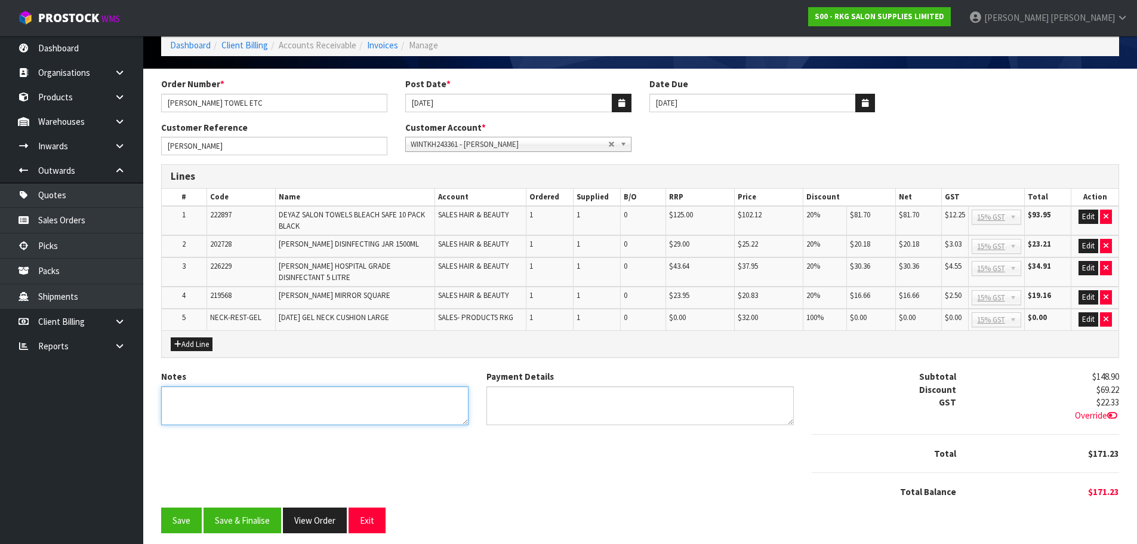
click at [195, 389] on textarea "Notes" at bounding box center [314, 405] width 307 height 39
type textarea "THANK YOU FOR YOUR ORDER. COLLECTED."
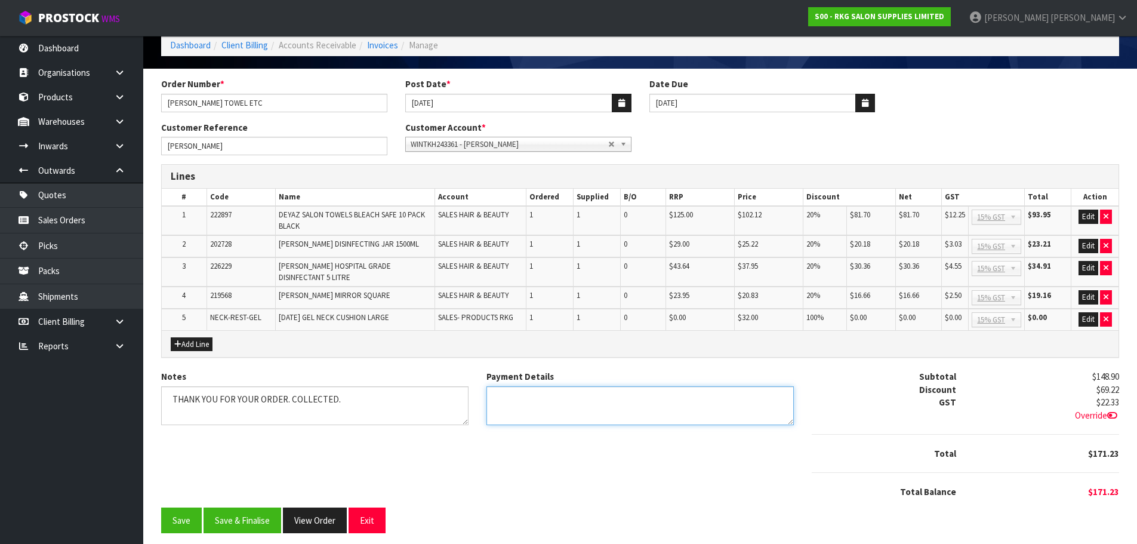
click at [535, 392] on textarea "Payment Details" at bounding box center [639, 405] width 307 height 39
click at [500, 396] on textarea "Payment Details" at bounding box center [639, 405] width 307 height 39
click at [654, 392] on textarea "Payment Details" at bounding box center [639, 405] width 307 height 39
type textarea "CASH $152 EFTPOS $19.16 TOTAL $171.16 22.8.25"
click at [1086, 217] on button "Edit" at bounding box center [1088, 216] width 20 height 14
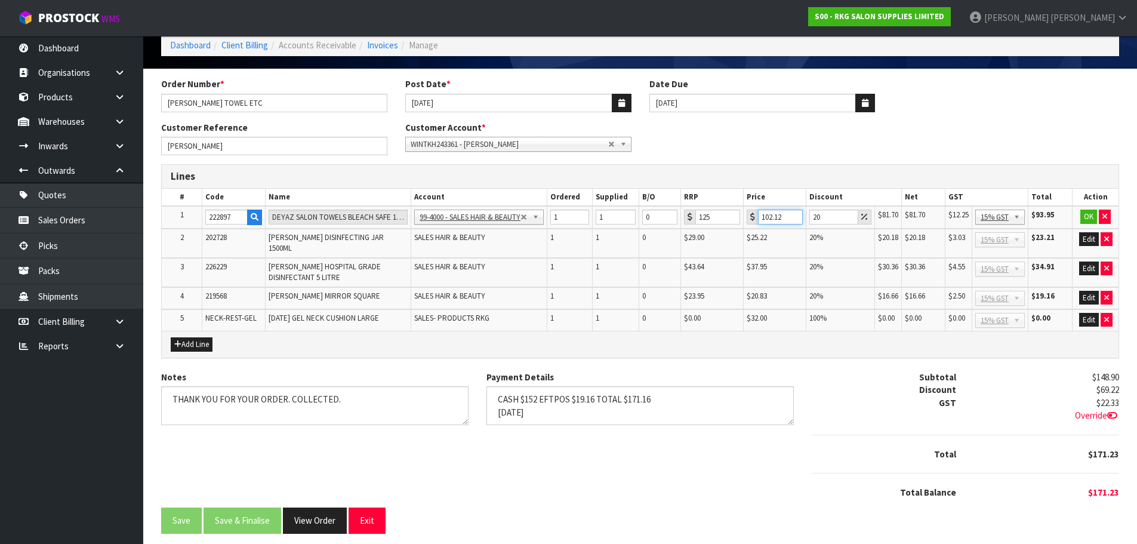
click at [781, 215] on input "102.12" at bounding box center [780, 216] width 45 height 15
type input "102.05"
click at [1086, 214] on button "OK" at bounding box center [1088, 216] width 17 height 14
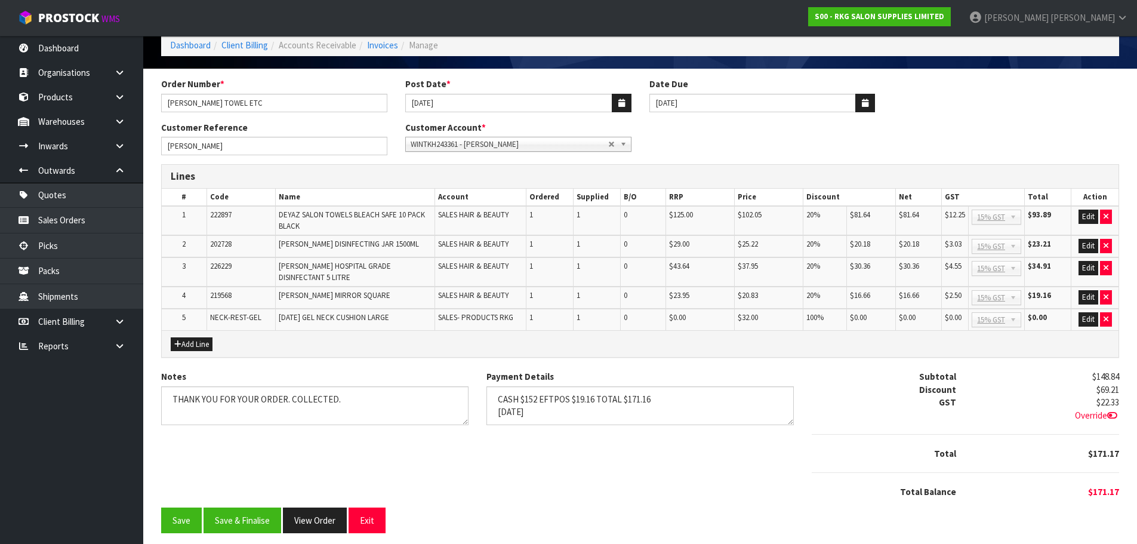
click at [1110, 411] on icon at bounding box center [1112, 415] width 10 height 9
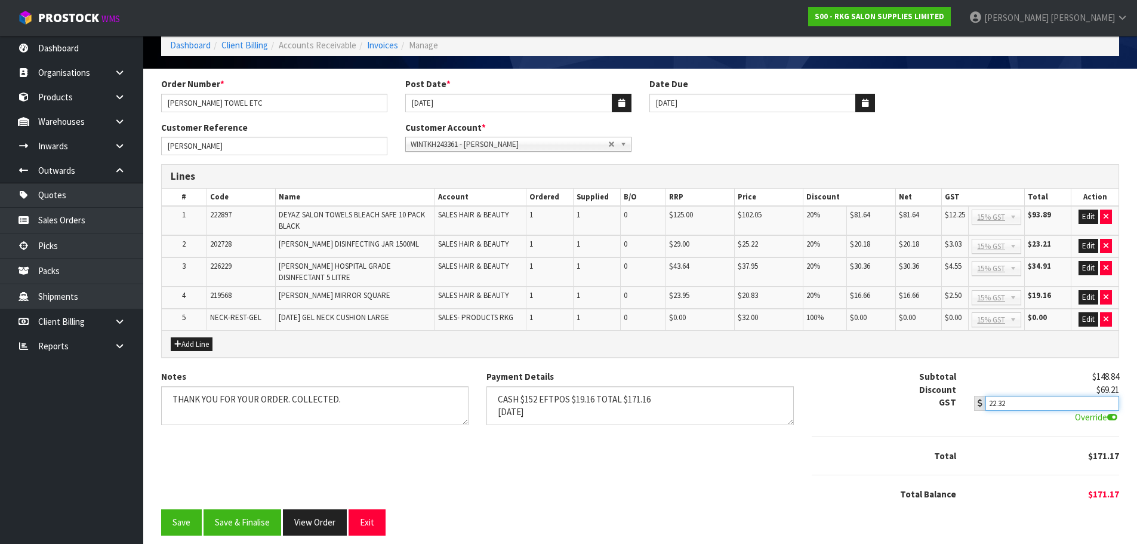
type input "22.32"
click at [1111, 398] on input "22.32" at bounding box center [1051, 403] width 133 height 15
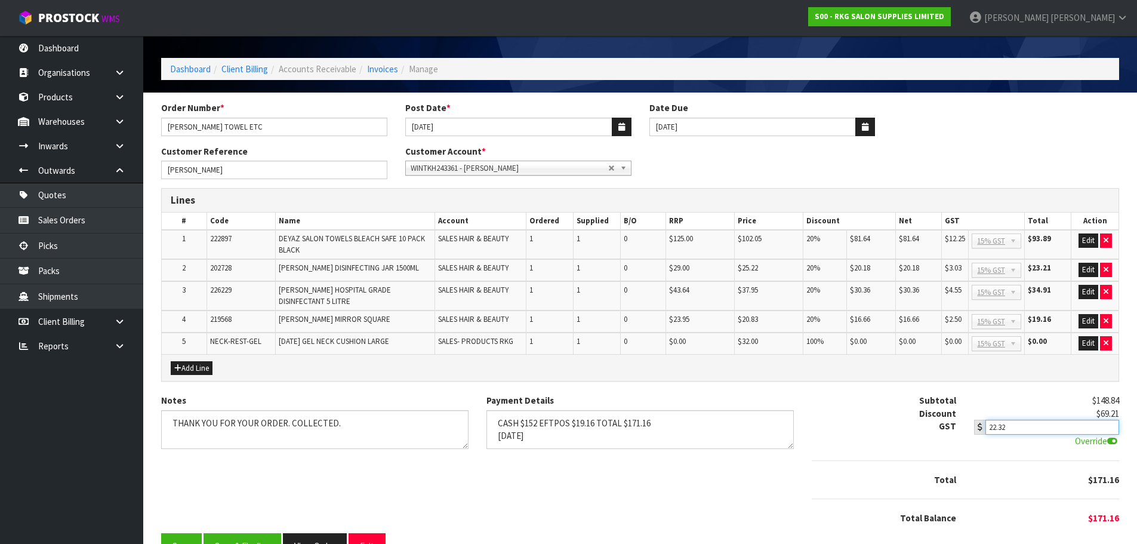
scroll to position [60, 0]
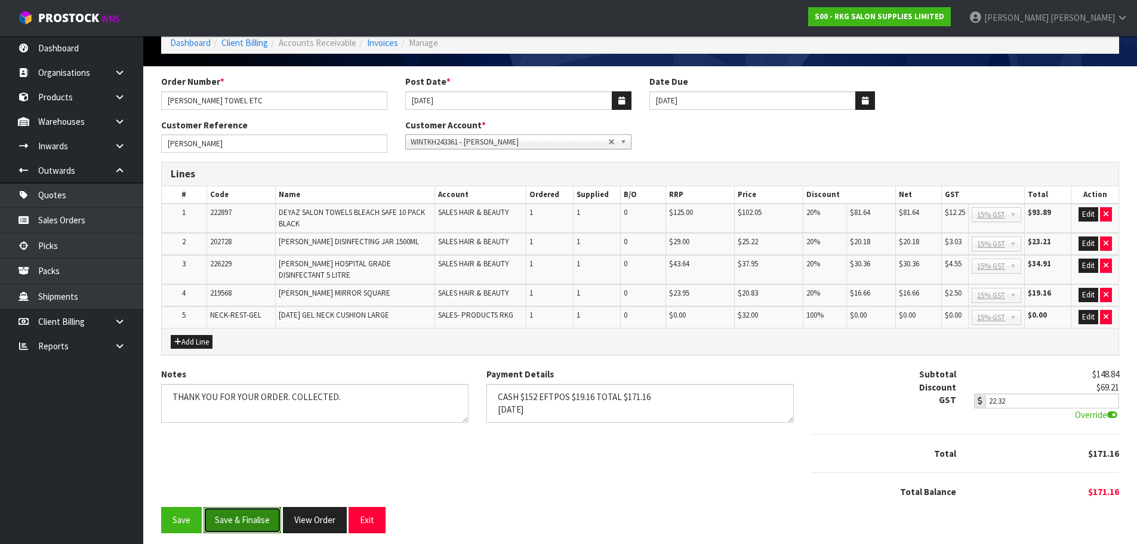
click at [238, 514] on button "Save & Finalise" at bounding box center [243, 520] width 78 height 26
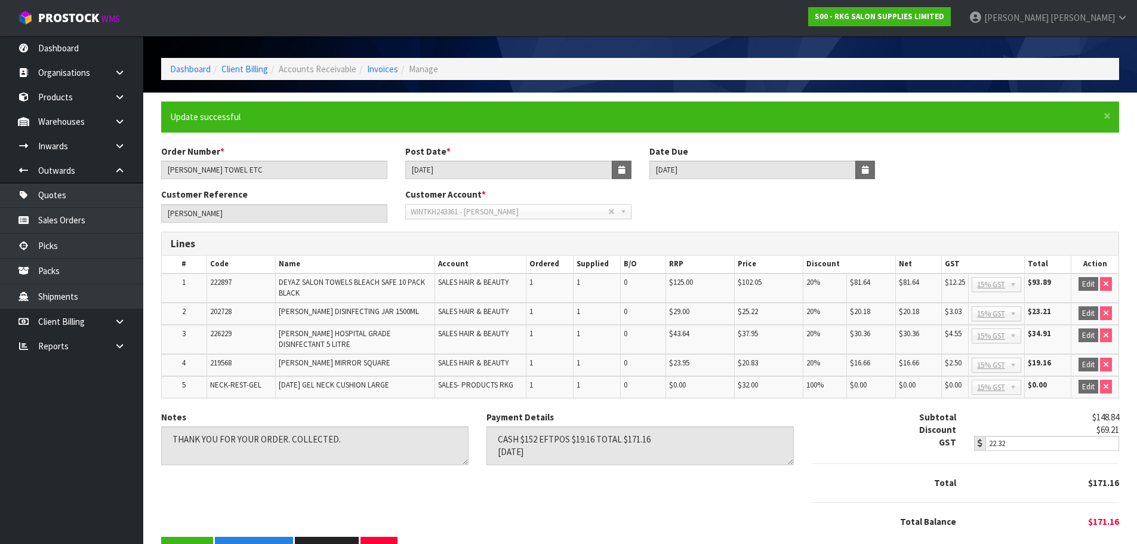
scroll to position [63, 0]
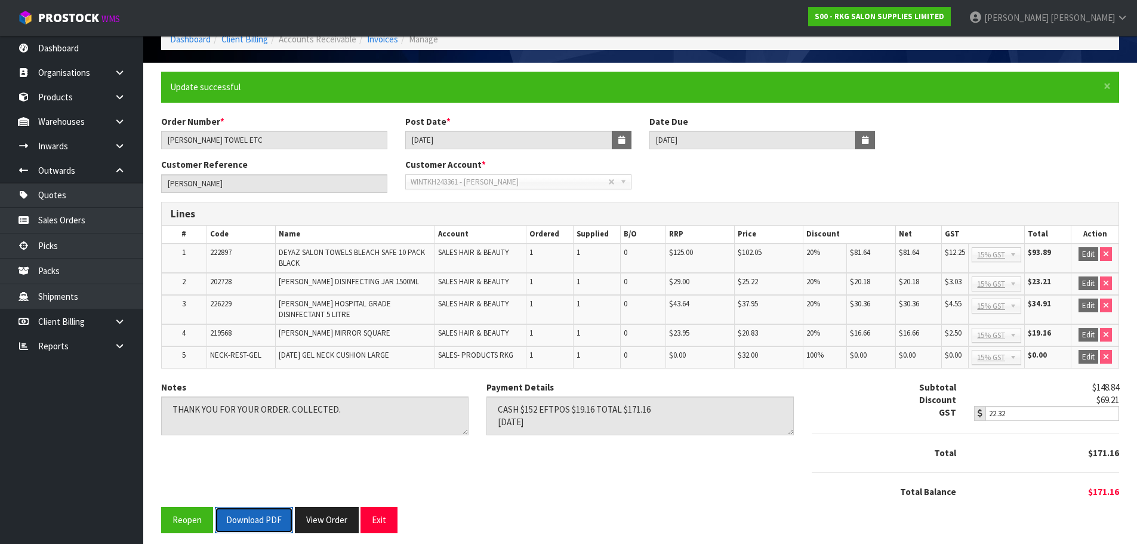
click at [263, 515] on button "Download PDF" at bounding box center [254, 520] width 78 height 26
click at [375, 512] on button "Exit" at bounding box center [378, 520] width 37 height 26
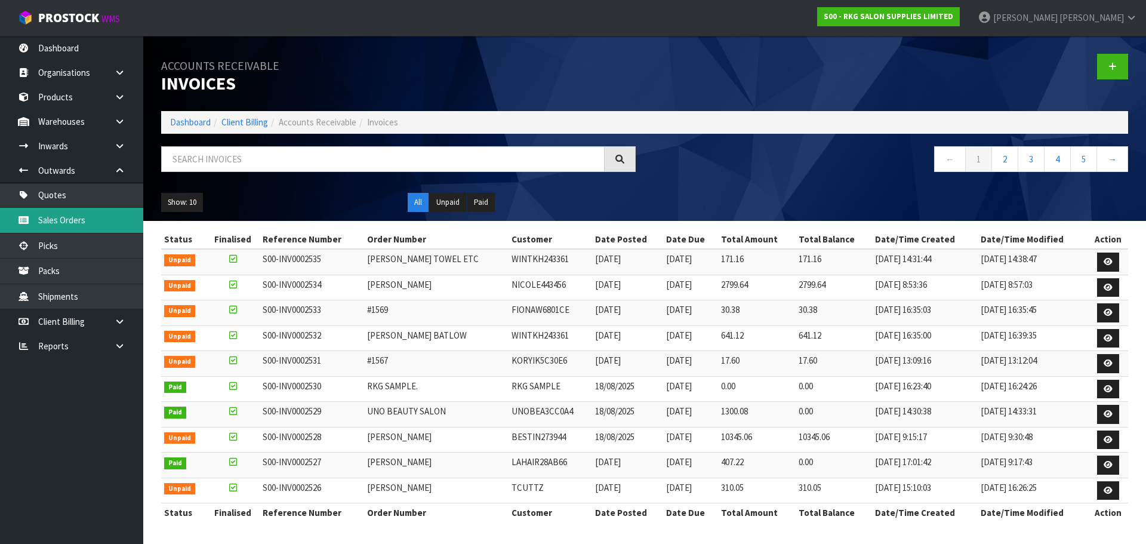
click at [50, 223] on link "Sales Orders" at bounding box center [71, 220] width 143 height 24
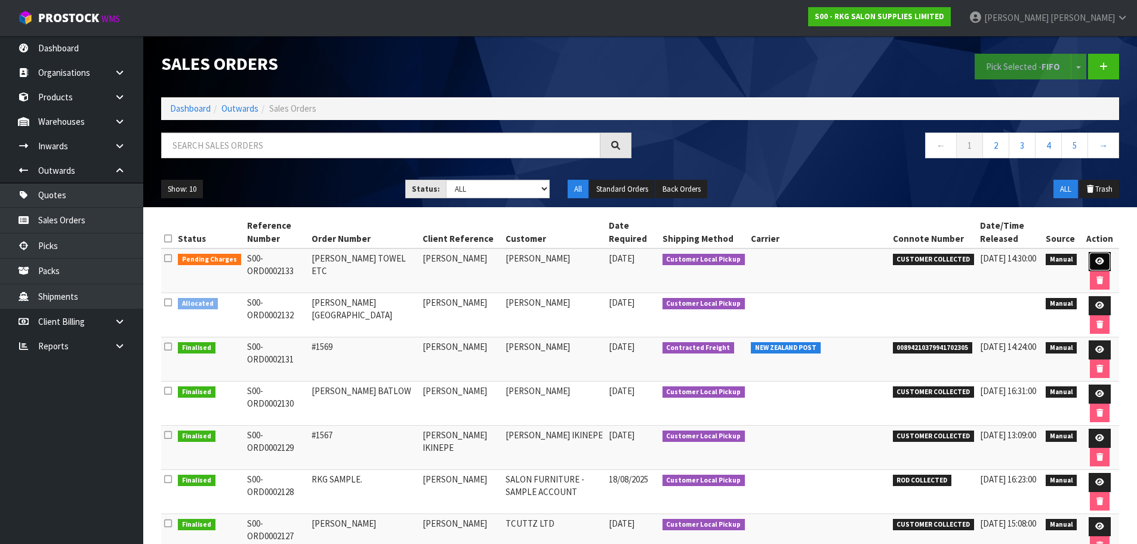
click at [1099, 260] on icon at bounding box center [1099, 261] width 9 height 8
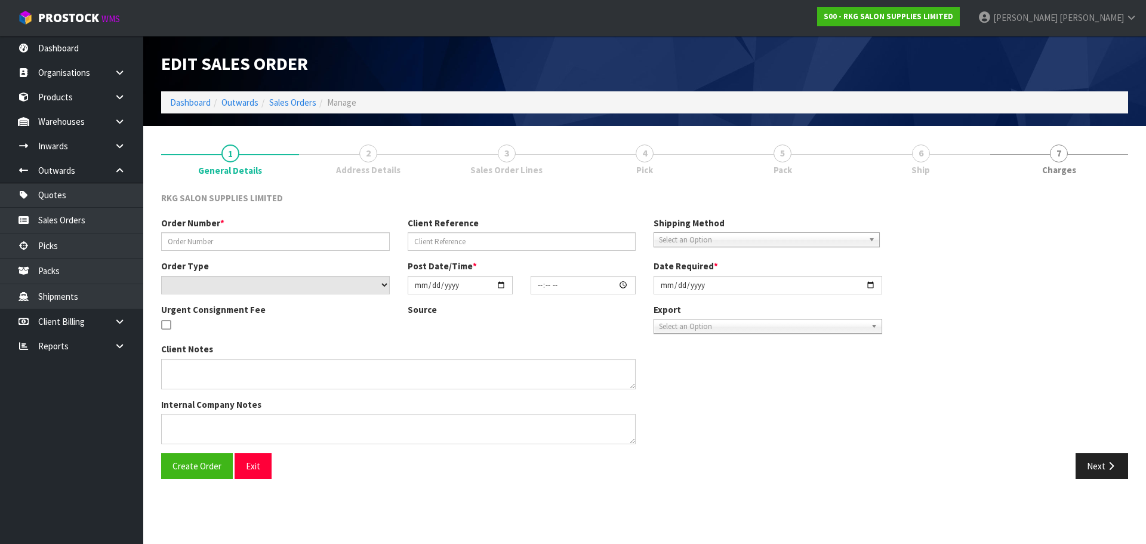
type input "WINT TOWEL ETC"
type input "[PERSON_NAME]"
select select "number:0"
type input "[DATE]"
type input "14:05:00.000"
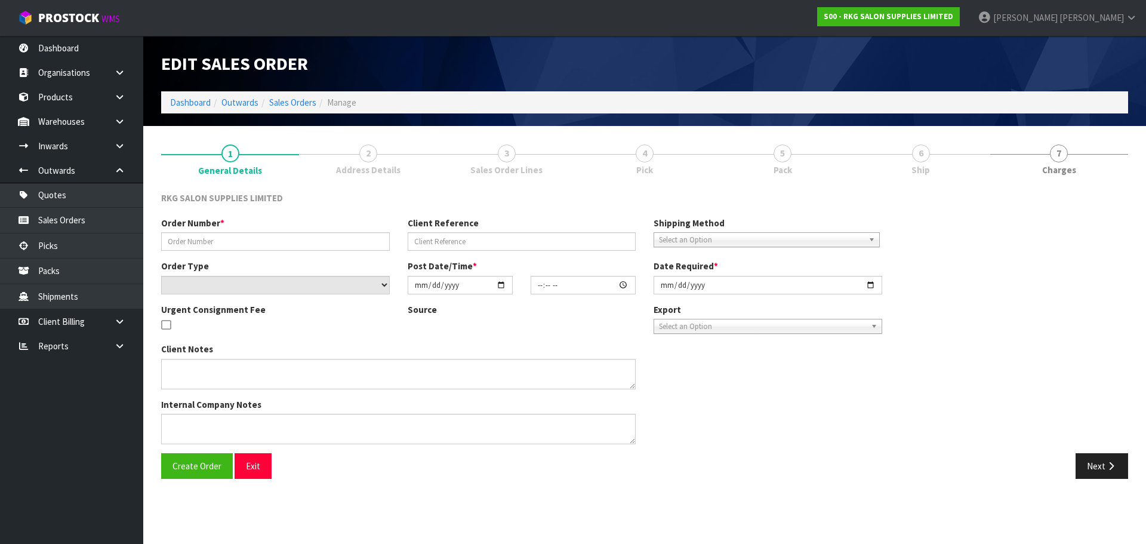
type input "[DATE]"
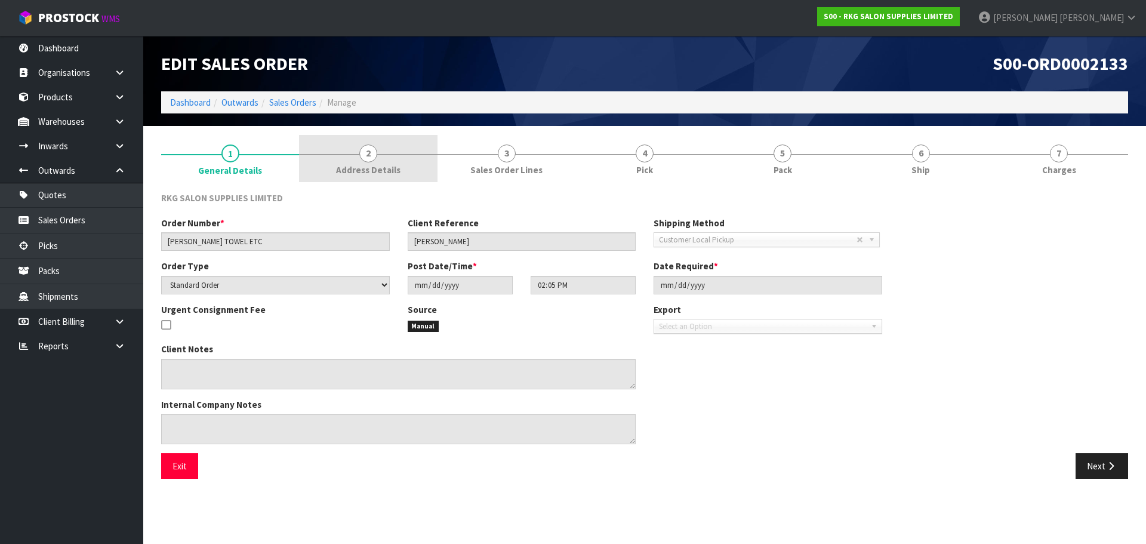
click at [372, 157] on span "2" at bounding box center [368, 153] width 18 height 18
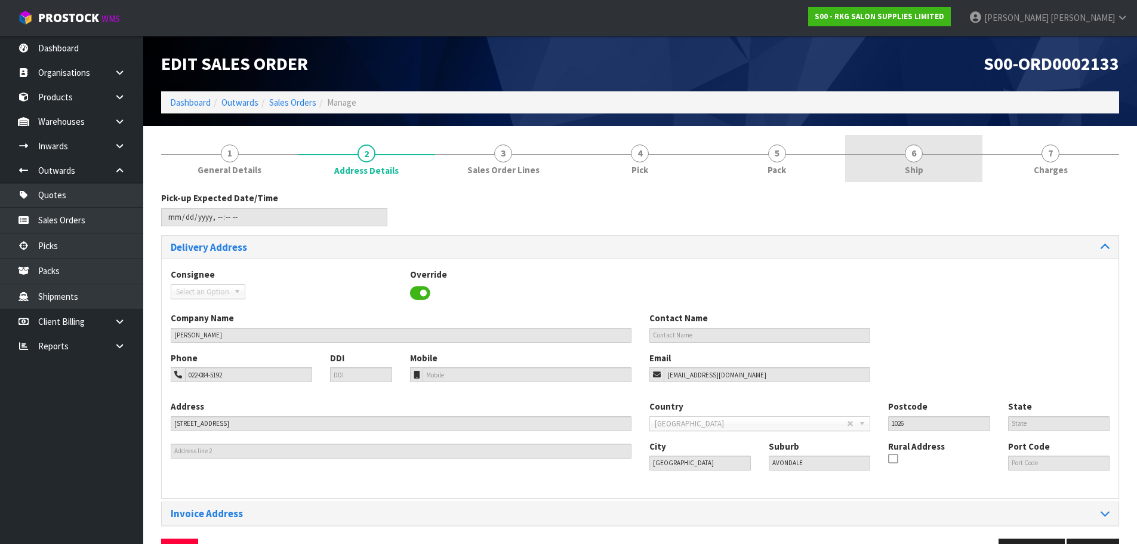
click at [898, 153] on link "6 Ship" at bounding box center [913, 158] width 137 height 47
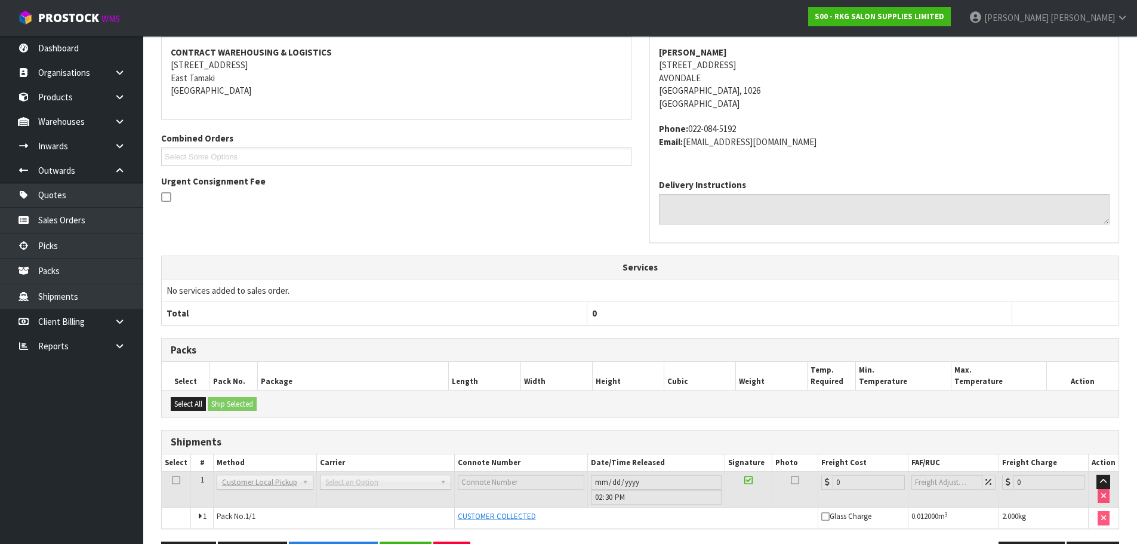
scroll to position [220, 0]
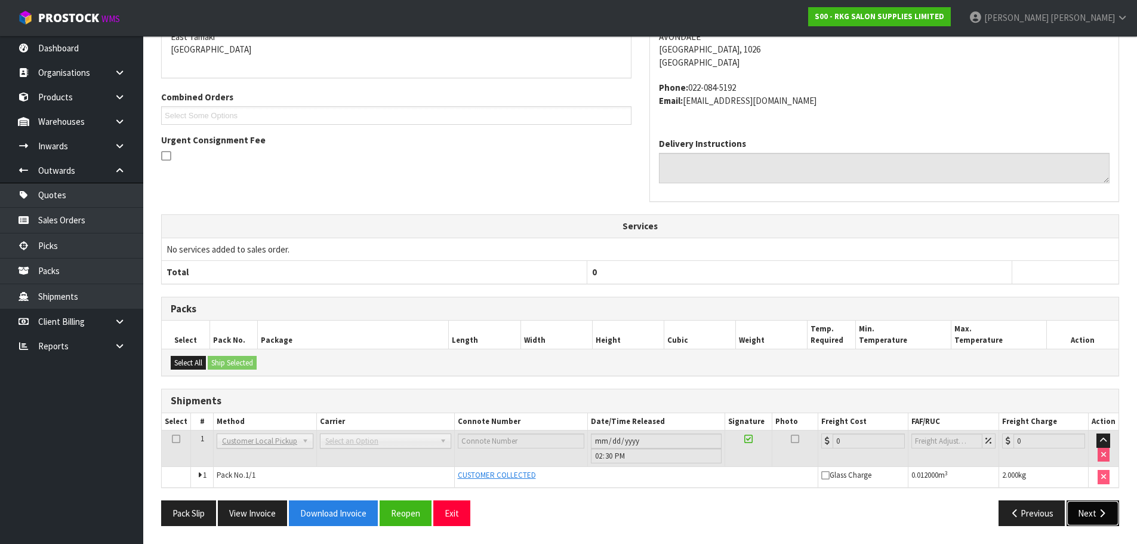
click at [1086, 511] on button "Next" at bounding box center [1093, 513] width 53 height 26
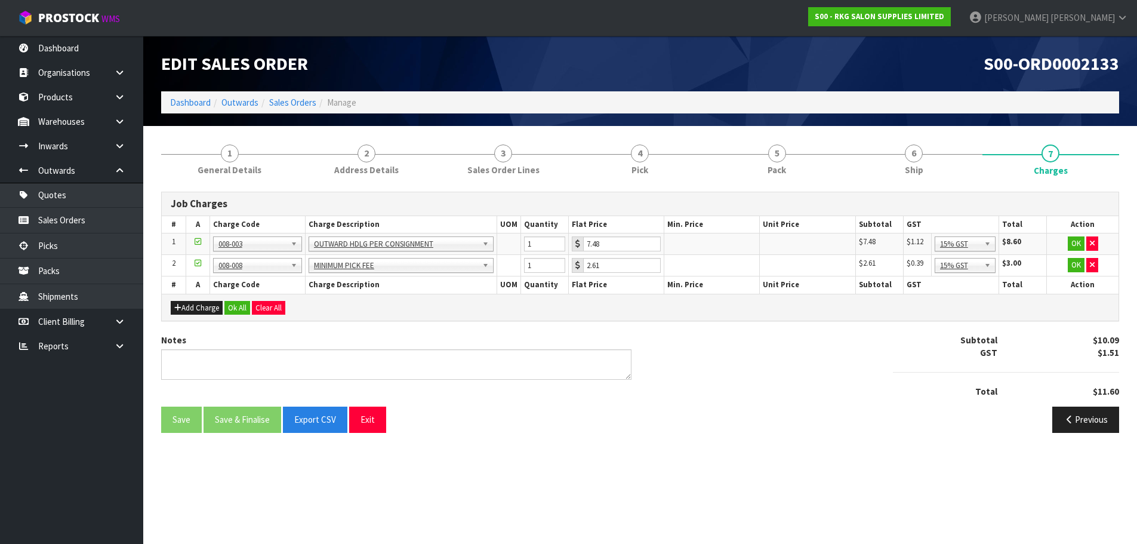
scroll to position [0, 0]
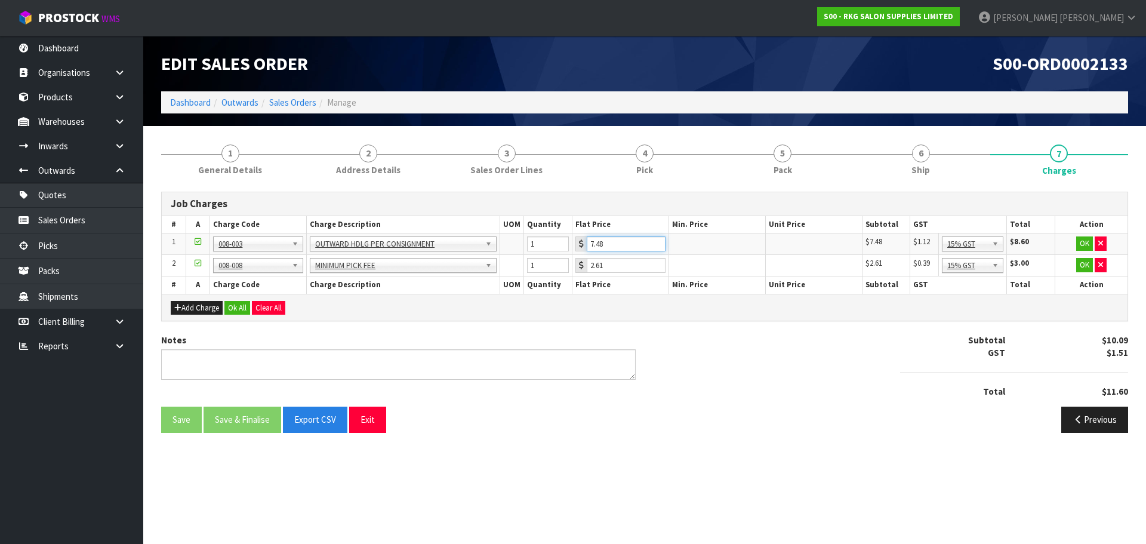
drag, startPoint x: 609, startPoint y: 241, endPoint x: 587, endPoint y: 245, distance: 23.2
click at [587, 245] on input "7.48" at bounding box center [626, 243] width 79 height 15
type input "3.50"
click at [1083, 241] on button "OK" at bounding box center [1084, 243] width 17 height 14
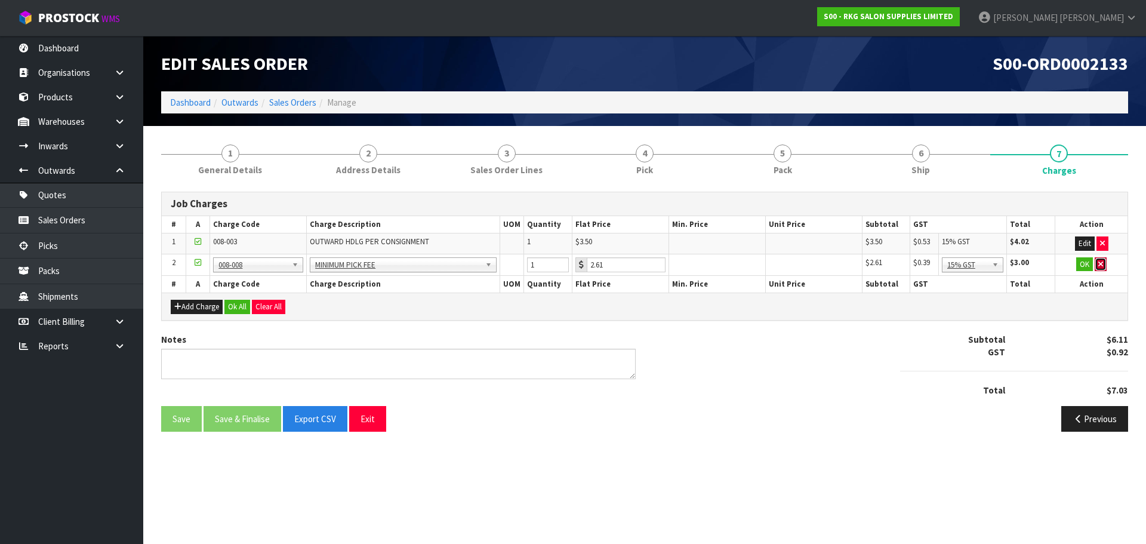
click at [1098, 266] on icon "button" at bounding box center [1100, 264] width 5 height 8
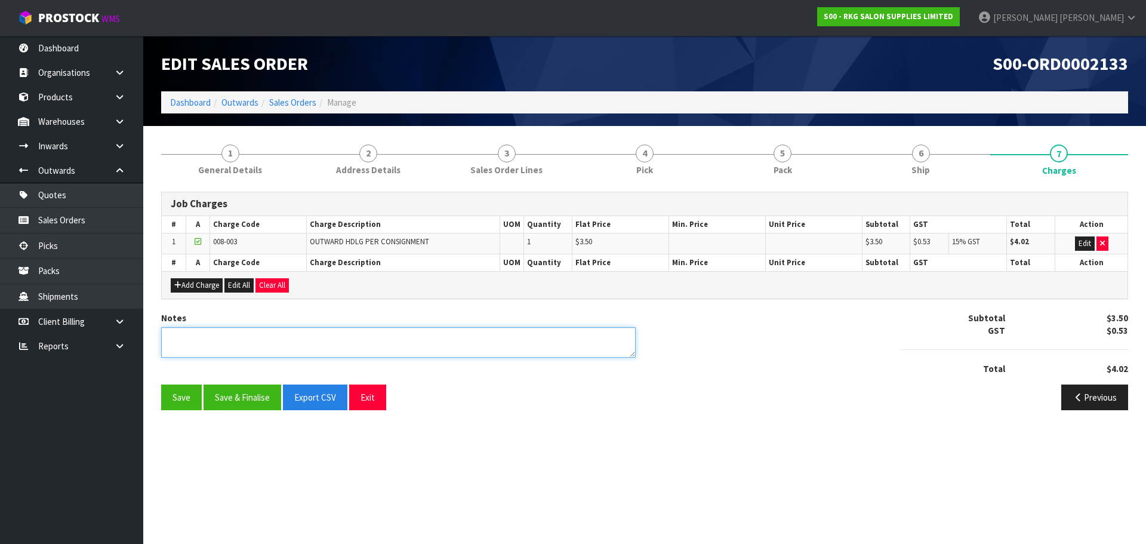
click at [397, 350] on textarea at bounding box center [398, 342] width 474 height 30
type textarea "PICKED BY MARIE"
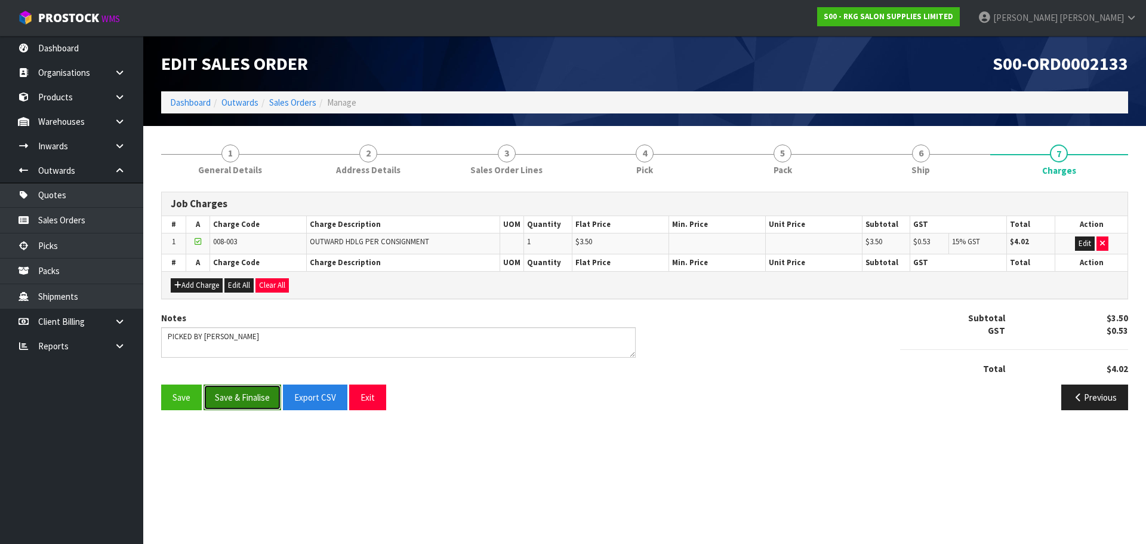
click at [245, 396] on button "Save & Finalise" at bounding box center [243, 397] width 78 height 26
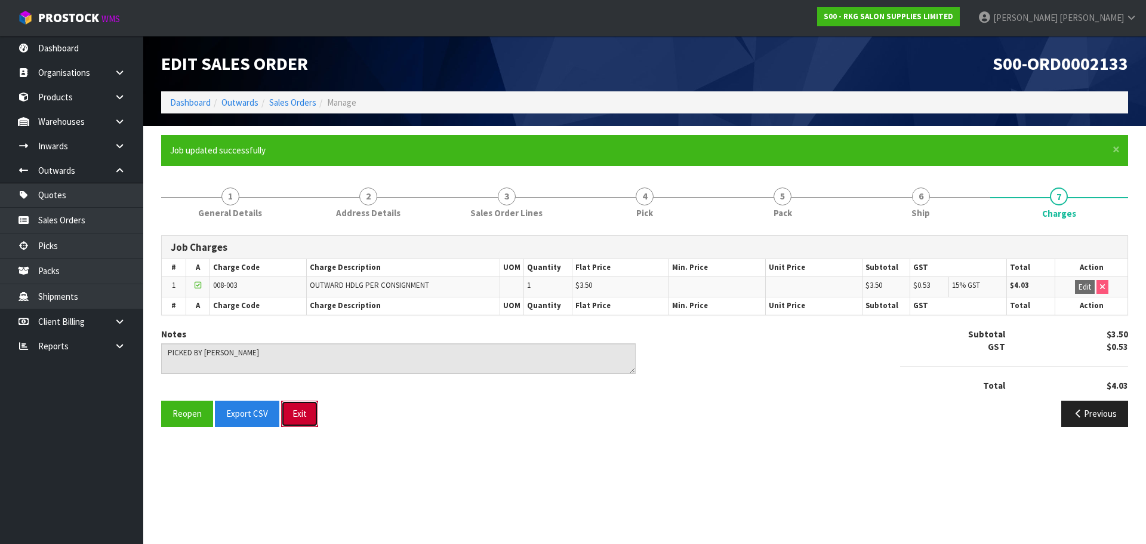
click at [304, 414] on button "Exit" at bounding box center [299, 413] width 37 height 26
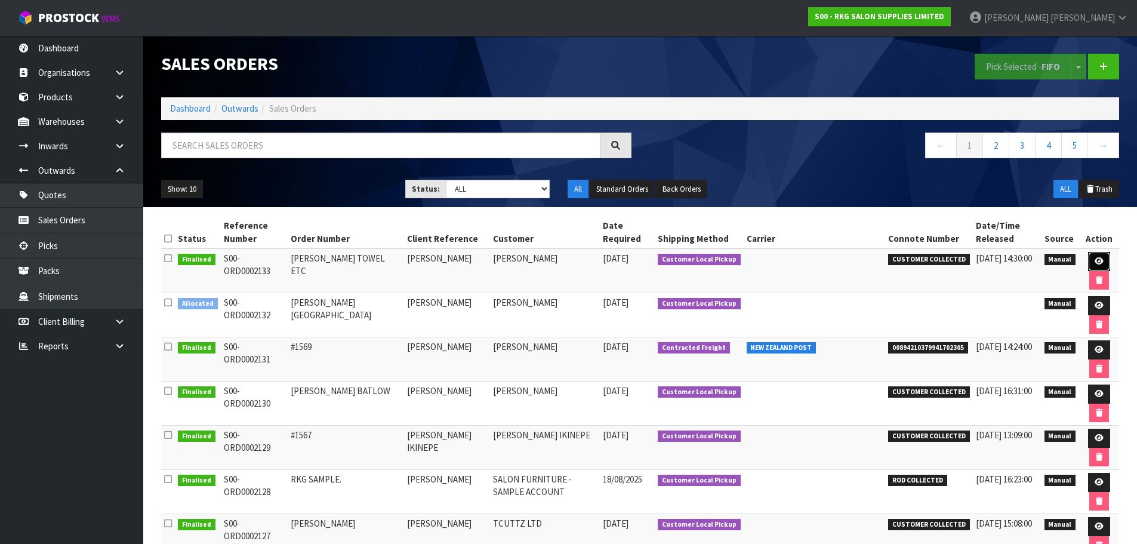
click at [1095, 260] on icon at bounding box center [1099, 261] width 9 height 8
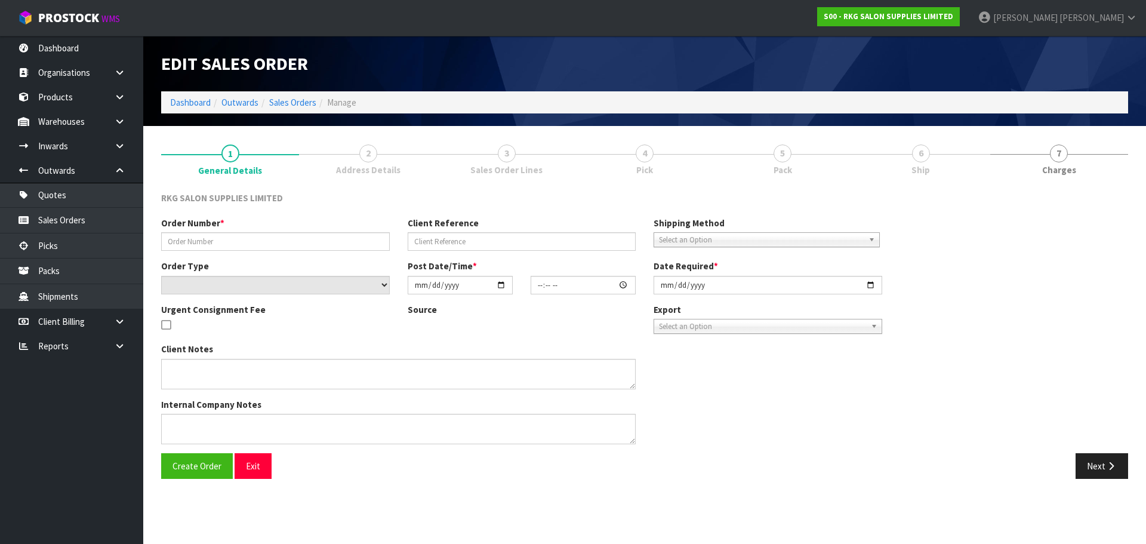
type input "WINT TOWEL ETC"
type input "[PERSON_NAME]"
select select "number:0"
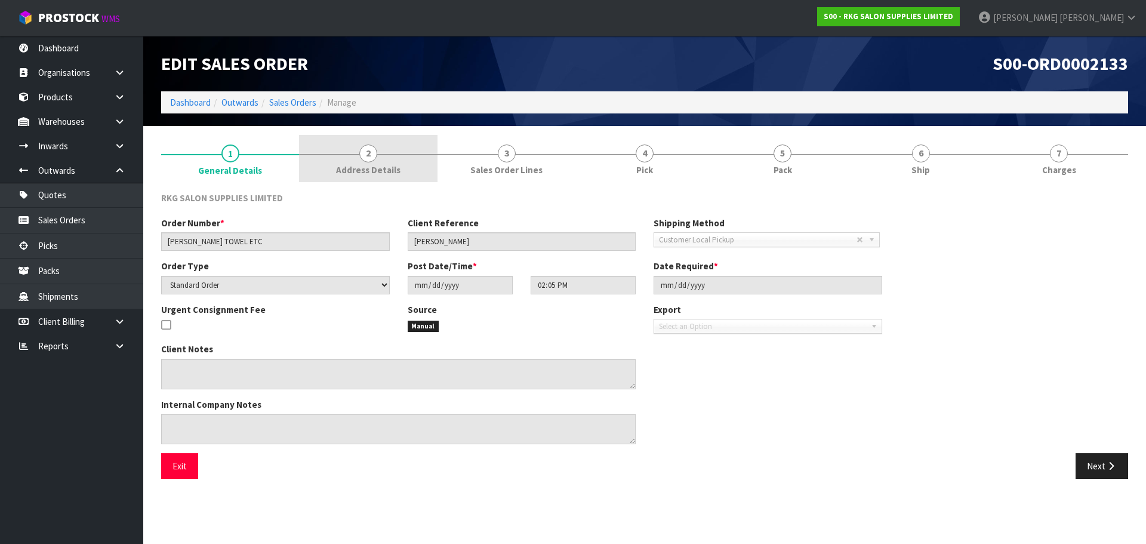
click at [374, 151] on span "2" at bounding box center [368, 153] width 18 height 18
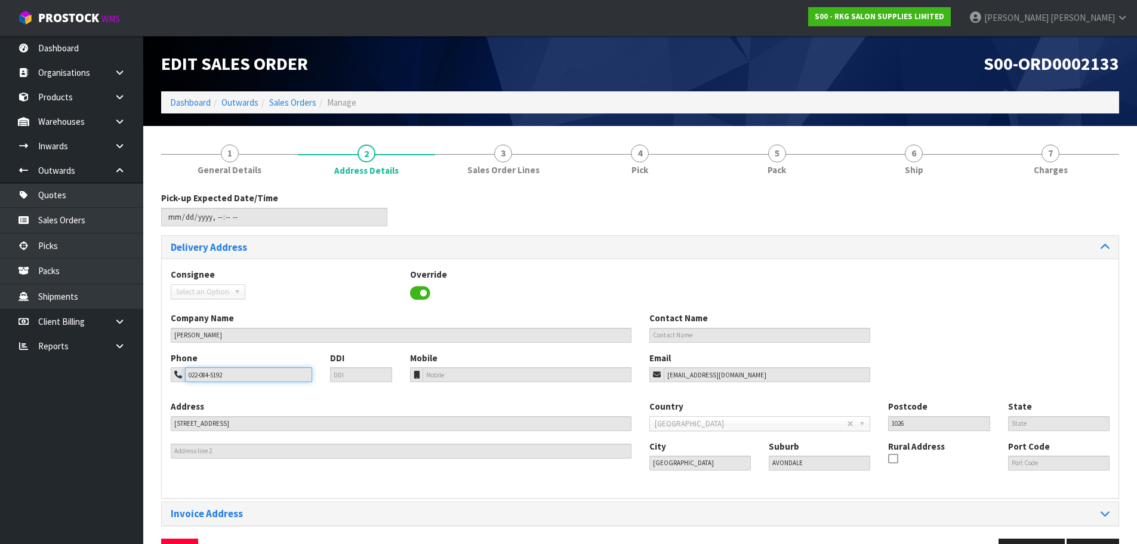
drag, startPoint x: 258, startPoint y: 376, endPoint x: 178, endPoint y: 375, distance: 80.6
click at [178, 375] on div "022-084-5192" at bounding box center [241, 374] width 141 height 15
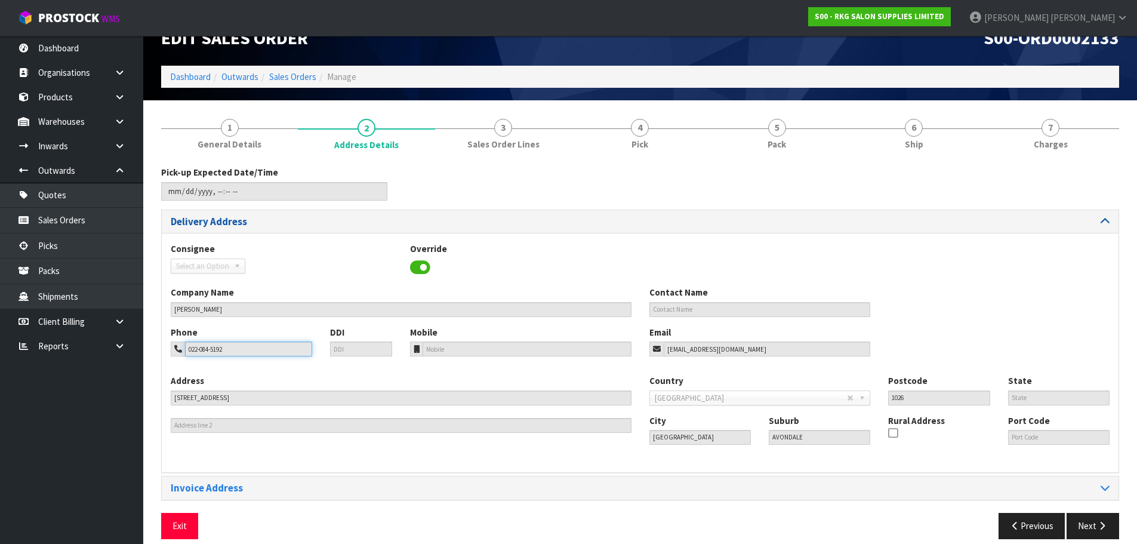
scroll to position [39, 0]
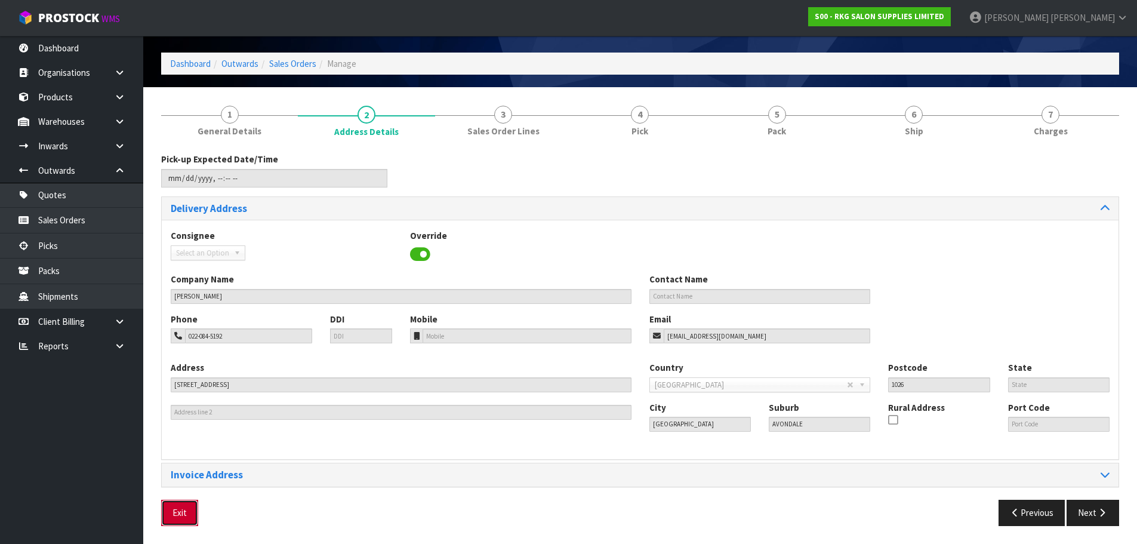
click at [182, 512] on button "Exit" at bounding box center [179, 513] width 37 height 26
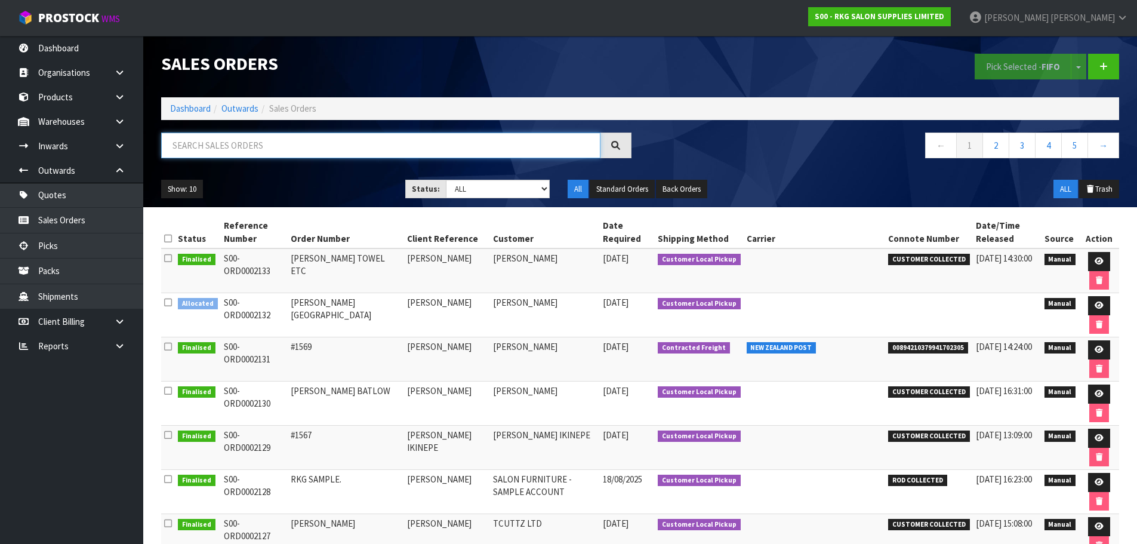
click at [303, 150] on input "text" at bounding box center [380, 145] width 439 height 26
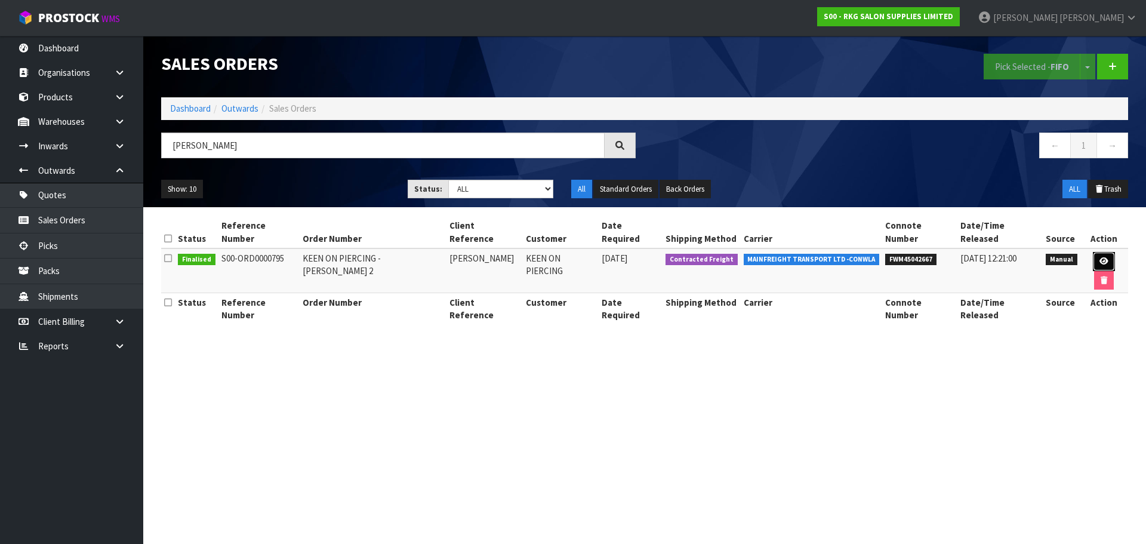
click at [1099, 257] on icon at bounding box center [1103, 261] width 9 height 8
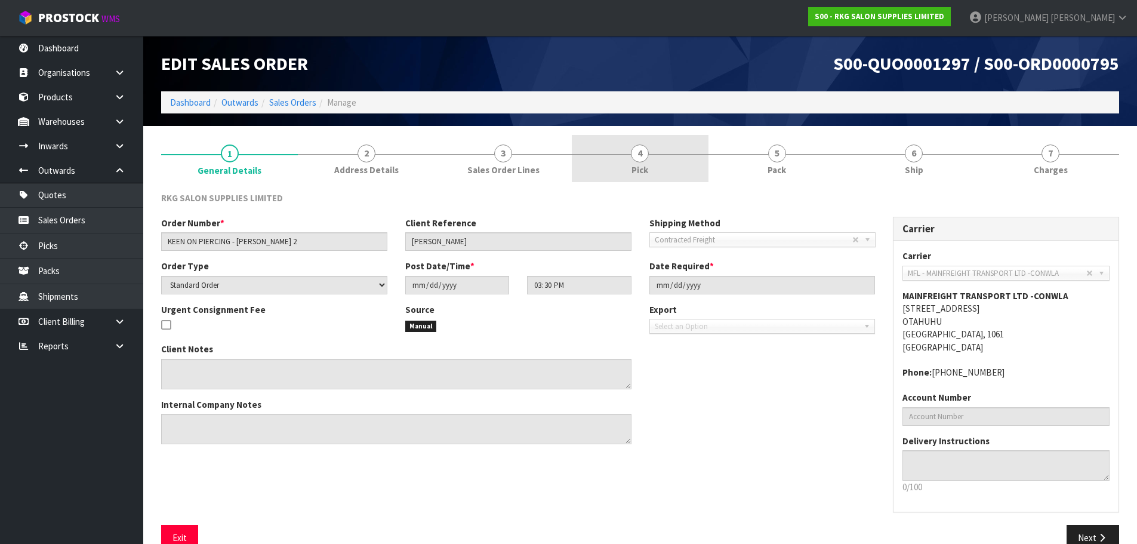
click at [646, 155] on span "4" at bounding box center [640, 153] width 18 height 18
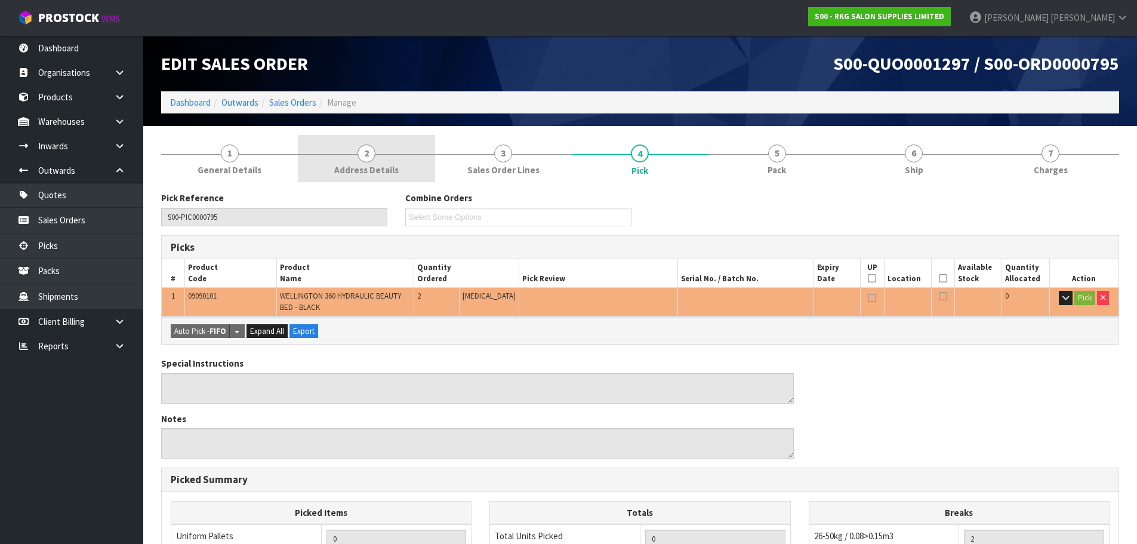
click at [367, 155] on span "2" at bounding box center [367, 153] width 18 height 18
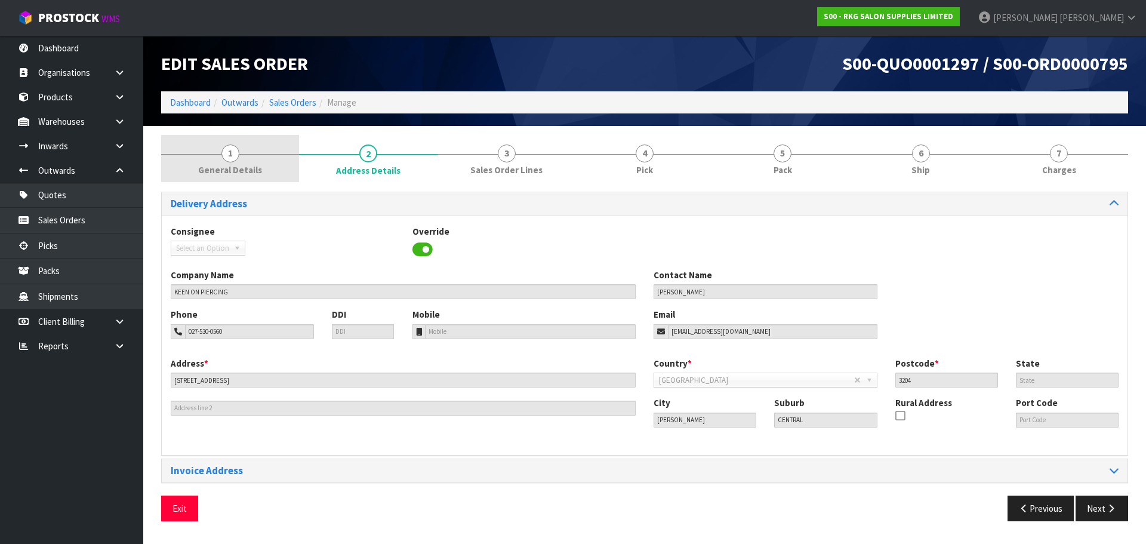
click at [229, 159] on span "1" at bounding box center [230, 153] width 18 height 18
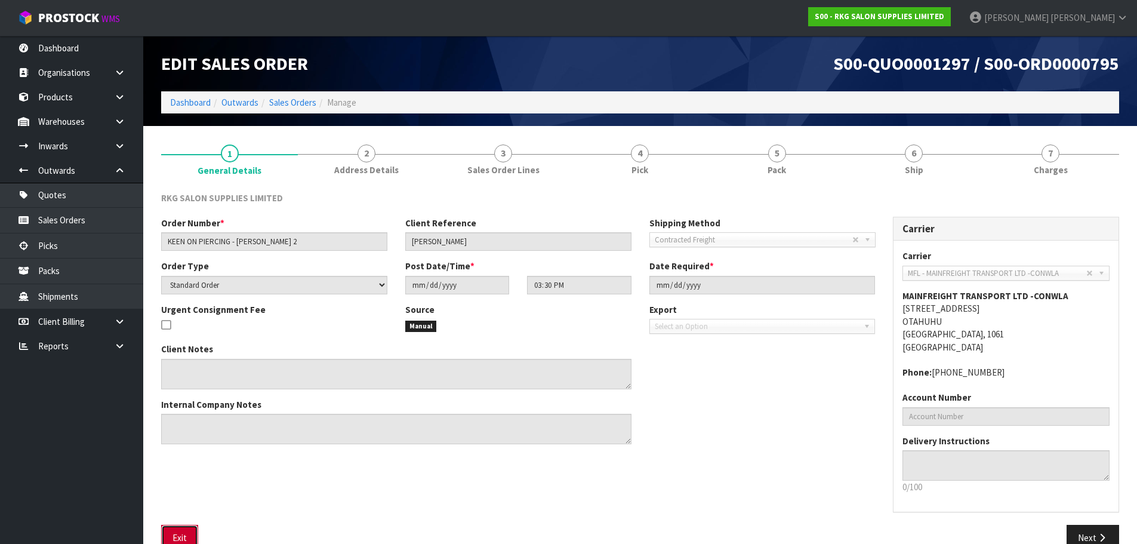
click at [181, 529] on button "Exit" at bounding box center [179, 538] width 37 height 26
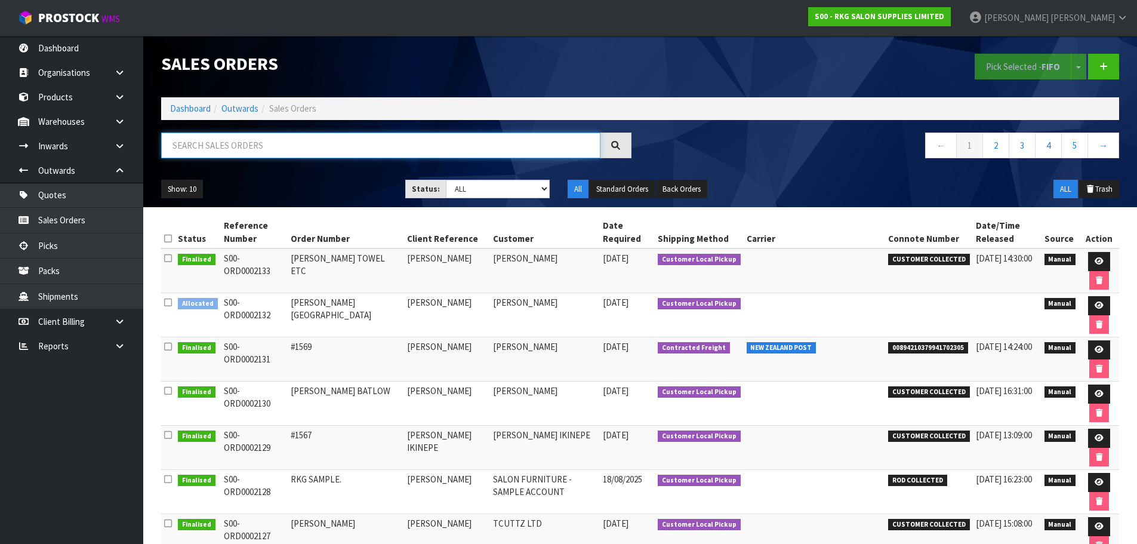
click at [267, 149] on input "text" at bounding box center [380, 145] width 439 height 26
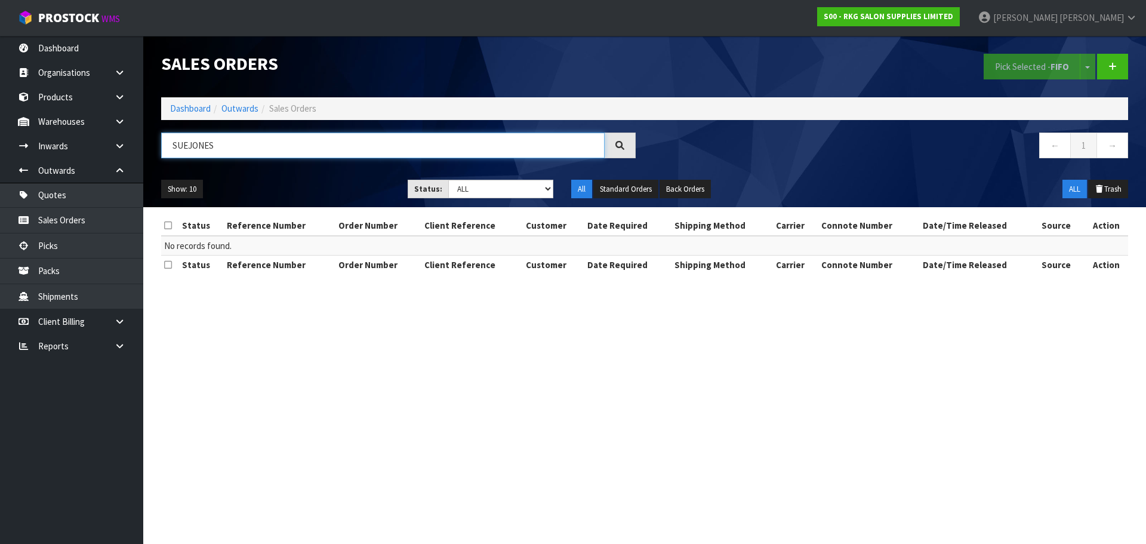
click at [190, 146] on input "SUEJONES" at bounding box center [382, 145] width 443 height 26
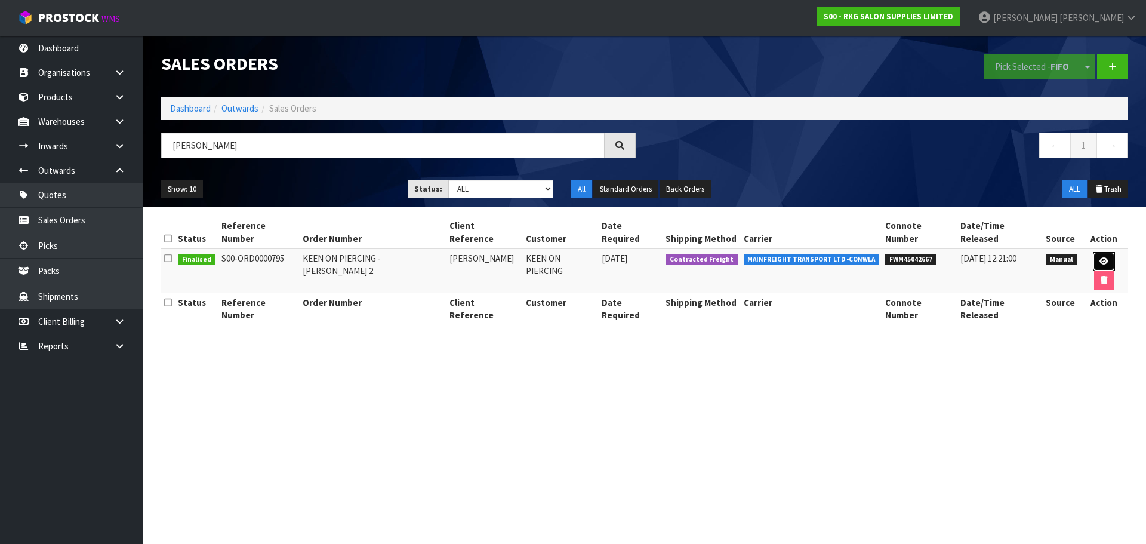
click at [1099, 257] on icon at bounding box center [1103, 261] width 9 height 8
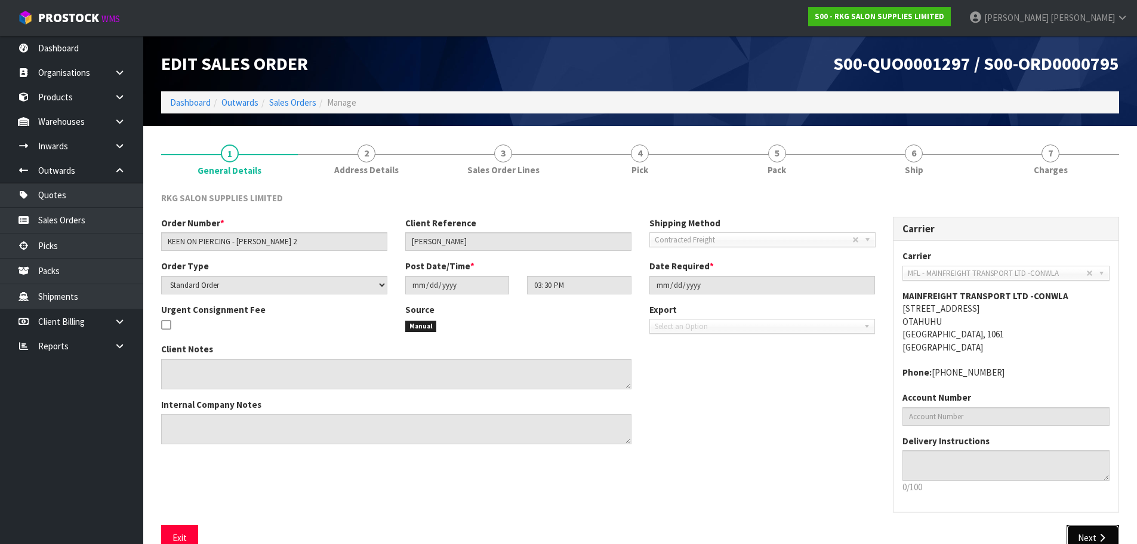
click at [1086, 529] on button "Next" at bounding box center [1093, 538] width 53 height 26
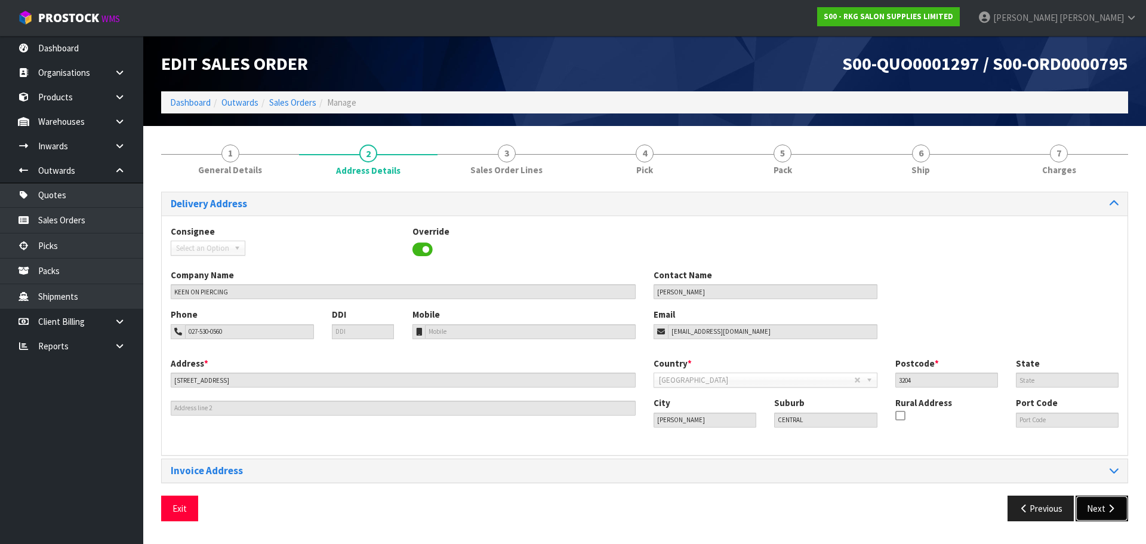
drag, startPoint x: 1099, startPoint y: 512, endPoint x: 1083, endPoint y: 510, distance: 16.2
click at [1099, 512] on button "Next" at bounding box center [1102, 508] width 53 height 26
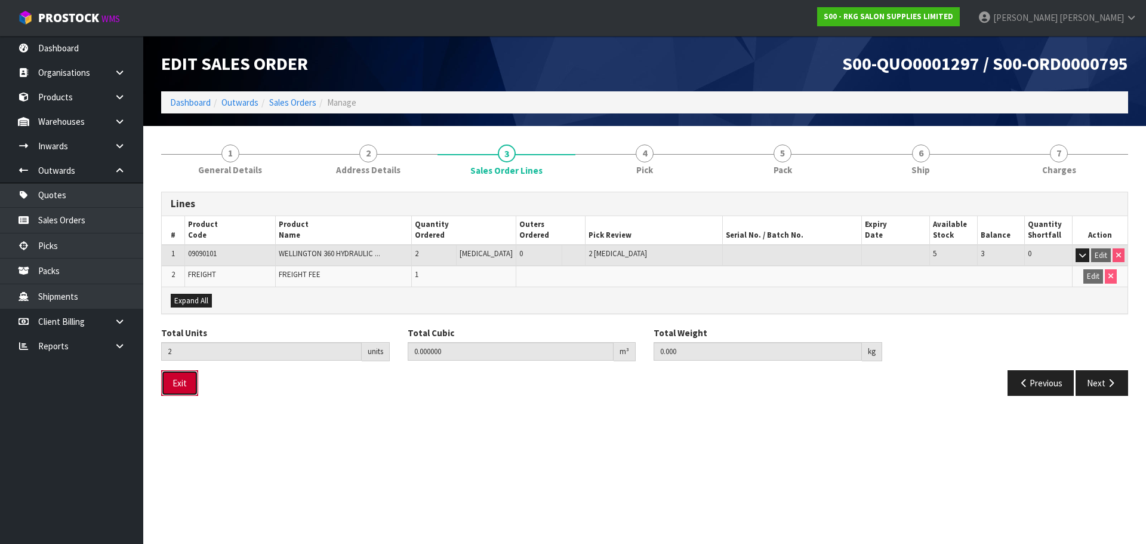
click at [189, 382] on button "Exit" at bounding box center [179, 383] width 37 height 26
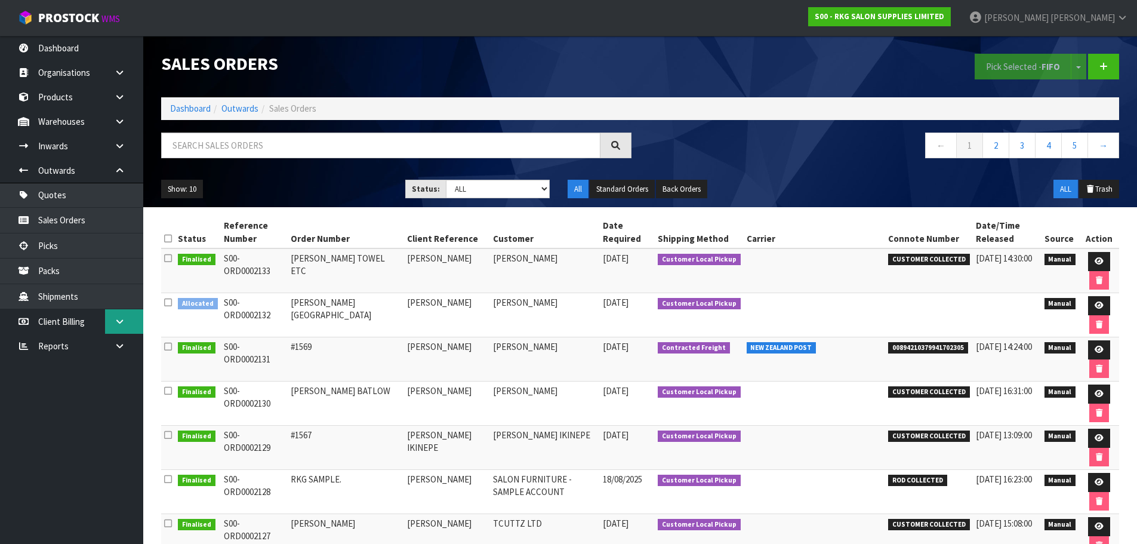
click at [122, 320] on icon at bounding box center [119, 321] width 11 height 9
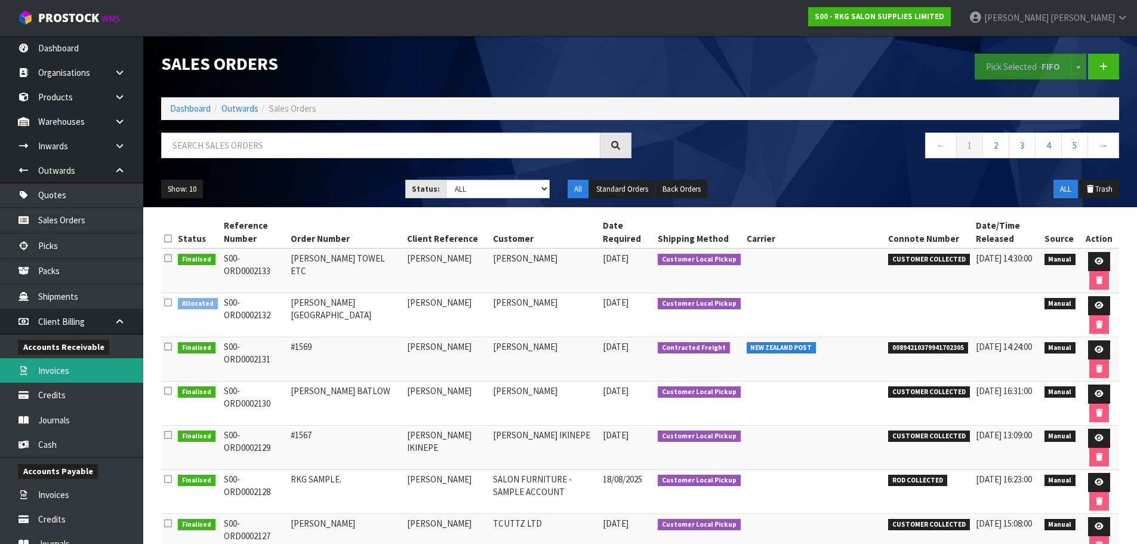
click at [56, 368] on link "Invoices" at bounding box center [71, 370] width 143 height 24
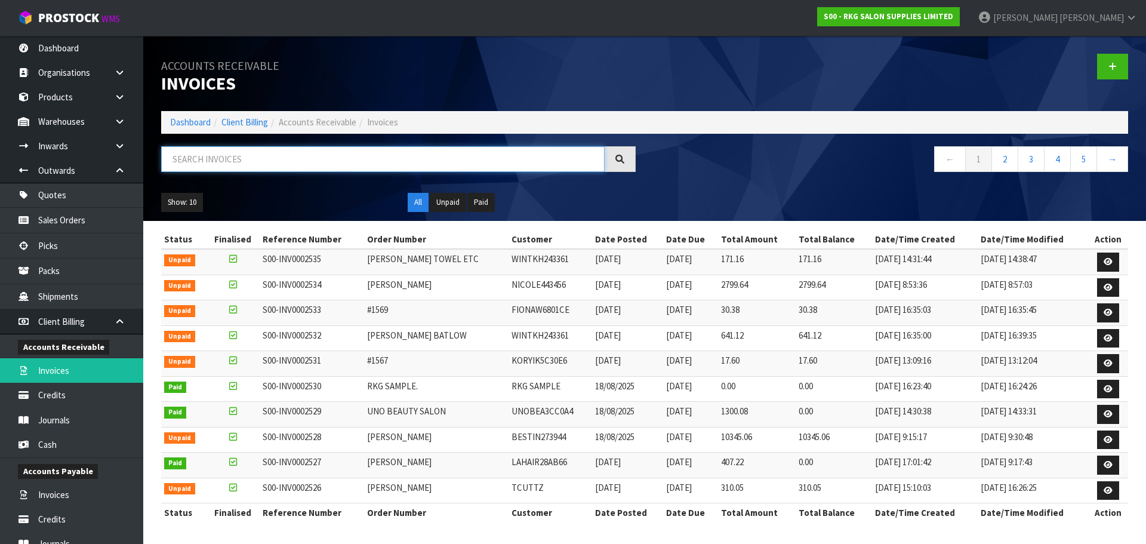
click at [223, 163] on input "text" at bounding box center [382, 159] width 443 height 26
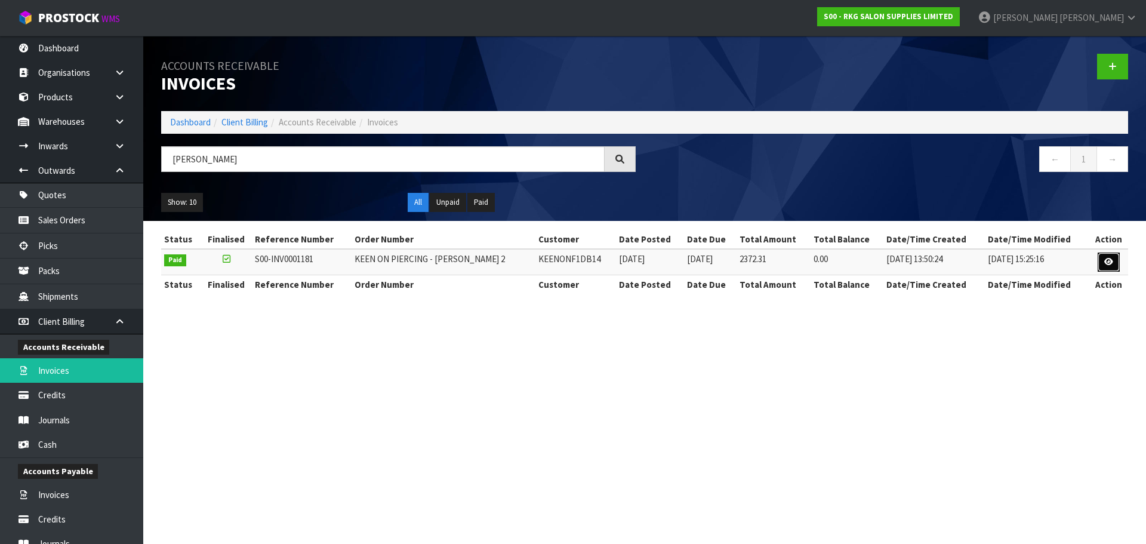
click at [1107, 263] on icon at bounding box center [1108, 262] width 9 height 8
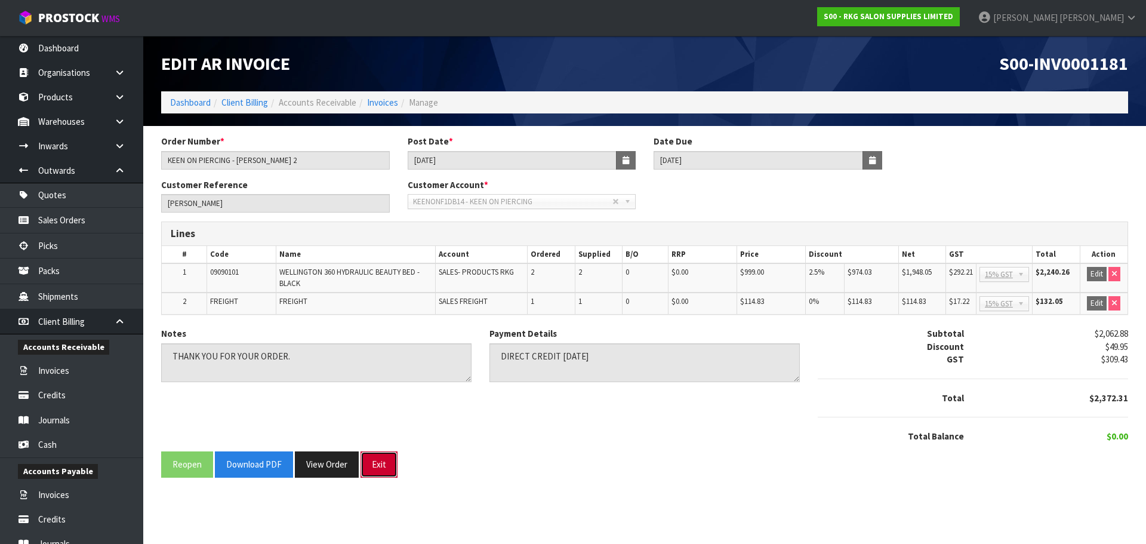
click at [381, 469] on button "Exit" at bounding box center [378, 464] width 37 height 26
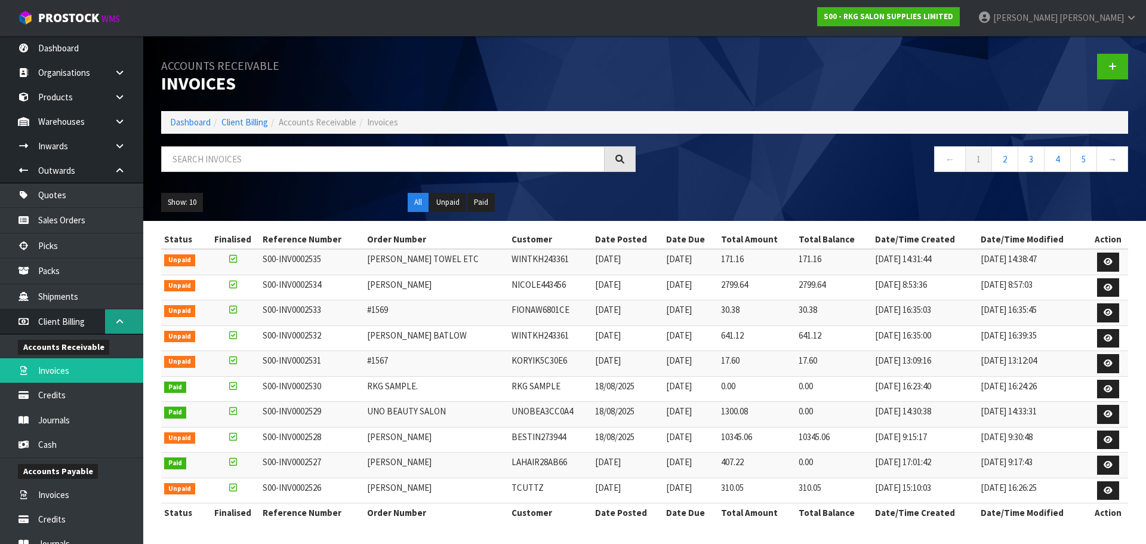
click at [118, 320] on icon at bounding box center [119, 321] width 11 height 9
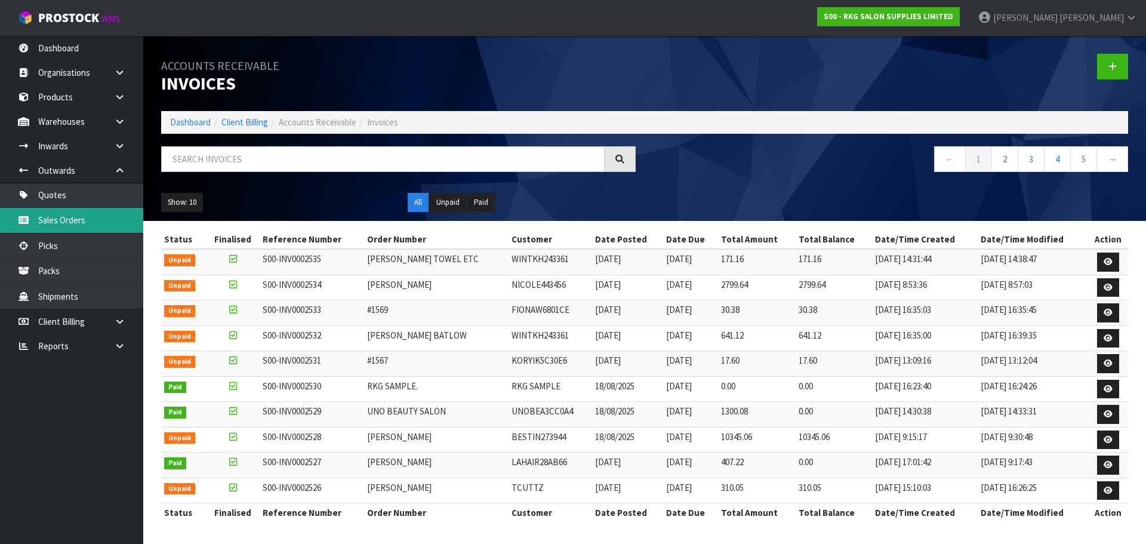
click at [81, 220] on link "Sales Orders" at bounding box center [71, 220] width 143 height 24
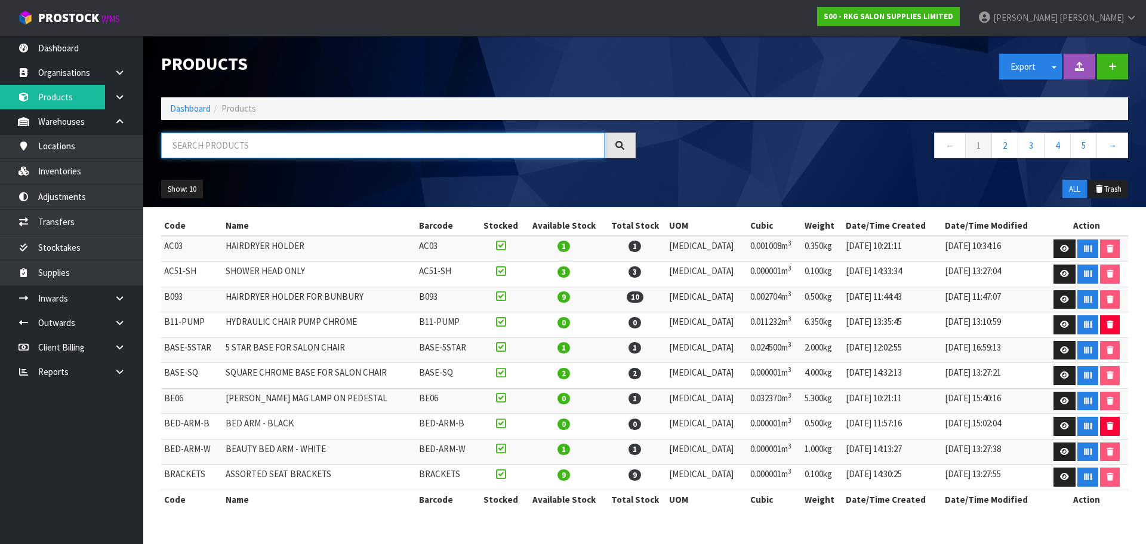
click at [251, 143] on input "text" at bounding box center [382, 145] width 443 height 26
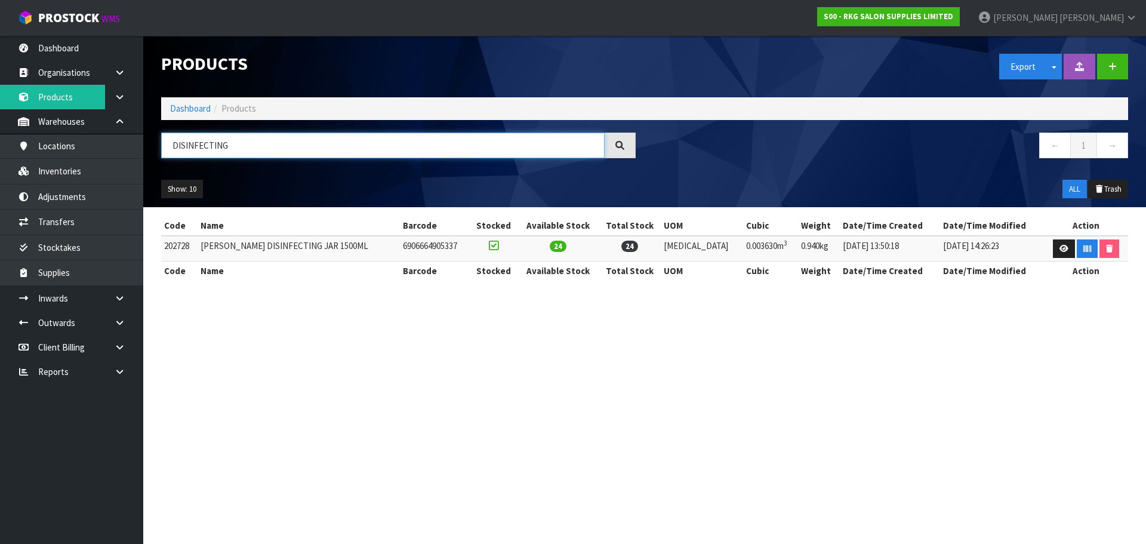
drag, startPoint x: 226, startPoint y: 149, endPoint x: 166, endPoint y: 147, distance: 60.3
click at [166, 147] on input "DISINFECTING" at bounding box center [382, 145] width 443 height 26
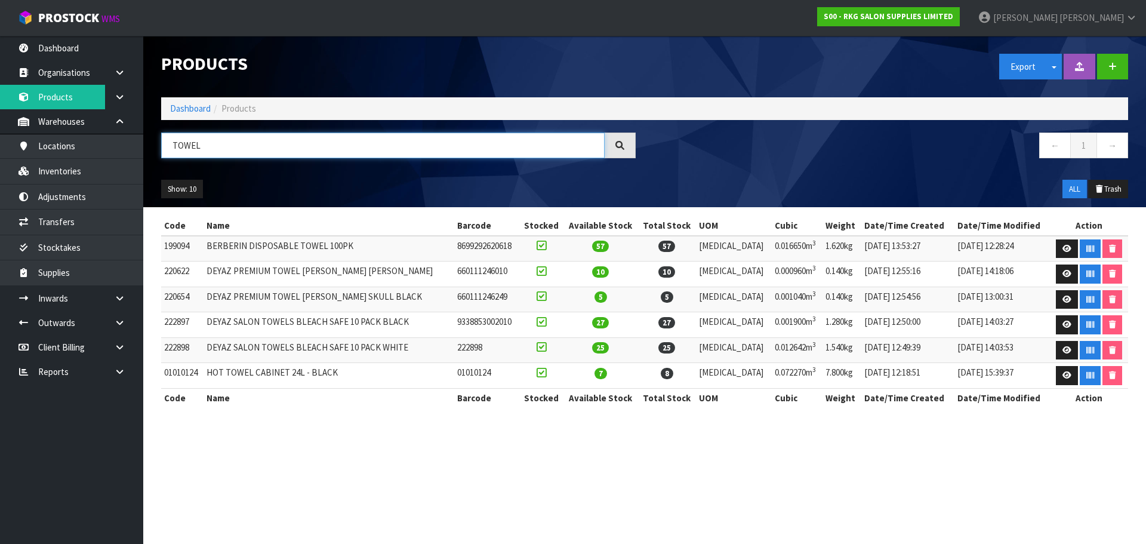
drag, startPoint x: 212, startPoint y: 147, endPoint x: 161, endPoint y: 147, distance: 51.3
click at [161, 147] on div "TOWEL" at bounding box center [398, 149] width 492 height 35
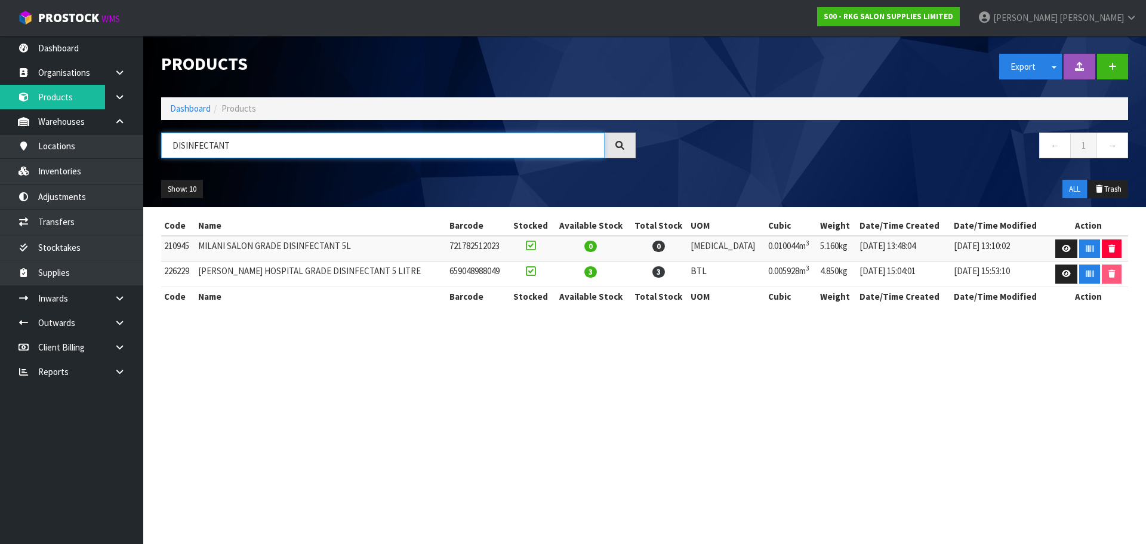
drag, startPoint x: 240, startPoint y: 146, endPoint x: 166, endPoint y: 146, distance: 74.0
click at [166, 146] on input "DISINFECTANT" at bounding box center [382, 145] width 443 height 26
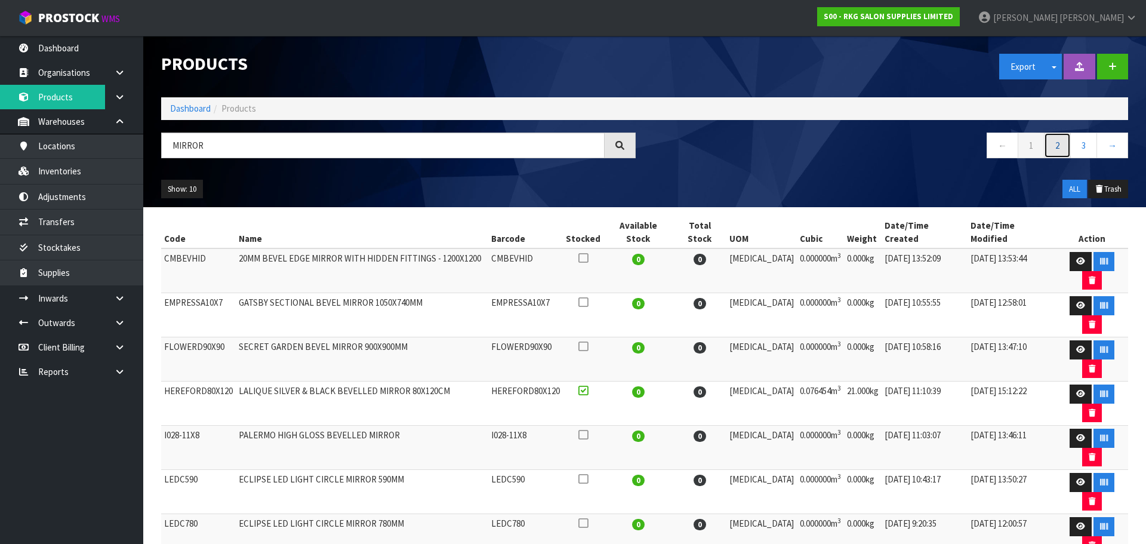
click at [1055, 147] on link "2" at bounding box center [1057, 145] width 27 height 26
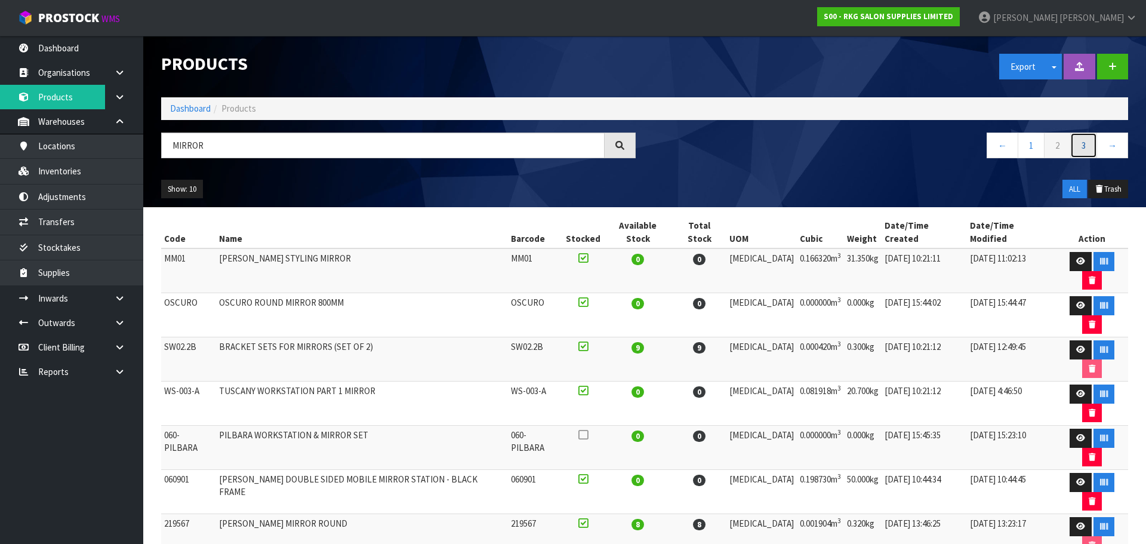
click at [1084, 146] on link "3" at bounding box center [1083, 145] width 27 height 26
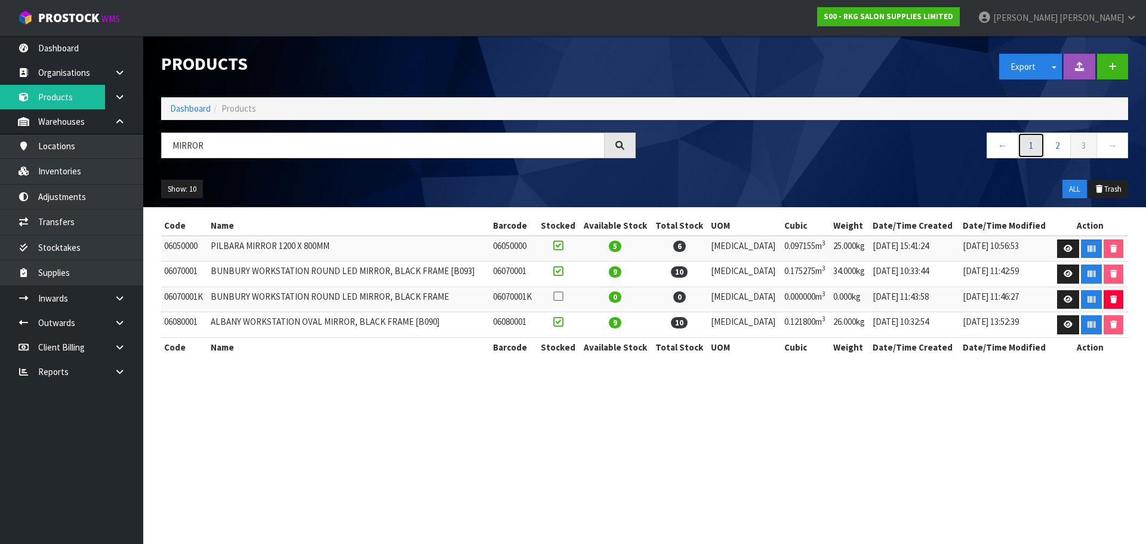
click at [1032, 146] on link "1" at bounding box center [1031, 145] width 27 height 26
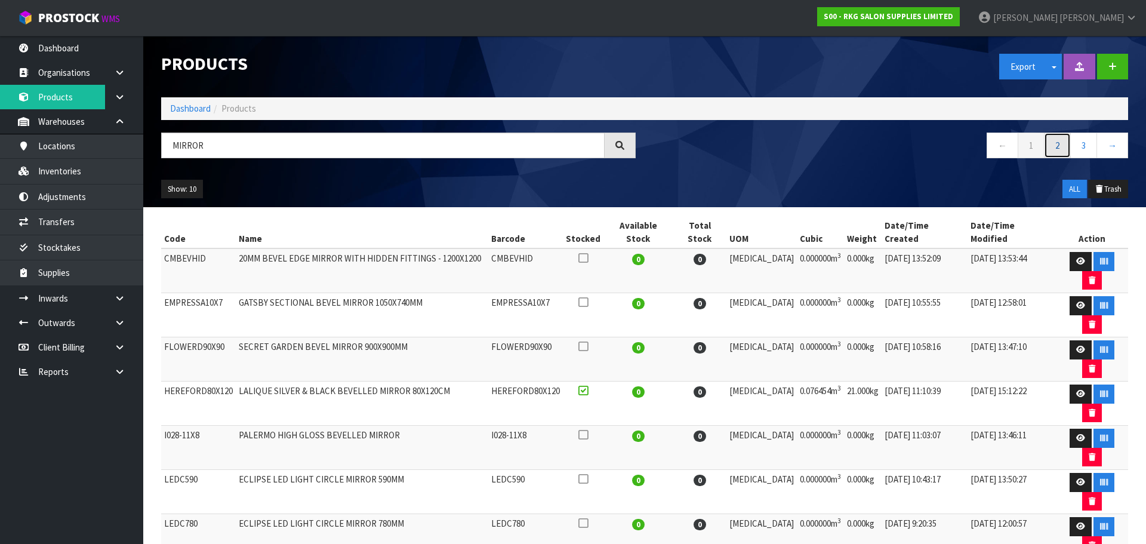
click at [1054, 146] on link "2" at bounding box center [1057, 145] width 27 height 26
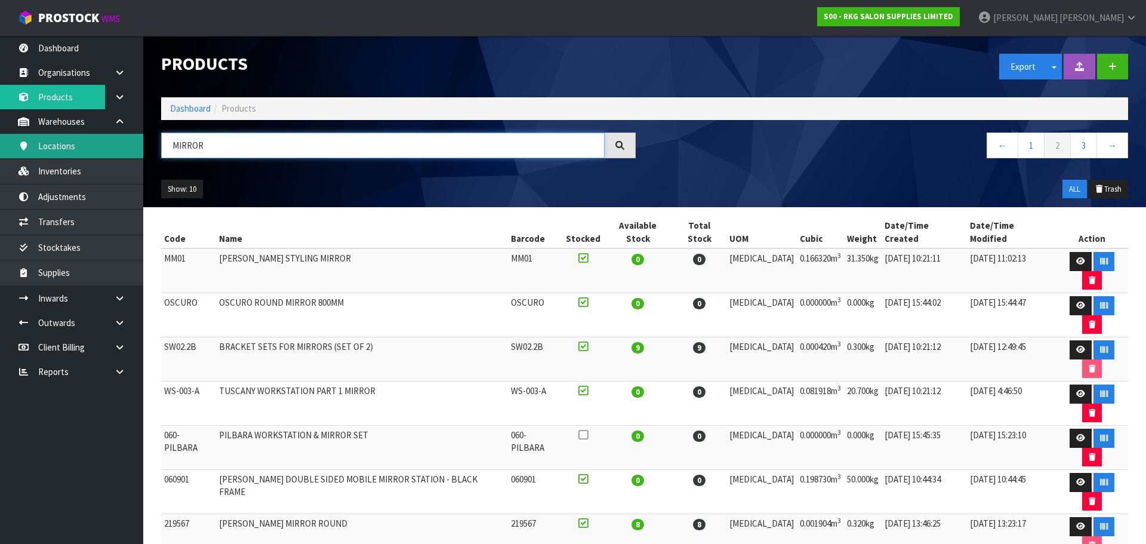
drag, startPoint x: 214, startPoint y: 141, endPoint x: 137, endPoint y: 152, distance: 77.7
click at [137, 152] on body "Toggle navigation ProStock WMS S00 - RKG SALON SUPPLIES LIMITED Marie Miranda L…" at bounding box center [573, 272] width 1146 height 544
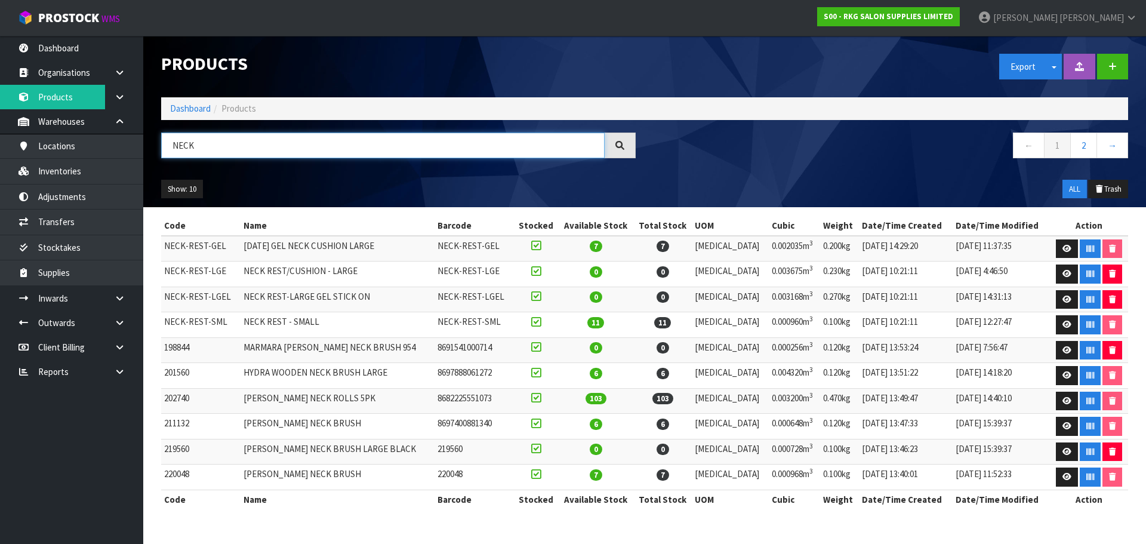
type input "NECK"
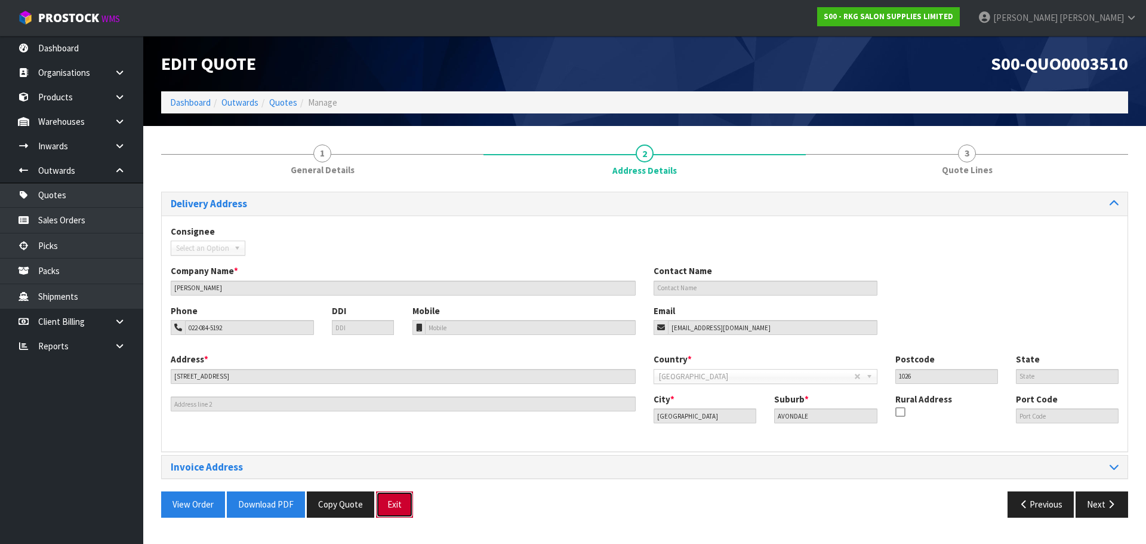
click at [396, 509] on button "Exit" at bounding box center [394, 504] width 37 height 26
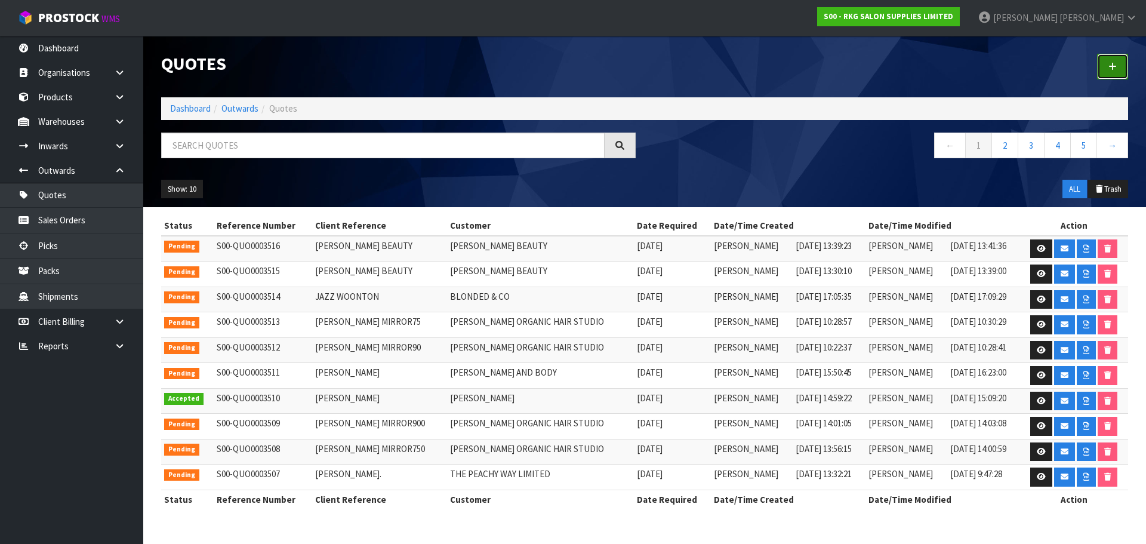
click at [1116, 66] on icon at bounding box center [1112, 66] width 8 height 9
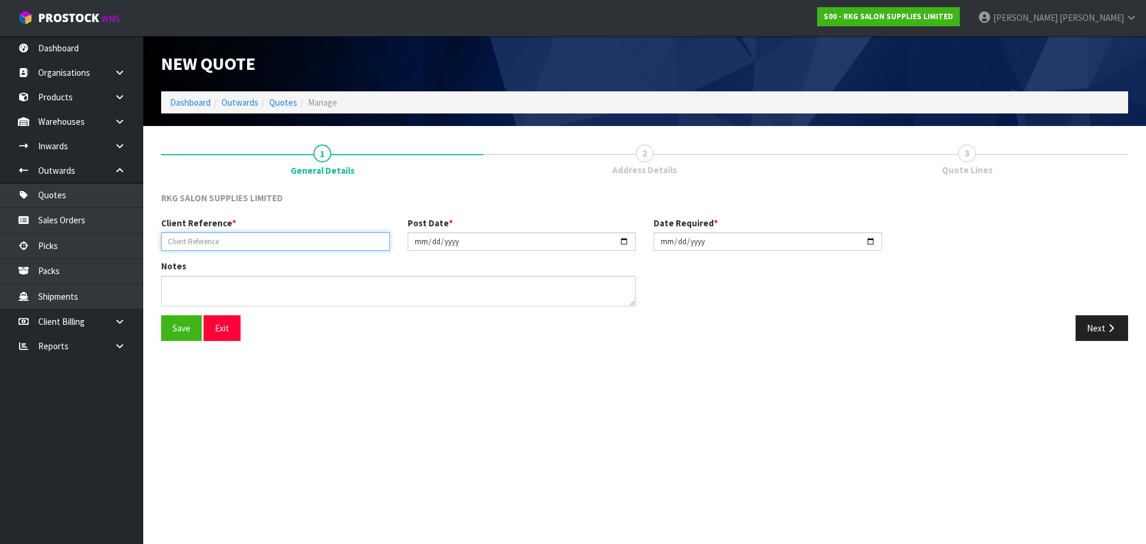
click at [280, 244] on input "text" at bounding box center [275, 241] width 229 height 19
type input "[PERSON_NAME]."
click at [183, 325] on button "Save" at bounding box center [181, 328] width 41 height 26
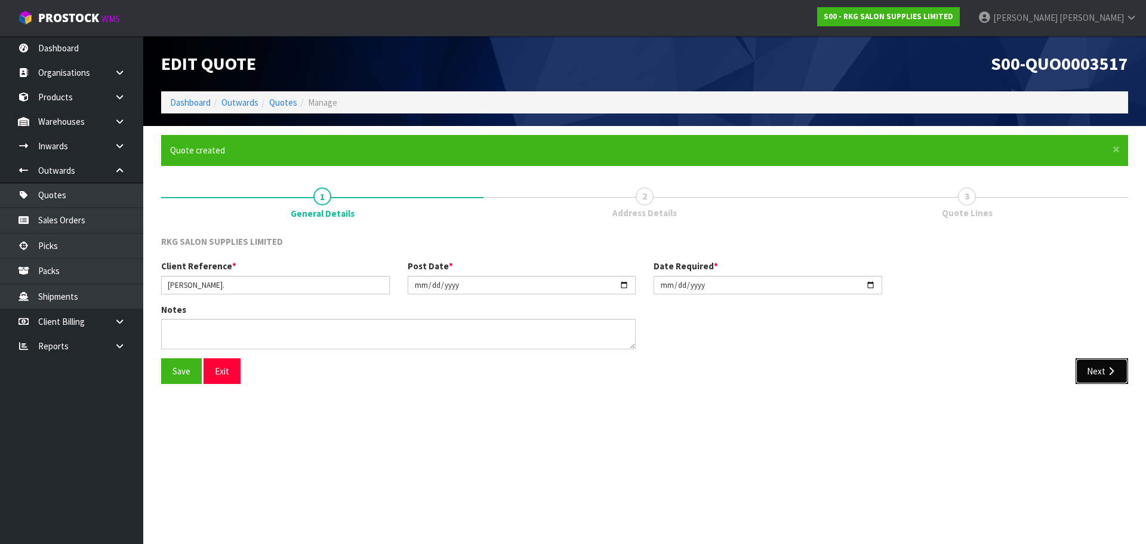
click at [1102, 375] on button "Next" at bounding box center [1102, 371] width 53 height 26
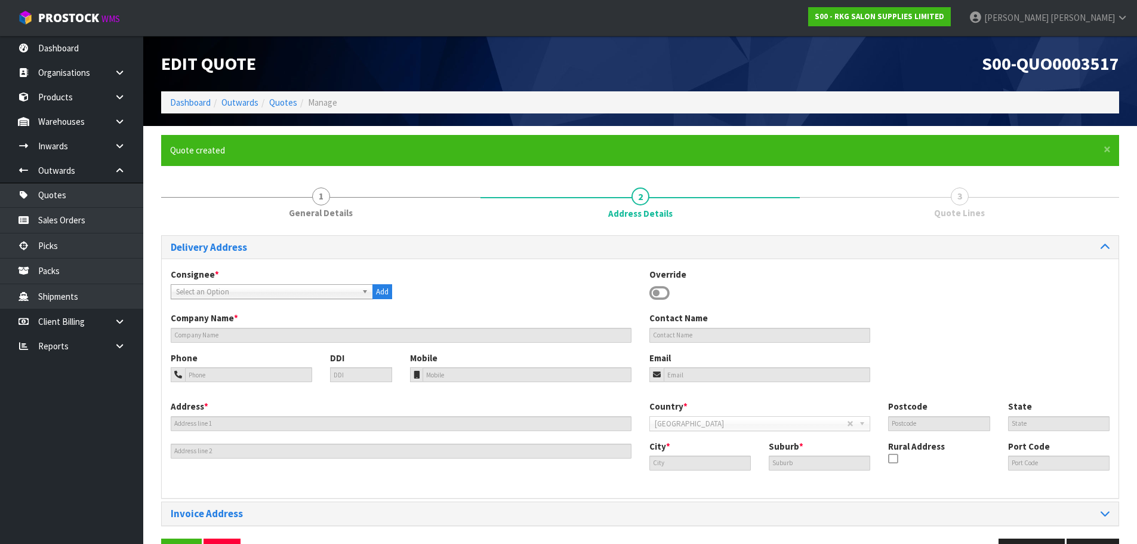
click at [656, 294] on icon at bounding box center [659, 293] width 20 height 18
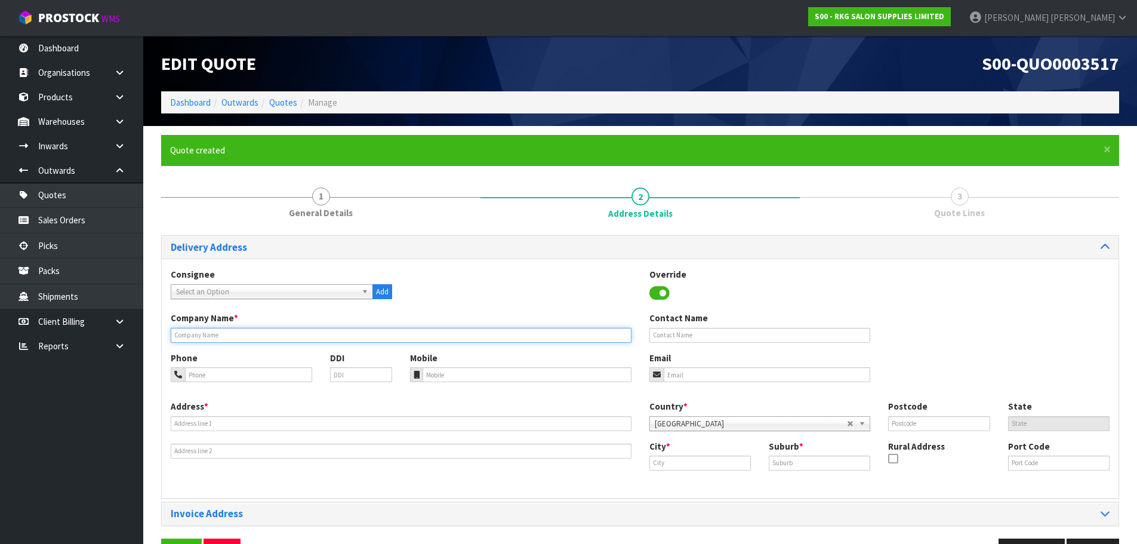
click at [307, 334] on input "text" at bounding box center [401, 335] width 461 height 15
drag, startPoint x: 254, startPoint y: 340, endPoint x: 166, endPoint y: 339, distance: 88.3
click at [167, 339] on div "Company Name * THE PEIRCING SHOP" at bounding box center [401, 327] width 479 height 30
type input "KEEN ON PIERCING"
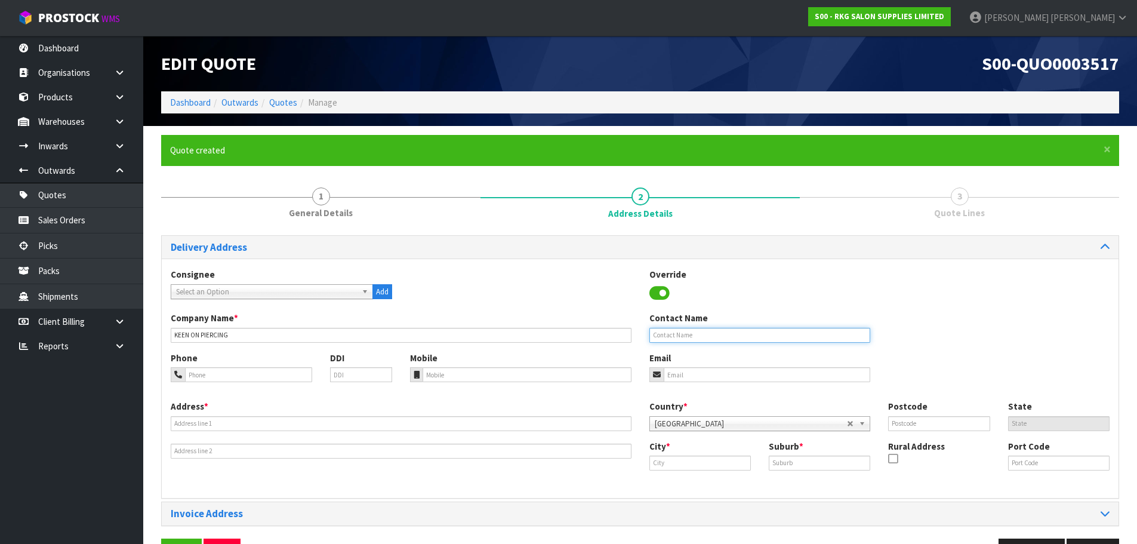
click at [660, 334] on input "text" at bounding box center [759, 335] width 221 height 15
type input "[PERSON_NAME]"
click at [240, 371] on input "tel" at bounding box center [248, 374] width 127 height 15
type input "027-208-8856"
click at [688, 372] on input "email" at bounding box center [767, 374] width 207 height 15
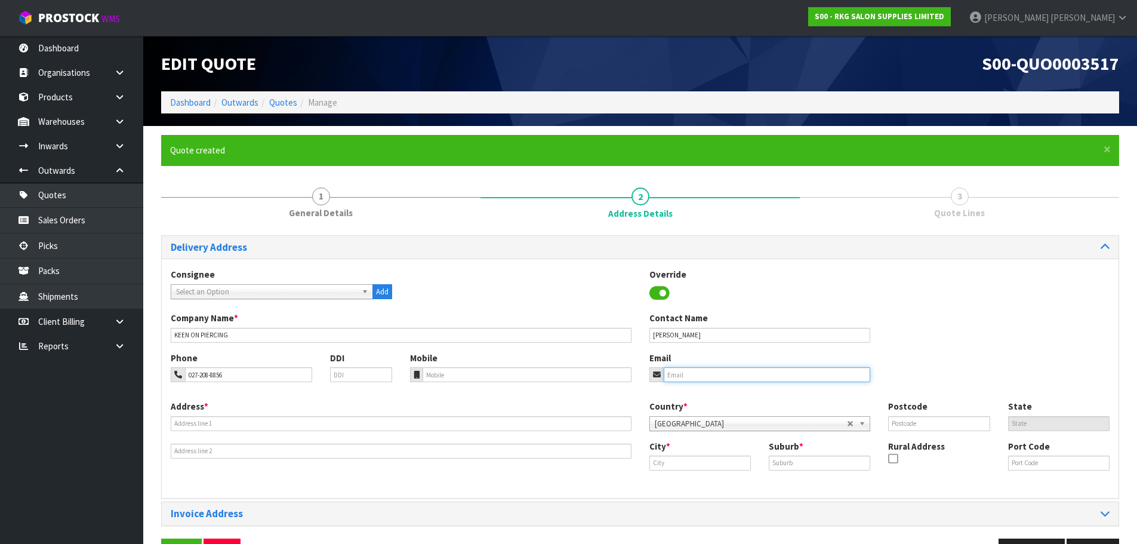
click at [685, 377] on input "email" at bounding box center [767, 374] width 207 height 15
paste input "[EMAIL_ADDRESS][DOMAIN_NAME]"
type input "[EMAIL_ADDRESS][DOMAIN_NAME]"
click at [261, 419] on input "text" at bounding box center [401, 423] width 461 height 15
type input "[STREET_ADDRESS]"
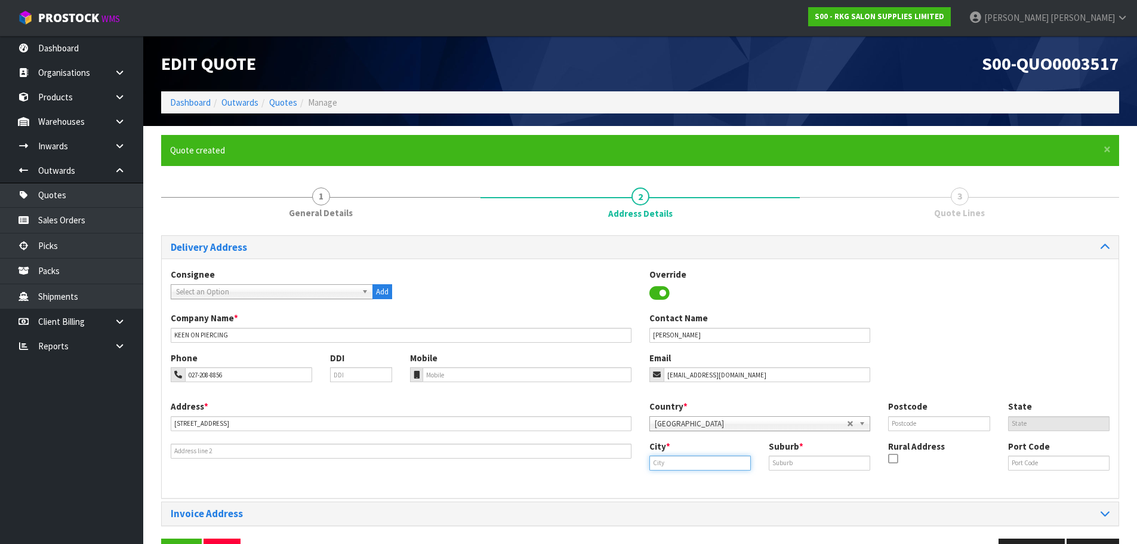
click at [661, 461] on input "text" at bounding box center [699, 462] width 101 height 15
click at [691, 485] on link "[PERSON_NAME] ton" at bounding box center [702, 483] width 105 height 16
type input "[PERSON_NAME]"
click at [778, 467] on input "text" at bounding box center [819, 462] width 101 height 15
type input "[PERSON_NAME] CENTRAL"
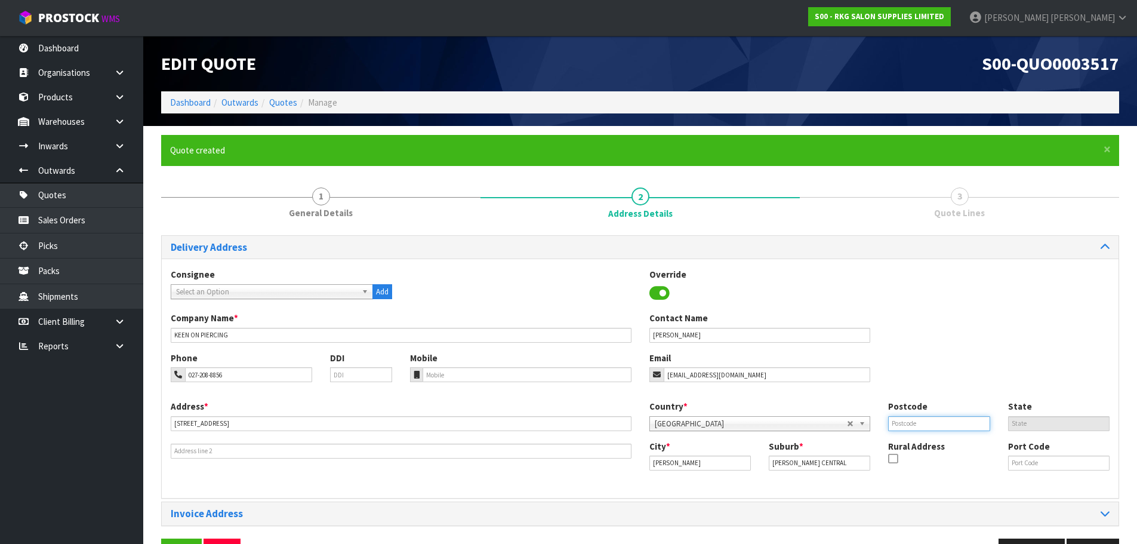
click at [904, 421] on input "text" at bounding box center [938, 423] width 101 height 15
type input "3204"
click at [927, 370] on div "Phone 027-208-8856 DDI Mobile Email [EMAIL_ADDRESS][DOMAIN_NAME]" at bounding box center [640, 376] width 957 height 48
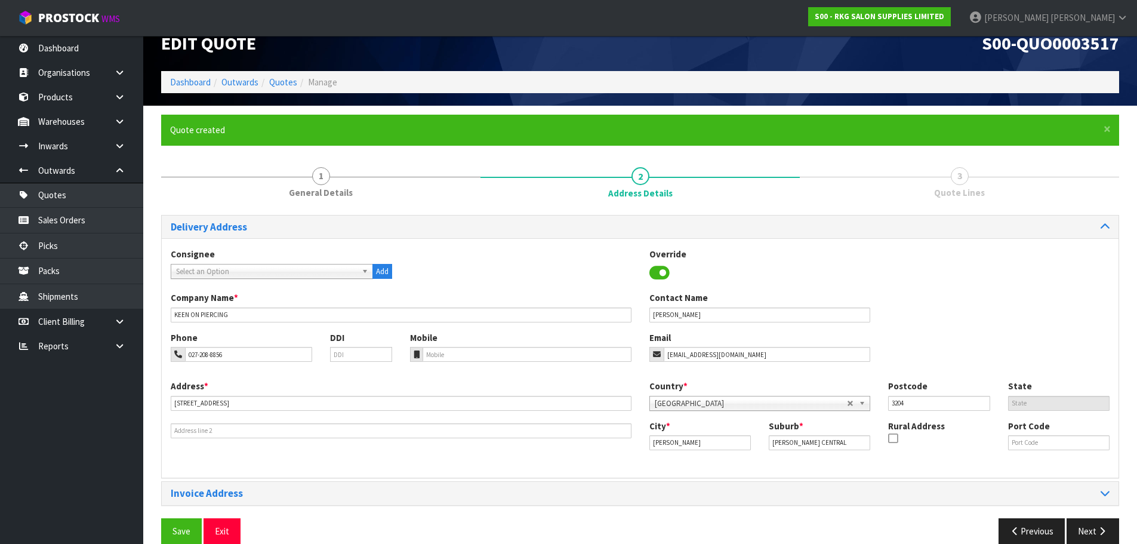
scroll to position [39, 0]
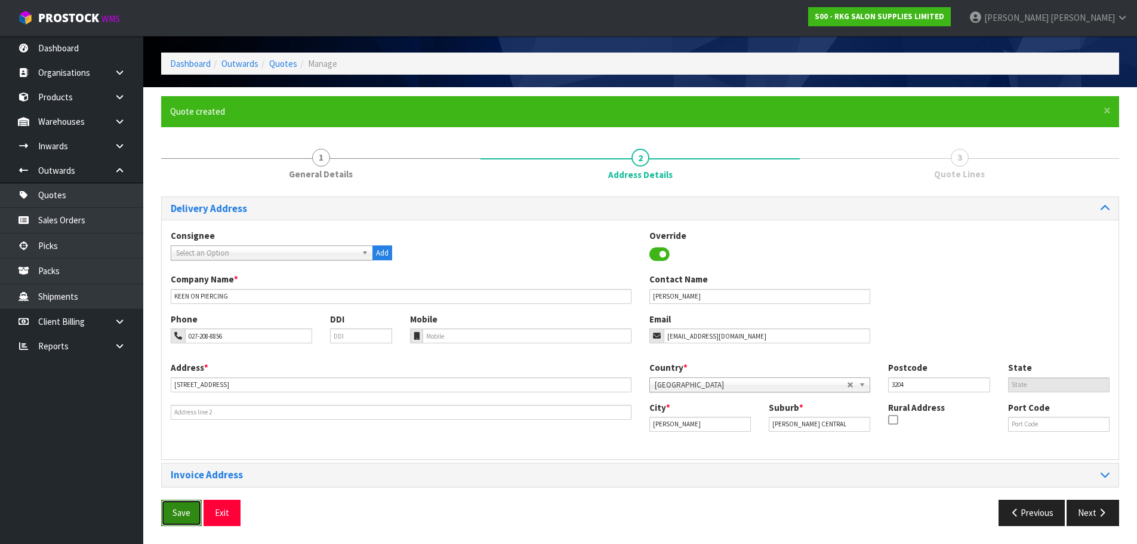
click at [178, 507] on button "Save" at bounding box center [181, 513] width 41 height 26
click at [186, 508] on button "Save" at bounding box center [181, 513] width 41 height 26
click at [1101, 519] on button "Next" at bounding box center [1093, 513] width 53 height 26
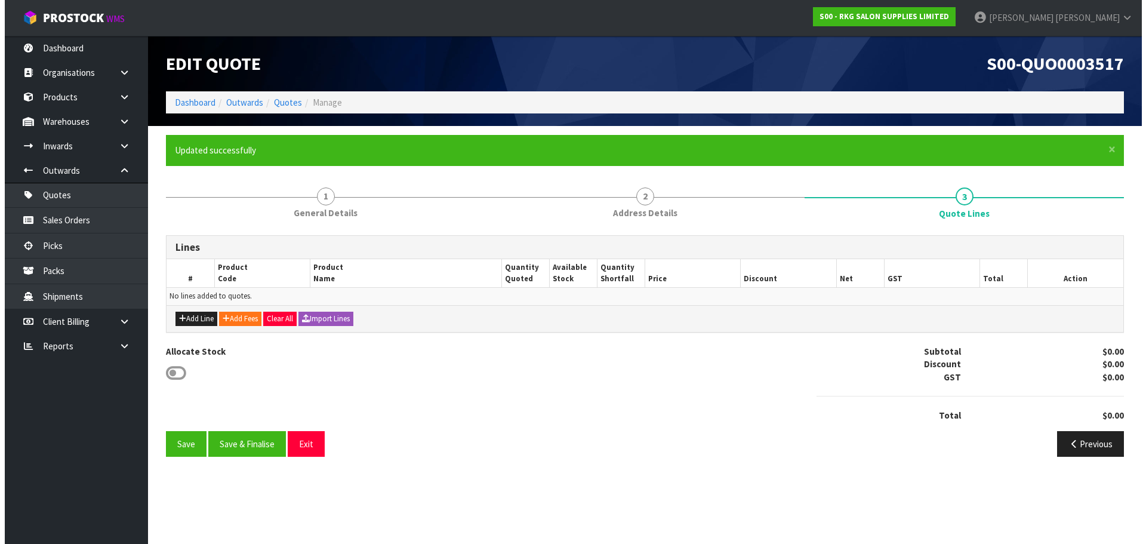
scroll to position [0, 0]
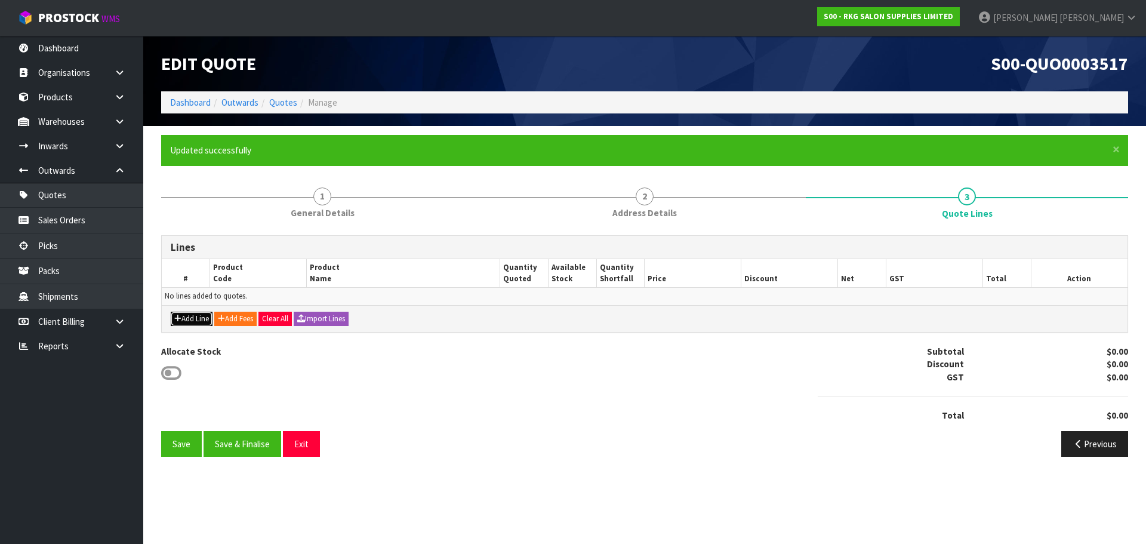
click at [181, 321] on button "Add Line" at bounding box center [192, 319] width 42 height 14
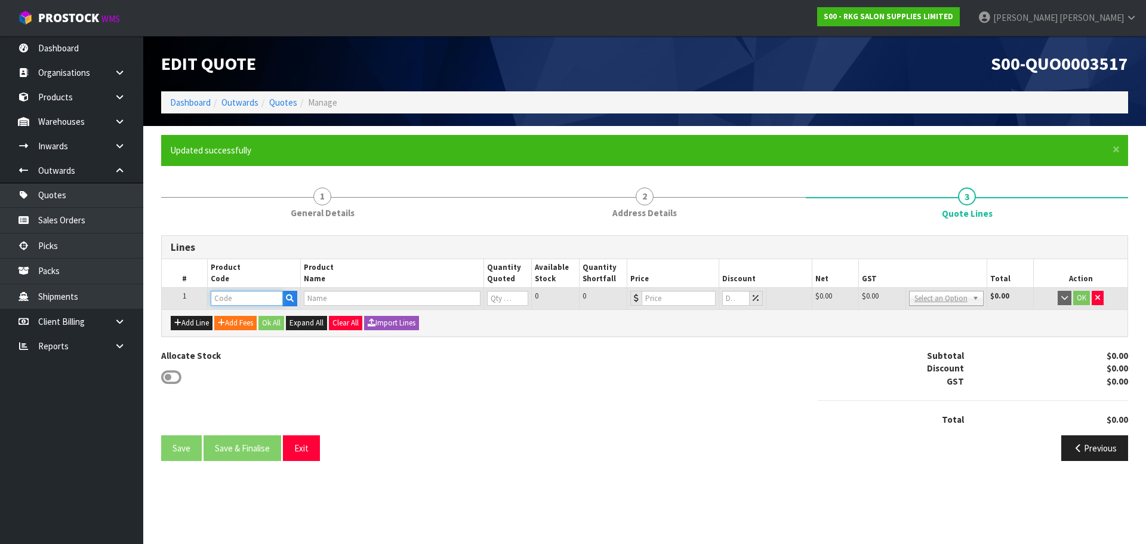
click at [242, 298] on input "text" at bounding box center [247, 298] width 72 height 15
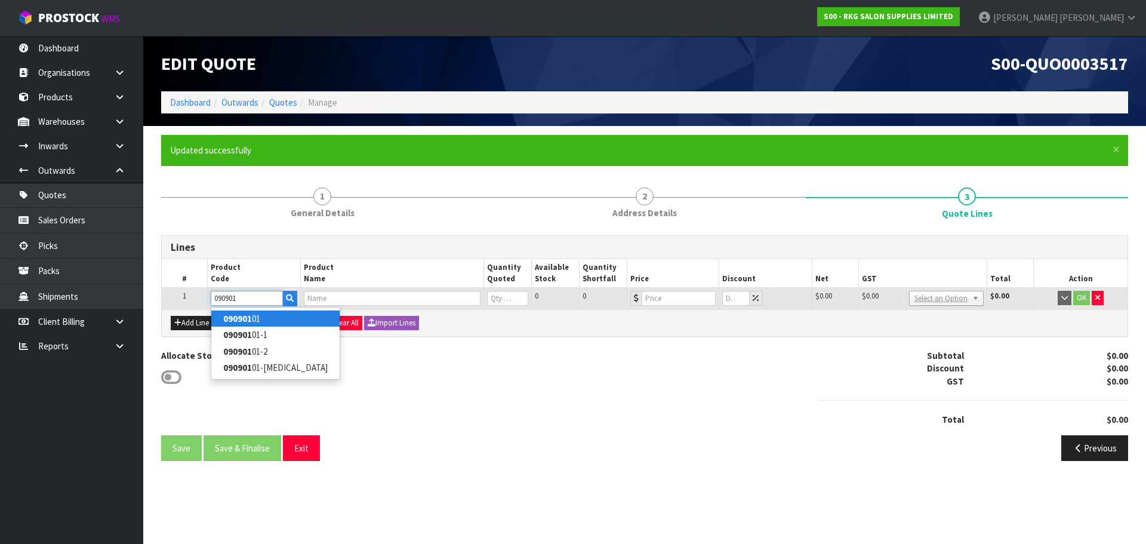
type input "090901"
click at [246, 321] on strong "090901" at bounding box center [237, 318] width 29 height 11
type input "09090101"
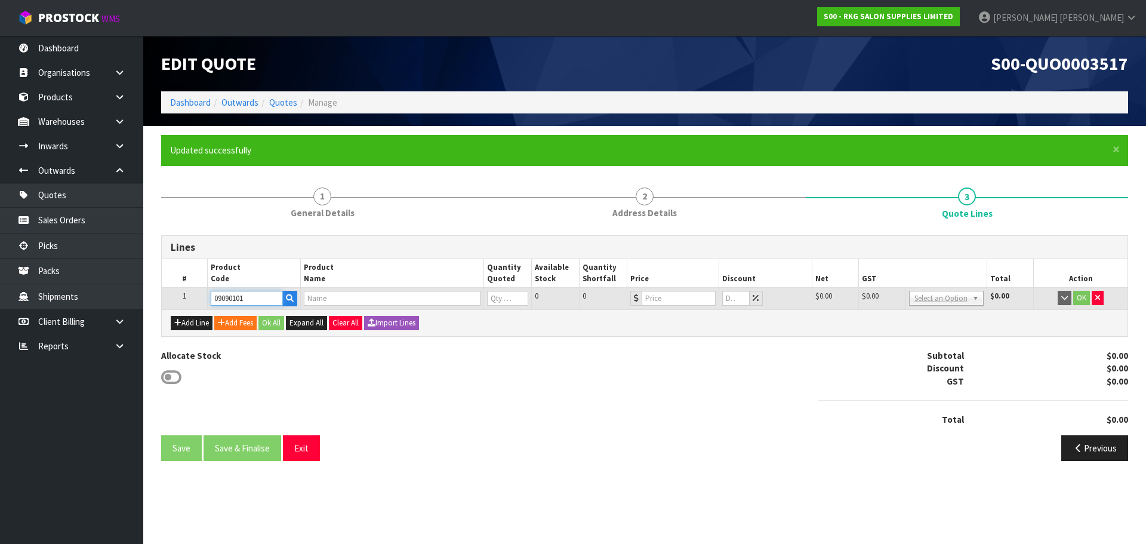
type input "WELLINGTON 360 HYDRAULIC BEAUTY BED - BLACK"
type input "0"
type input "773"
type input "0"
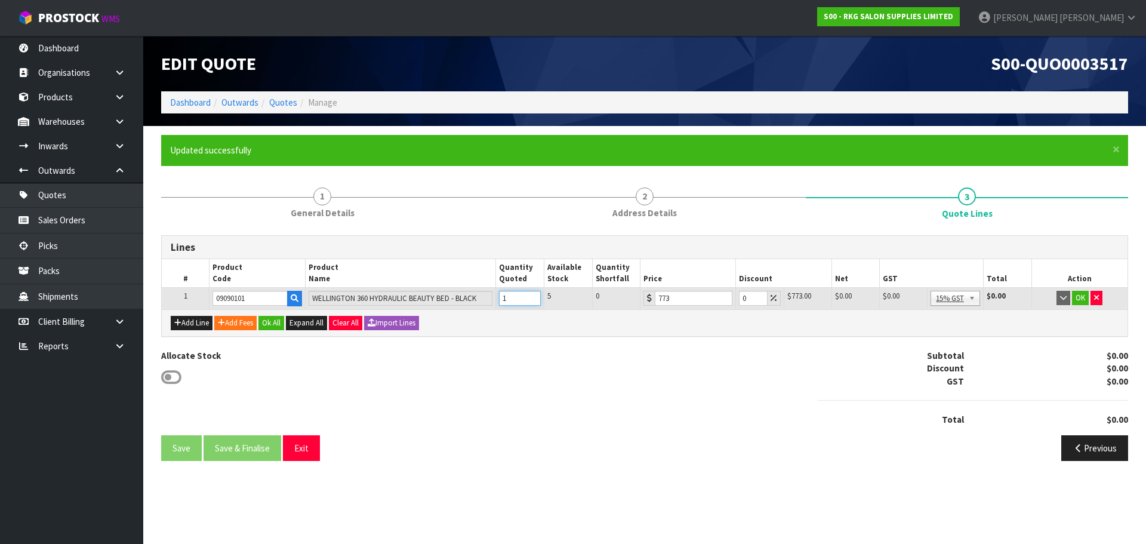
click at [531, 295] on input "1" at bounding box center [520, 298] width 42 height 15
type input "2"
click at [532, 294] on input "2" at bounding box center [520, 298] width 42 height 15
drag, startPoint x: 745, startPoint y: 298, endPoint x: 738, endPoint y: 299, distance: 7.3
click at [739, 299] on input "0" at bounding box center [753, 298] width 28 height 15
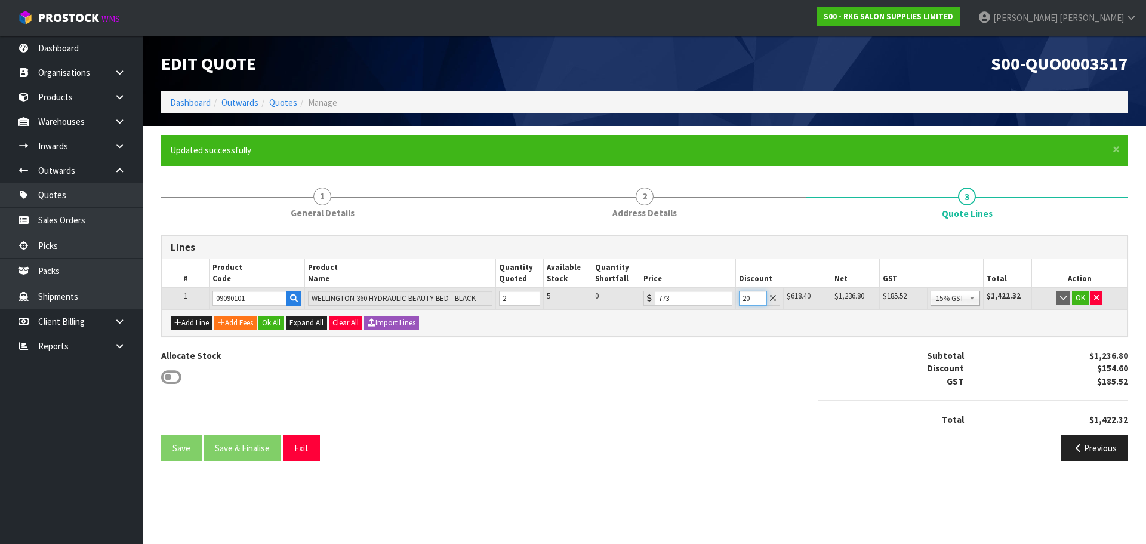
drag, startPoint x: 751, startPoint y: 298, endPoint x: 739, endPoint y: 299, distance: 11.4
click at [739, 299] on input "20" at bounding box center [753, 298] width 28 height 15
drag, startPoint x: 751, startPoint y: 301, endPoint x: 739, endPoint y: 303, distance: 11.6
click at [739, 303] on input "15" at bounding box center [753, 298] width 28 height 15
type input "10"
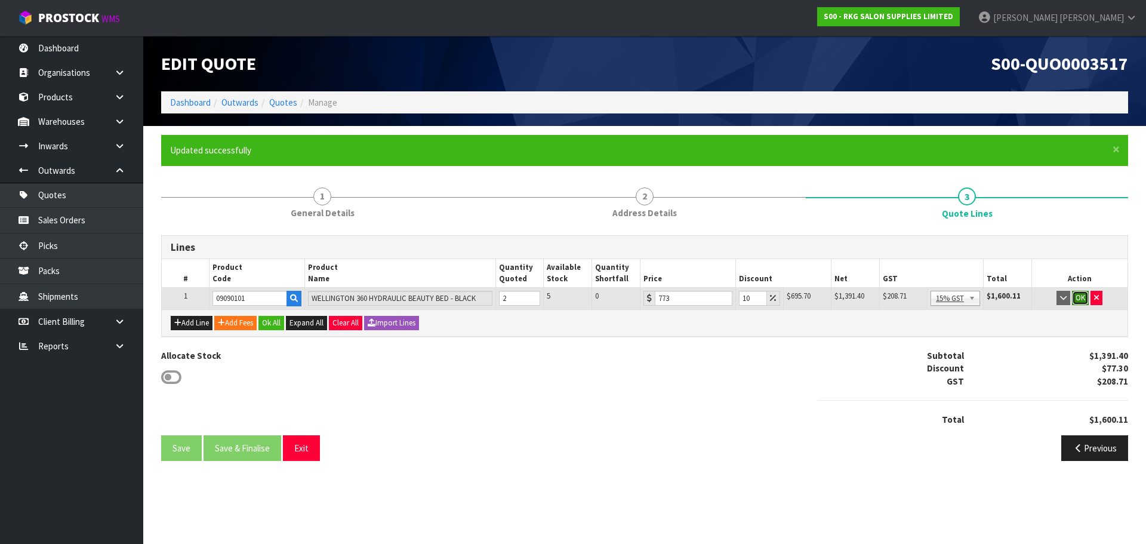
click at [1079, 301] on button "OK" at bounding box center [1080, 298] width 17 height 14
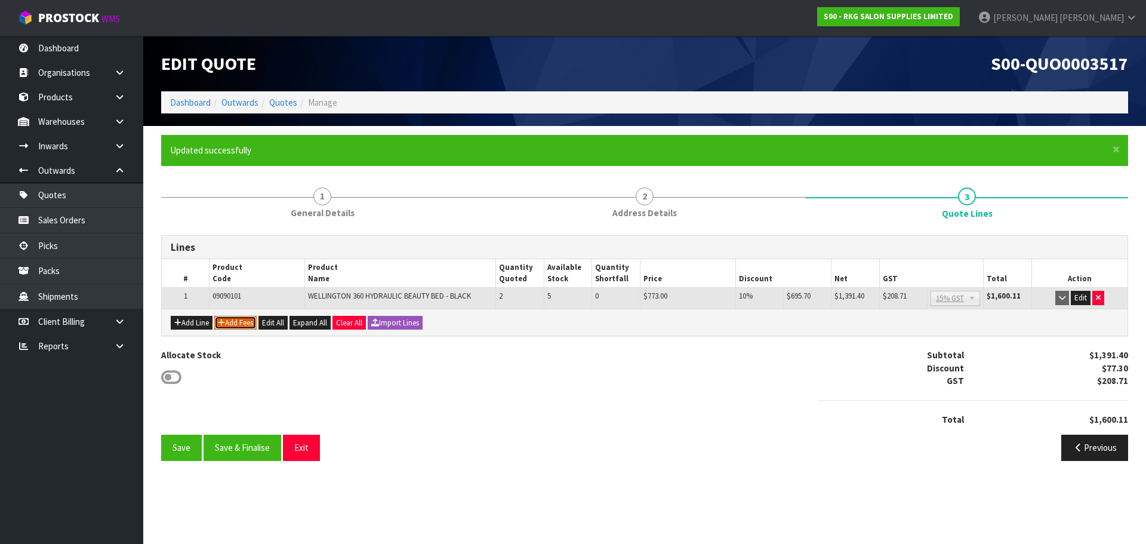
click at [239, 321] on button "Add Fees" at bounding box center [235, 323] width 42 height 14
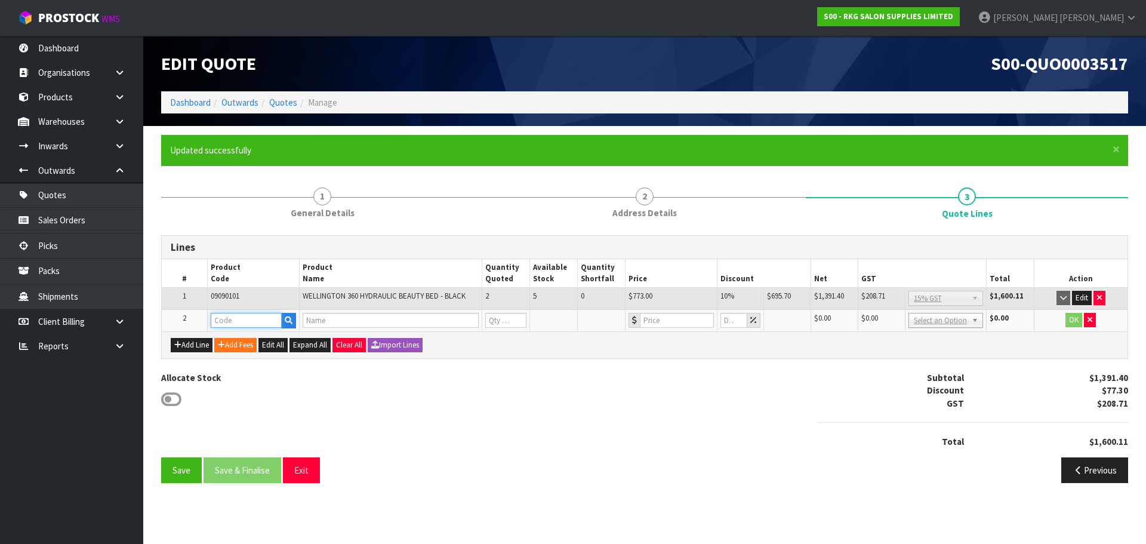
click at [238, 319] on input "text" at bounding box center [246, 320] width 71 height 15
type input "FREI"
click at [248, 343] on link "FREI GHT" at bounding box center [258, 340] width 94 height 16
type input "FREIGHT"
type input "FREIGHT FEE"
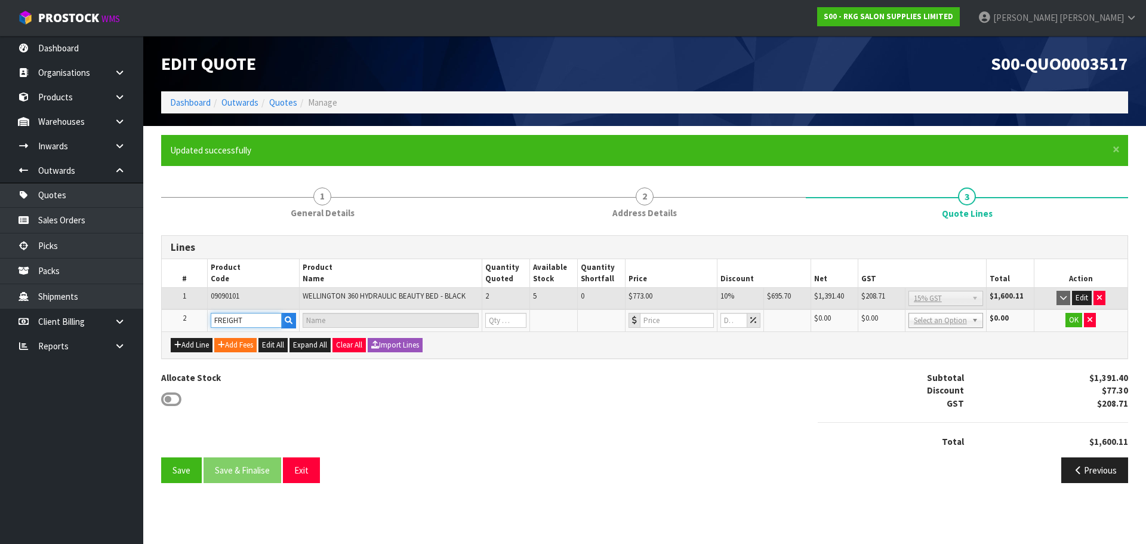
type input "1"
type input "0"
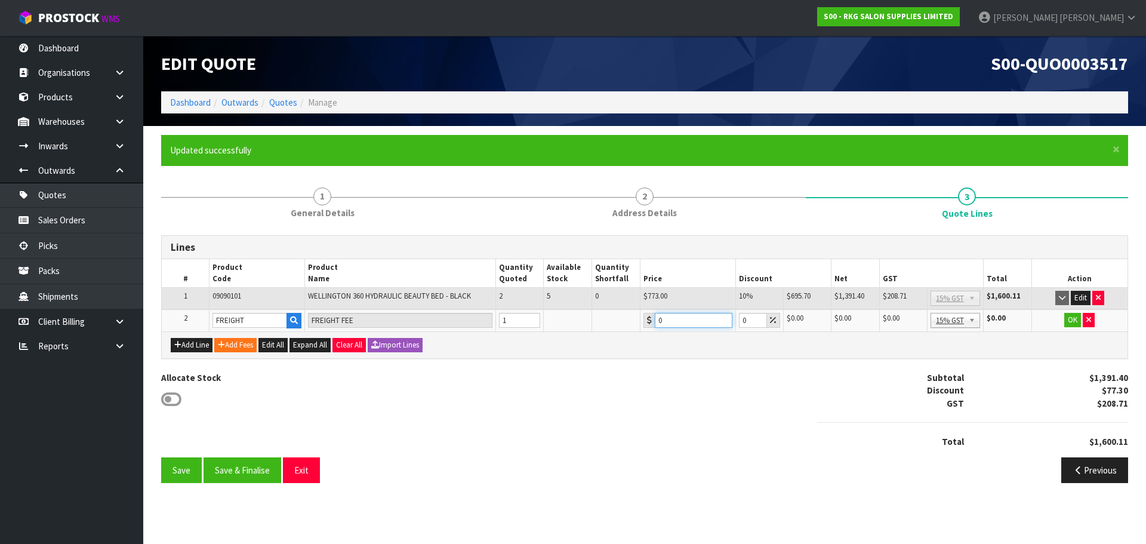
drag, startPoint x: 686, startPoint y: 322, endPoint x: 654, endPoint y: 322, distance: 31.6
click at [655, 322] on input "0" at bounding box center [694, 320] width 78 height 15
type input "114.95"
click at [1071, 320] on button "OK" at bounding box center [1072, 320] width 17 height 14
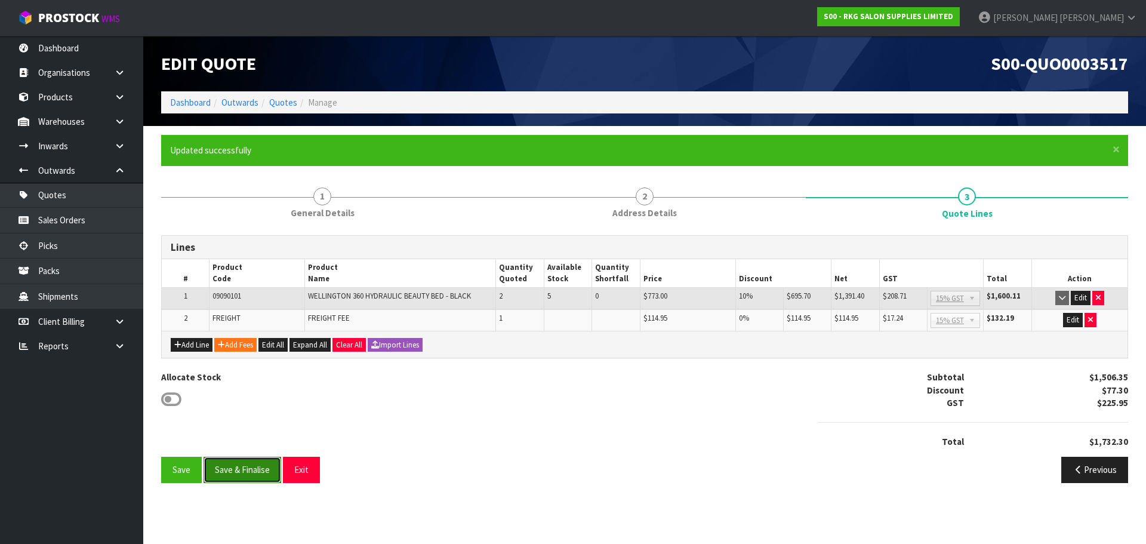
click at [247, 469] on button "Save & Finalise" at bounding box center [243, 470] width 78 height 26
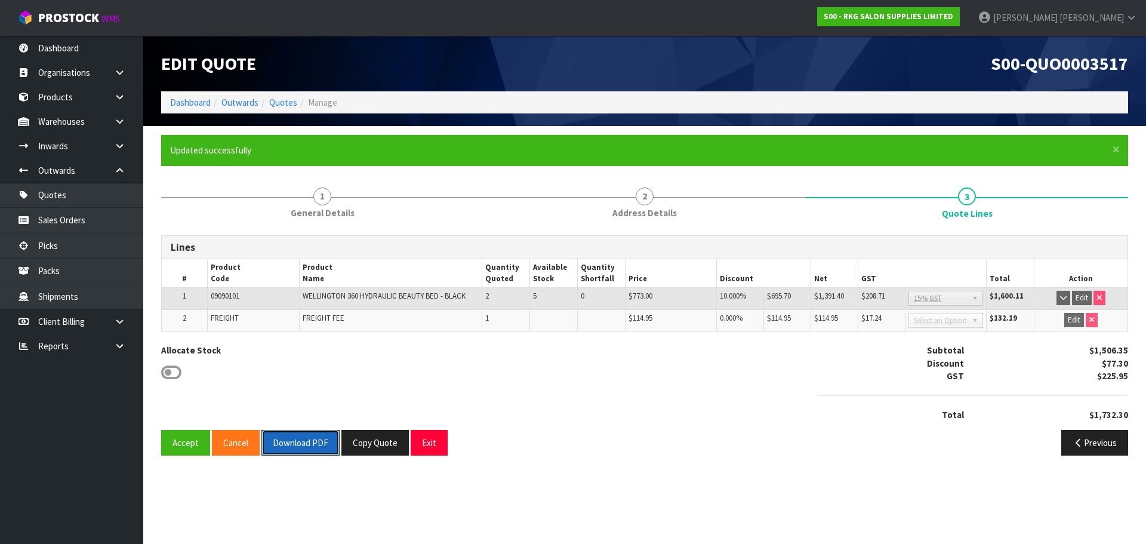
drag, startPoint x: 294, startPoint y: 436, endPoint x: 660, endPoint y: 356, distance: 374.4
click at [295, 436] on button "Download PDF" at bounding box center [300, 443] width 78 height 26
drag, startPoint x: 420, startPoint y: 439, endPoint x: 432, endPoint y: 414, distance: 28.0
click at [420, 439] on button "Exit" at bounding box center [429, 443] width 37 height 26
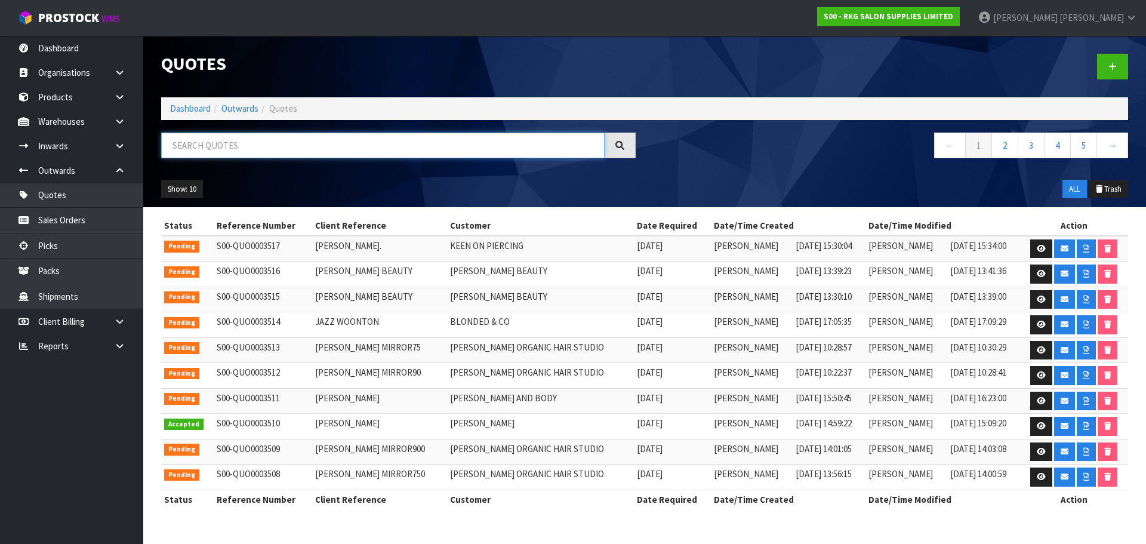
click at [230, 147] on input "text" at bounding box center [382, 145] width 443 height 26
click at [1037, 322] on icon at bounding box center [1041, 325] width 9 height 8
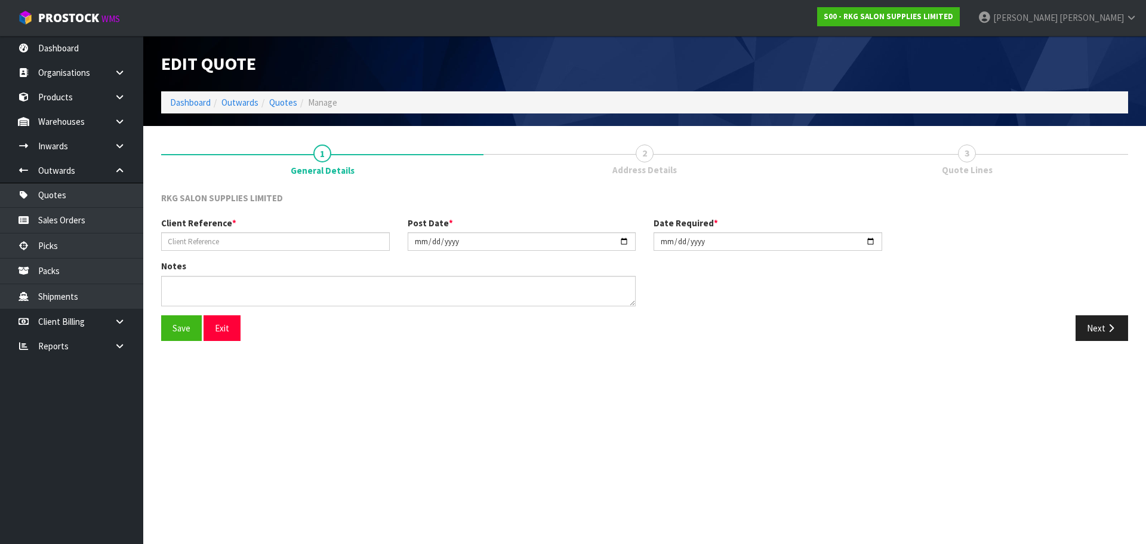
type input "JAZZ WOONTON"
type input "[DATE]"
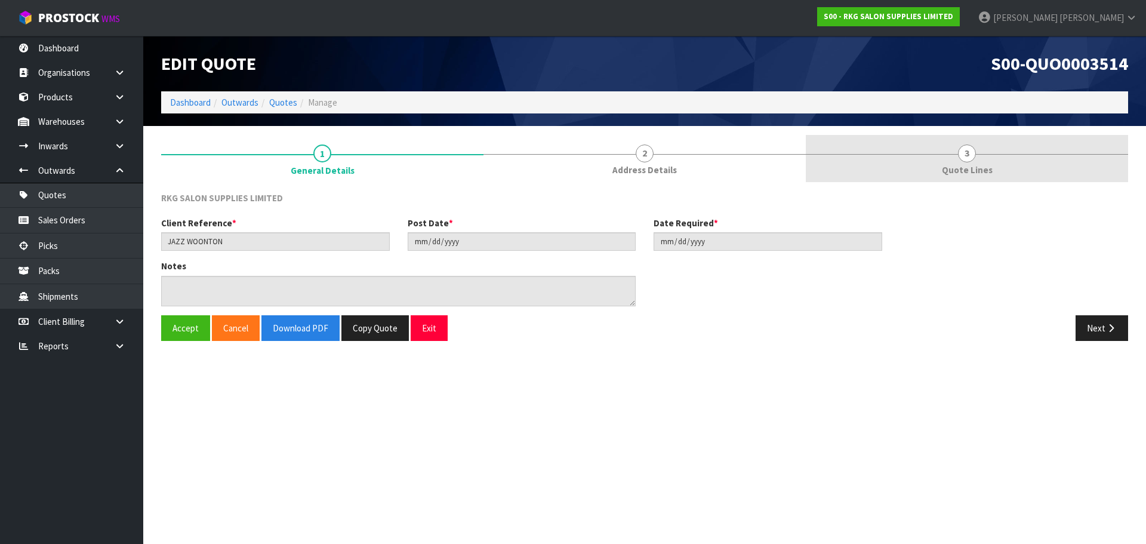
click at [973, 160] on link "3 Quote Lines" at bounding box center [967, 158] width 322 height 47
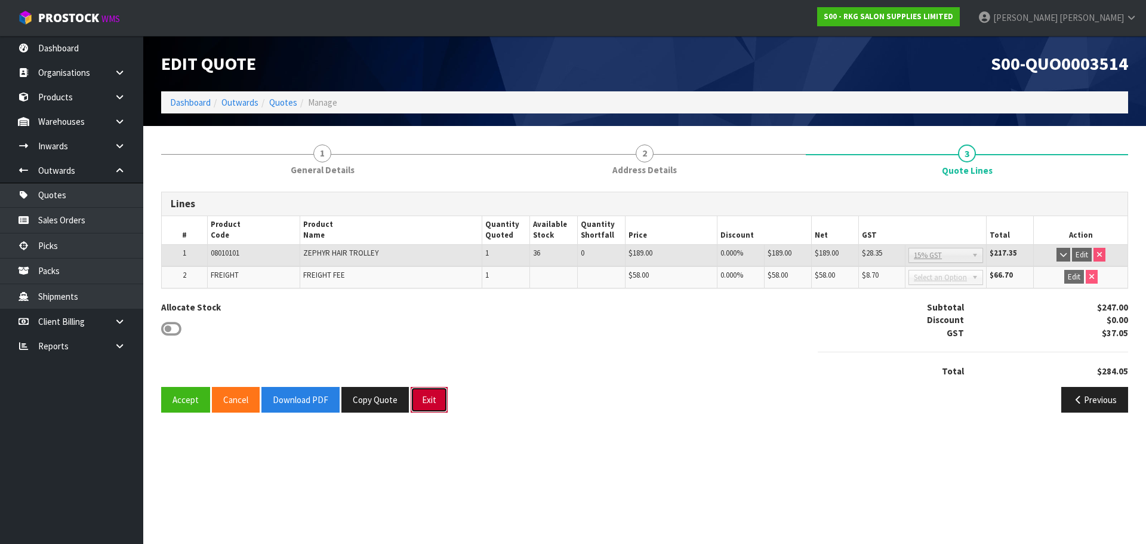
drag, startPoint x: 427, startPoint y: 404, endPoint x: 416, endPoint y: 390, distance: 17.8
click at [427, 404] on button "Exit" at bounding box center [429, 400] width 37 height 26
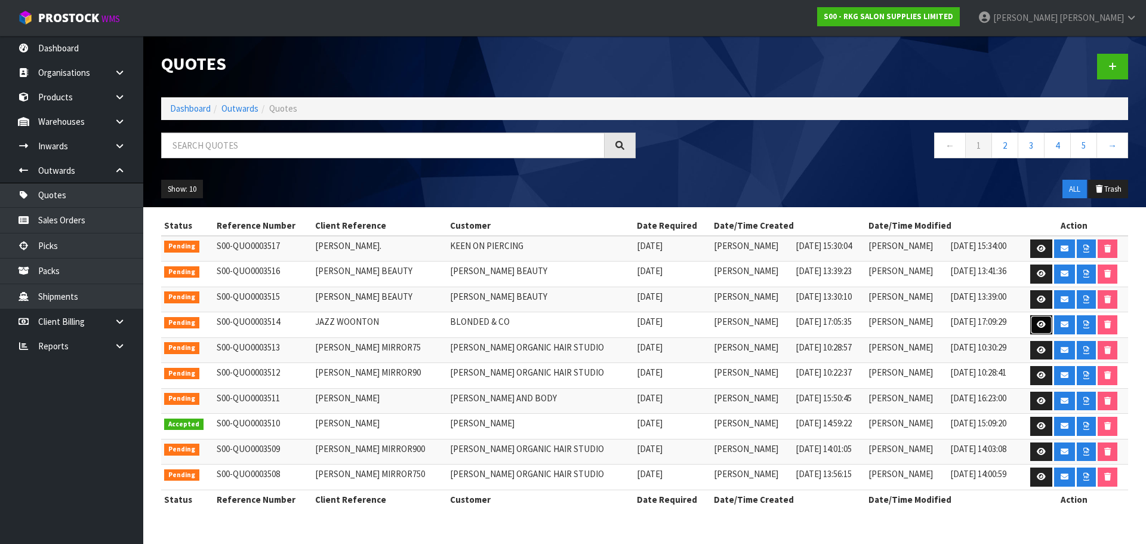
click at [1041, 325] on icon at bounding box center [1041, 325] width 9 height 8
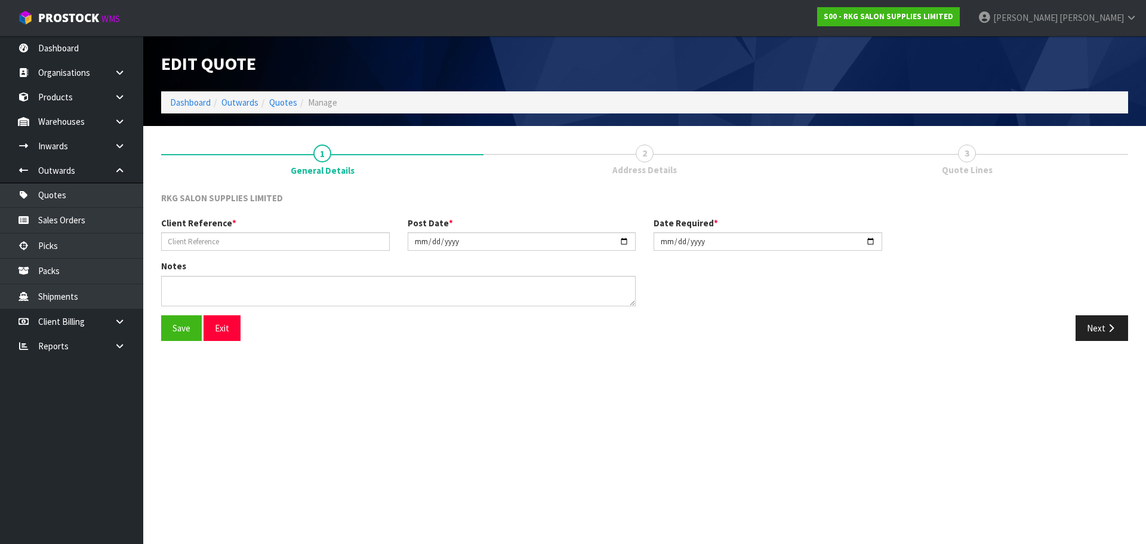
type input "JAZZ WOONTON"
type input "[DATE]"
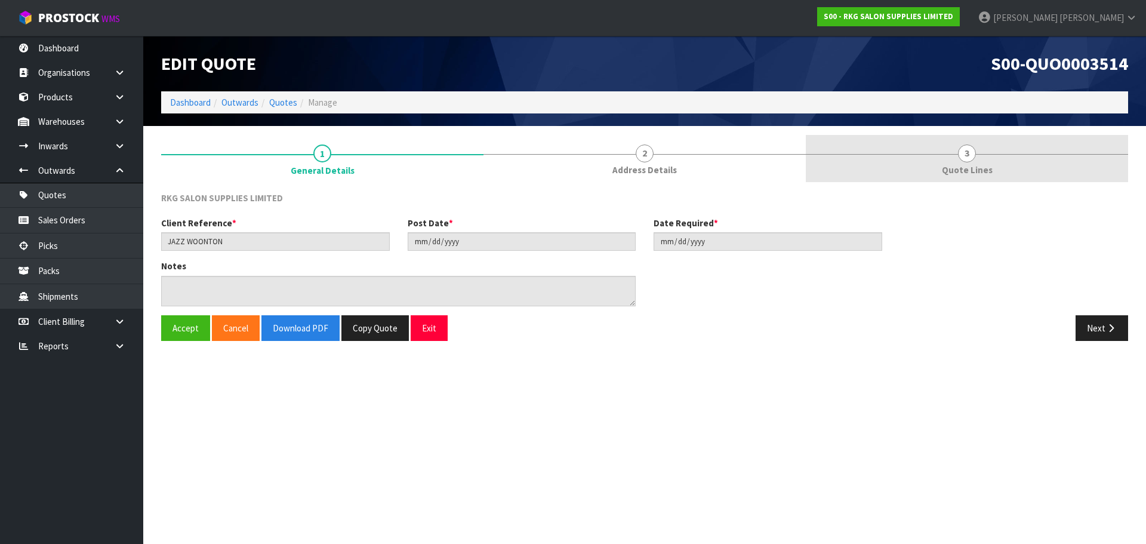
click at [976, 151] on link "3 Quote Lines" at bounding box center [967, 158] width 322 height 47
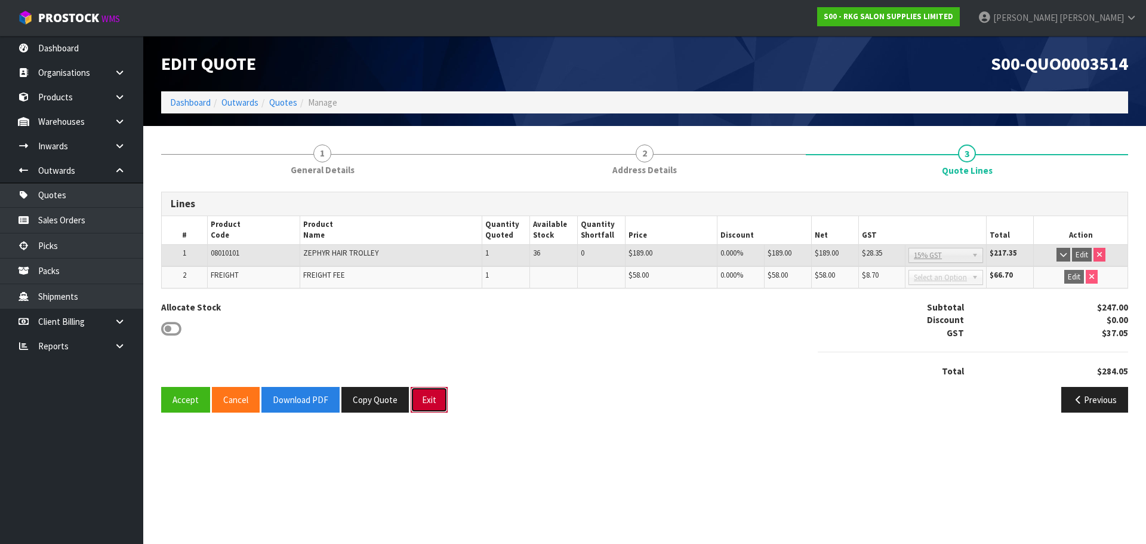
click at [441, 397] on button "Exit" at bounding box center [429, 400] width 37 height 26
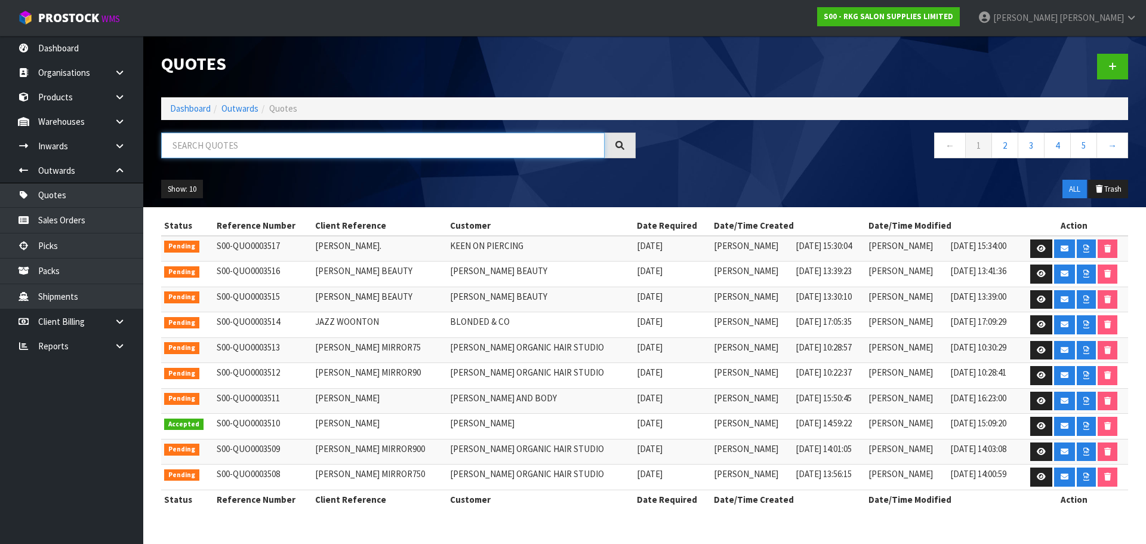
click at [233, 147] on input "text" at bounding box center [382, 145] width 443 height 26
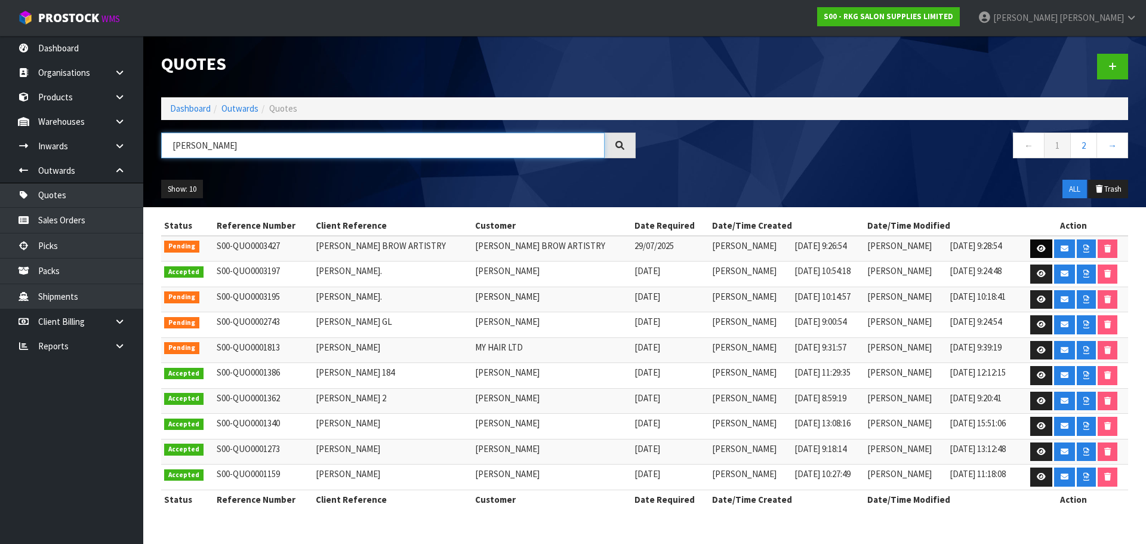
type input "[PERSON_NAME]"
click at [1039, 247] on icon at bounding box center [1041, 249] width 9 height 8
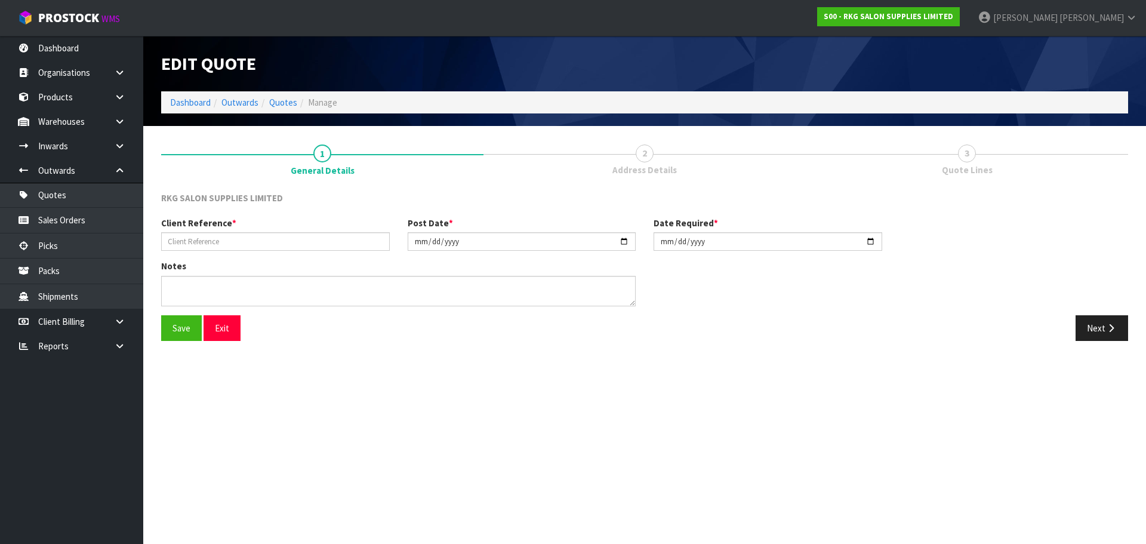
type input "[PERSON_NAME] BROW ARTISTRY"
type input "[DATE]"
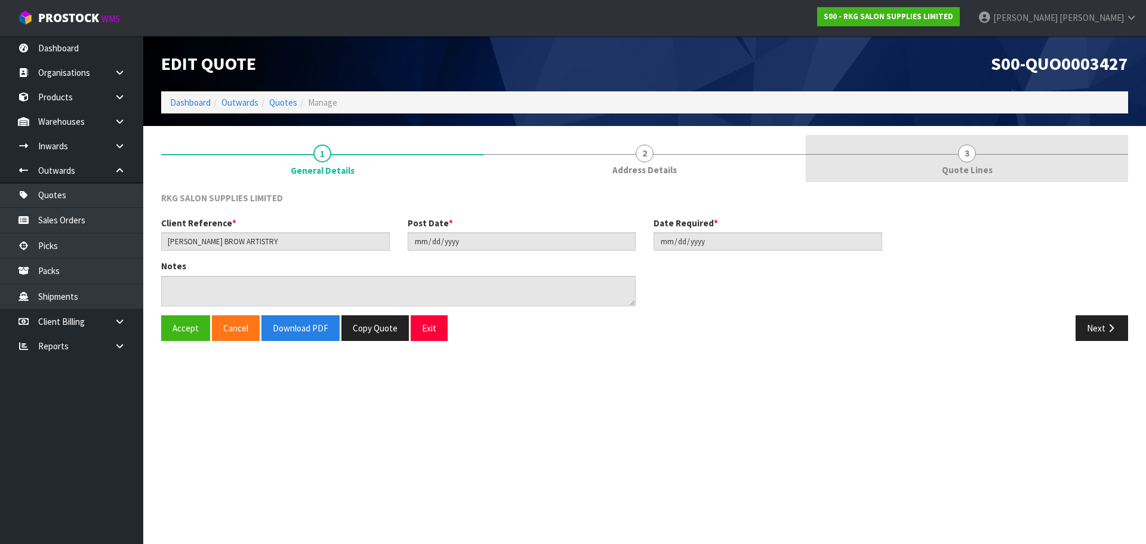
click at [975, 174] on span "Quote Lines" at bounding box center [967, 170] width 51 height 13
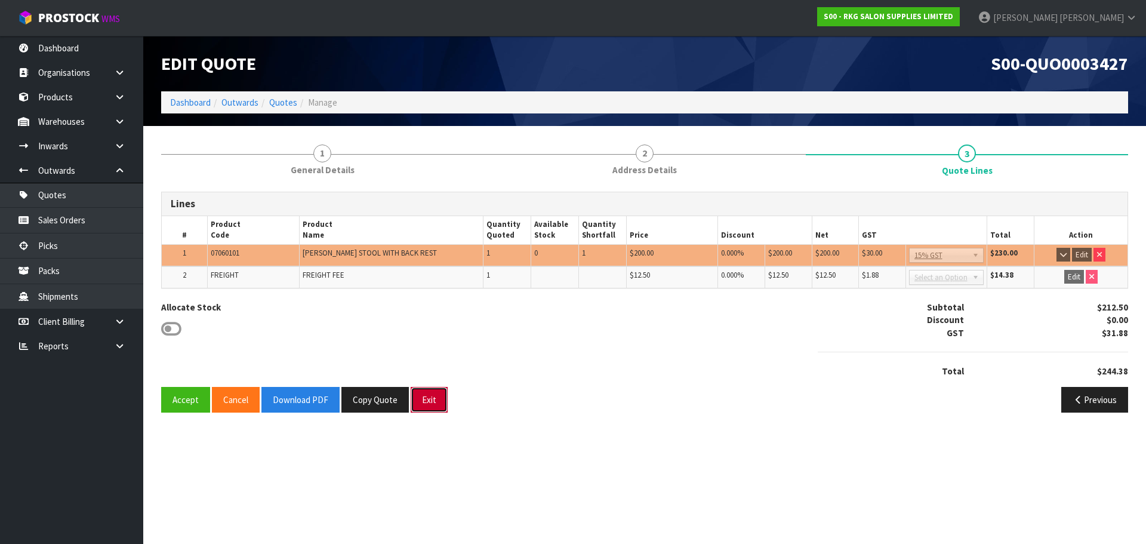
click at [429, 403] on button "Exit" at bounding box center [429, 400] width 37 height 26
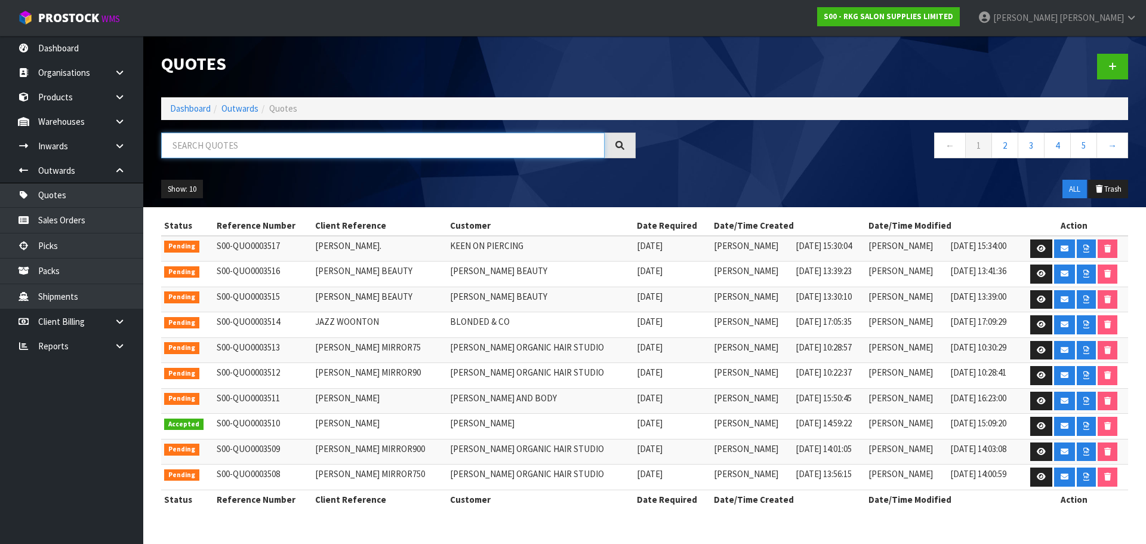
click at [229, 148] on input "text" at bounding box center [382, 145] width 443 height 26
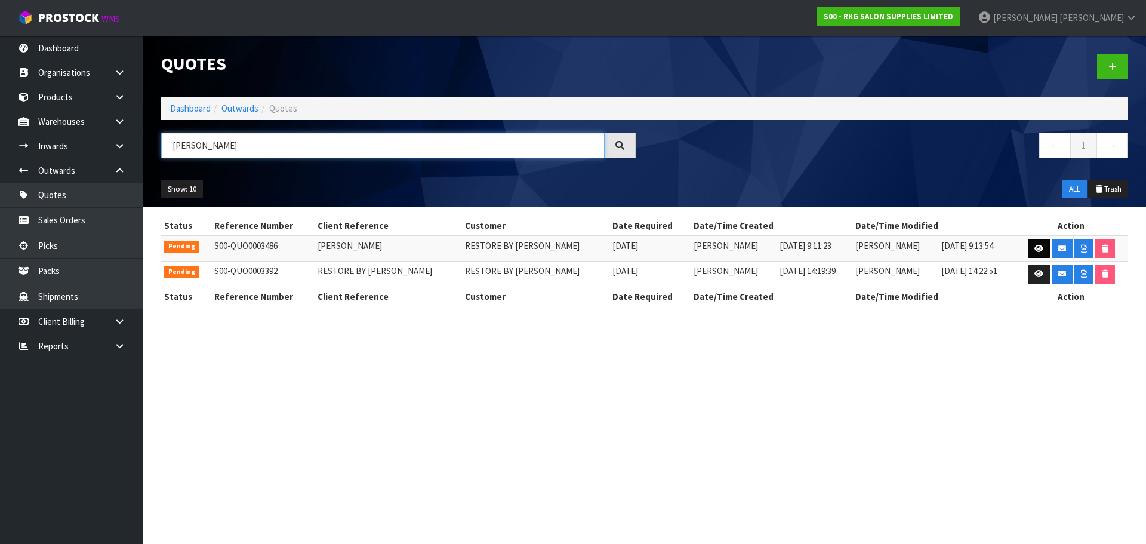
type input "[PERSON_NAME]"
click at [1036, 249] on icon at bounding box center [1038, 249] width 9 height 8
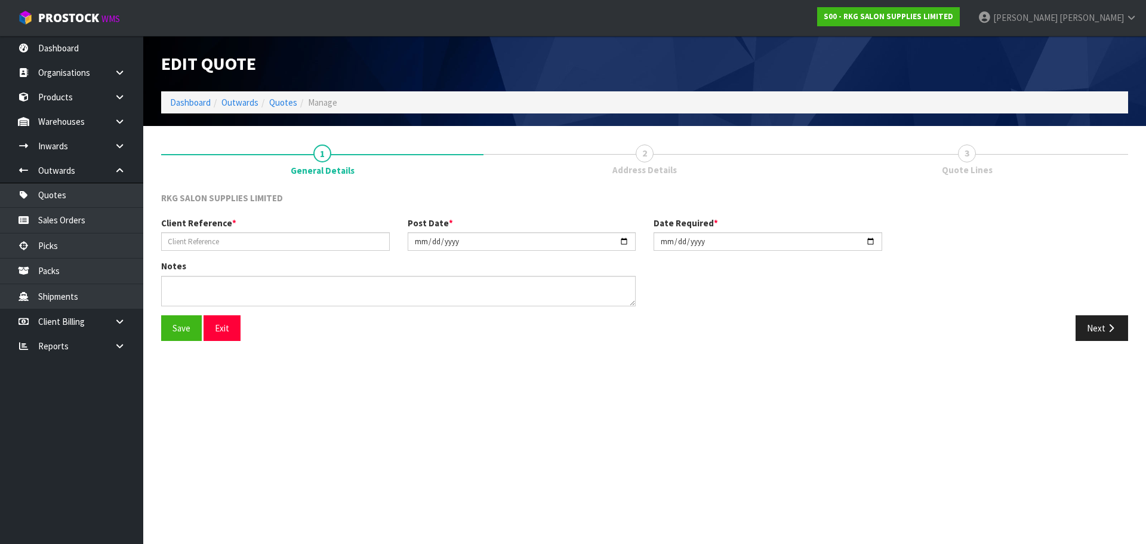
type input "[PERSON_NAME]"
type input "[DATE]"
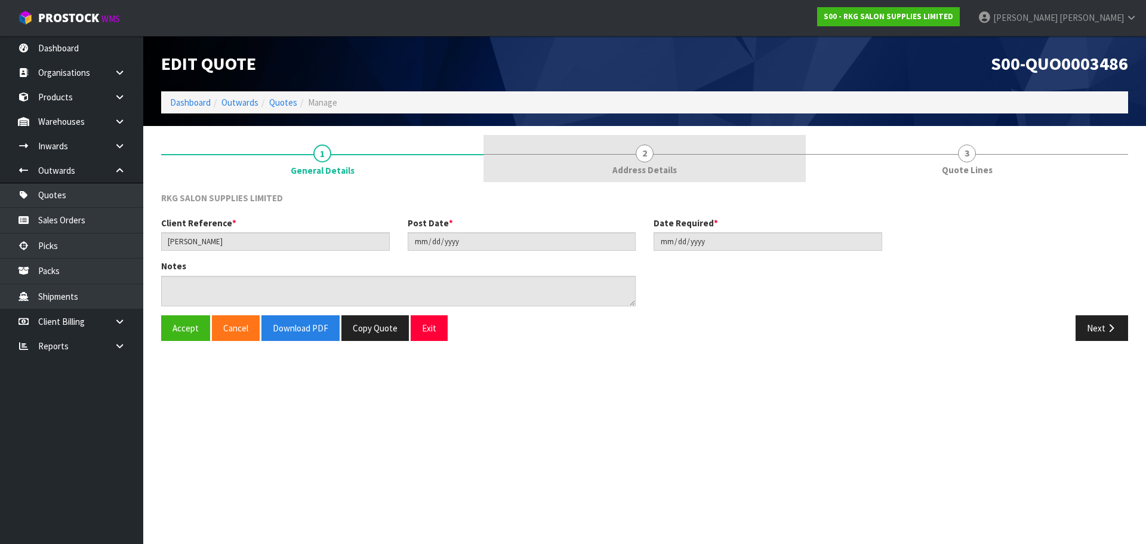
click at [643, 157] on span "2" at bounding box center [645, 153] width 18 height 18
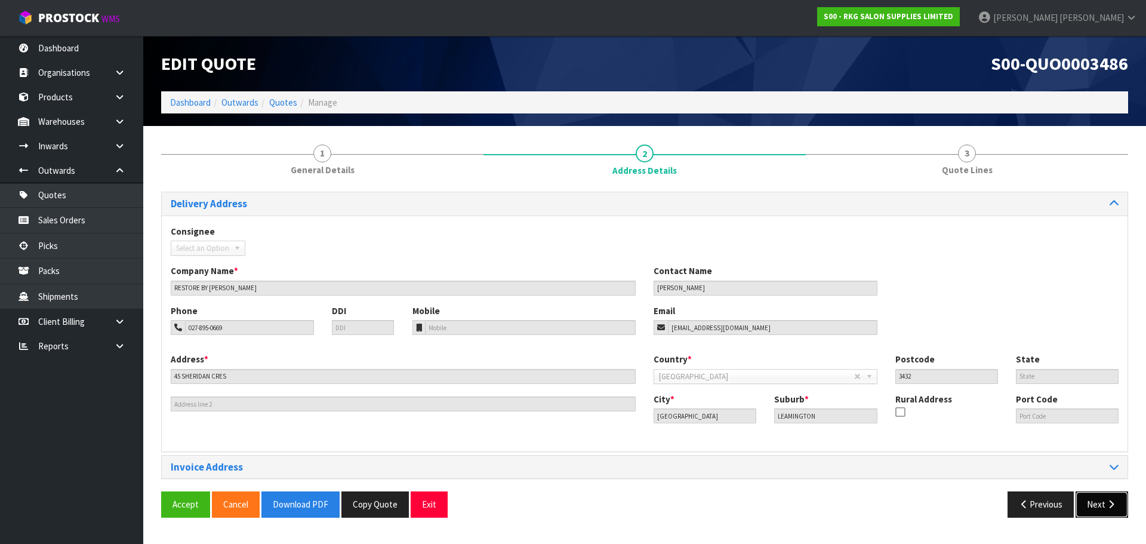
click at [1103, 511] on button "Next" at bounding box center [1102, 504] width 53 height 26
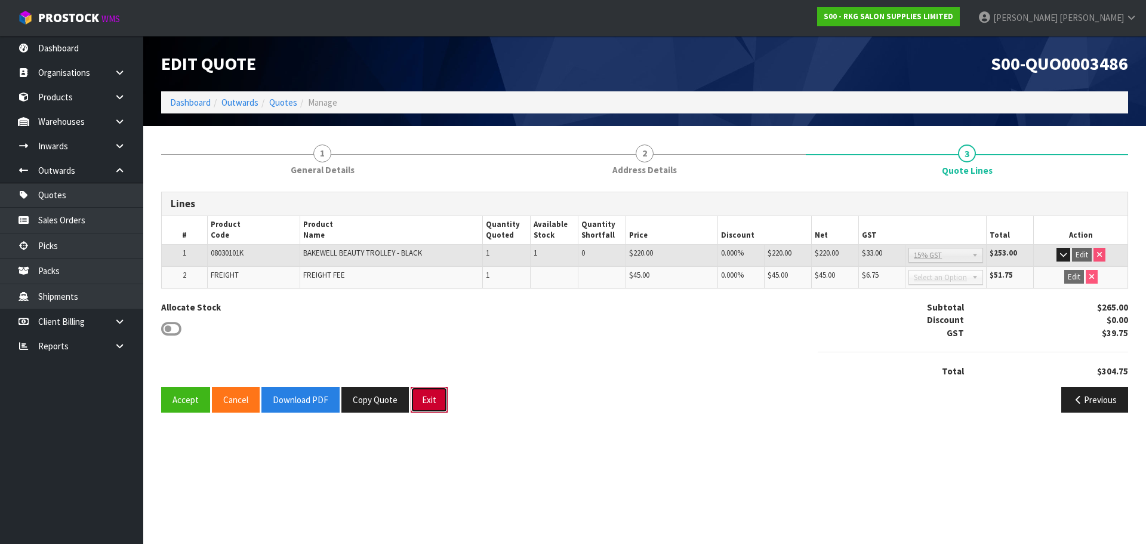
click at [431, 400] on button "Exit" at bounding box center [429, 400] width 37 height 26
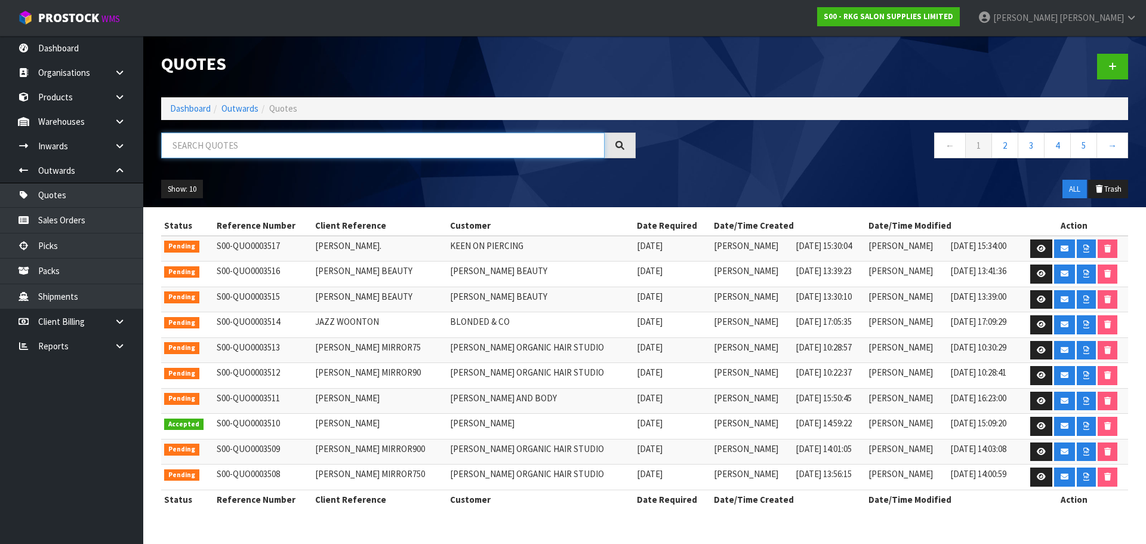
click at [249, 148] on input "text" at bounding box center [382, 145] width 443 height 26
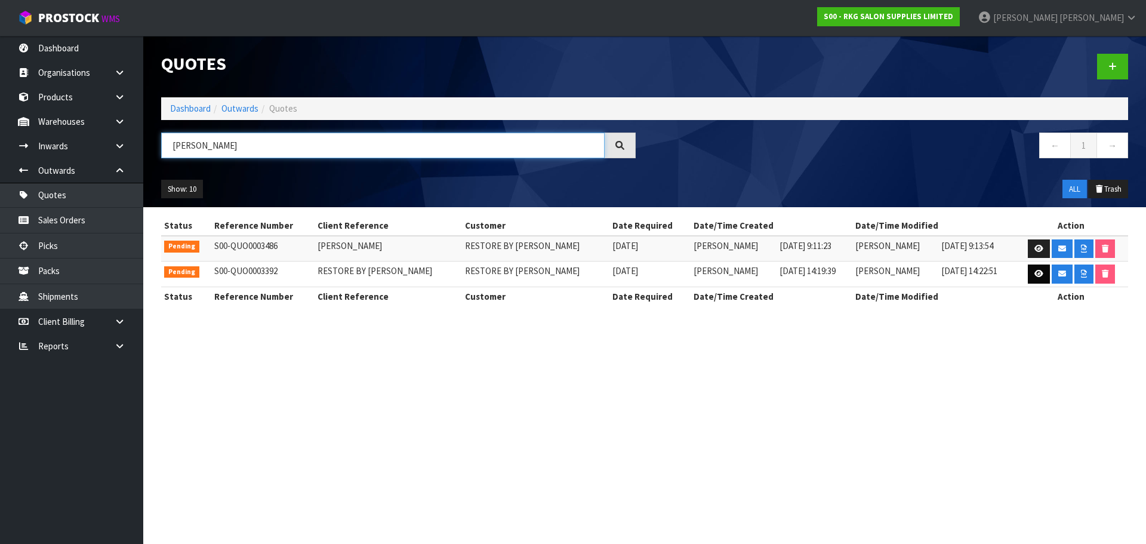
type input "[PERSON_NAME]"
click at [1034, 273] on icon at bounding box center [1038, 274] width 9 height 8
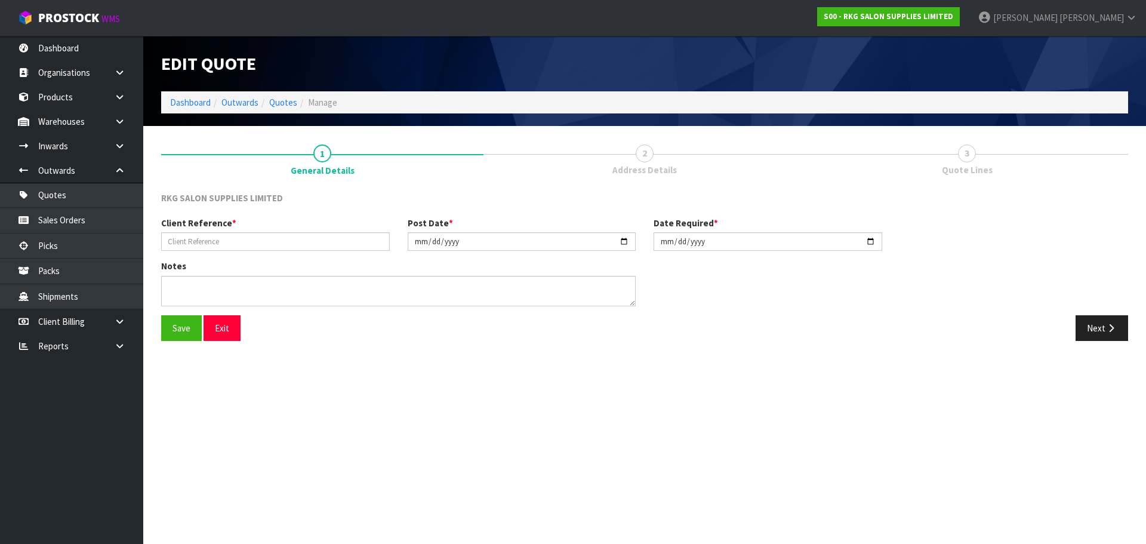
type input "RESTORE BY [PERSON_NAME]"
type input "[DATE]"
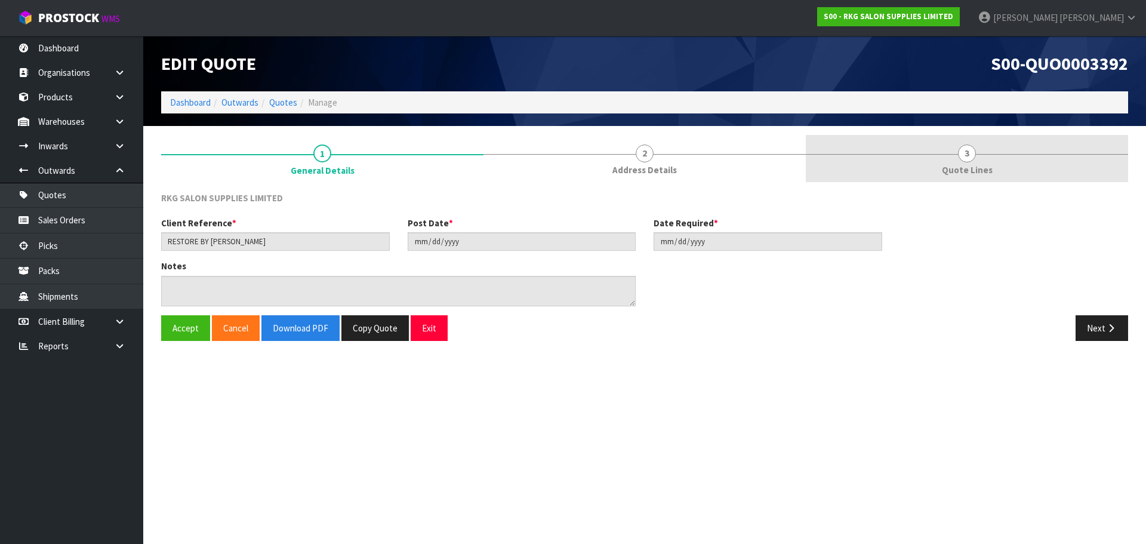
click at [965, 155] on span "3" at bounding box center [967, 153] width 18 height 18
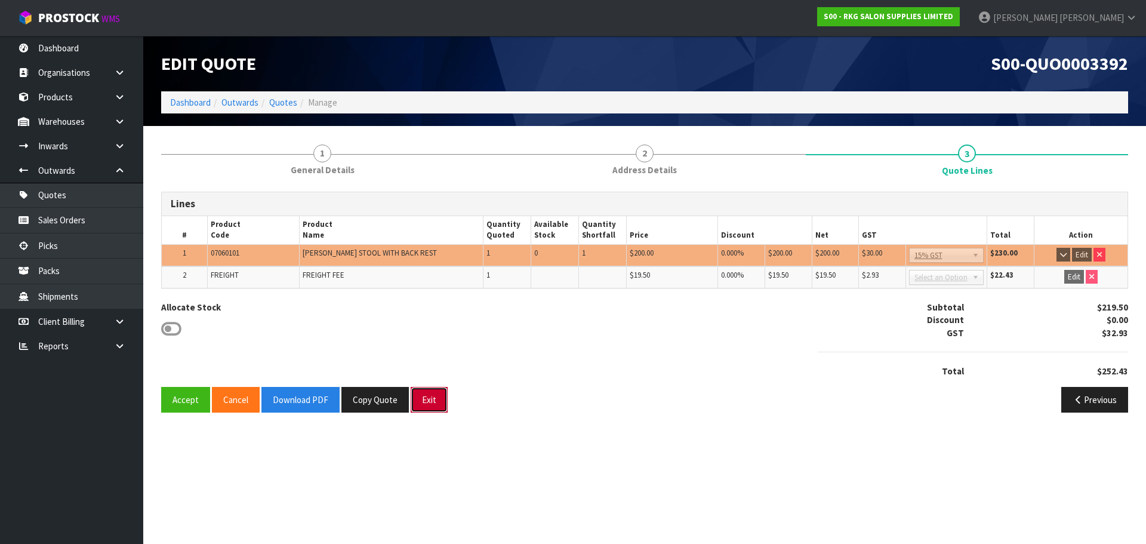
click at [429, 402] on button "Exit" at bounding box center [429, 400] width 37 height 26
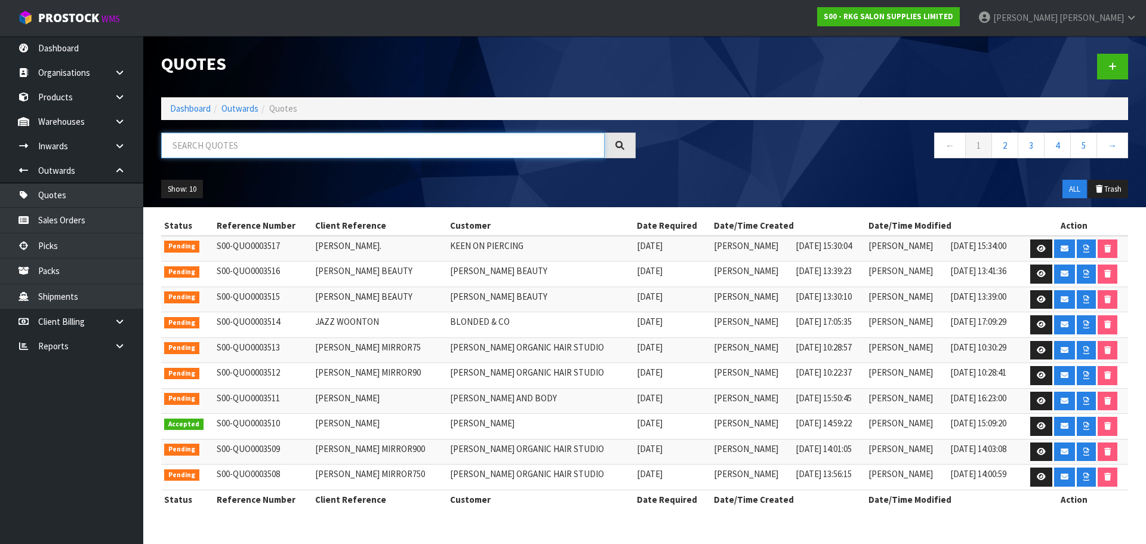
click at [225, 146] on input "text" at bounding box center [382, 145] width 443 height 26
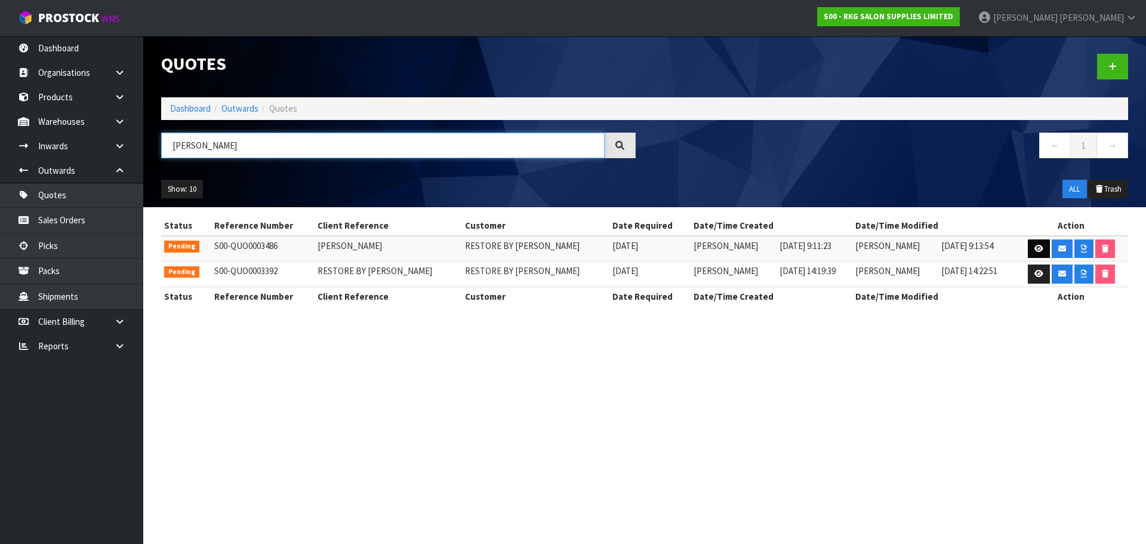
type input "[PERSON_NAME]"
click at [1034, 248] on icon at bounding box center [1038, 249] width 9 height 8
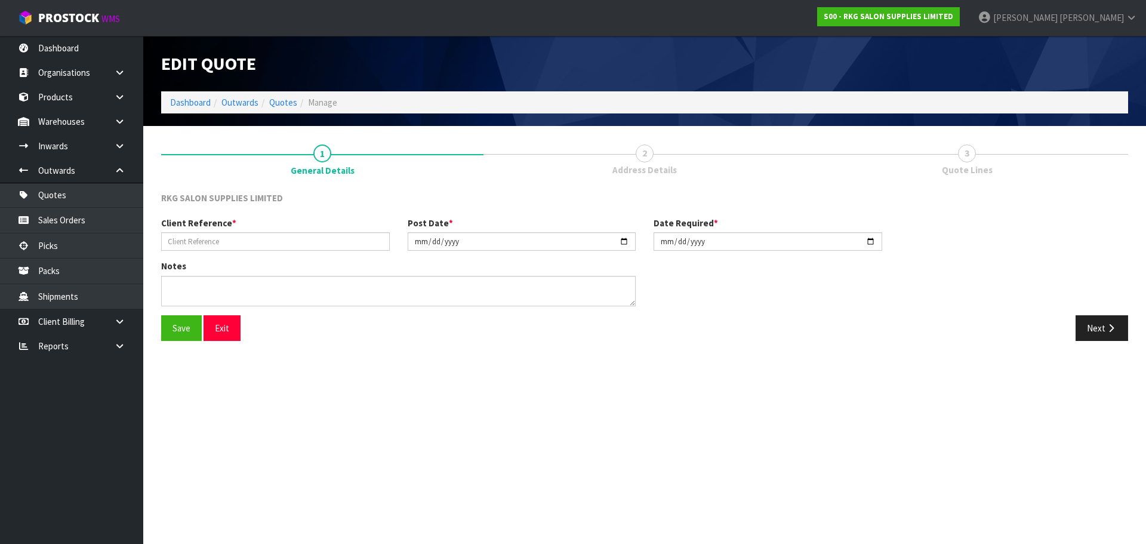
type input "[PERSON_NAME]"
type input "[DATE]"
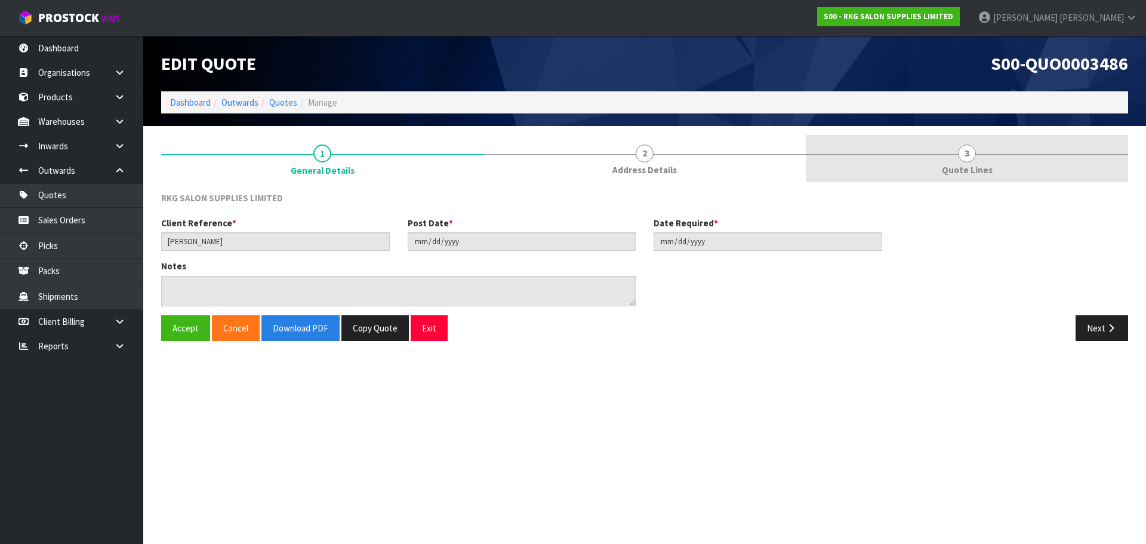
drag, startPoint x: 645, startPoint y: 154, endPoint x: 873, endPoint y: 167, distance: 228.4
click at [645, 154] on span "2" at bounding box center [645, 153] width 18 height 18
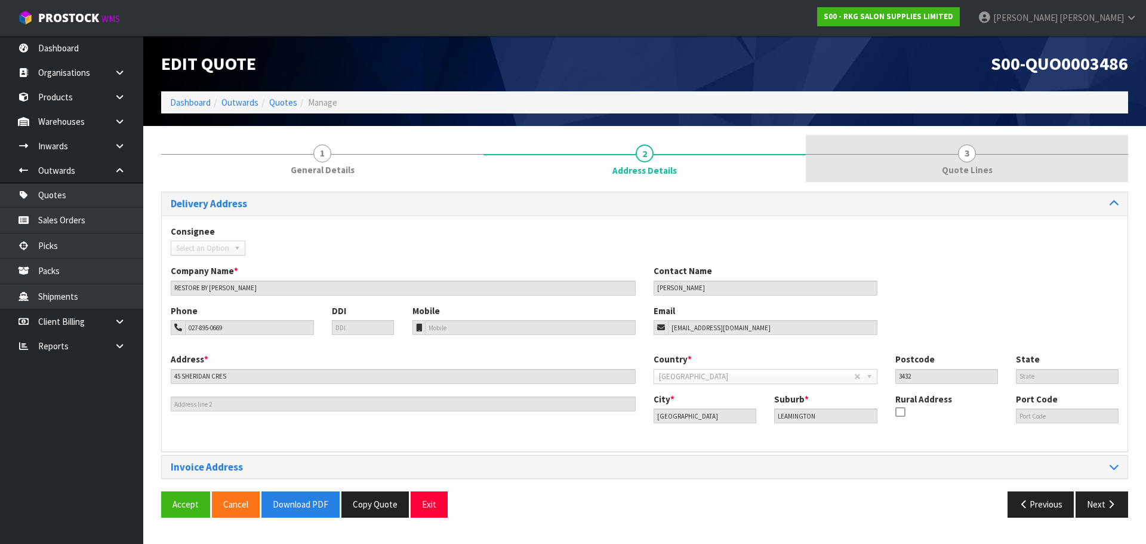
click at [964, 153] on span "3" at bounding box center [967, 153] width 18 height 18
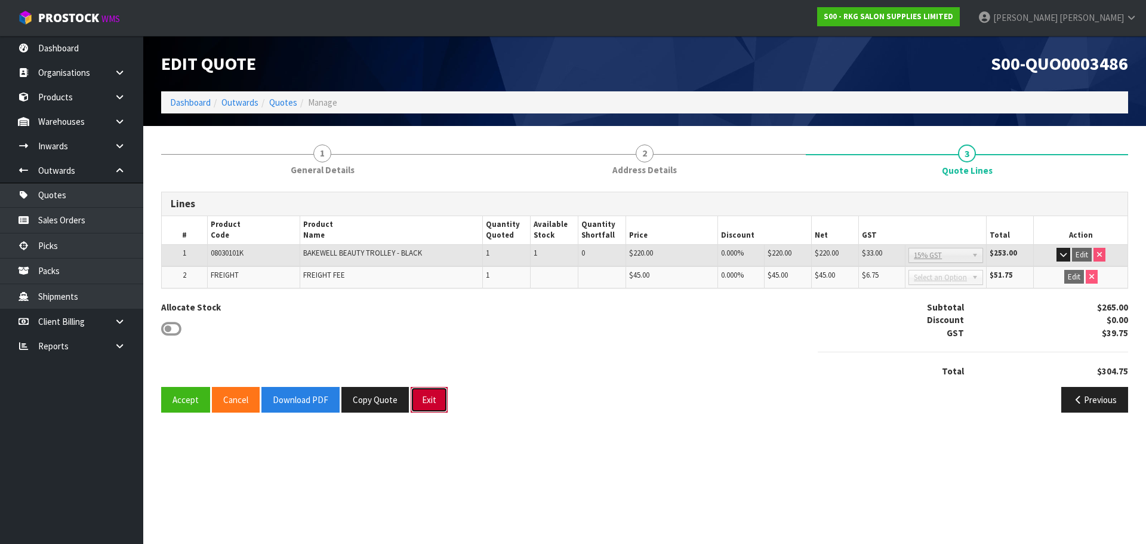
click at [423, 399] on button "Exit" at bounding box center [429, 400] width 37 height 26
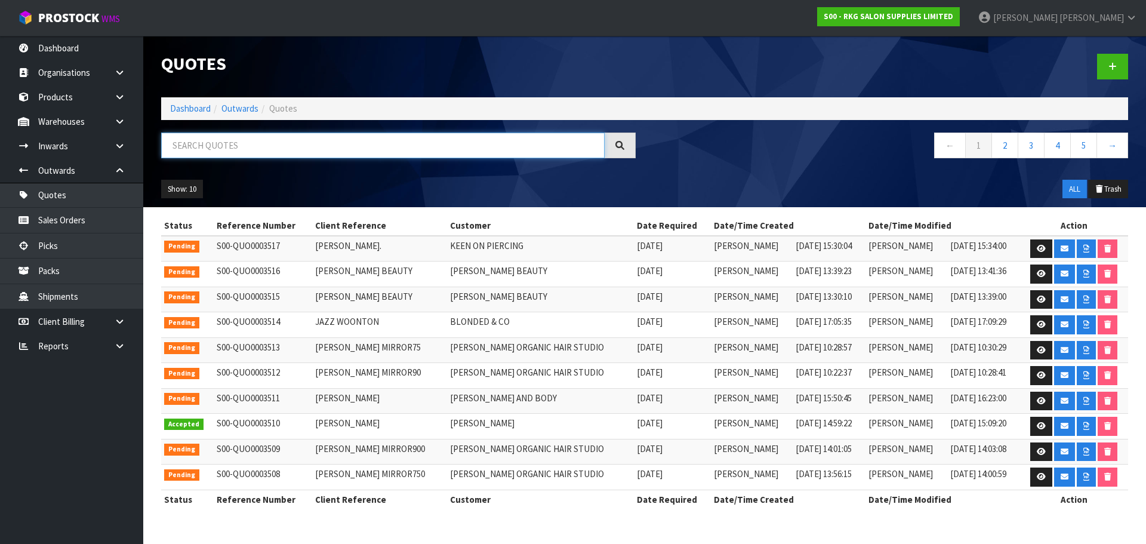
click at [222, 146] on input "text" at bounding box center [382, 145] width 443 height 26
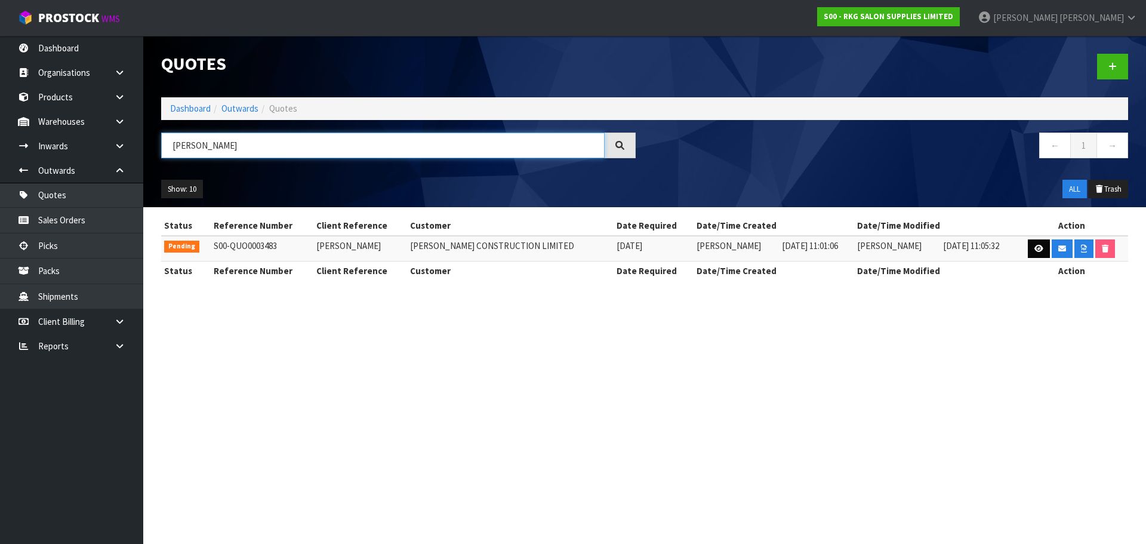
type input "[PERSON_NAME]"
click at [1035, 250] on icon at bounding box center [1038, 249] width 9 height 8
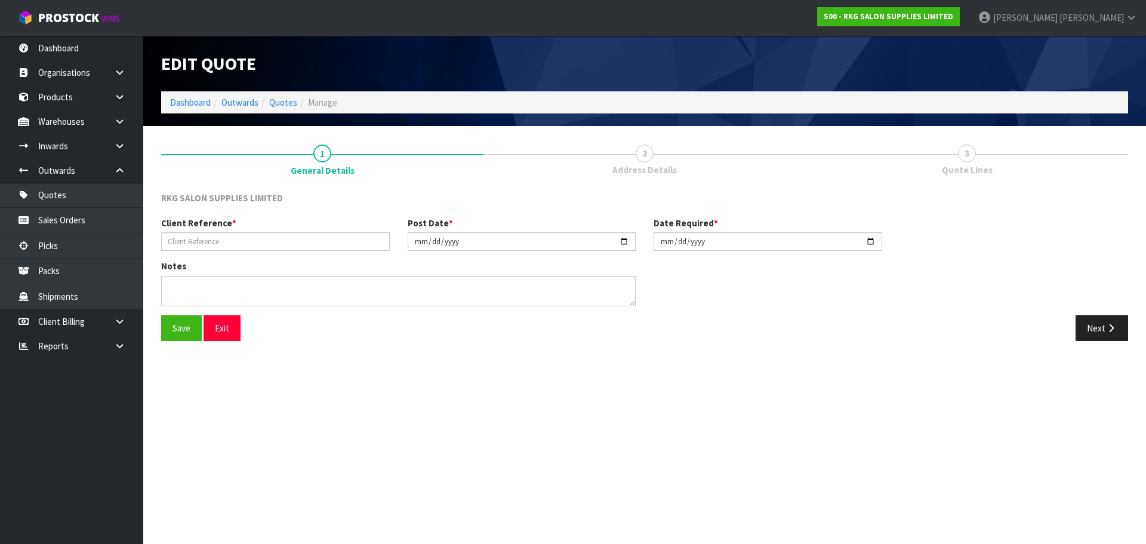
type input "[PERSON_NAME]"
type input "[DATE]"
type textarea "KARAKA PINES ROTOTUNA CLUBHOUSE"
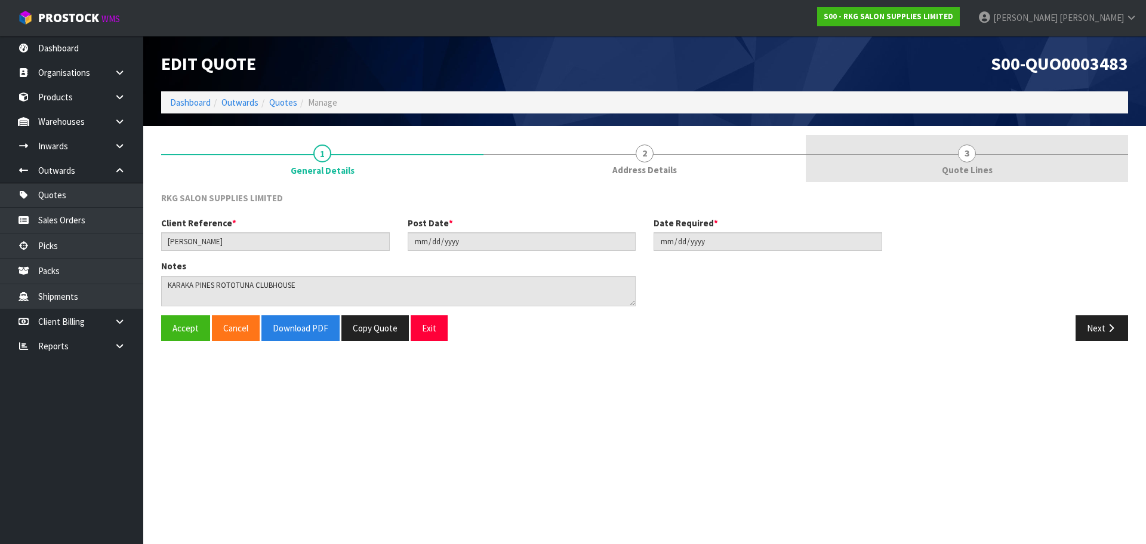
click at [970, 153] on span "3" at bounding box center [967, 153] width 18 height 18
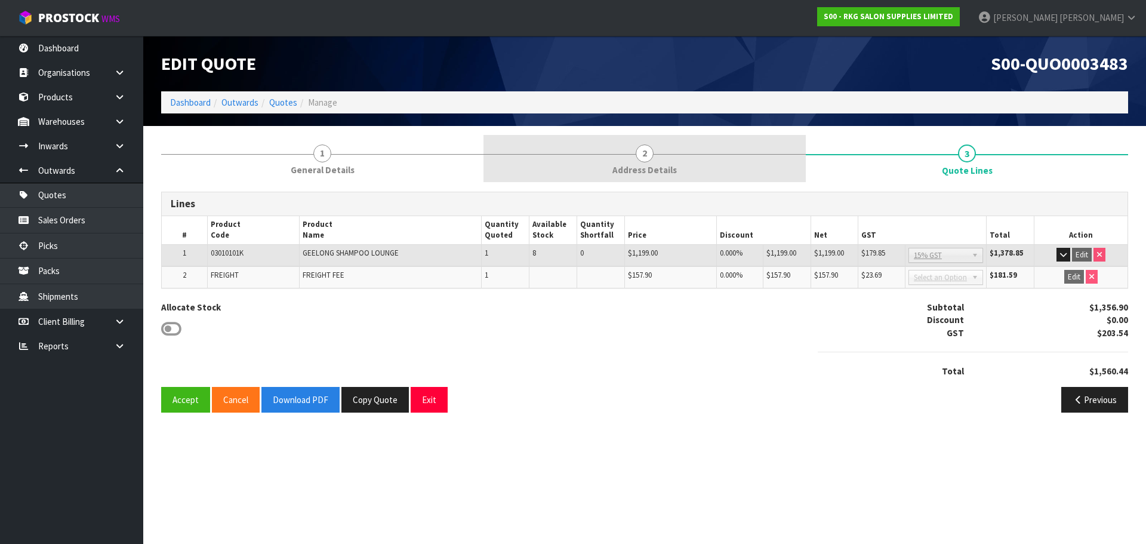
click at [645, 156] on span "2" at bounding box center [645, 153] width 18 height 18
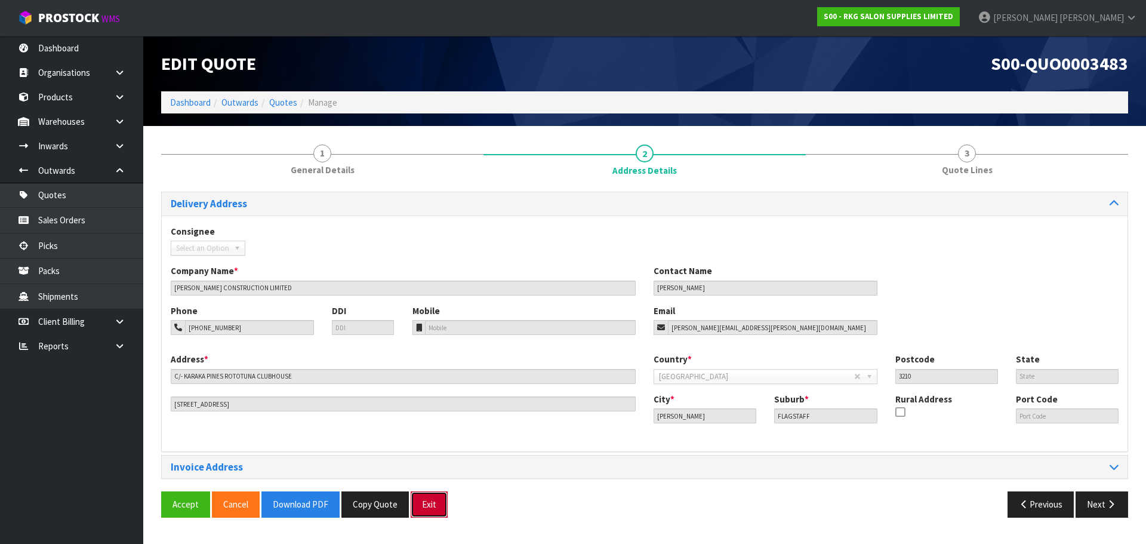
click at [427, 504] on button "Exit" at bounding box center [429, 504] width 37 height 26
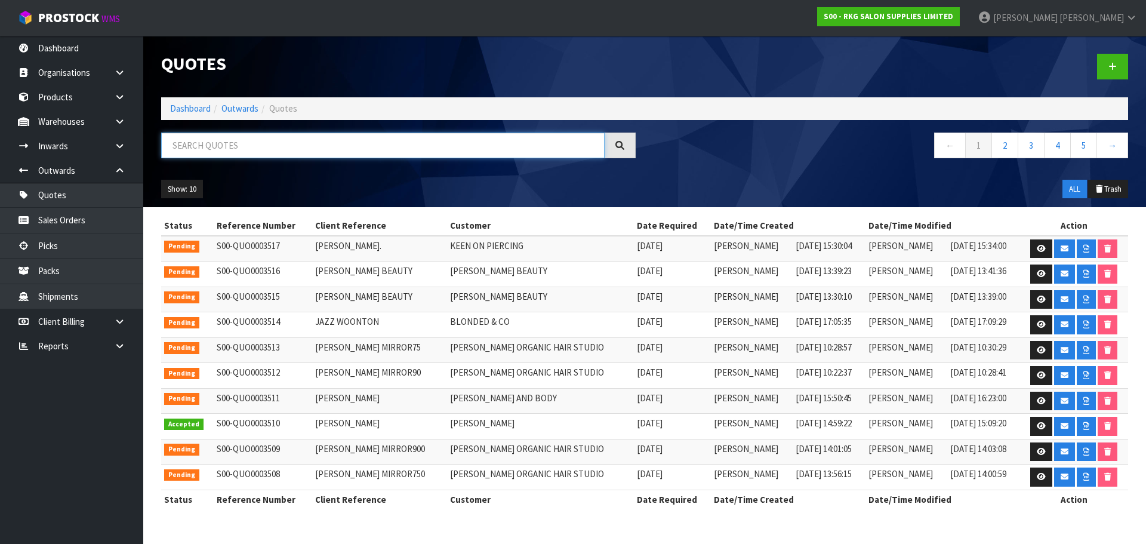
click at [270, 146] on input "text" at bounding box center [382, 145] width 443 height 26
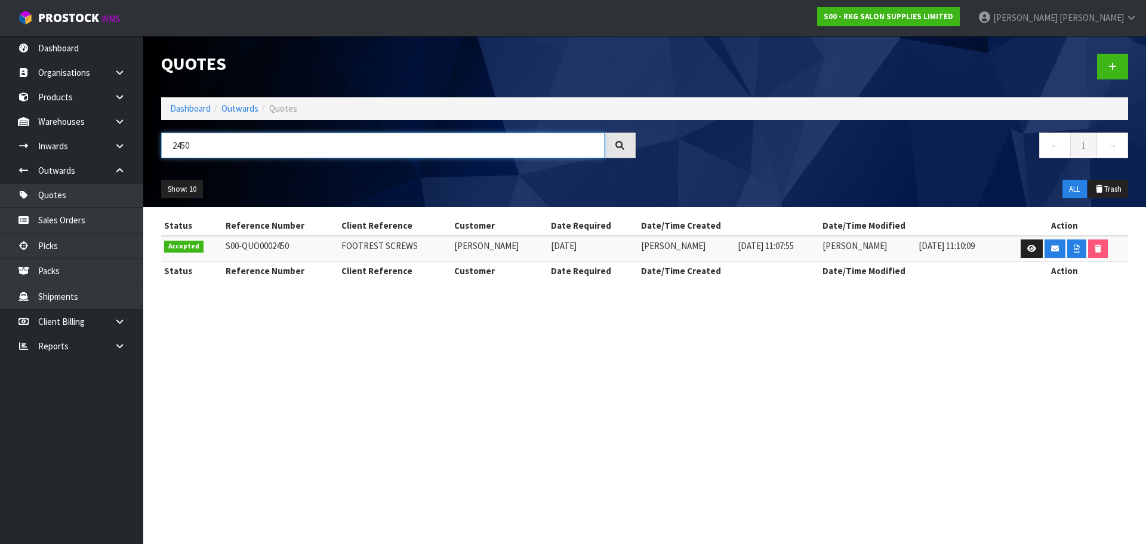
drag, startPoint x: 213, startPoint y: 149, endPoint x: 165, endPoint y: 149, distance: 48.3
click at [165, 149] on input "2450" at bounding box center [382, 145] width 443 height 26
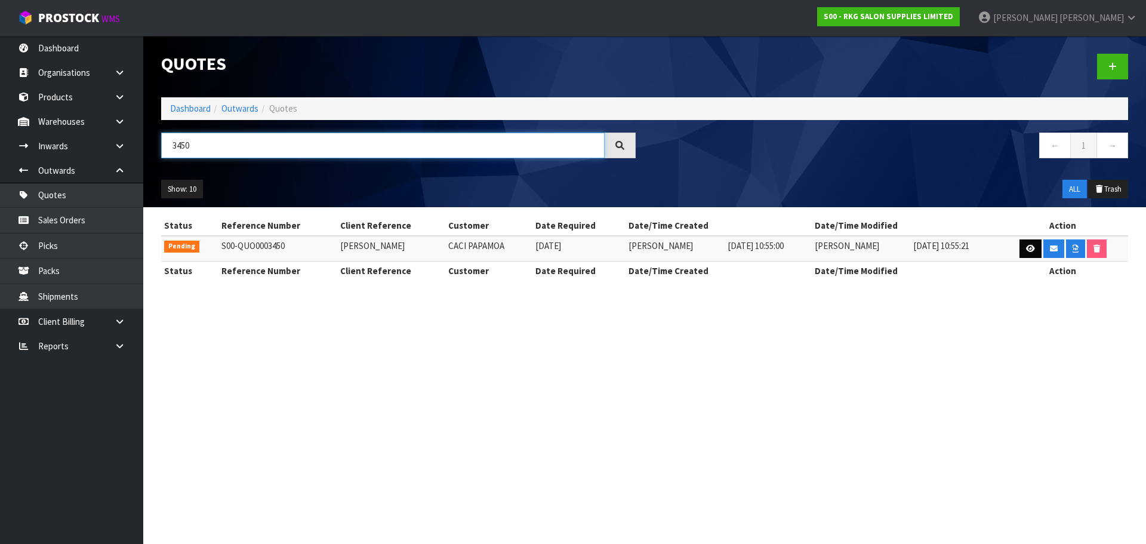
type input "3450"
click at [1027, 249] on icon at bounding box center [1030, 249] width 9 height 8
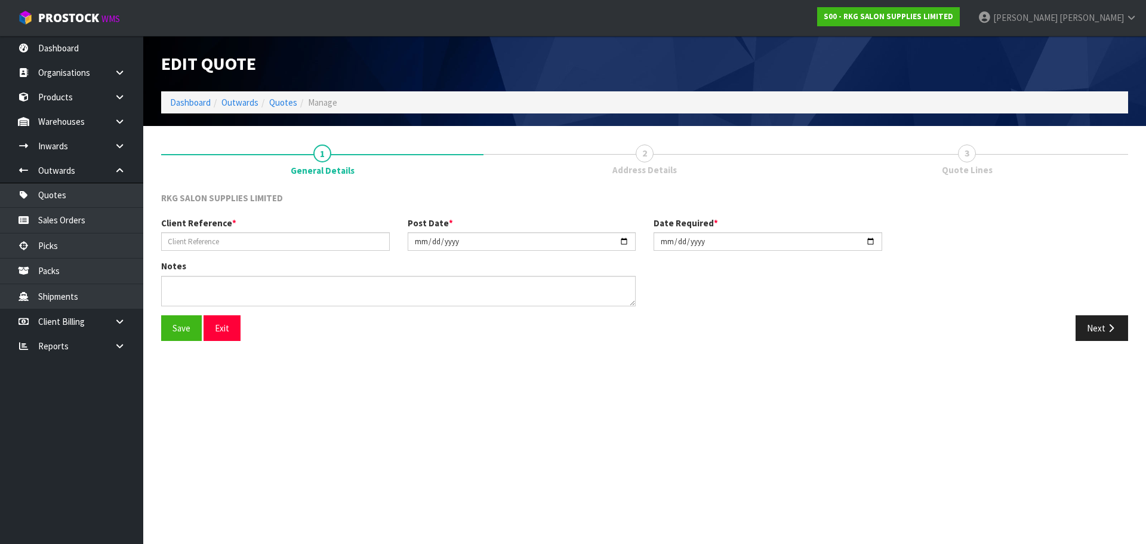
type input "[PERSON_NAME]"
type input "[DATE]"
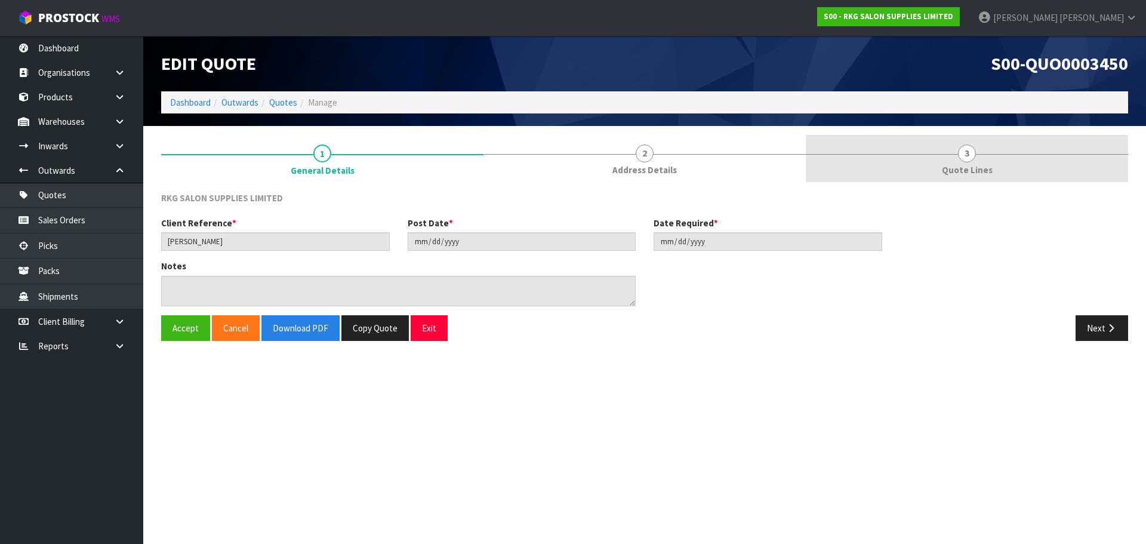
click at [969, 153] on span "3" at bounding box center [967, 153] width 18 height 18
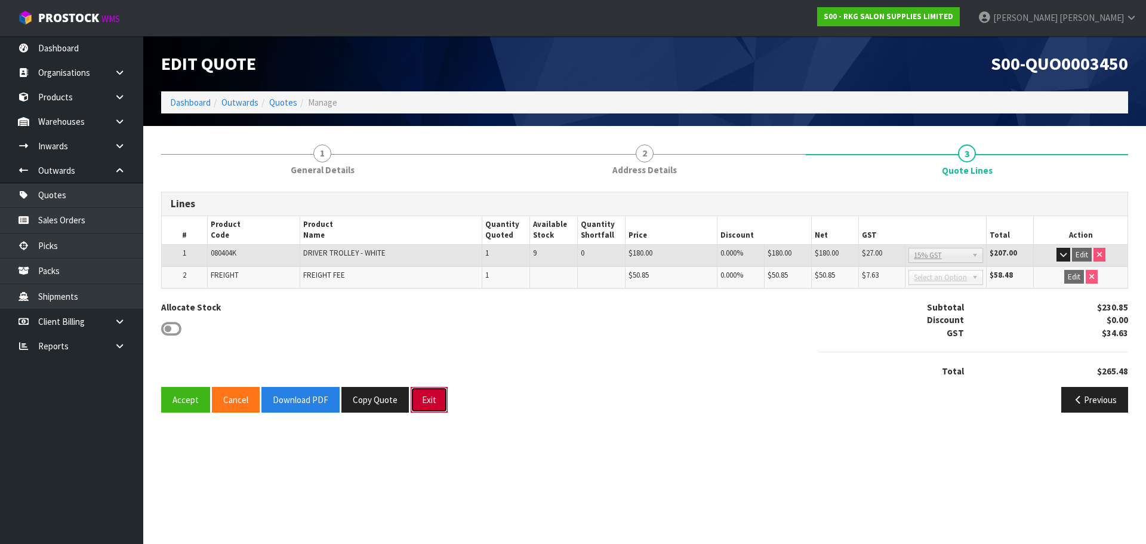
click at [432, 399] on button "Exit" at bounding box center [429, 400] width 37 height 26
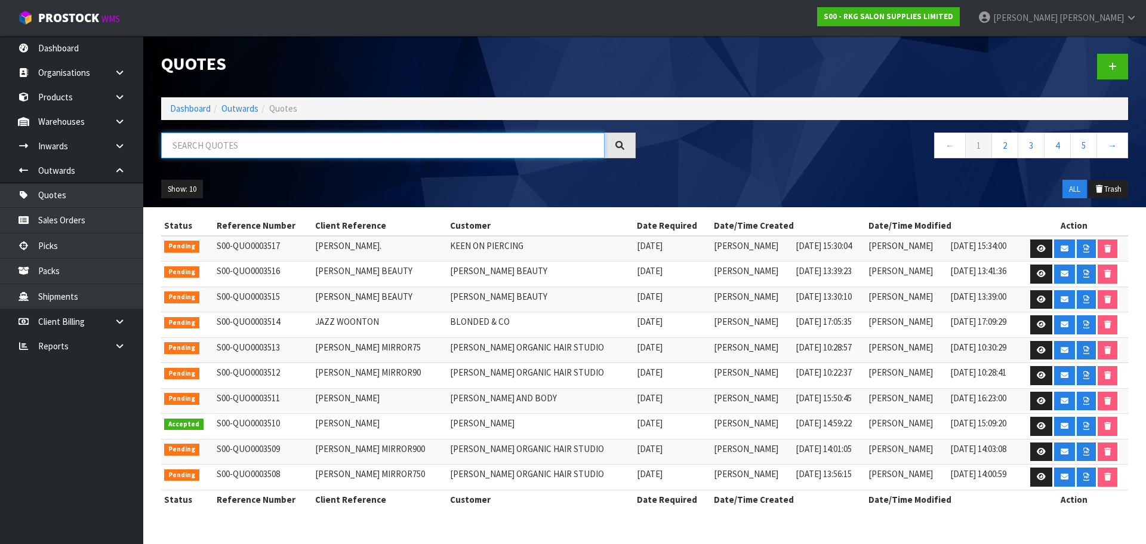
drag, startPoint x: 187, startPoint y: 148, endPoint x: 185, endPoint y: 142, distance: 6.2
click at [187, 148] on input "text" at bounding box center [382, 145] width 443 height 26
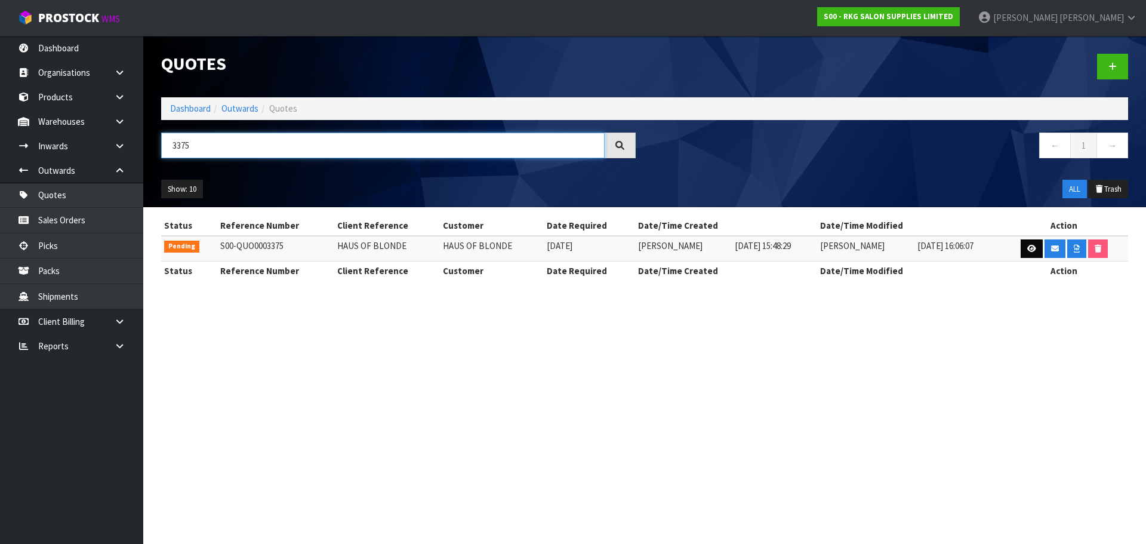
type input "3375"
click at [1027, 249] on icon at bounding box center [1031, 249] width 9 height 8
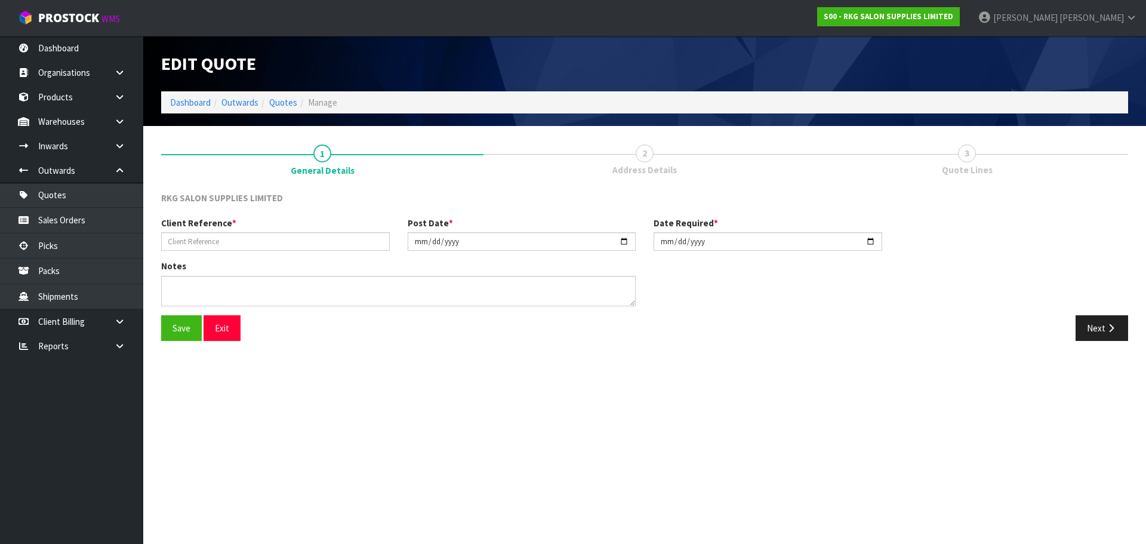
type input "HAUS OF BLONDE"
type input "[DATE]"
type textarea "GENERAL CARRIER"
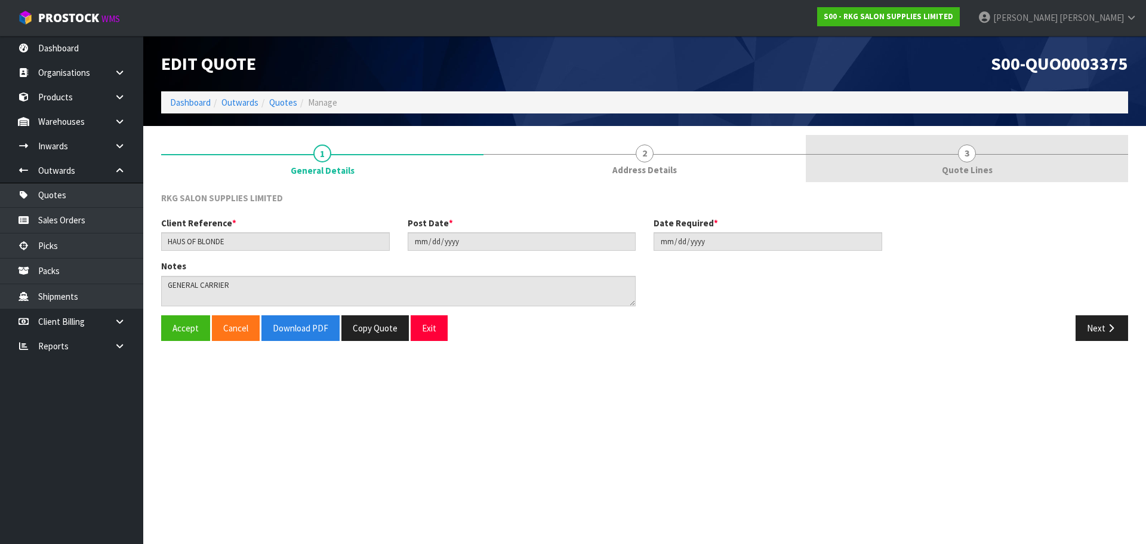
click at [962, 154] on span "3" at bounding box center [967, 153] width 18 height 18
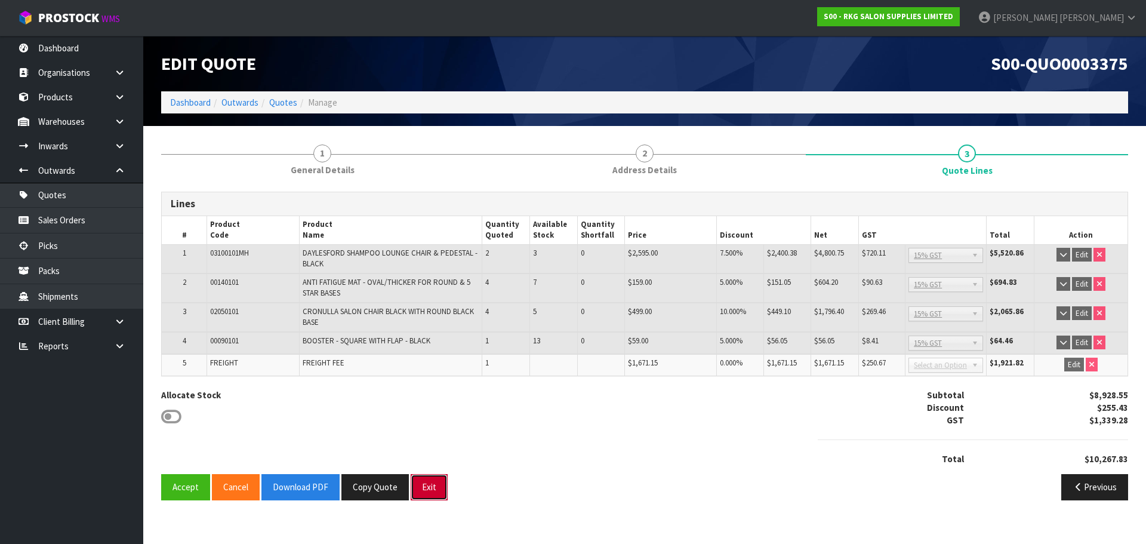
drag, startPoint x: 427, startPoint y: 483, endPoint x: 444, endPoint y: 474, distance: 19.0
click at [427, 483] on button "Exit" at bounding box center [429, 487] width 37 height 26
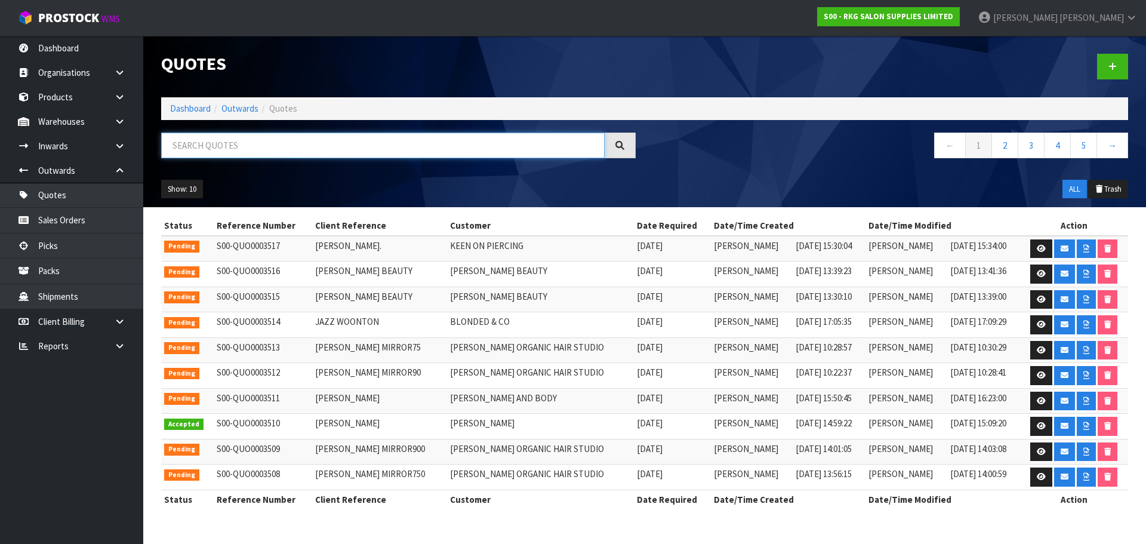
click at [182, 144] on input "text" at bounding box center [382, 145] width 443 height 26
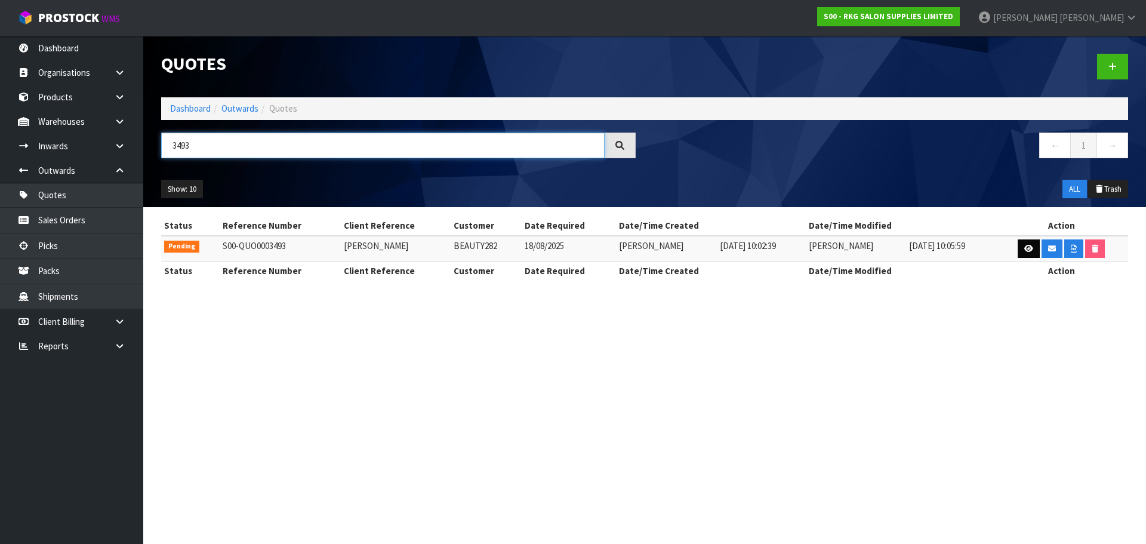
type input "3493"
click at [1024, 248] on icon at bounding box center [1028, 249] width 9 height 8
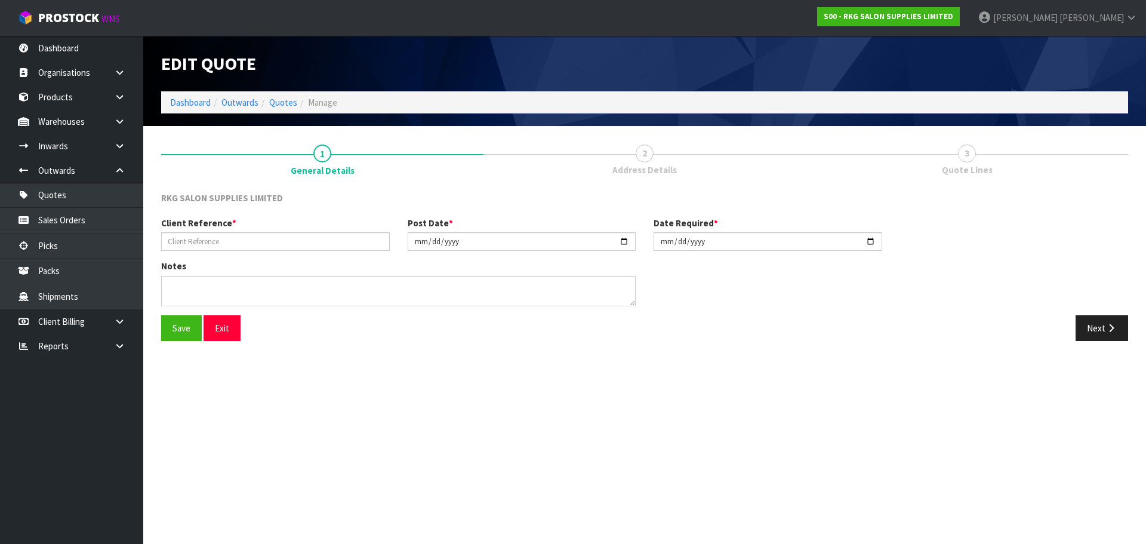
type input "[PERSON_NAME]"
type input "[DATE]"
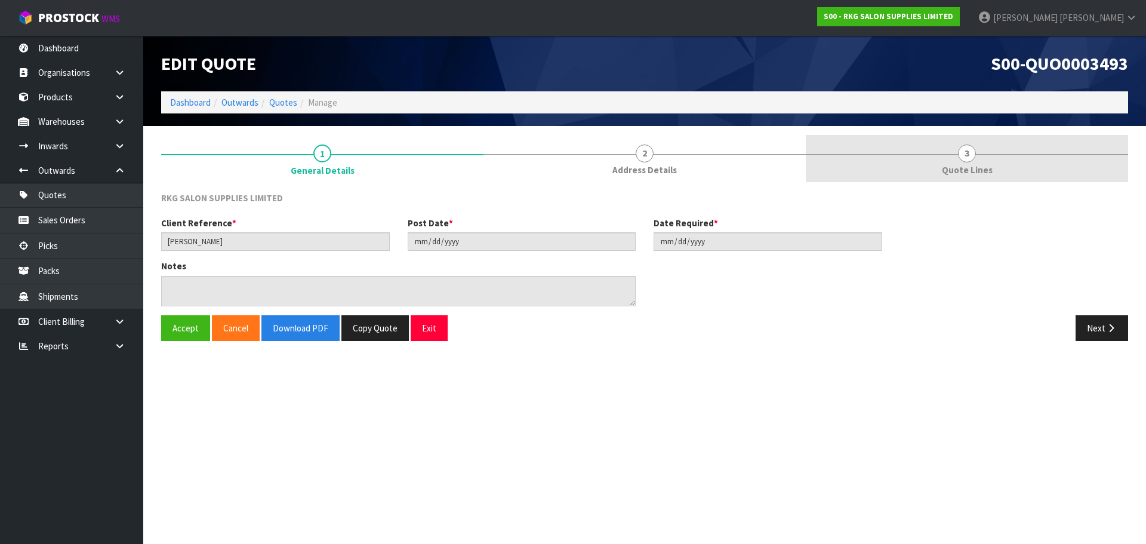
click at [969, 153] on span "3" at bounding box center [967, 153] width 18 height 18
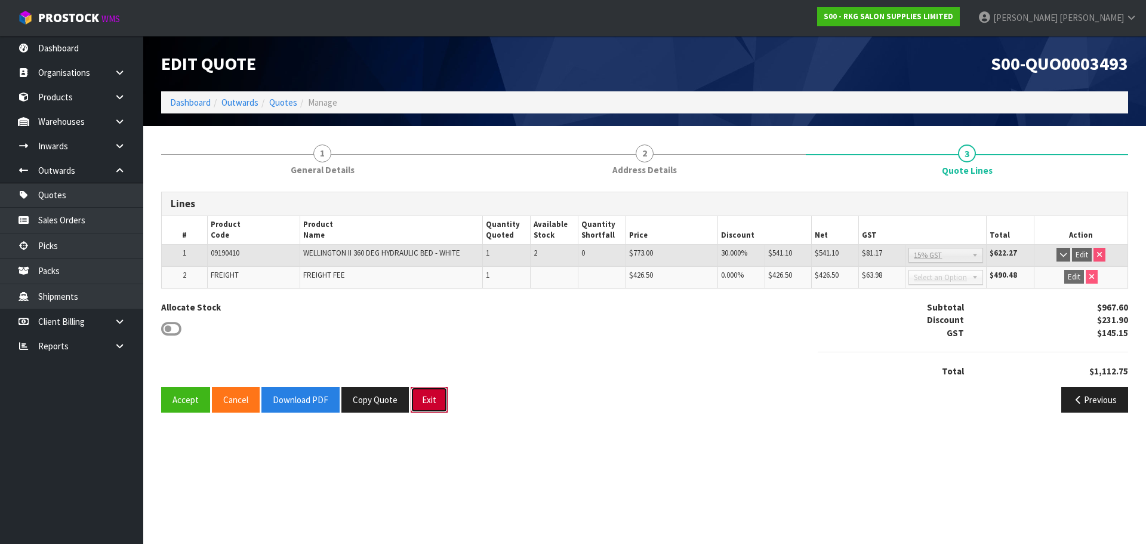
drag, startPoint x: 425, startPoint y: 399, endPoint x: 424, endPoint y: 392, distance: 7.2
click at [425, 399] on button "Exit" at bounding box center [429, 400] width 37 height 26
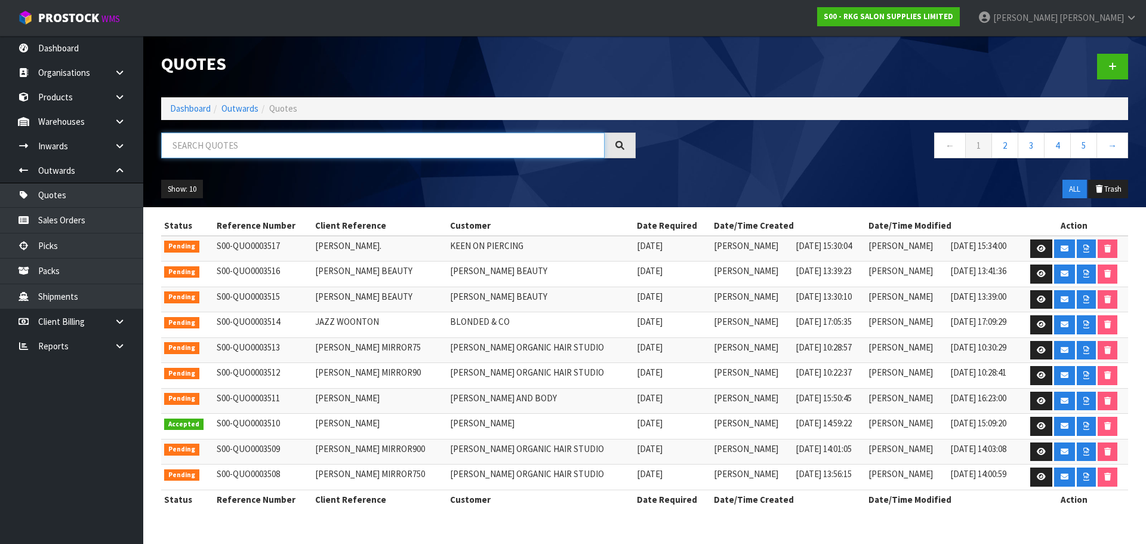
click at [246, 149] on input "text" at bounding box center [382, 145] width 443 height 26
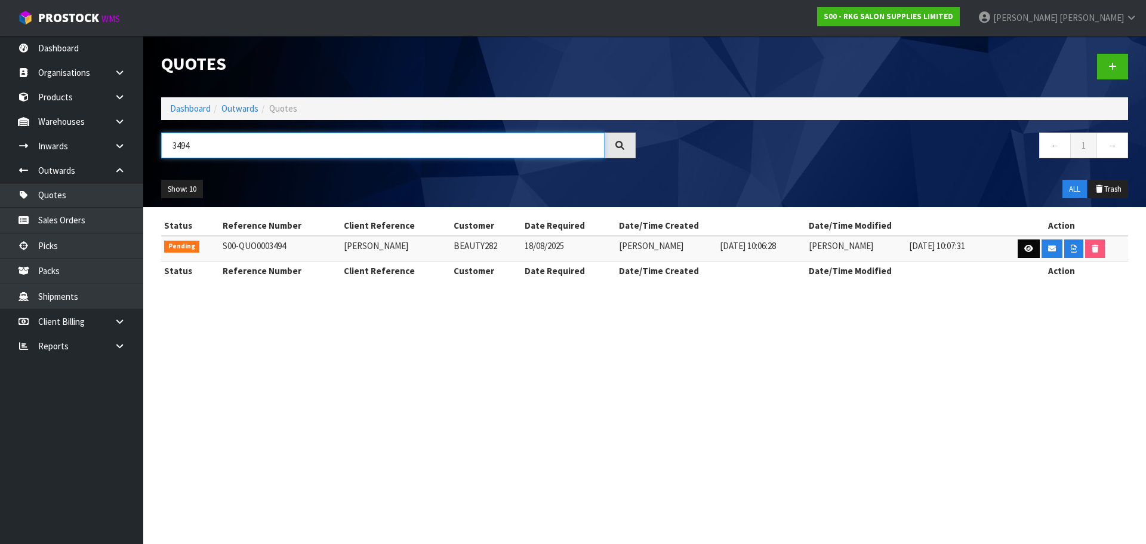
type input "3494"
click at [1025, 249] on icon at bounding box center [1028, 249] width 9 height 8
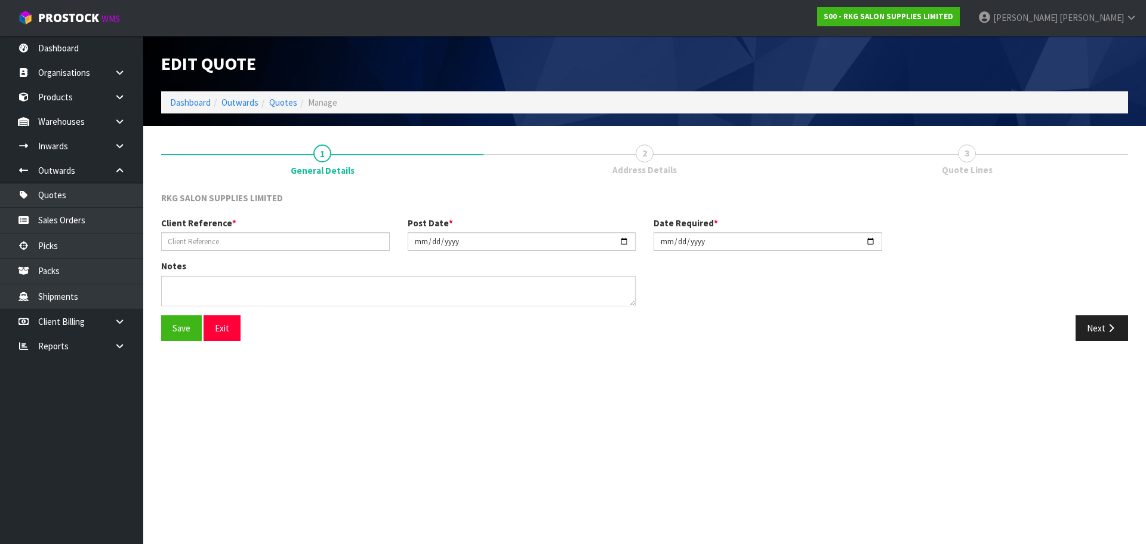
type input "[PERSON_NAME]"
type input "[DATE]"
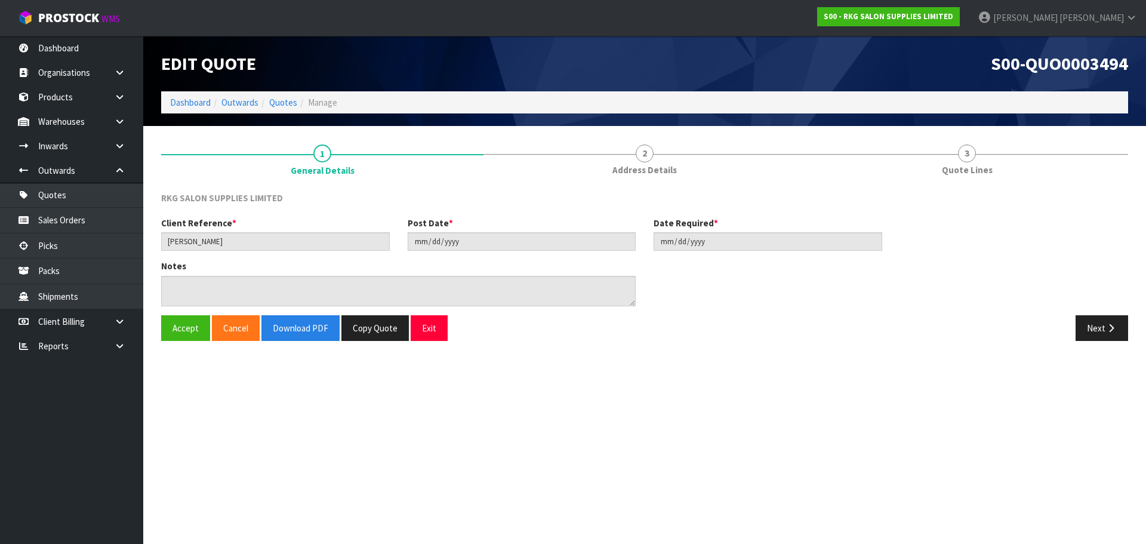
click at [648, 155] on span "2" at bounding box center [645, 153] width 18 height 18
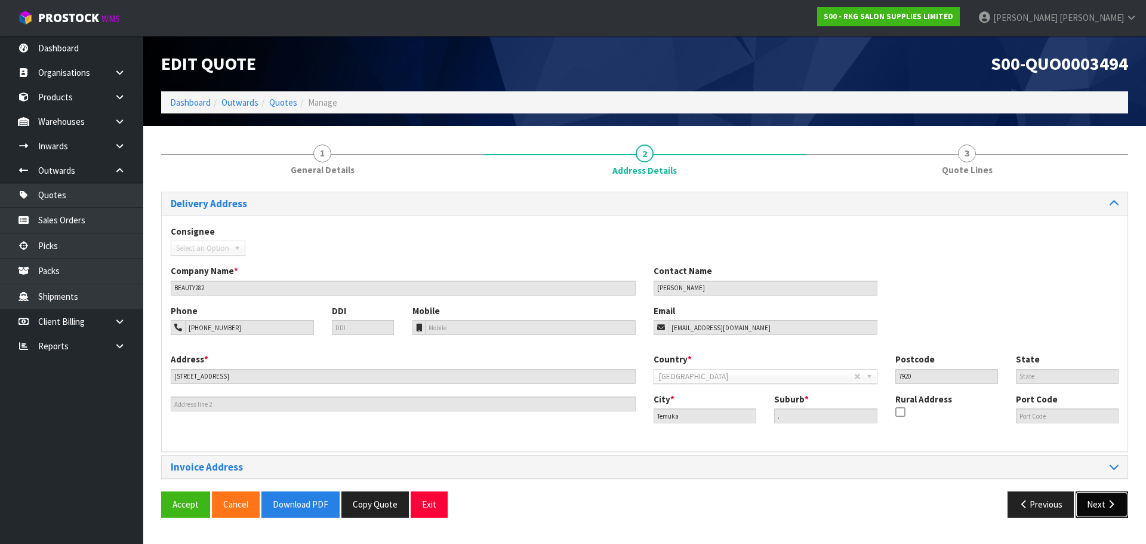
click at [1089, 498] on button "Next" at bounding box center [1102, 504] width 53 height 26
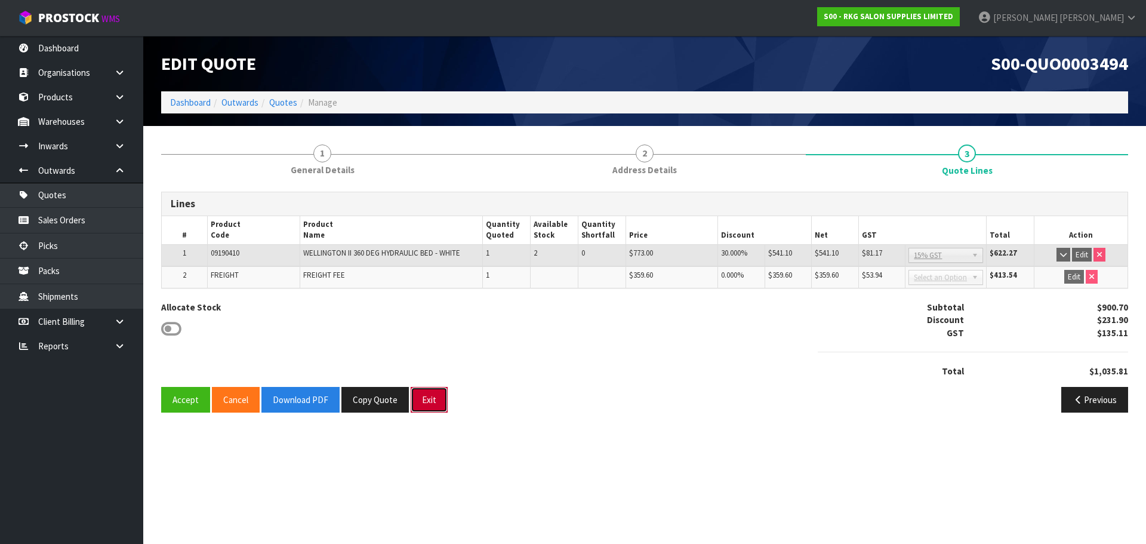
click at [428, 401] on button "Exit" at bounding box center [429, 400] width 37 height 26
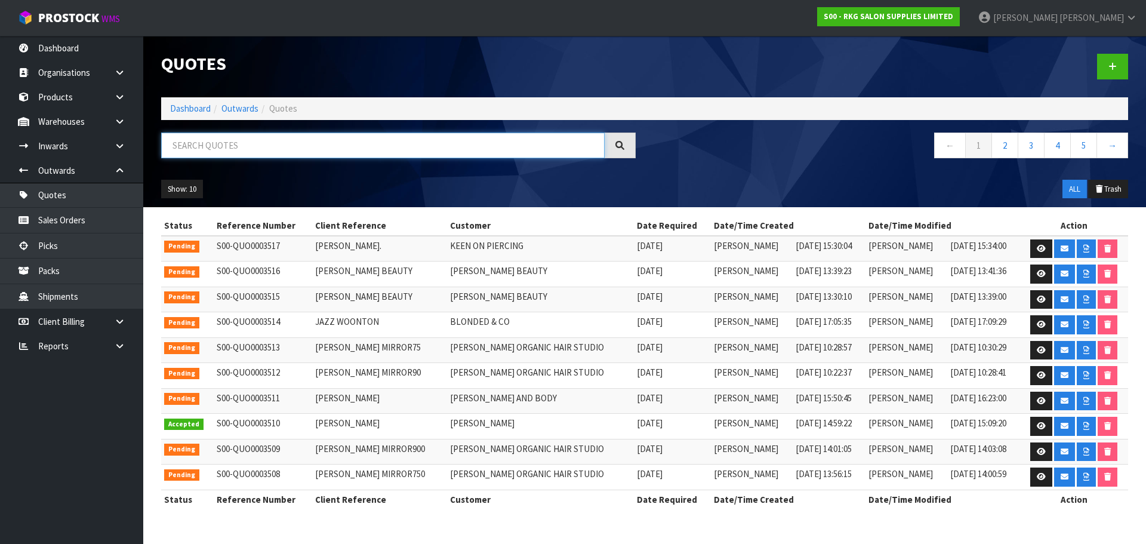
click at [230, 147] on input "text" at bounding box center [382, 145] width 443 height 26
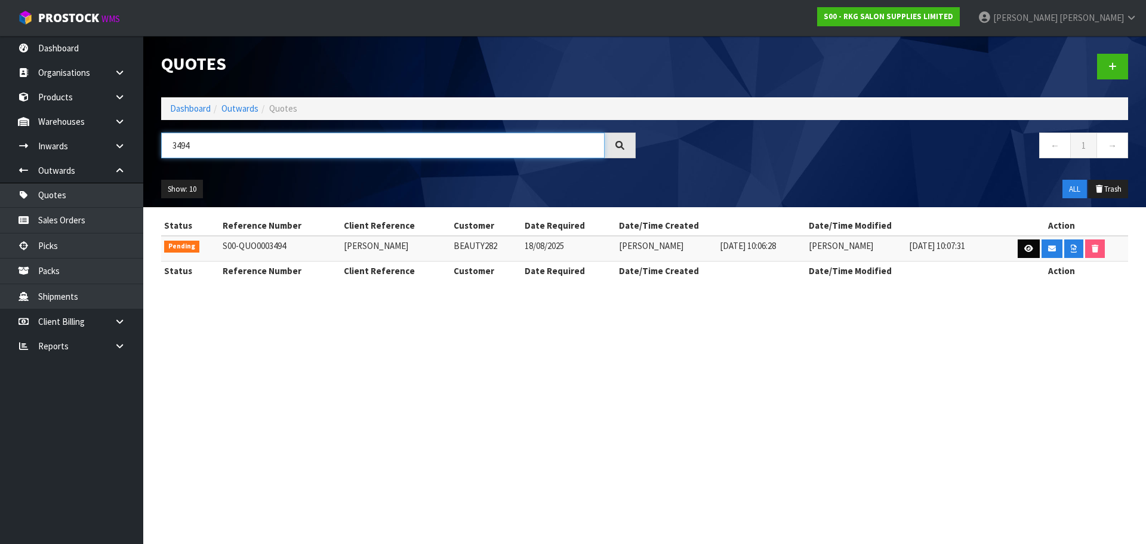
type input "3494"
click at [1030, 249] on icon at bounding box center [1028, 249] width 9 height 8
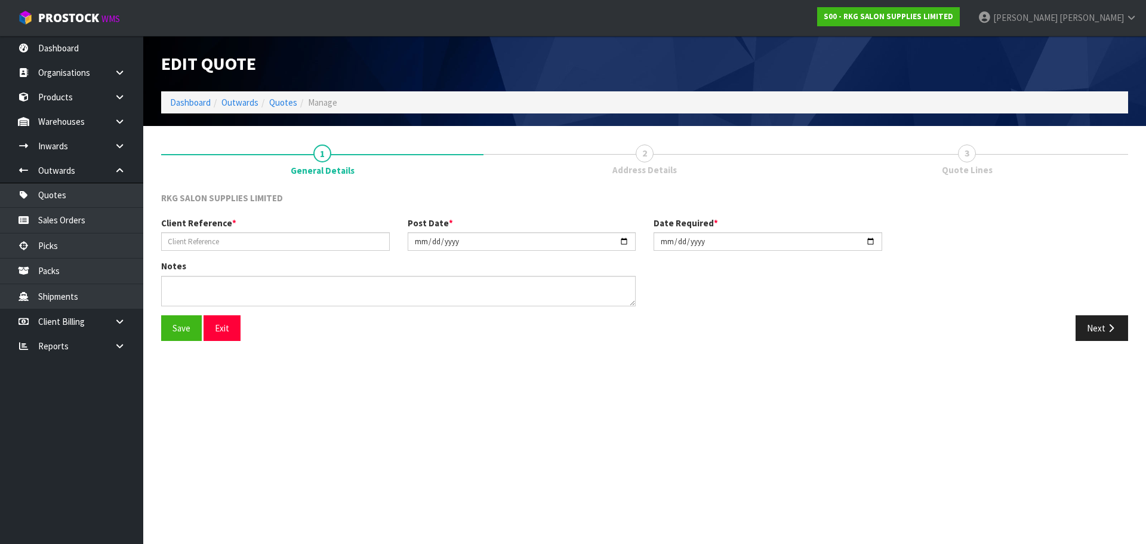
type input "[PERSON_NAME]"
type input "[DATE]"
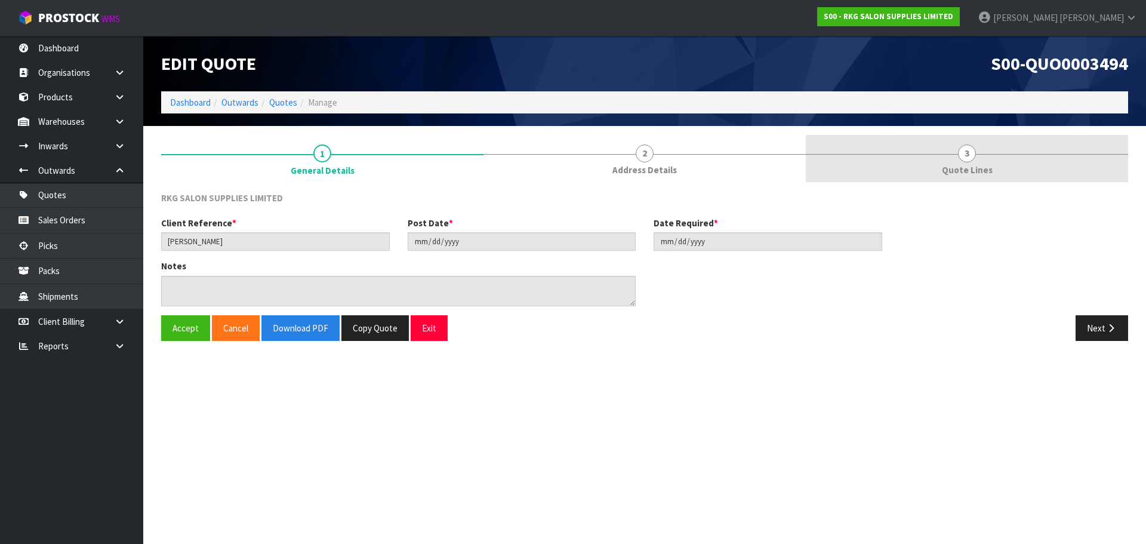
click at [967, 155] on span "3" at bounding box center [967, 153] width 18 height 18
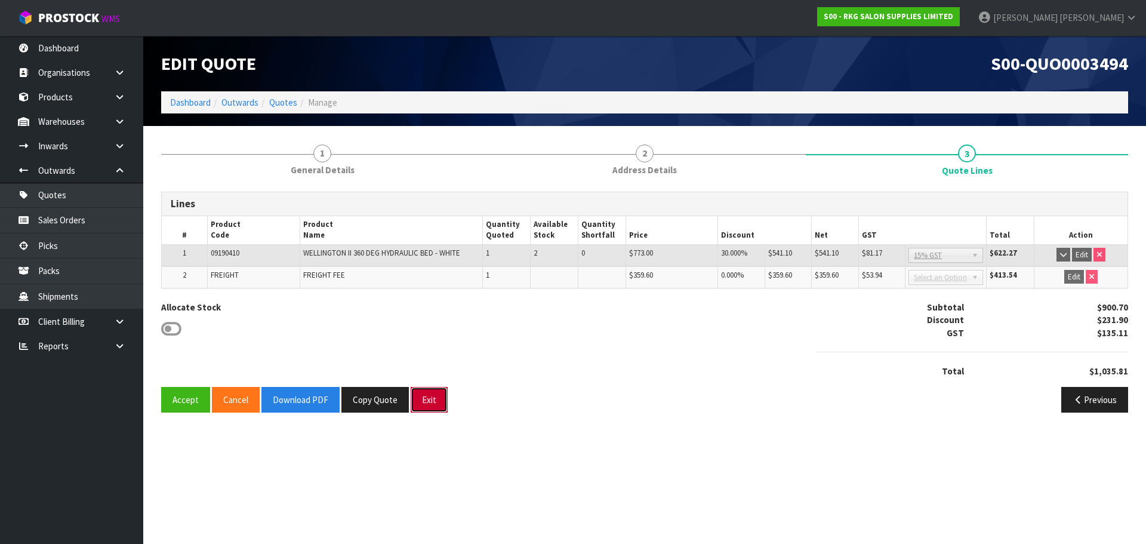
click at [429, 402] on button "Exit" at bounding box center [429, 400] width 37 height 26
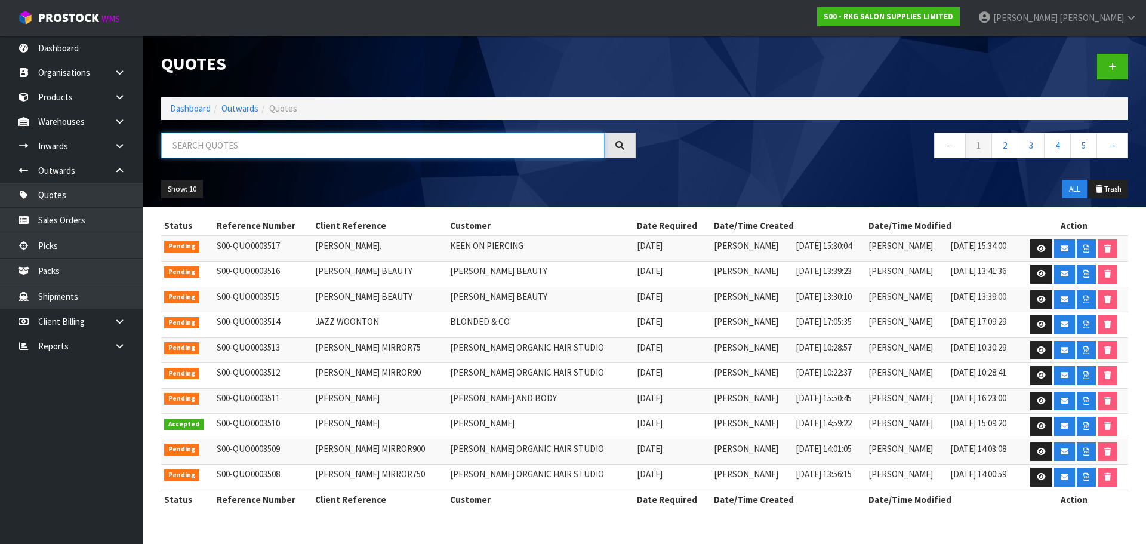
click at [205, 144] on input "text" at bounding box center [382, 145] width 443 height 26
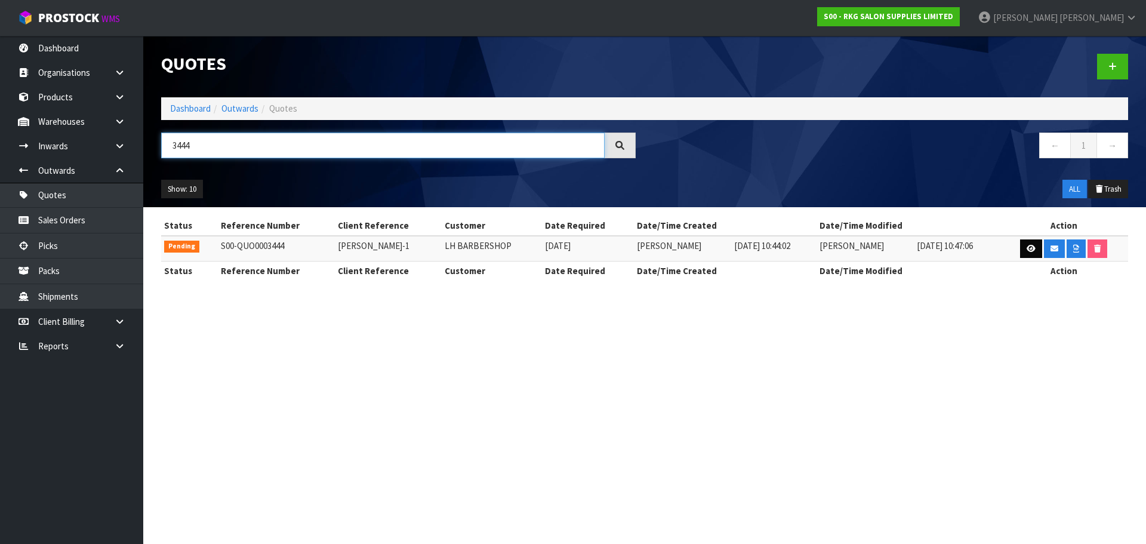
type input "3444"
click at [1029, 249] on icon at bounding box center [1031, 249] width 9 height 8
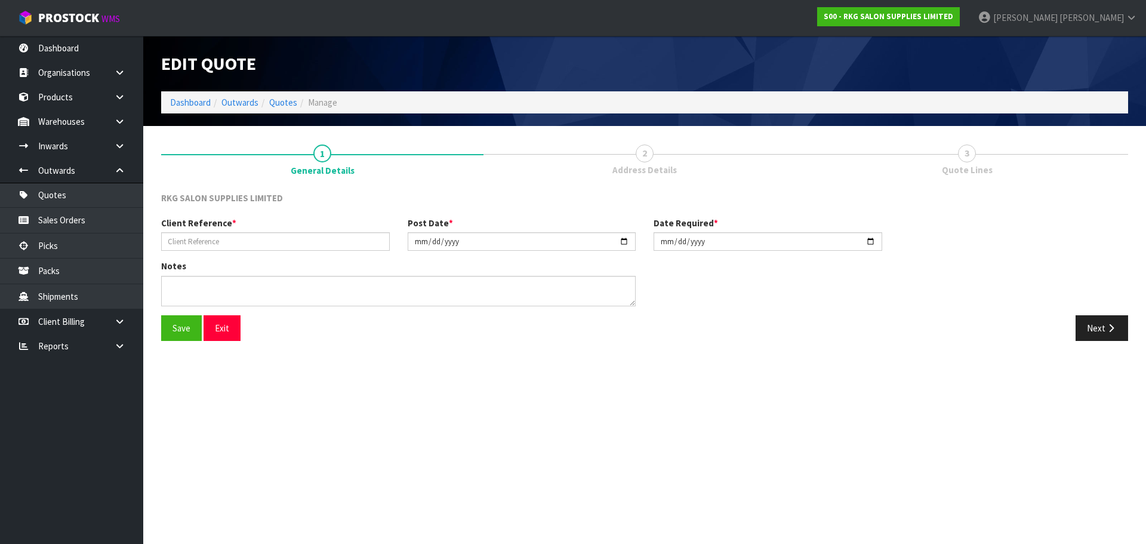
type input "[PERSON_NAME]-1"
type input "[DATE]"
type textarea "GENERAL FREIGHT"
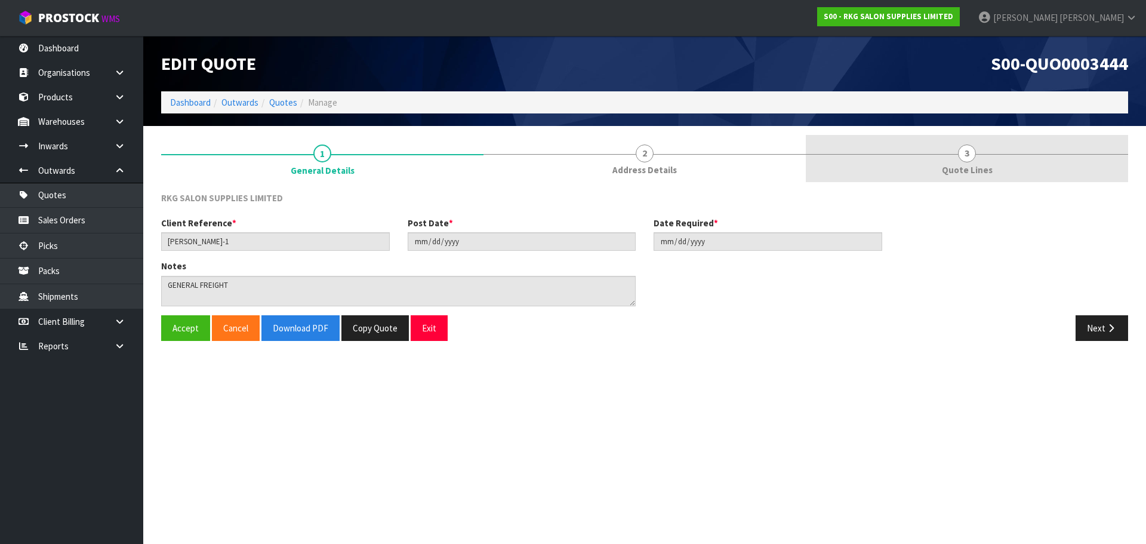
click at [957, 156] on link "3 Quote Lines" at bounding box center [967, 158] width 322 height 47
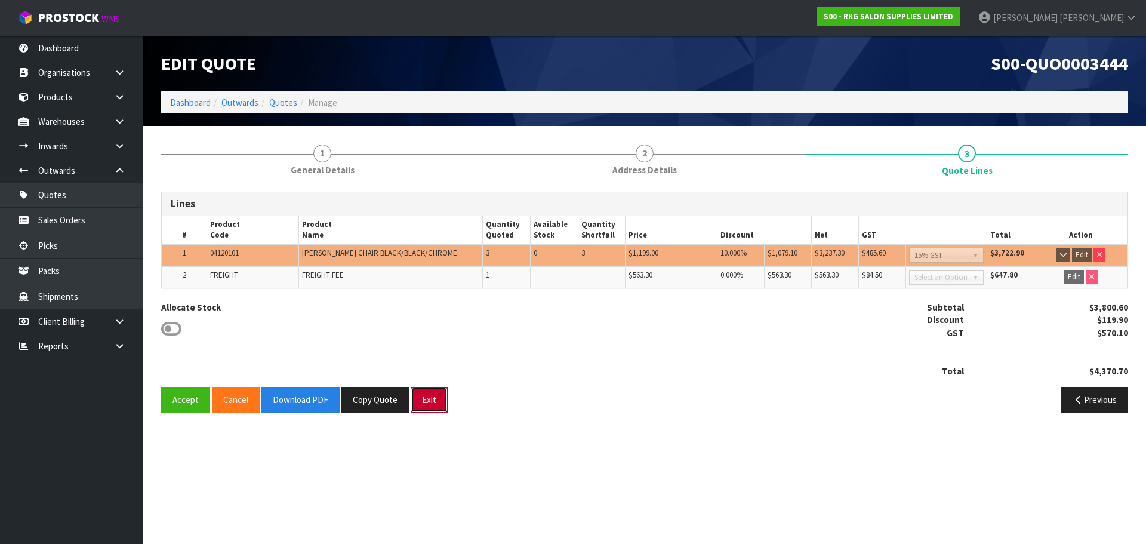
click at [424, 405] on button "Exit" at bounding box center [429, 400] width 37 height 26
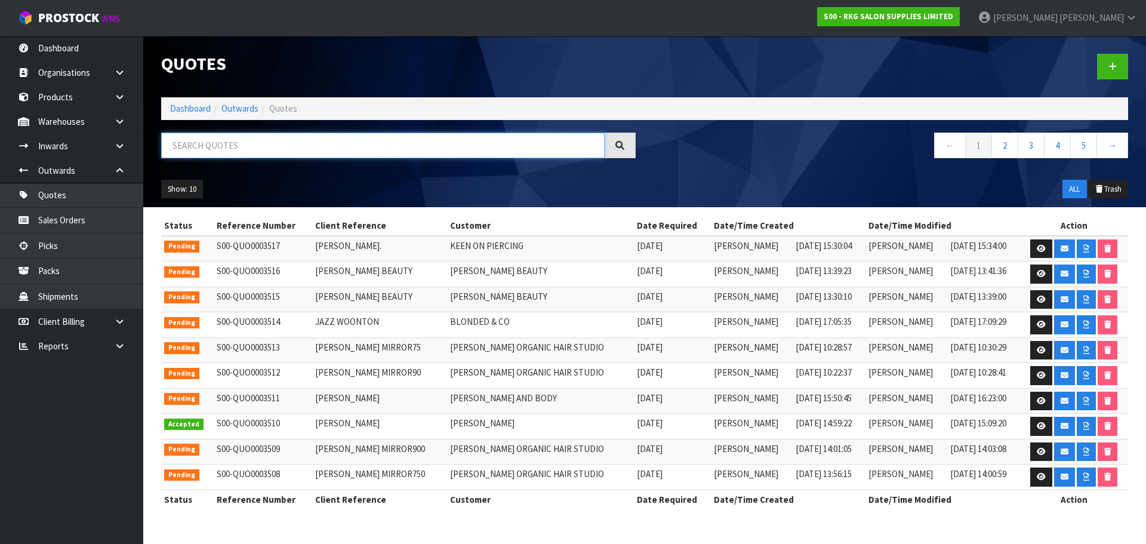
click at [238, 148] on input "text" at bounding box center [382, 145] width 443 height 26
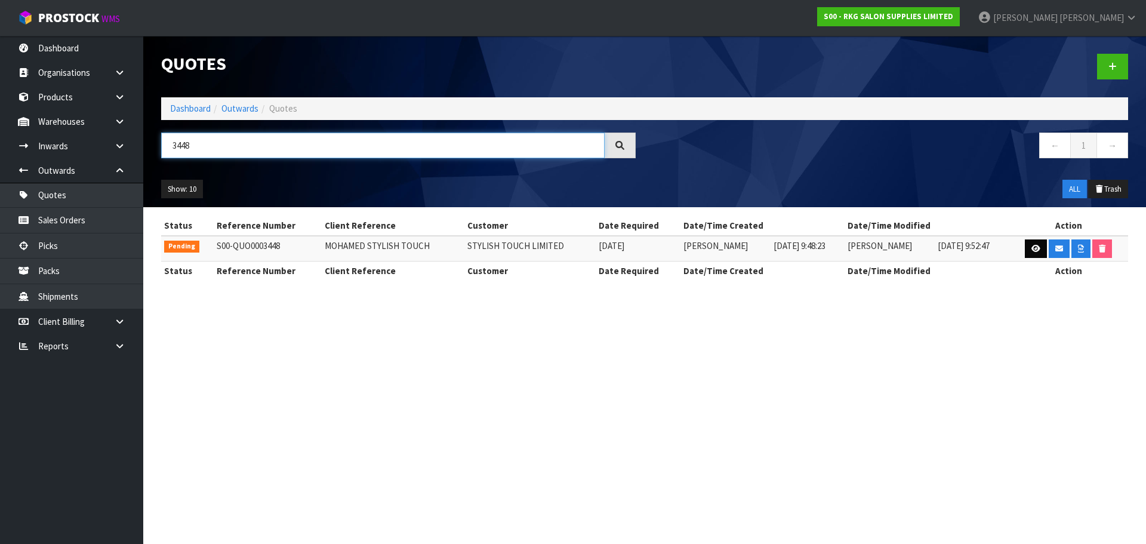
type input "3448"
click at [1039, 251] on icon at bounding box center [1035, 249] width 9 height 8
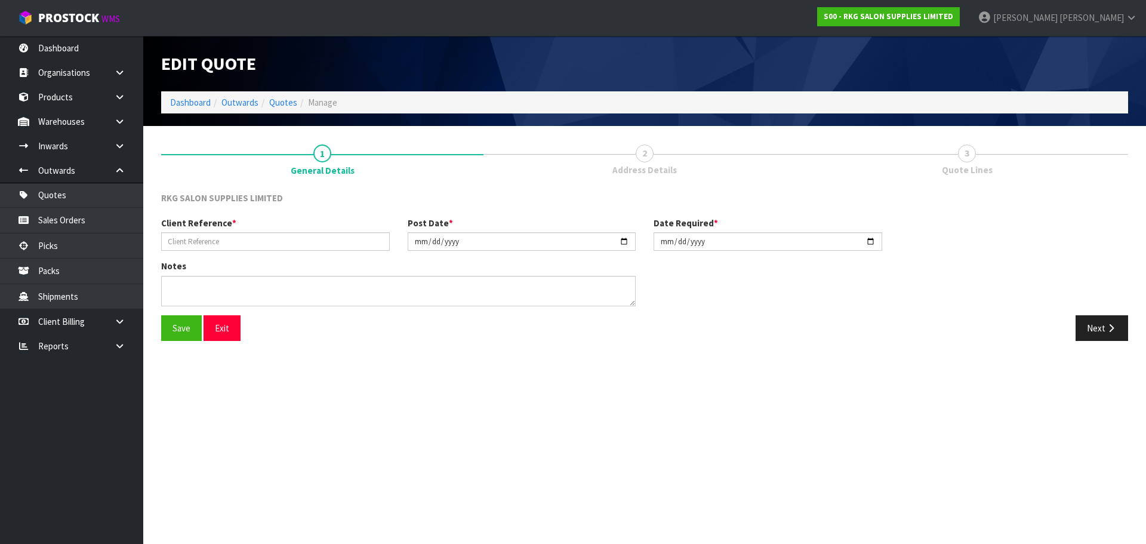
type input "MOHAMED STYLISH TOUCH"
type input "[DATE]"
type textarea "FOR PICK UP"
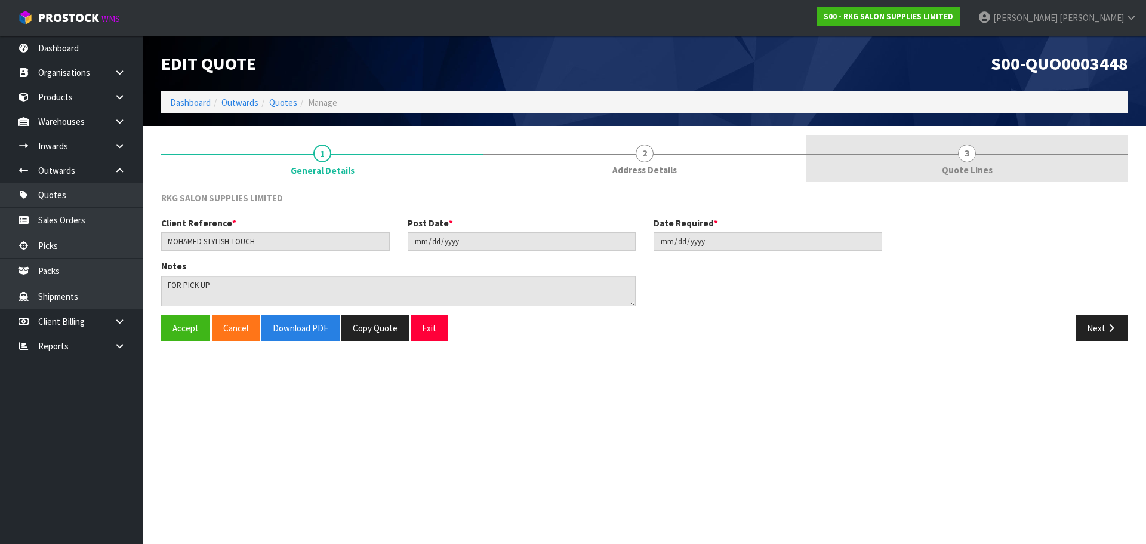
click at [969, 149] on span "3" at bounding box center [967, 153] width 18 height 18
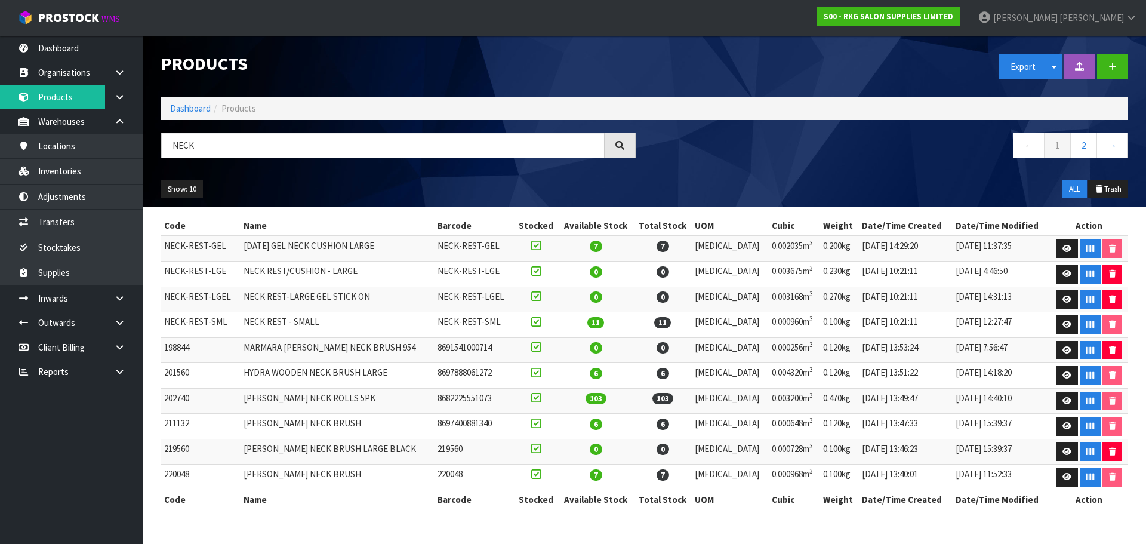
drag, startPoint x: 212, startPoint y: 143, endPoint x: 152, endPoint y: 153, distance: 60.5
click at [152, 153] on div "NECK" at bounding box center [398, 149] width 492 height 35
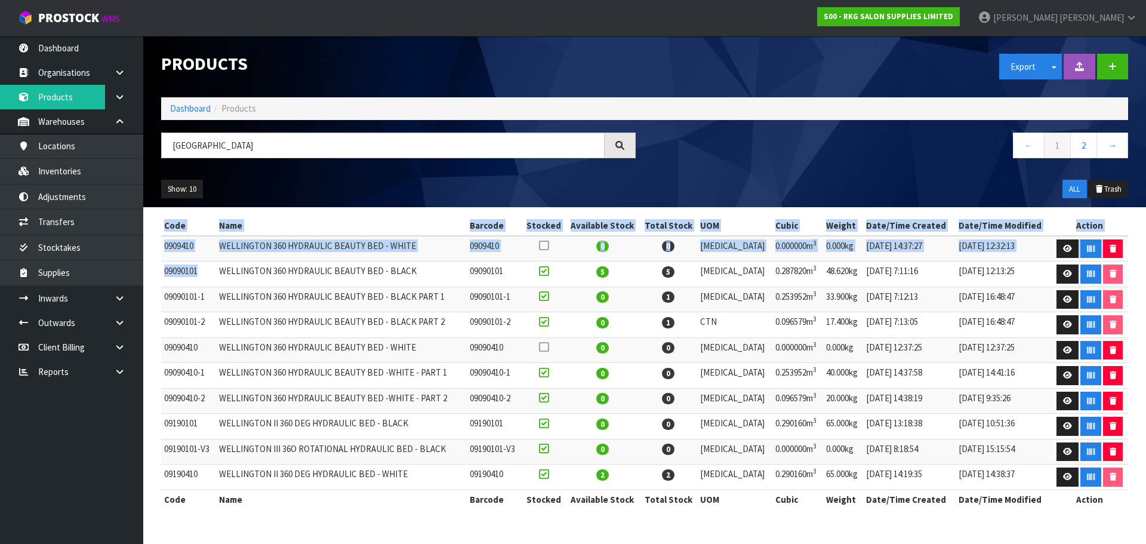
drag, startPoint x: 199, startPoint y: 276, endPoint x: 159, endPoint y: 272, distance: 40.8
click at [159, 272] on div "Code Name Barcode Stocked Available Stock Total Stock UOM Cubic Weight Date/Tim…" at bounding box center [644, 368] width 985 height 305
click at [190, 275] on td "09090101" at bounding box center [188, 274] width 55 height 26
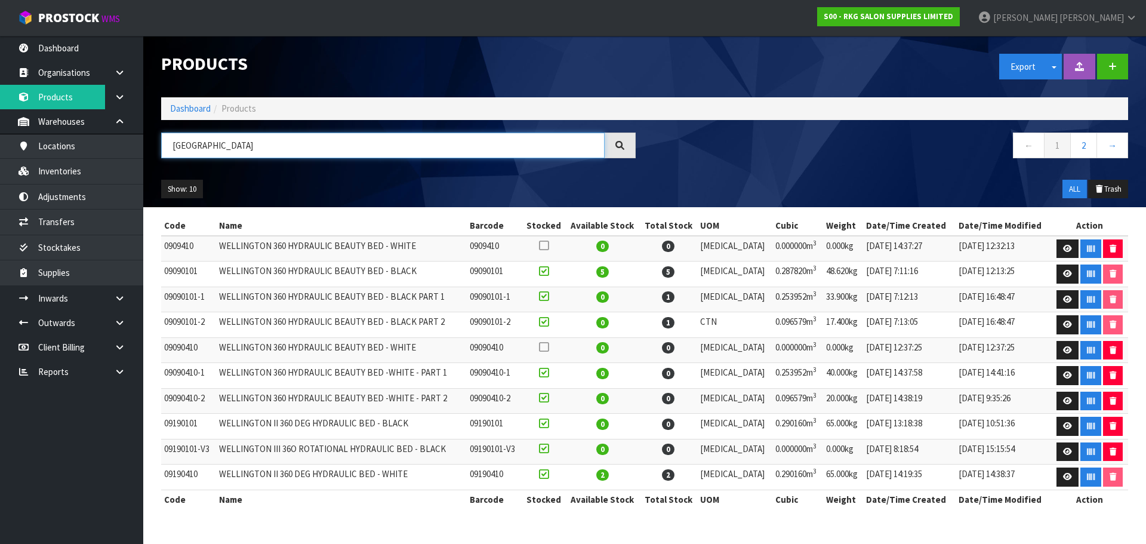
drag, startPoint x: 244, startPoint y: 146, endPoint x: 171, endPoint y: 150, distance: 72.9
click at [171, 150] on input "WELLINGTON" at bounding box center [382, 145] width 443 height 26
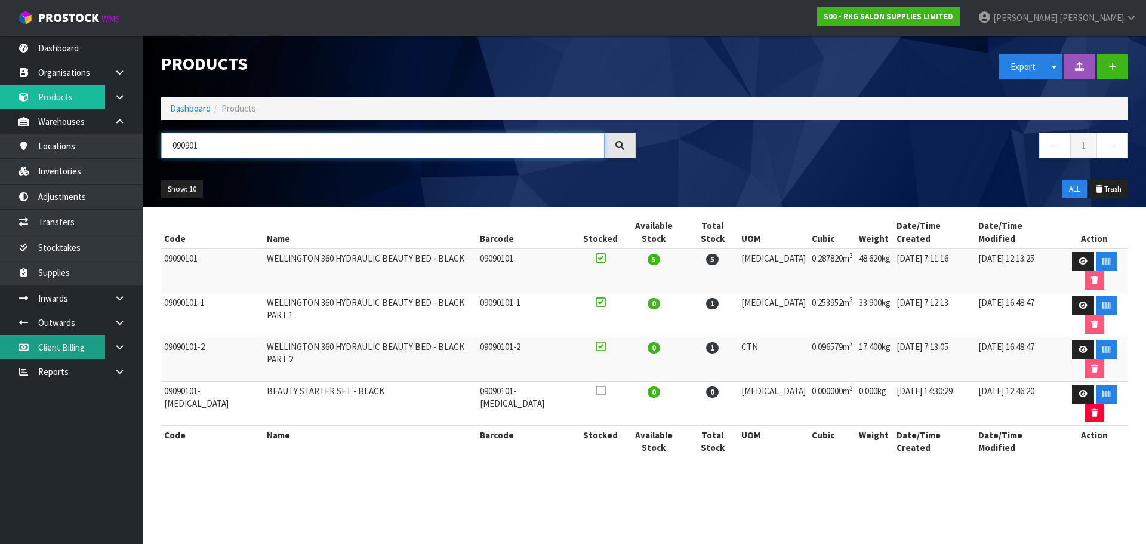
type input "090901"
